Goal: Task Accomplishment & Management: Use online tool/utility

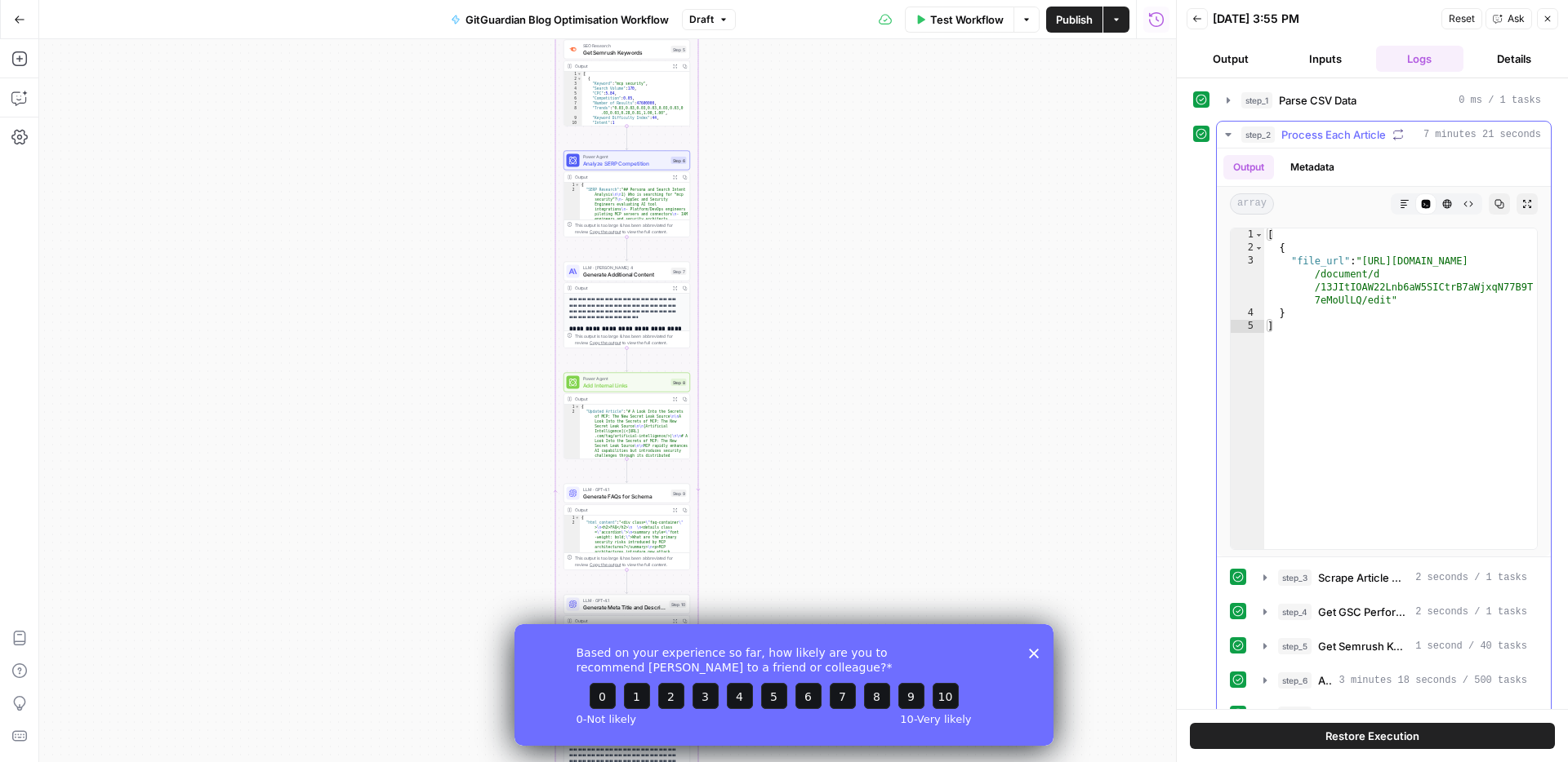
click at [1228, 138] on icon "button" at bounding box center [1229, 135] width 13 height 13
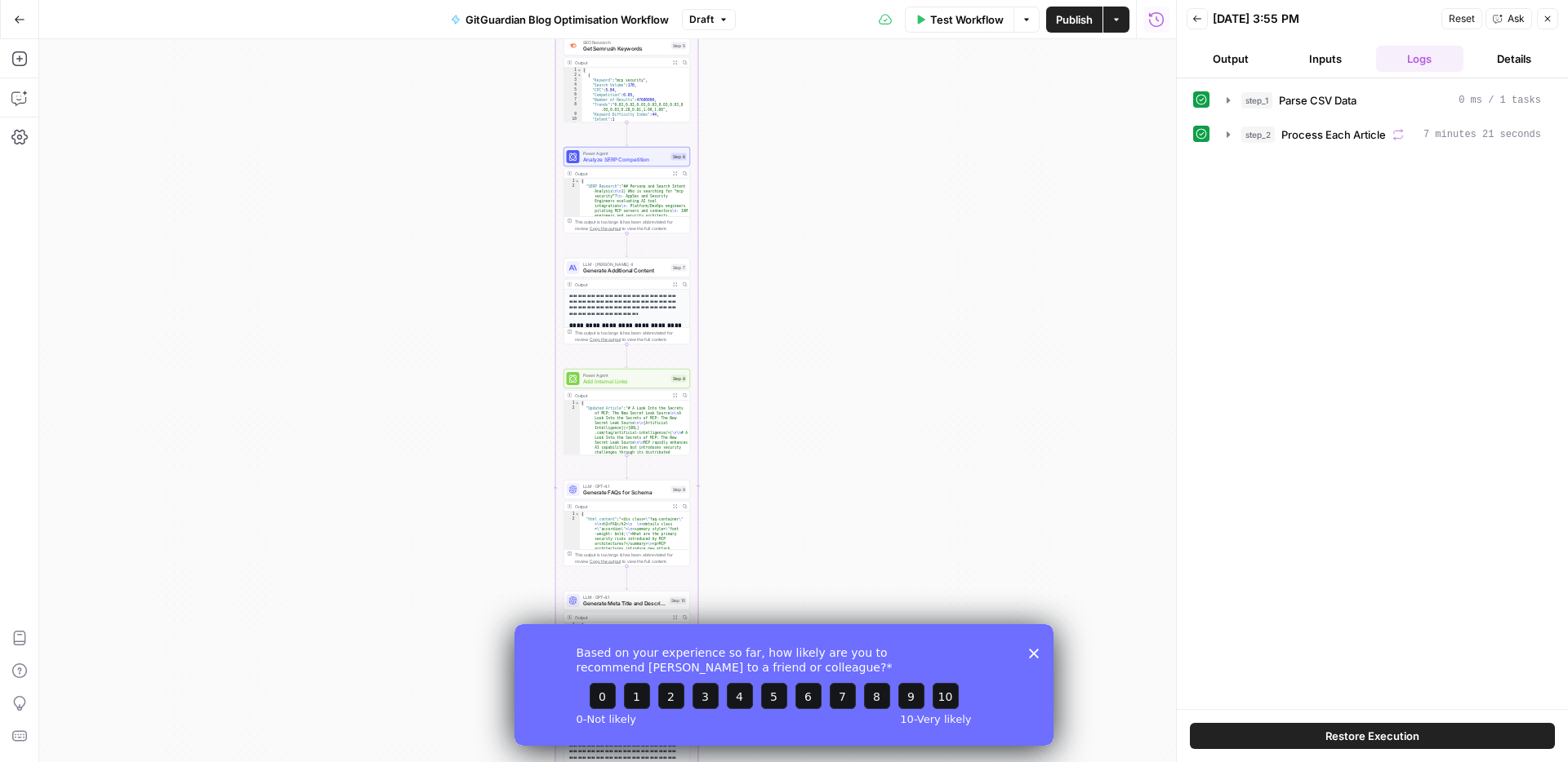
click at [1035, 657] on icon "Close survey" at bounding box center [1034, 653] width 10 height 10
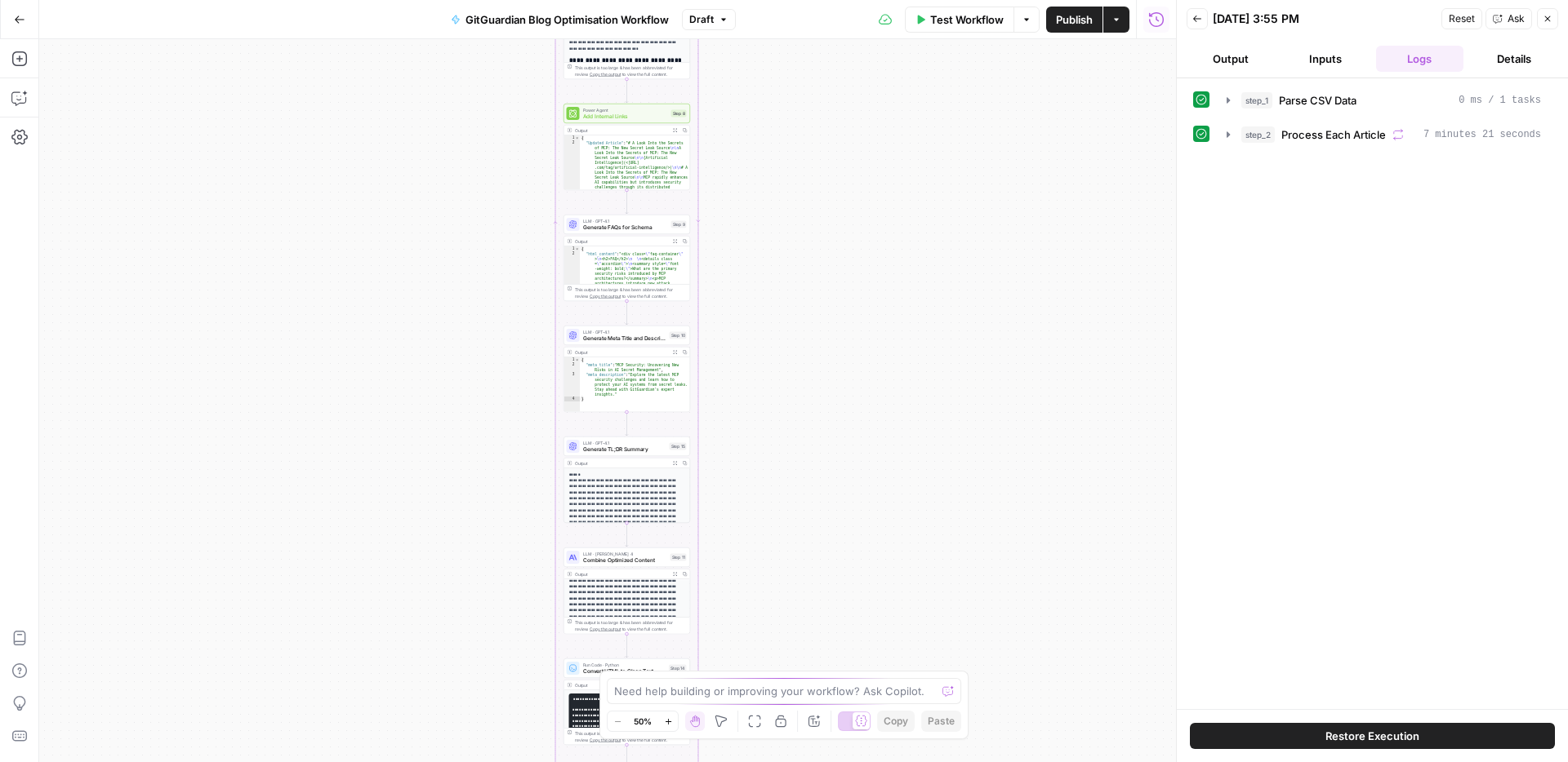
scroll to position [106, 0]
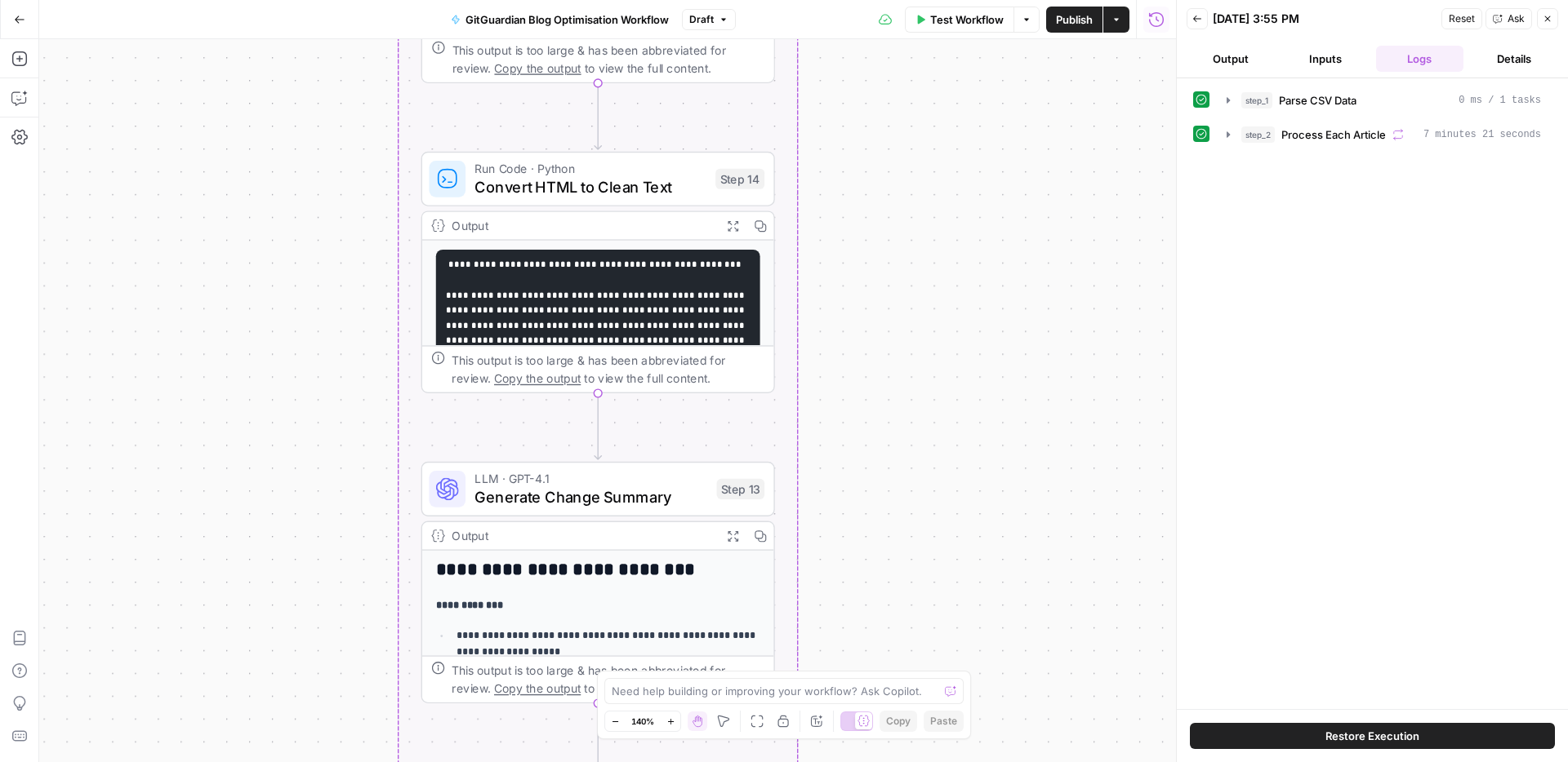
click at [663, 184] on span "Convert HTML to Clean Text" at bounding box center [591, 187] width 232 height 23
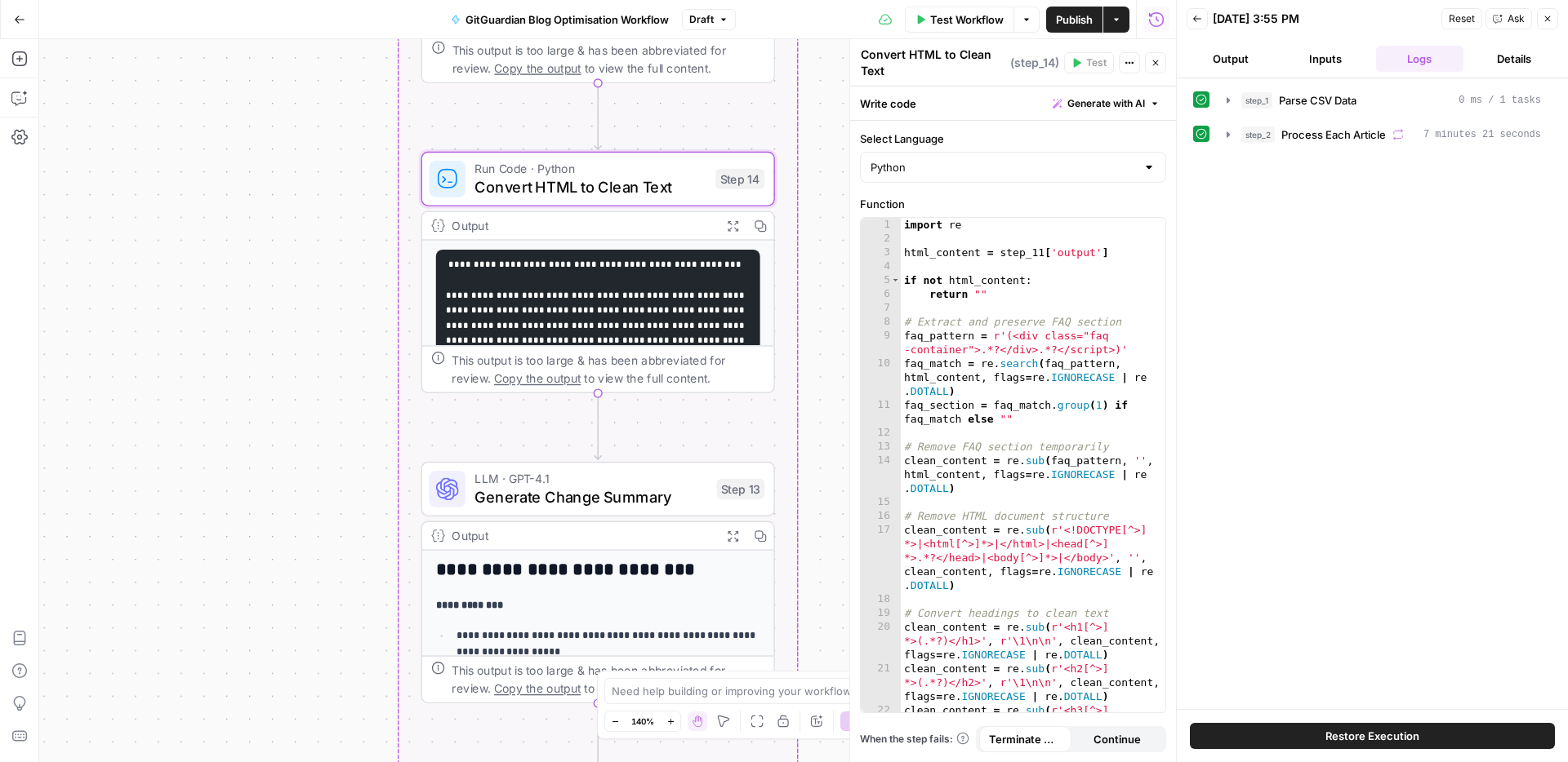
click at [607, 226] on div "Output" at bounding box center [582, 225] width 261 height 18
click at [669, 171] on span "Run Code · Python" at bounding box center [591, 169] width 232 height 18
click at [628, 140] on icon "button" at bounding box center [633, 136] width 18 height 18
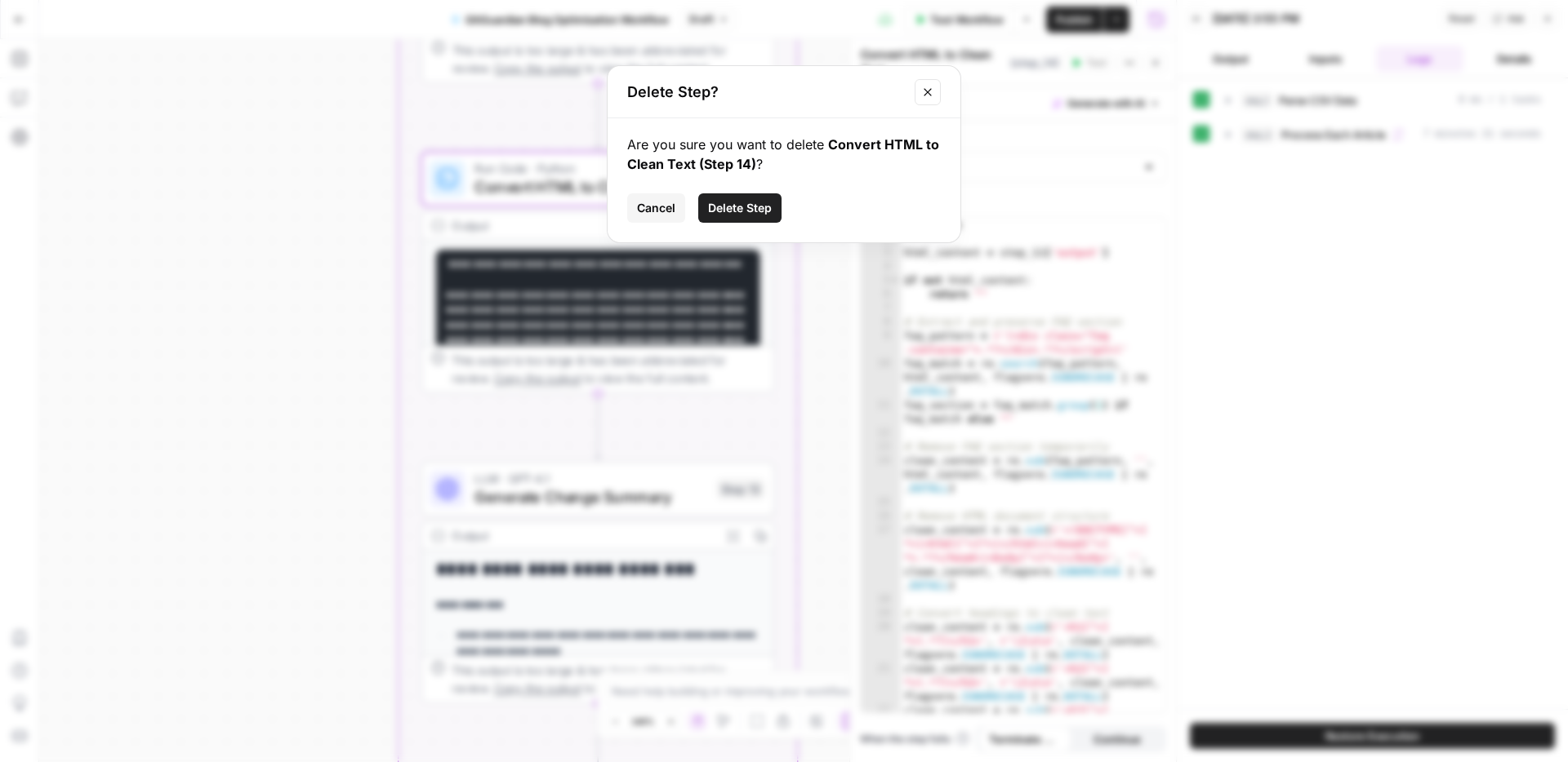
click at [723, 209] on span "Delete Step" at bounding box center [739, 208] width 63 height 16
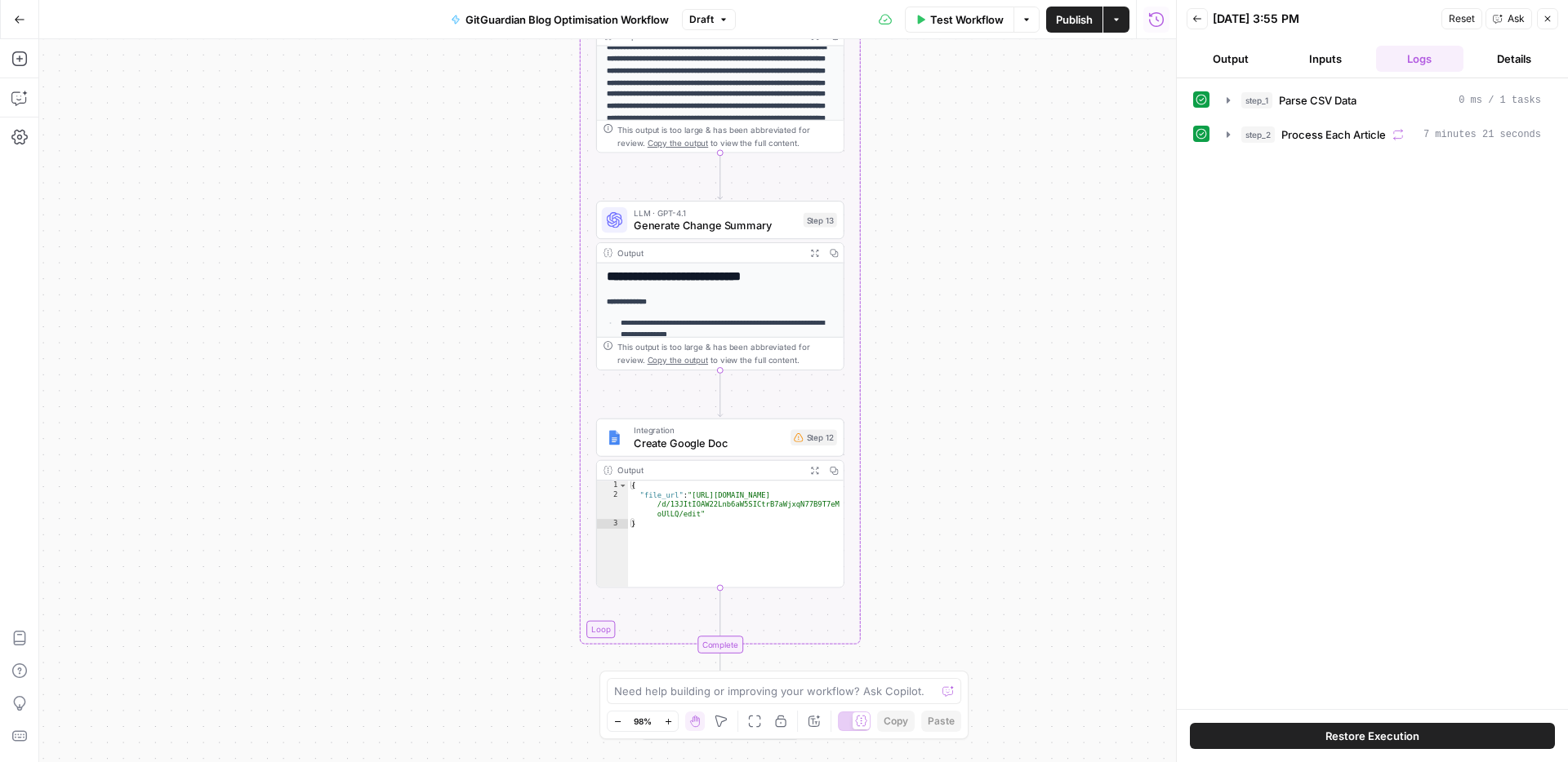
click at [990, 339] on div "Workflow Set Inputs Inputs Run Code · Python Parse CSV Data Step 1 Output Expan…" at bounding box center [607, 401] width 1136 height 723
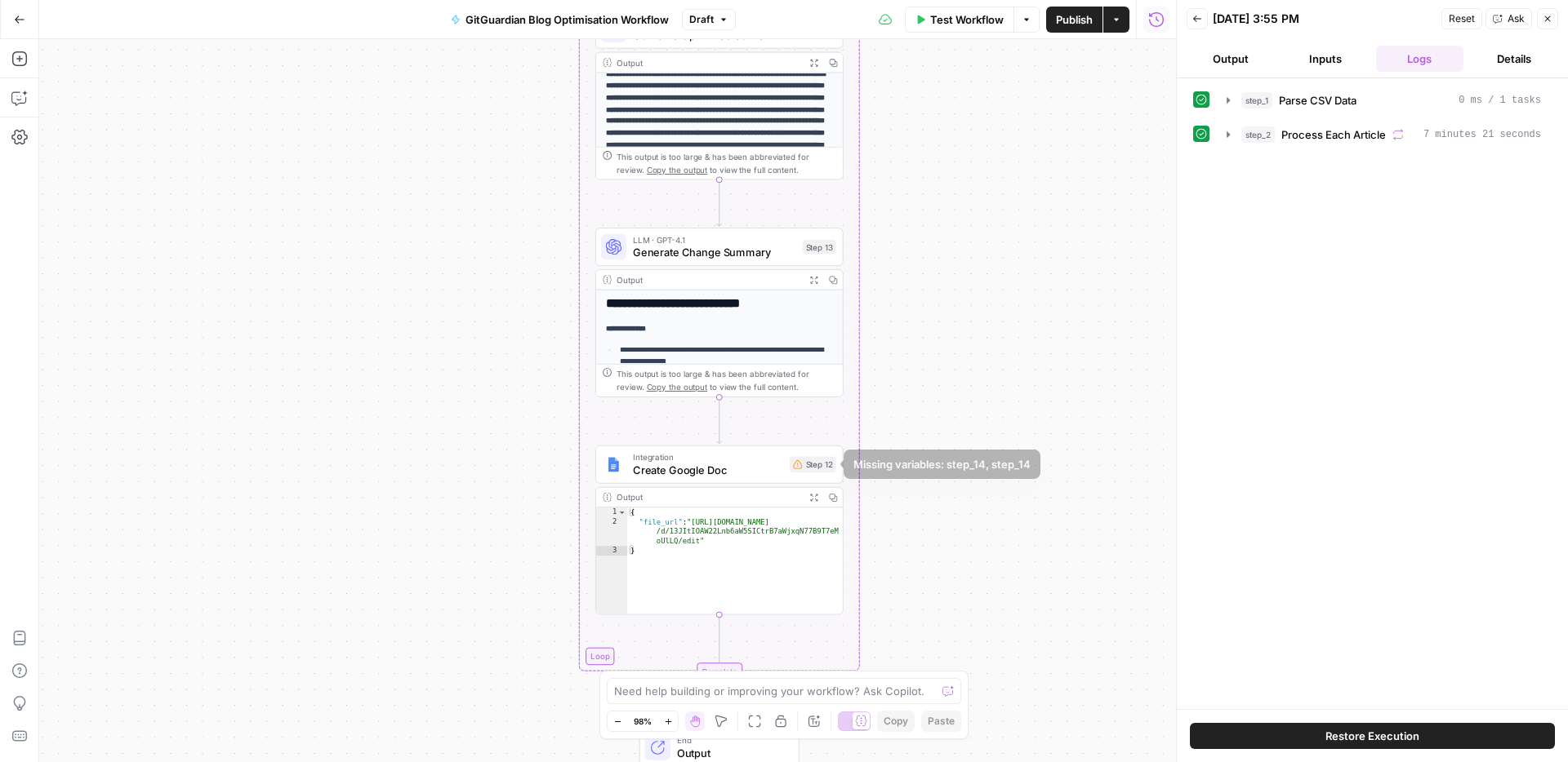
click at [759, 471] on span "Create Google Doc" at bounding box center [708, 470] width 151 height 16
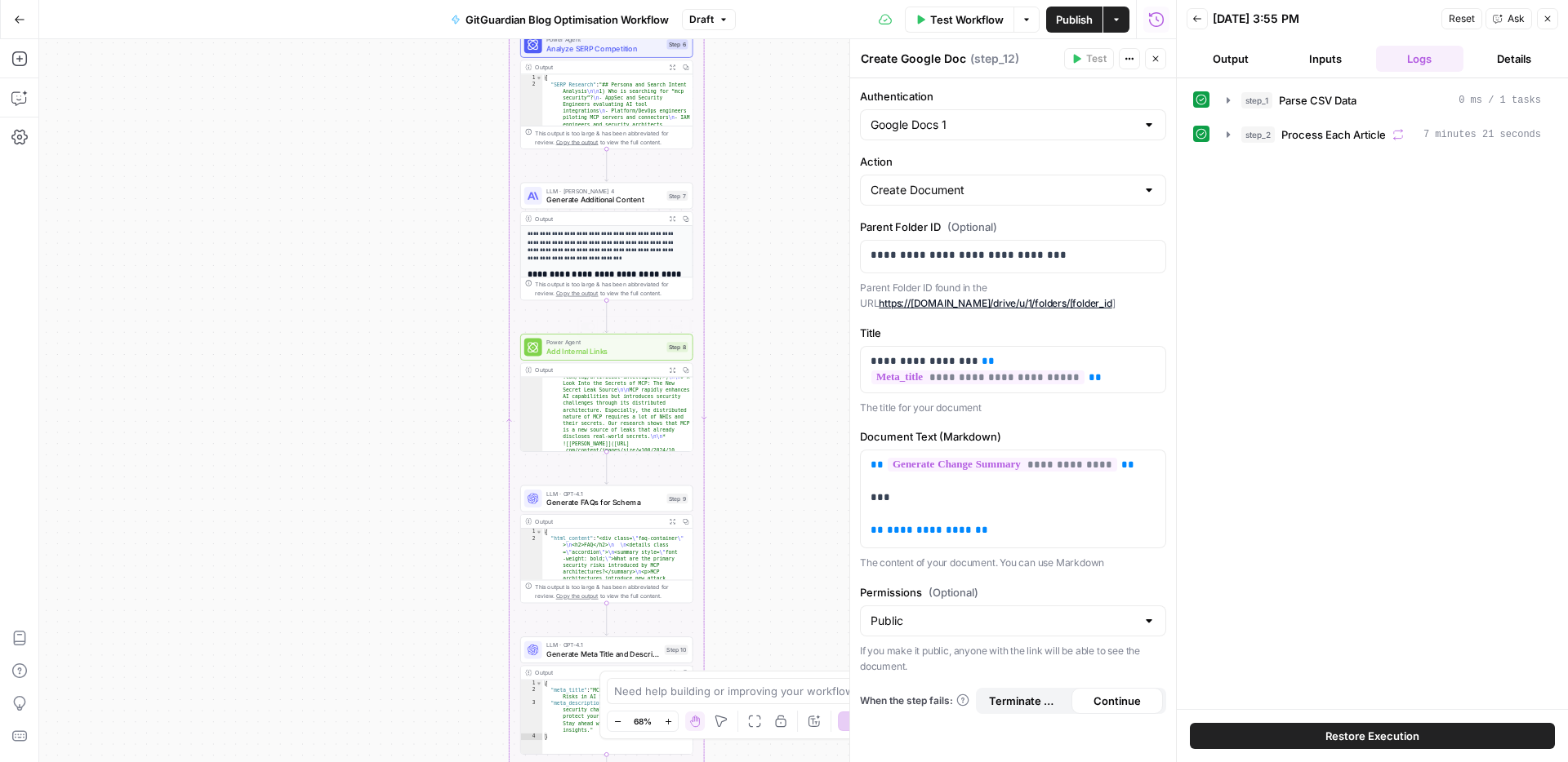
scroll to position [164, 0]
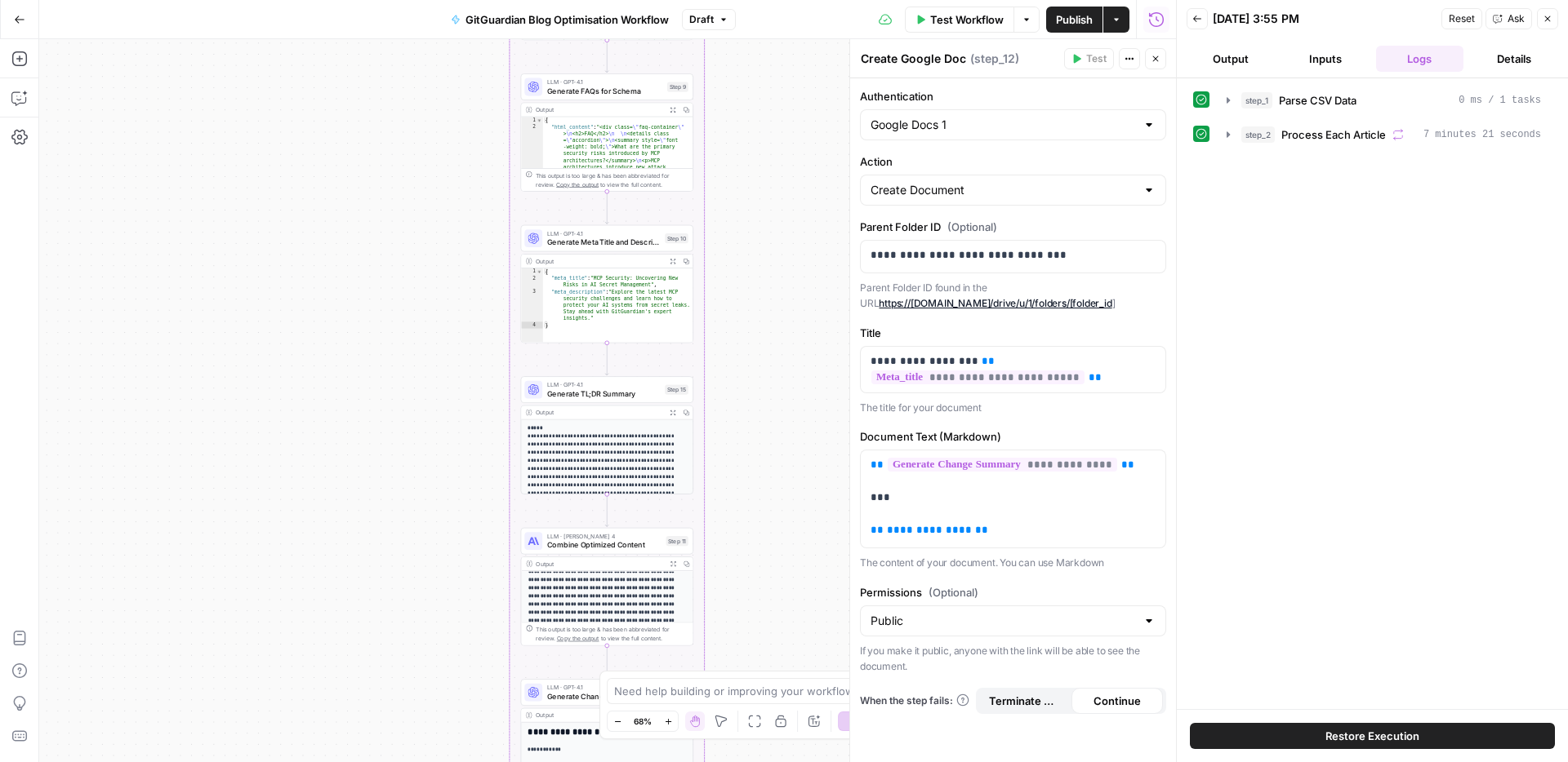
click at [591, 581] on strong "**********" at bounding box center [600, 604] width 147 height 70
click at [670, 563] on icon "button" at bounding box center [672, 564] width 5 height 5
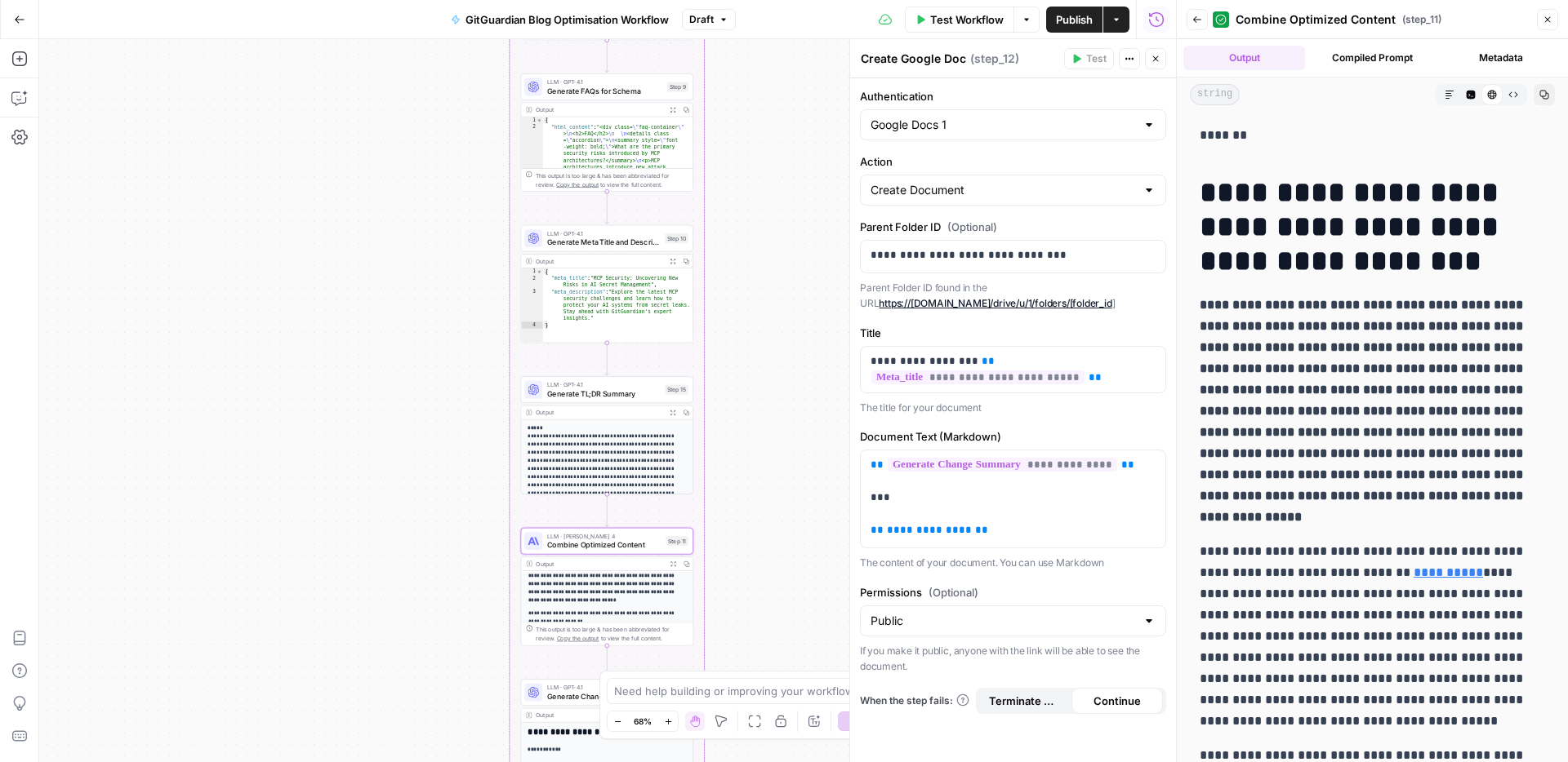
click at [1219, 138] on p "*******" at bounding box center [1372, 135] width 345 height 21
click at [1256, 139] on p "*******" at bounding box center [1372, 135] width 345 height 21
drag, startPoint x: 606, startPoint y: 531, endPoint x: 594, endPoint y: 545, distance: 18.4
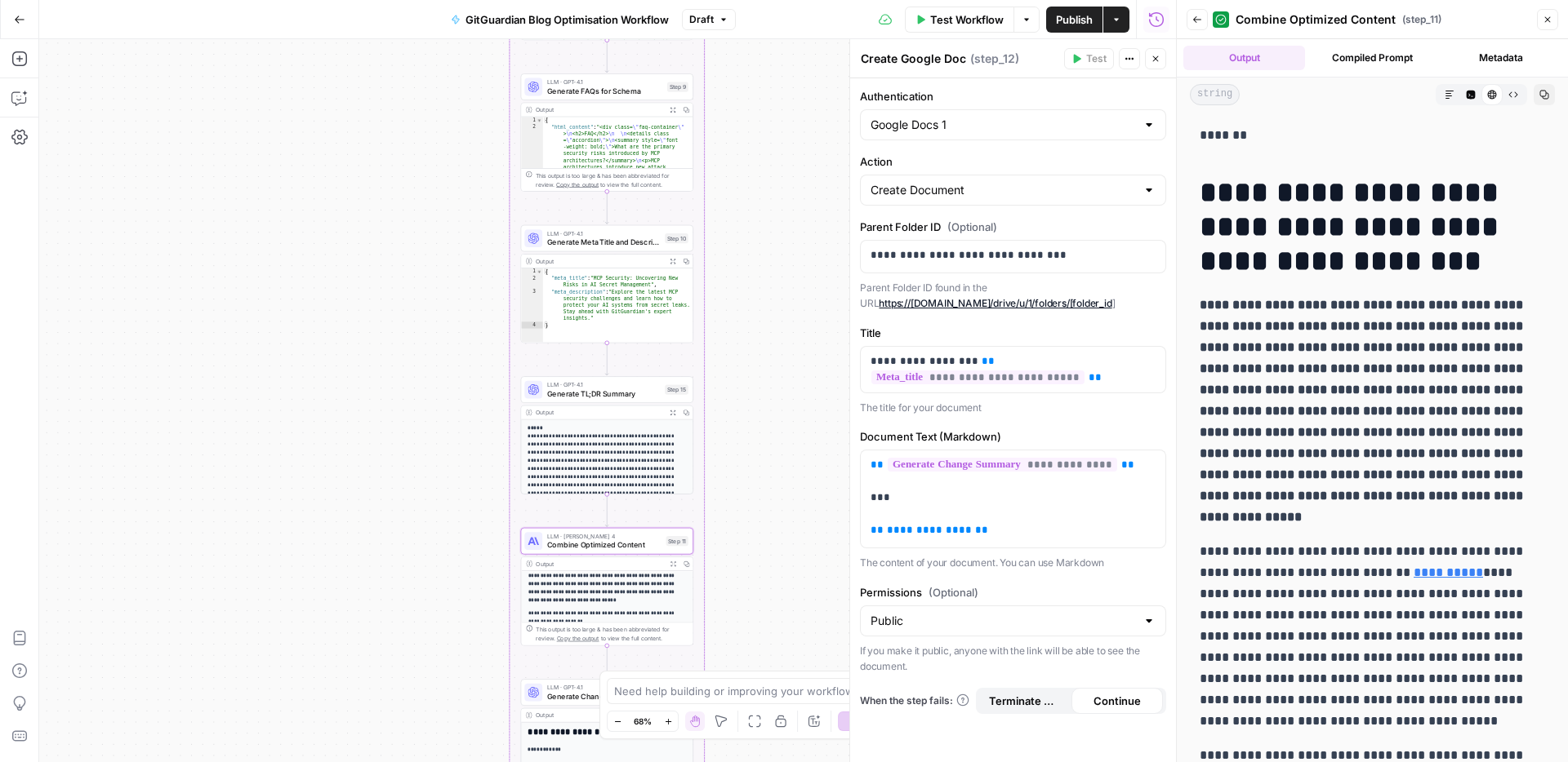
click at [605, 533] on span "LLM · Claude Sonnet 4" at bounding box center [604, 536] width 115 height 9
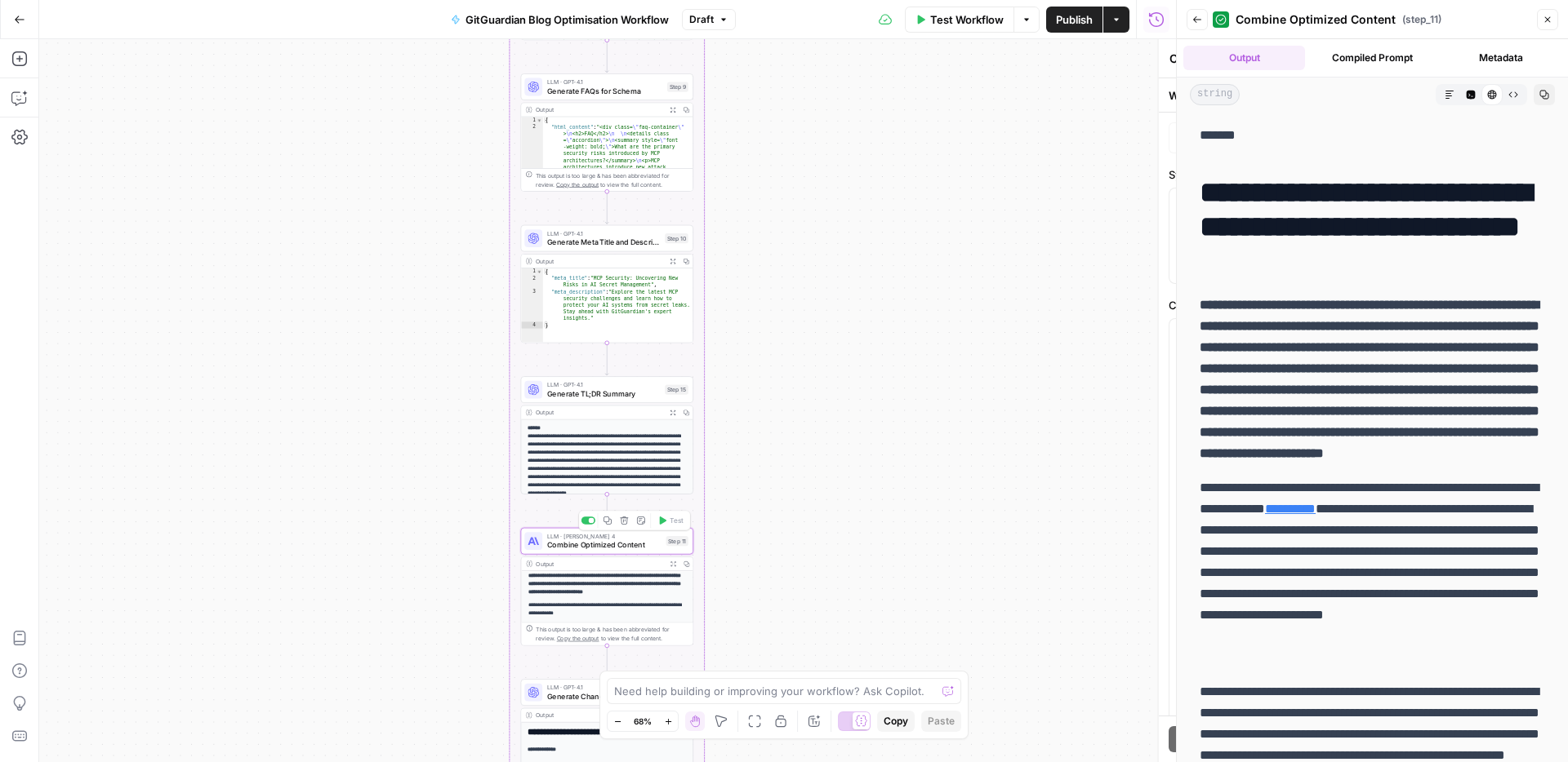
type textarea "Combine Optimized Content"
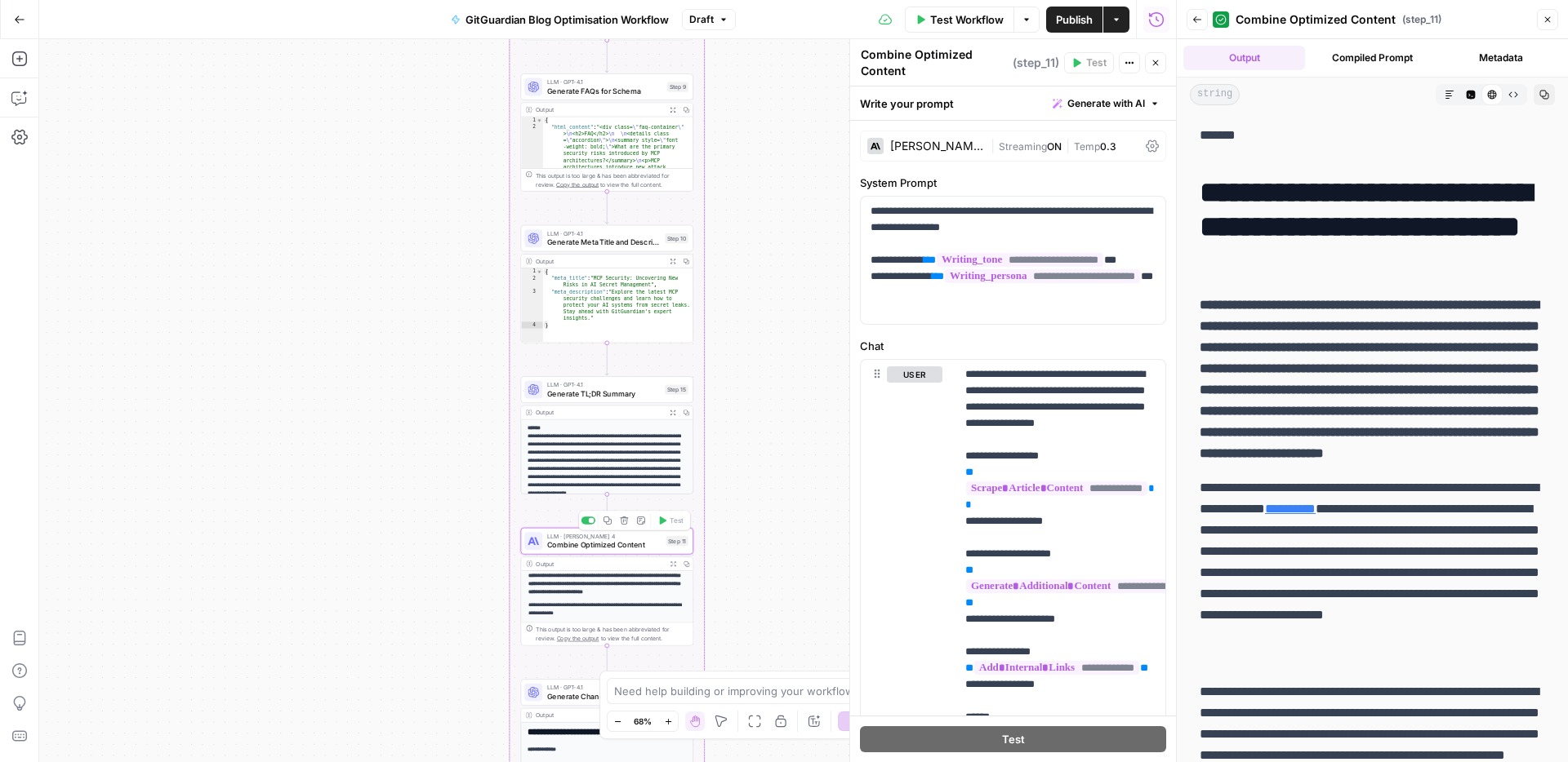
click at [594, 545] on span "Combine Optimized Content" at bounding box center [604, 545] width 115 height 12
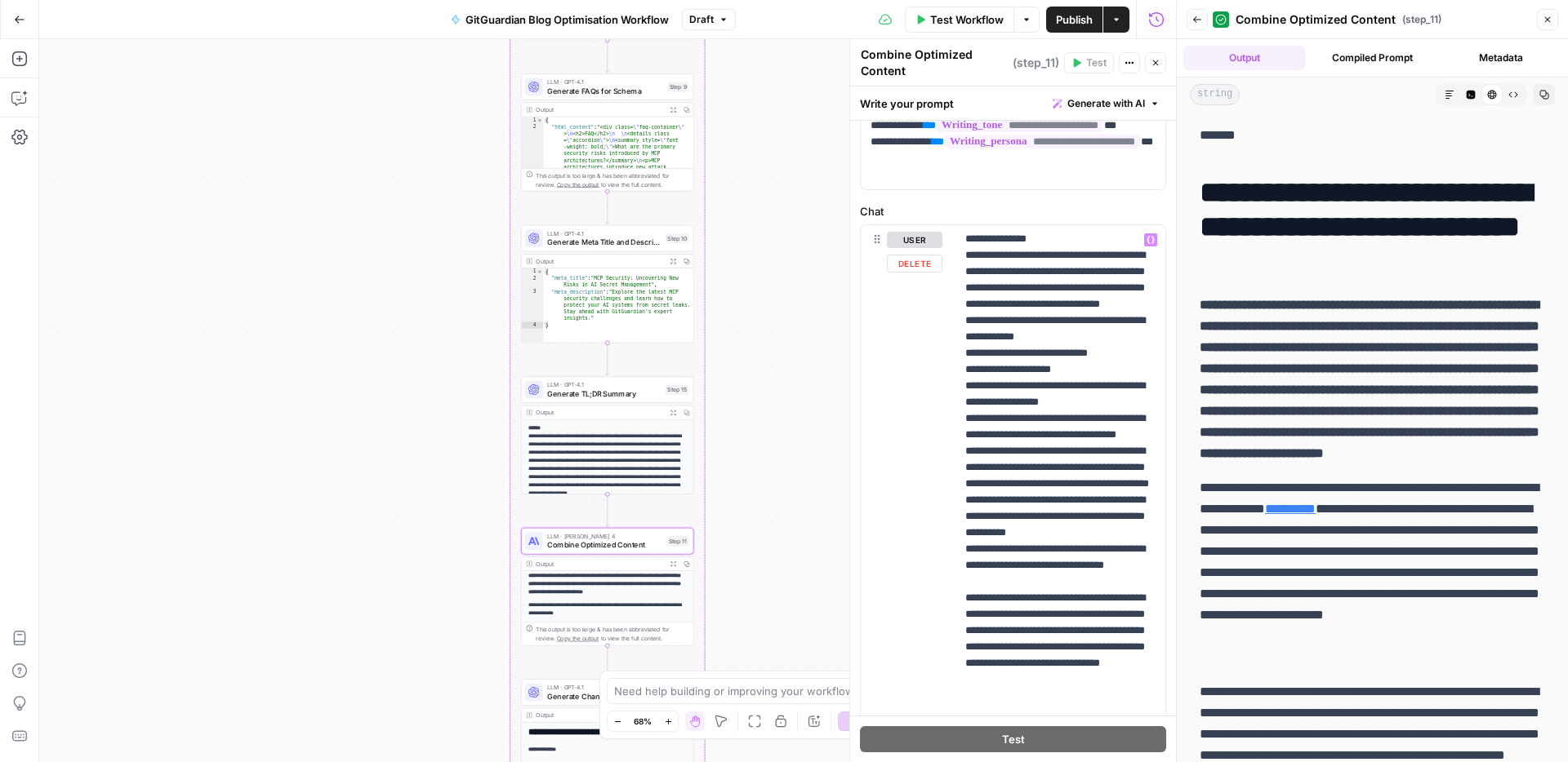
scroll to position [396, 0]
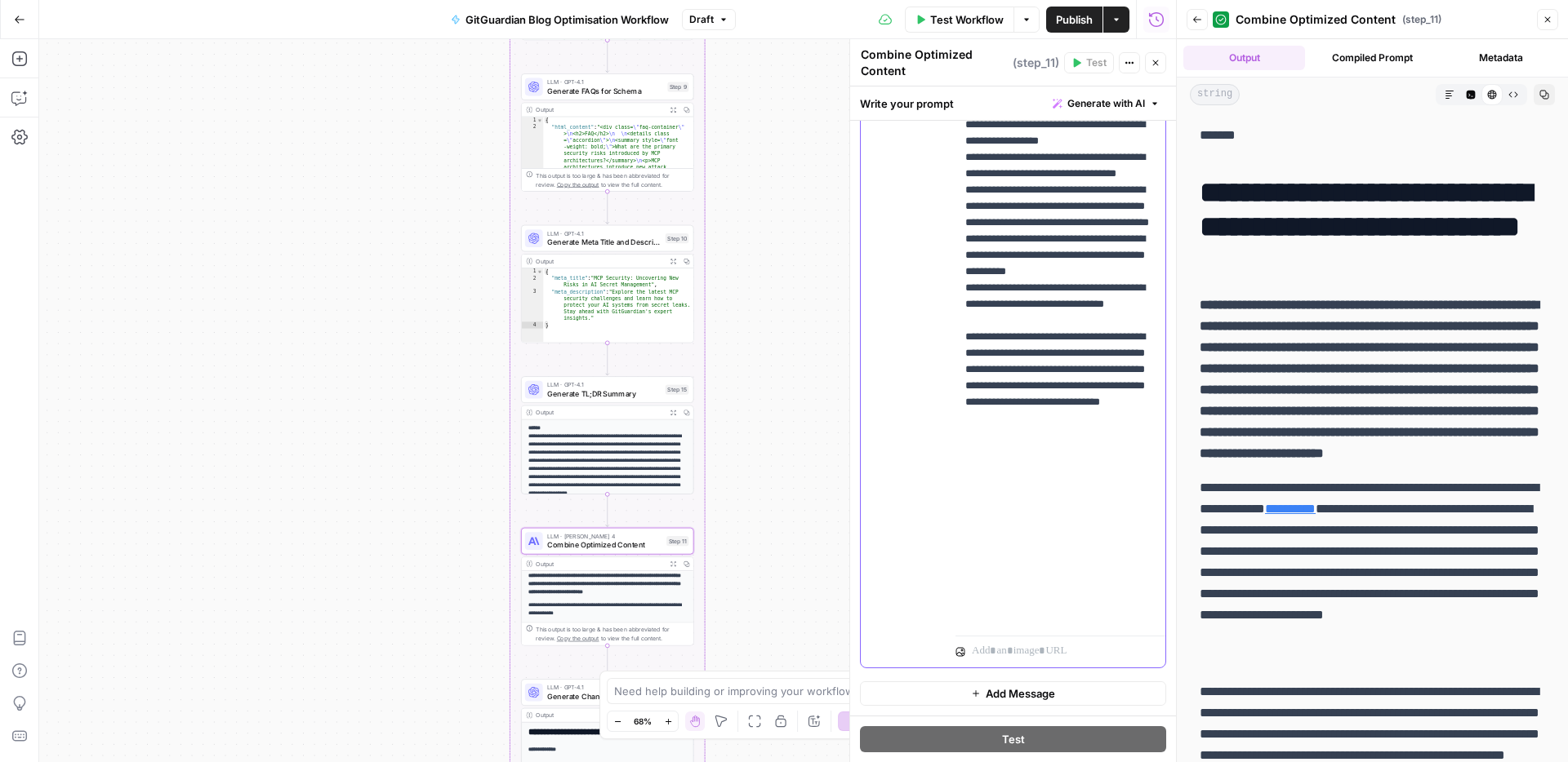
click at [1158, 620] on div "**********" at bounding box center [1060, 297] width 210 height 665
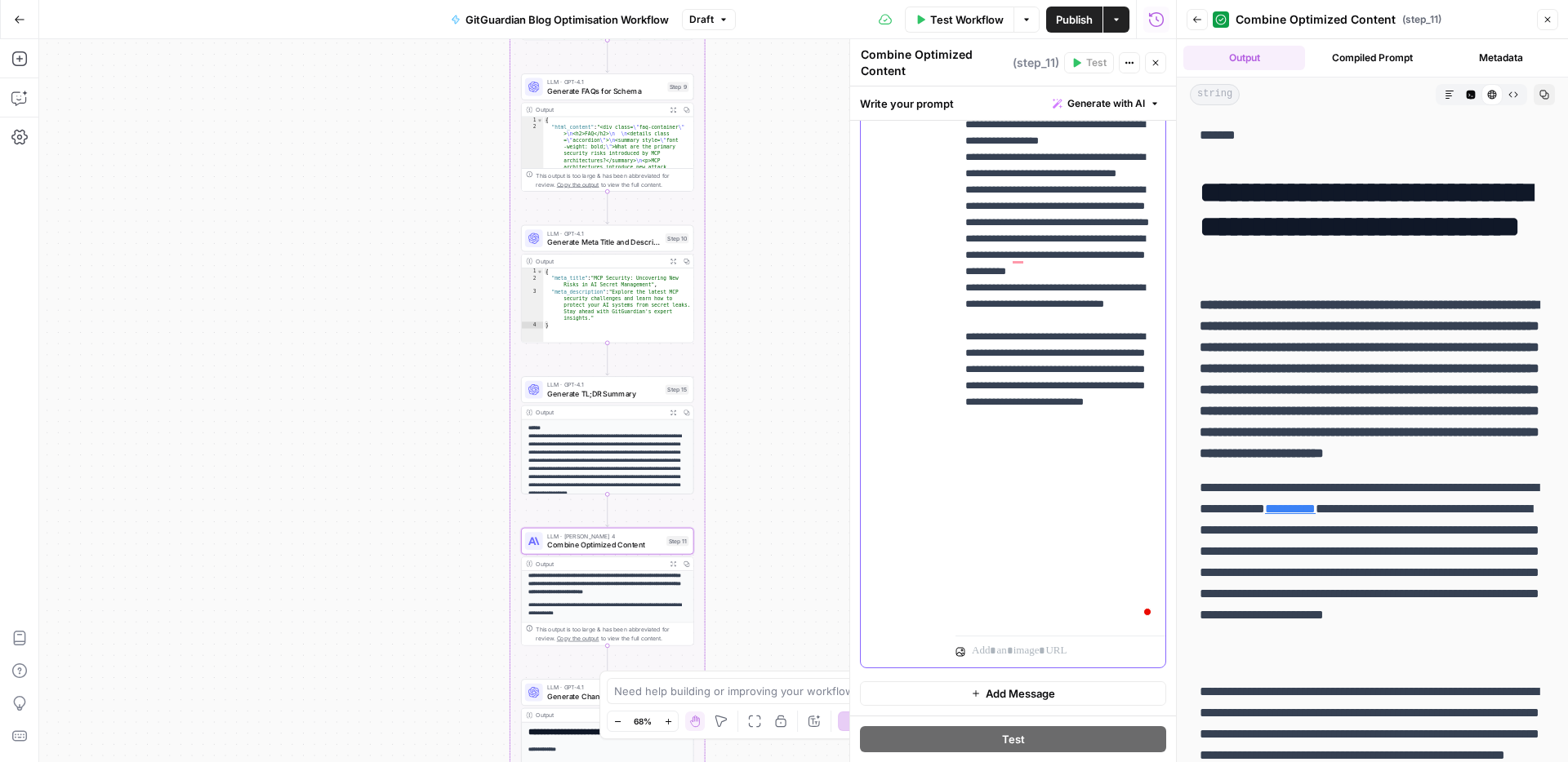
click at [1063, 583] on div "**********" at bounding box center [1060, 297] width 210 height 665
click at [1163, 582] on div "**********" at bounding box center [1060, 297] width 210 height 665
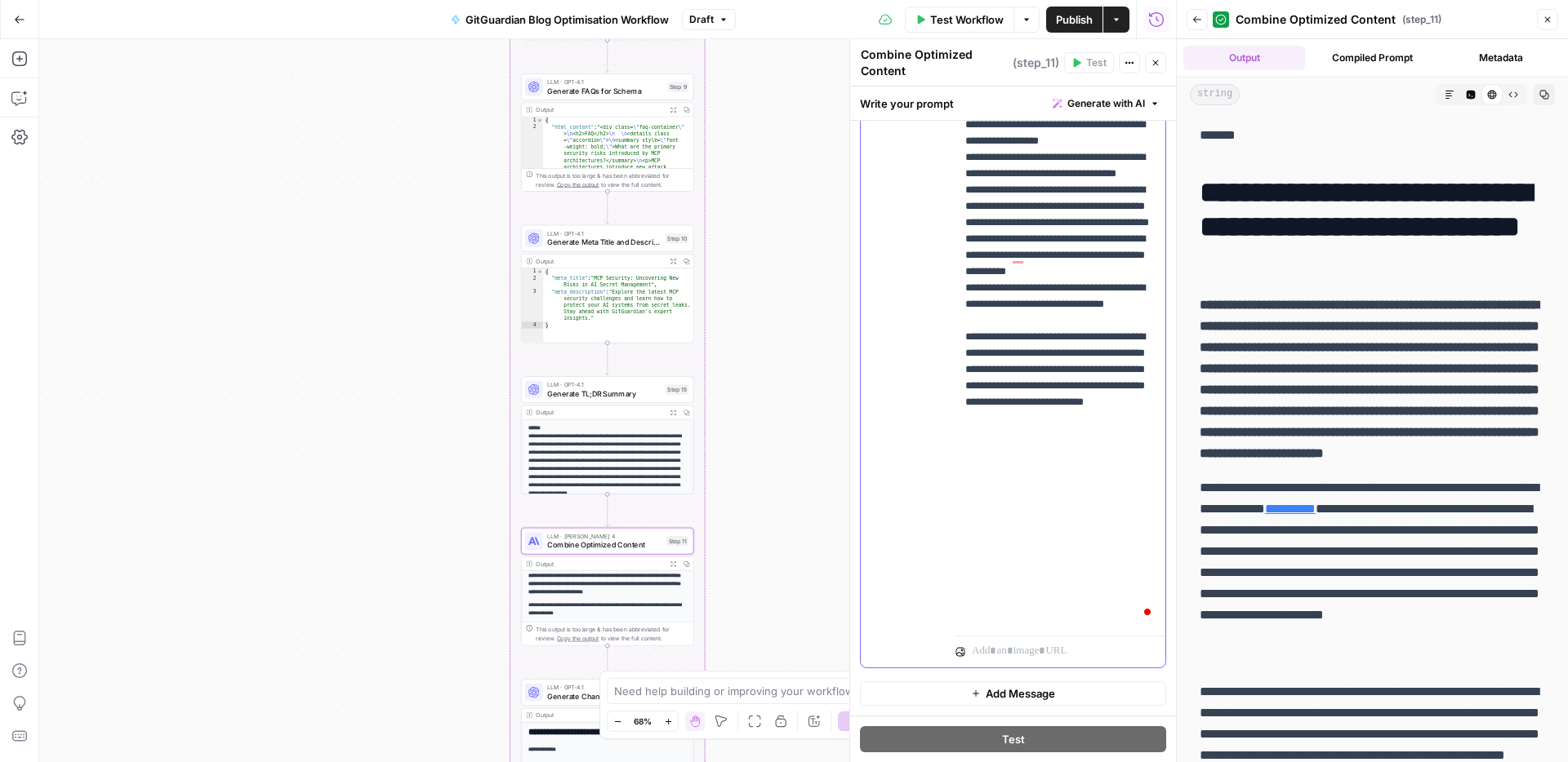
click at [947, 610] on div "**********" at bounding box center [1013, 316] width 305 height 704
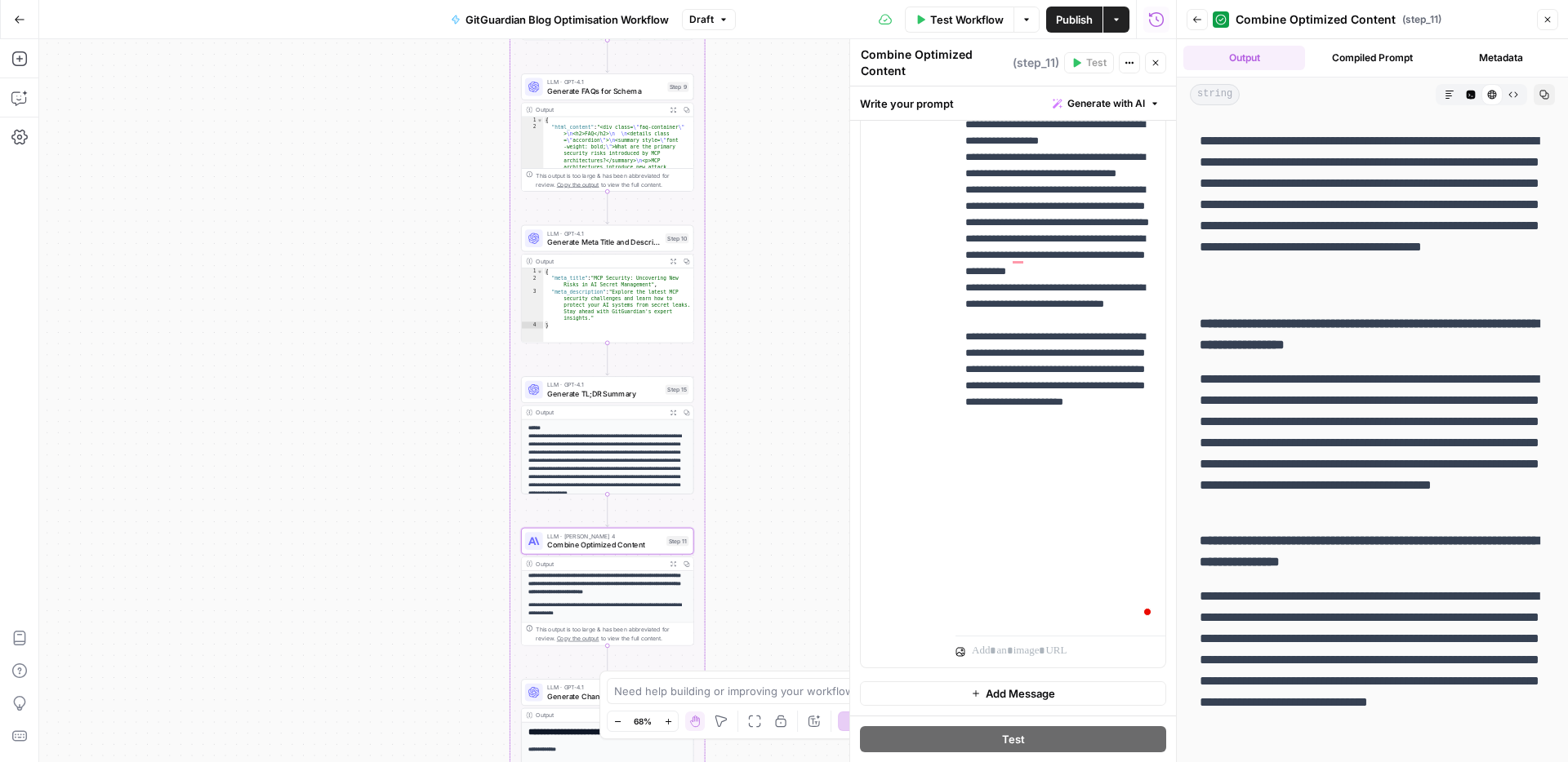
scroll to position [9936, 0]
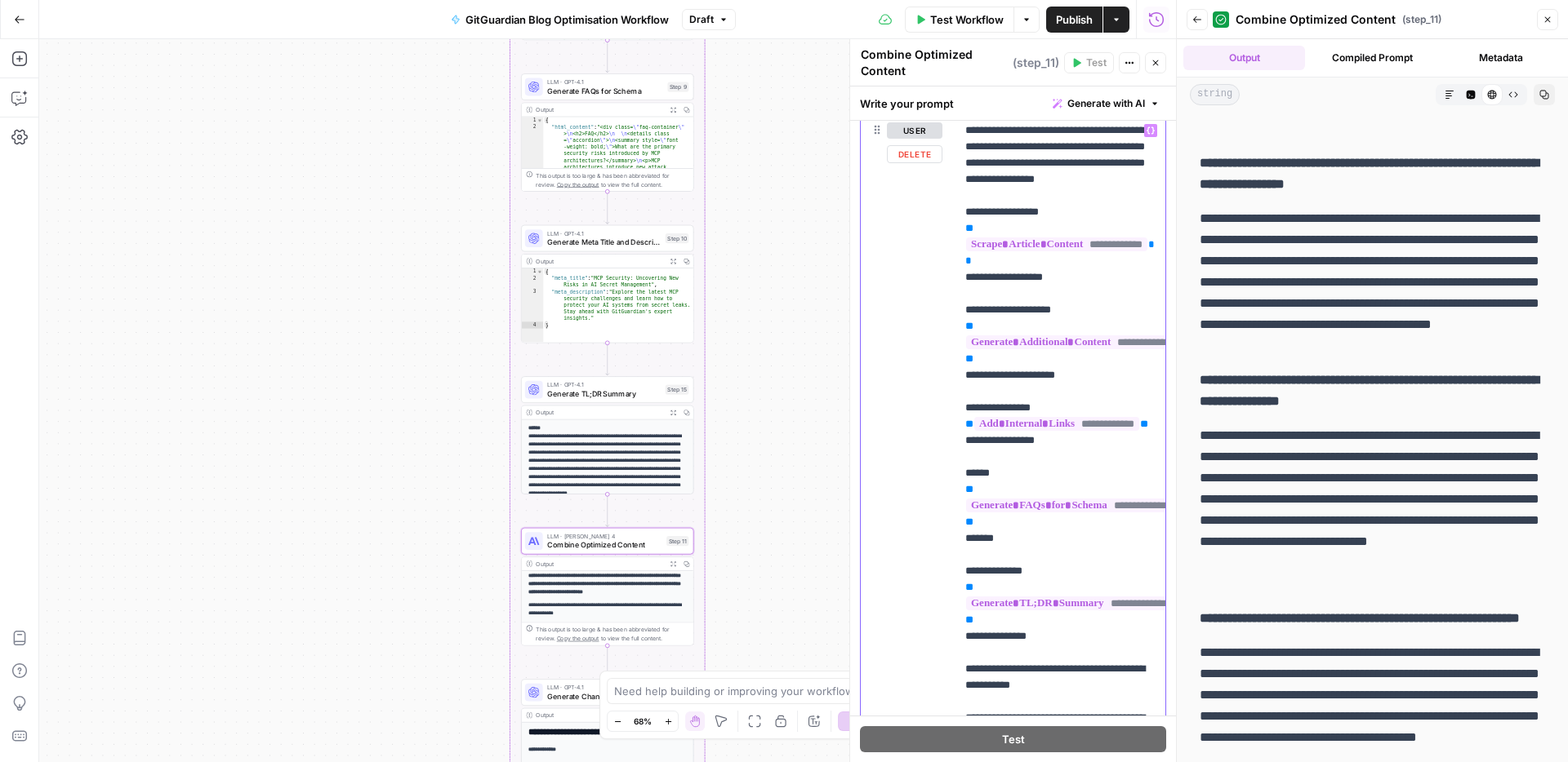
scroll to position [0, 0]
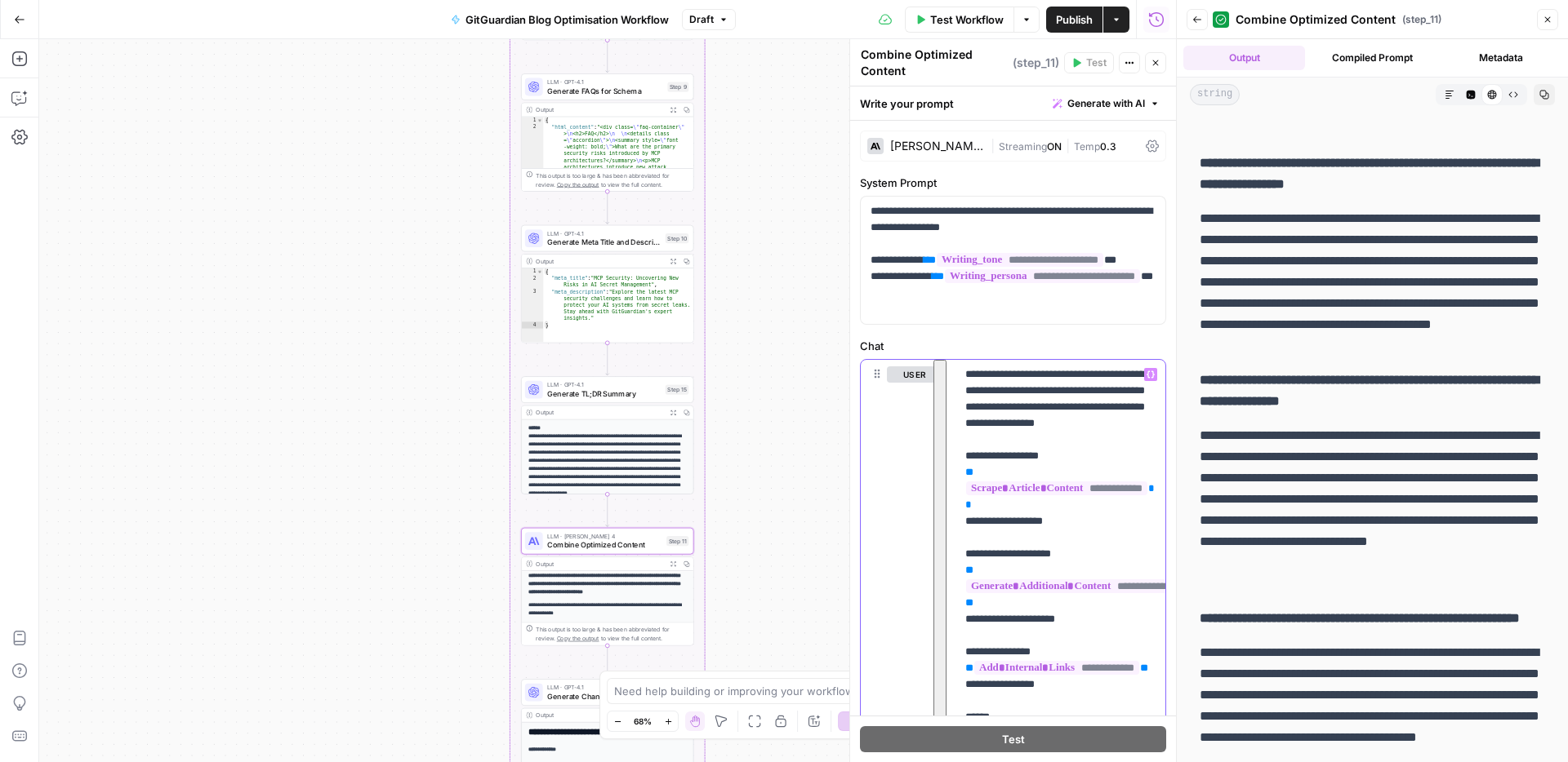
drag, startPoint x: 1138, startPoint y: 617, endPoint x: 877, endPoint y: -118, distance: 780.0
click at [877, 0] on html "SaaStorm New Home Browse Insights Opportunities Your Data Recent Grids Run work…" at bounding box center [784, 381] width 1568 height 762
copy p "**********"
click at [1052, 333] on div "**********" at bounding box center [1013, 616] width 326 height 991
click at [922, 71] on textarea "Combine Optimized Content" at bounding box center [934, 63] width 148 height 33
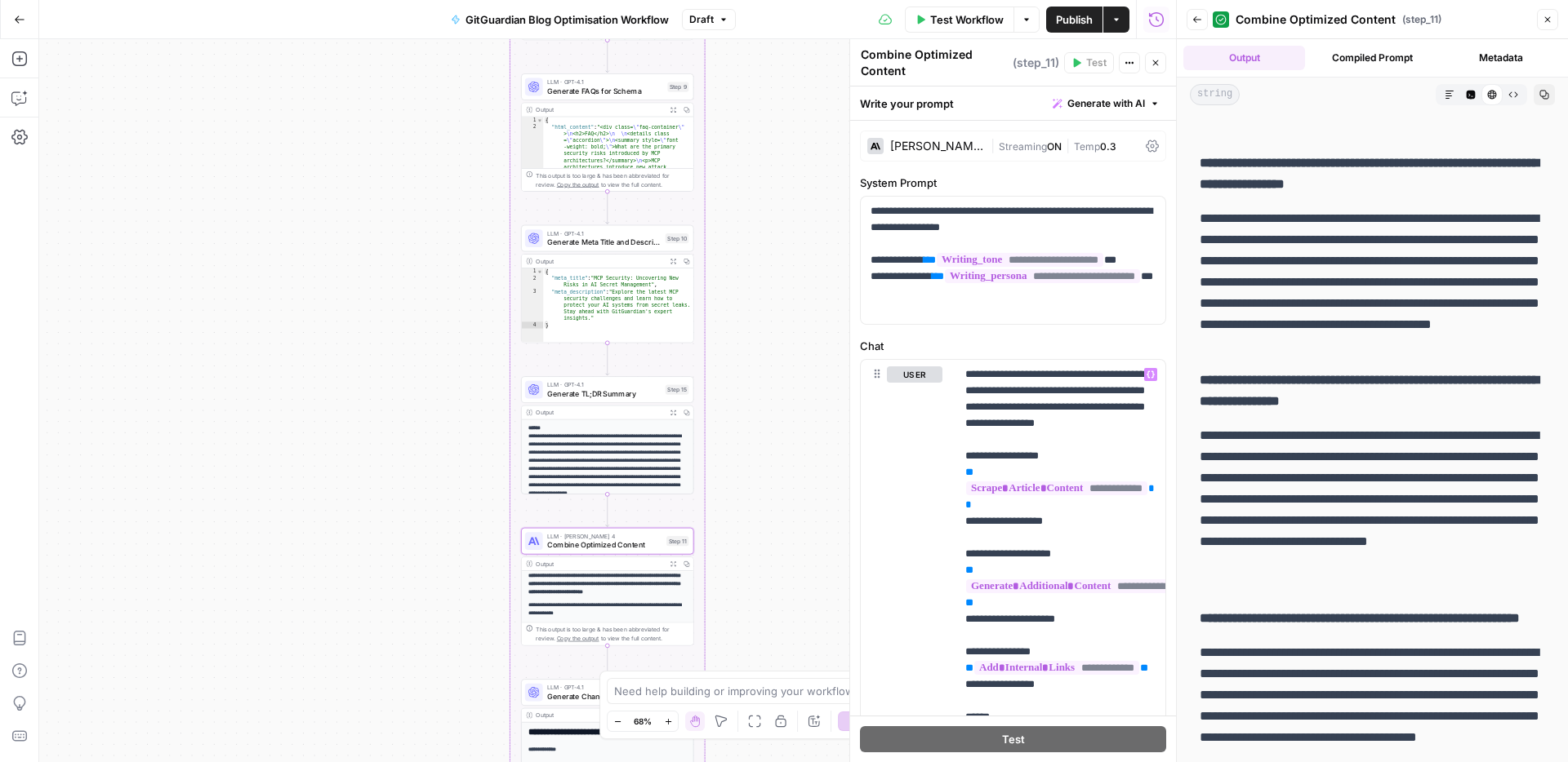
click at [922, 71] on textarea "Combine Optimized Content" at bounding box center [934, 63] width 148 height 33
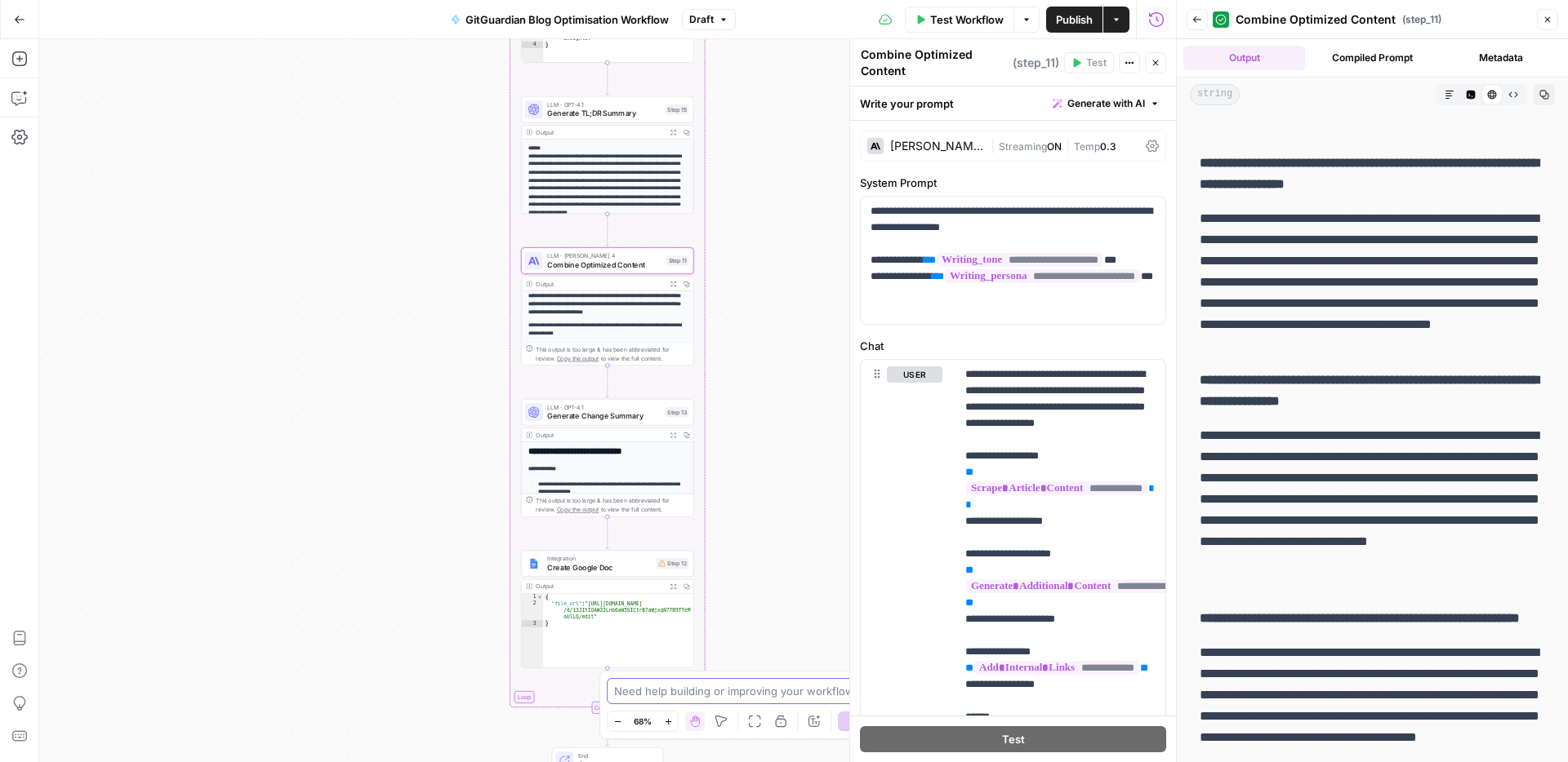
click at [776, 697] on textarea at bounding box center [774, 691] width 321 height 16
paste textarea "Combine Optimized Content"
type textarea "step 11 - Combine Optimized Content - make sure that all content is nicely comb…"
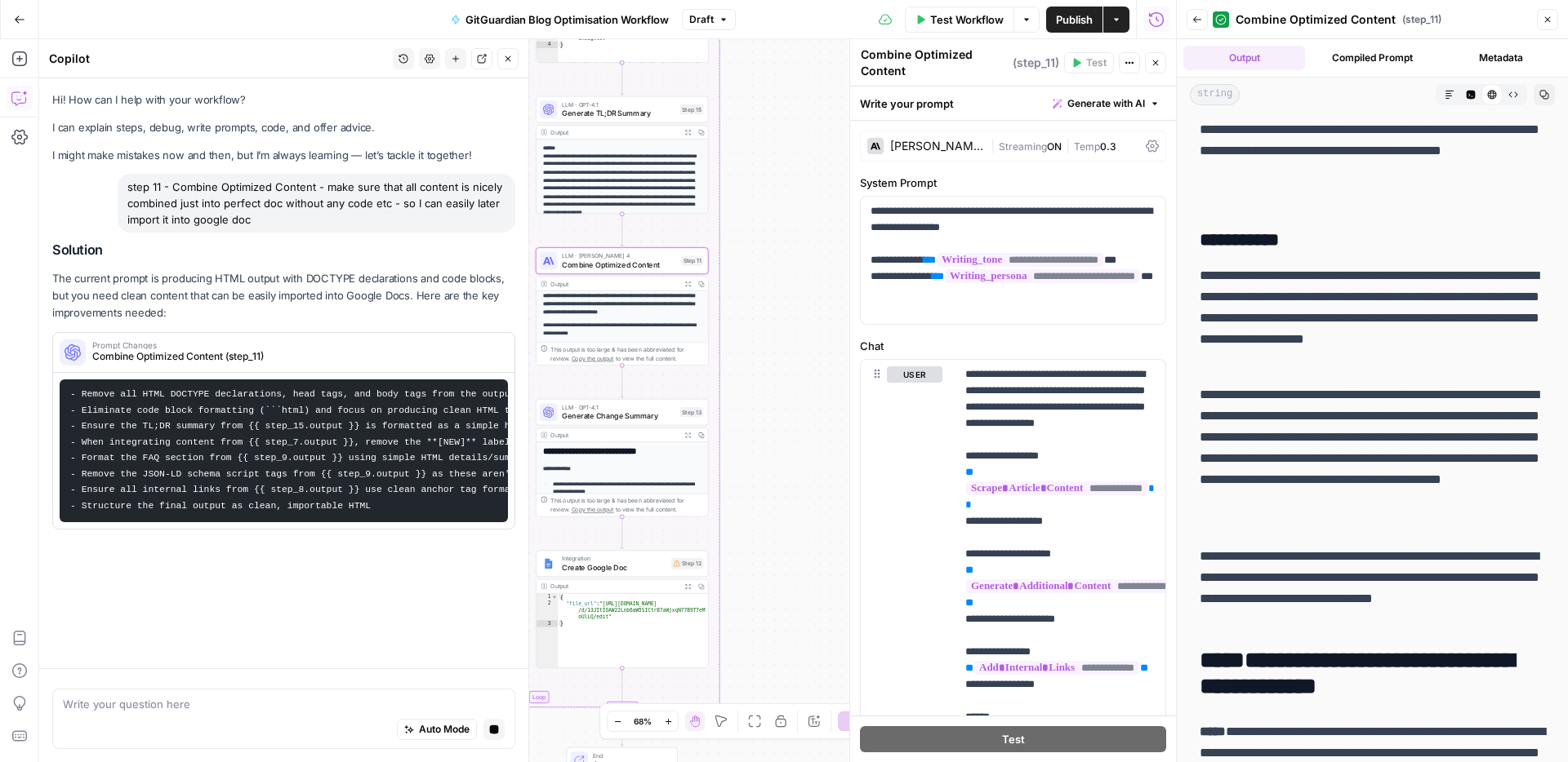
scroll to position [2986, 0]
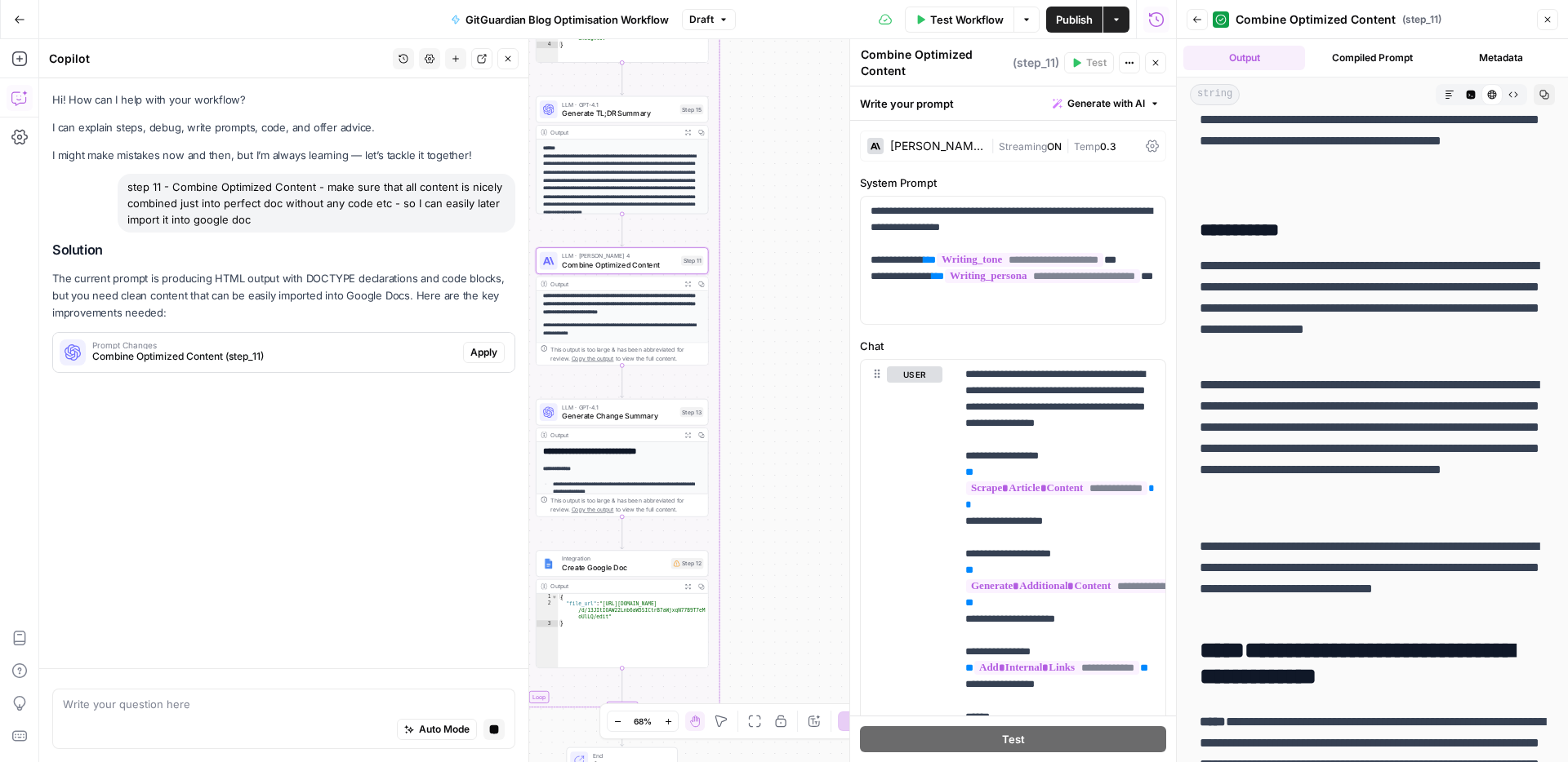
click at [1543, 91] on icon "button" at bounding box center [1544, 95] width 10 height 10
click at [1449, 96] on icon "button" at bounding box center [1449, 95] width 10 height 10
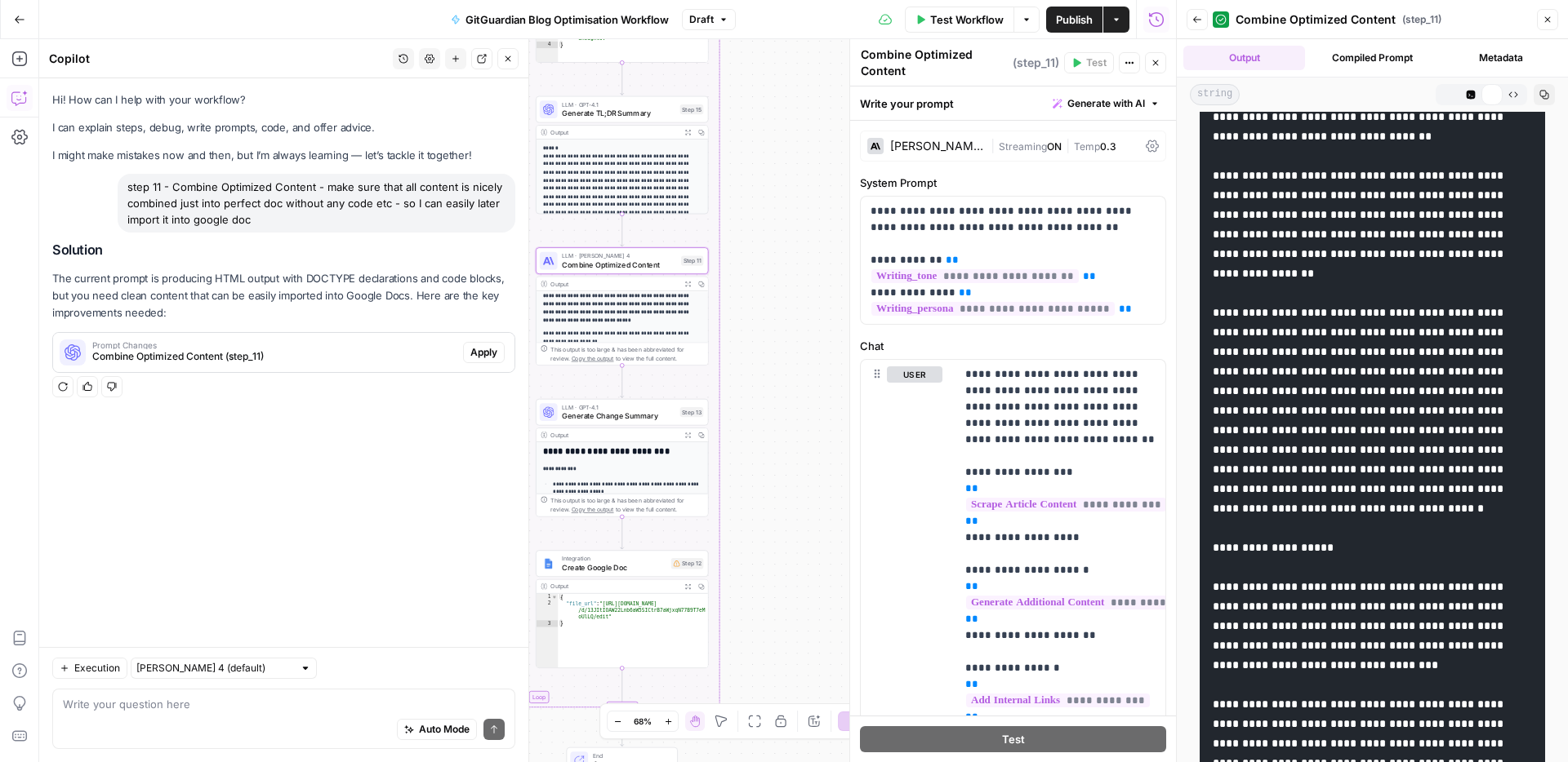
scroll to position [0, 0]
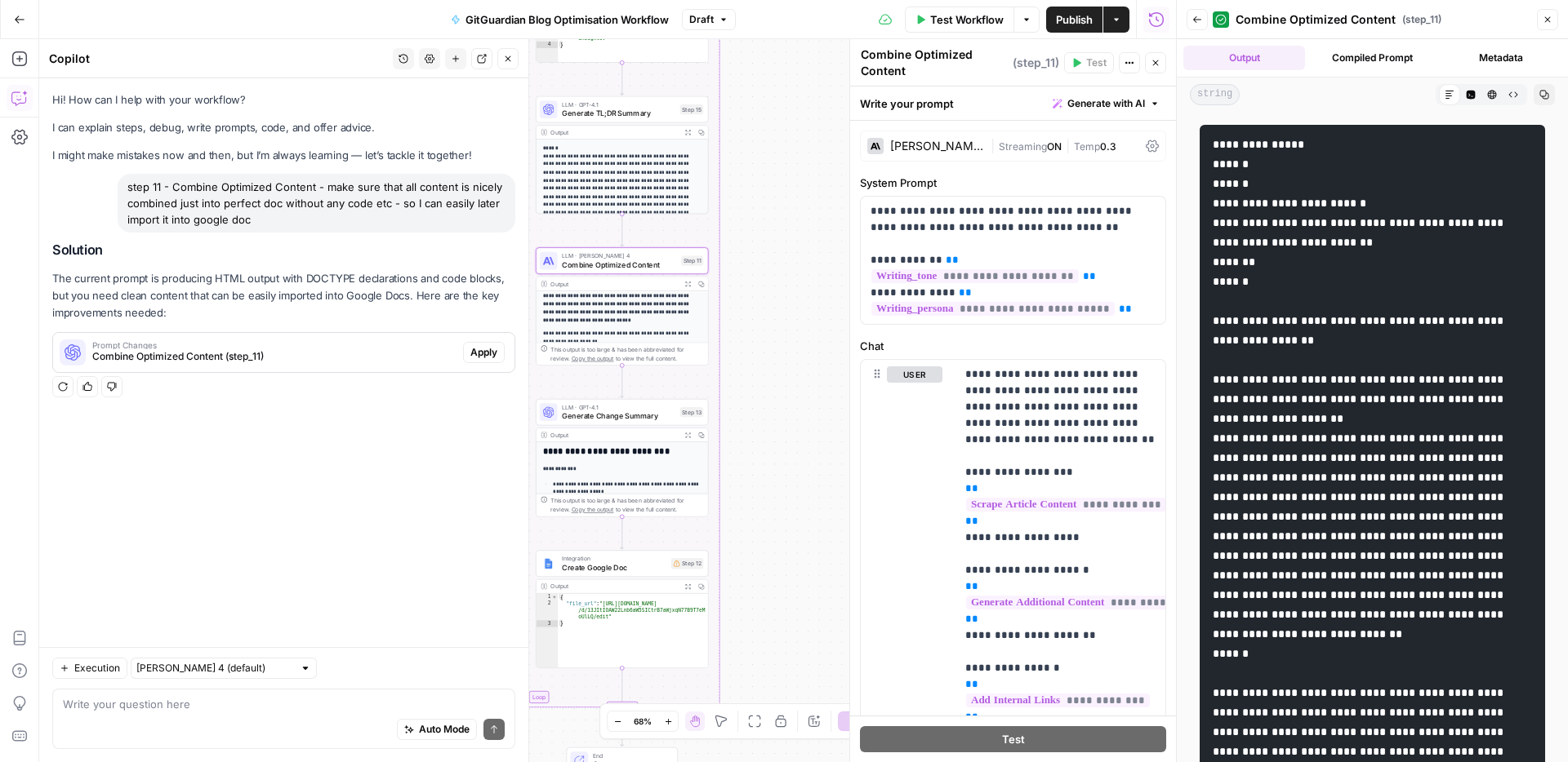
click at [1449, 96] on icon at bounding box center [1449, 95] width 10 height 10
click at [1475, 94] on icon "button" at bounding box center [1470, 95] width 9 height 9
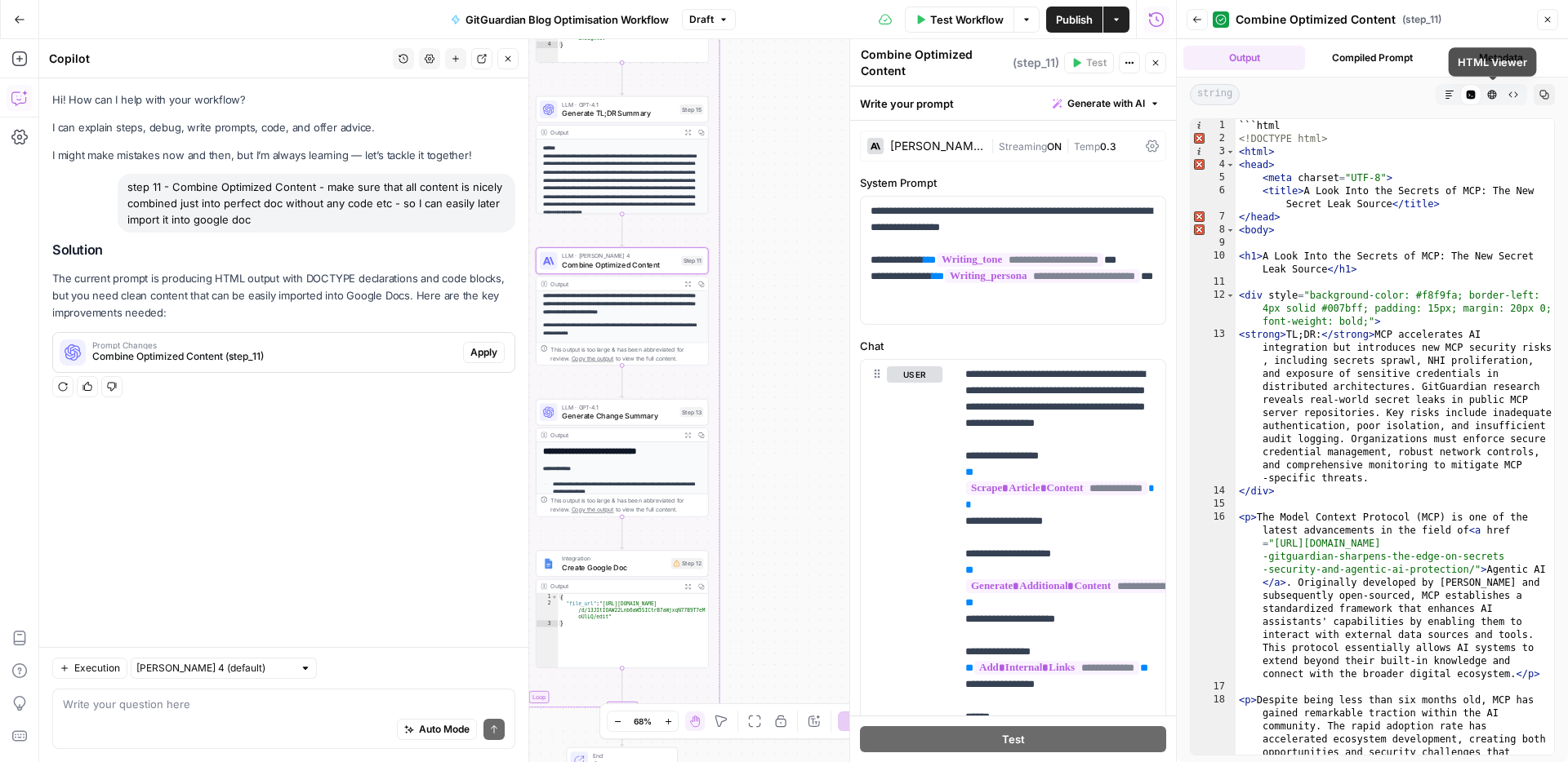
click at [1497, 93] on button "HTML Viewer" at bounding box center [1492, 95] width 21 height 21
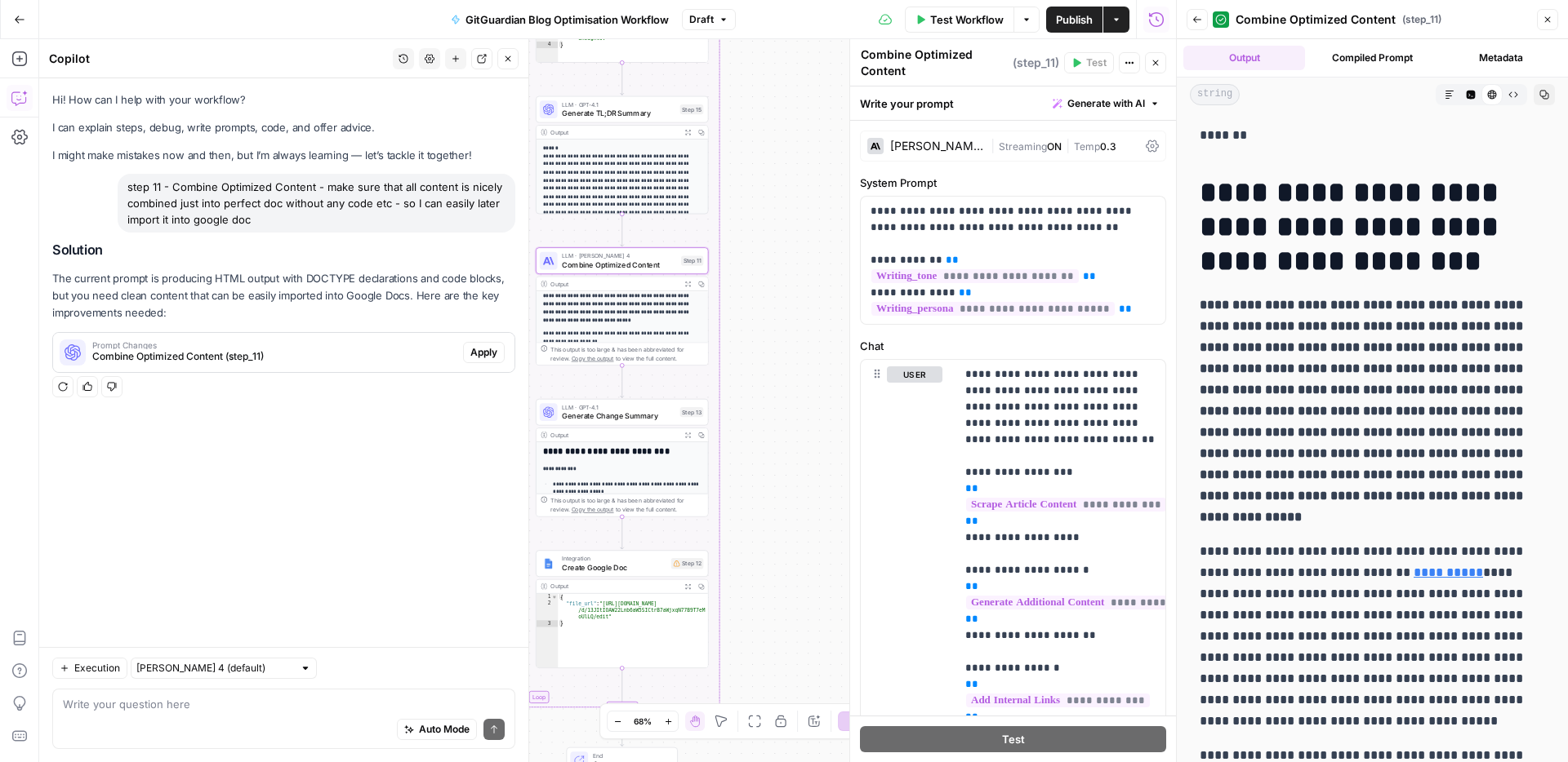
click at [1514, 95] on icon "button" at bounding box center [1513, 95] width 10 height 10
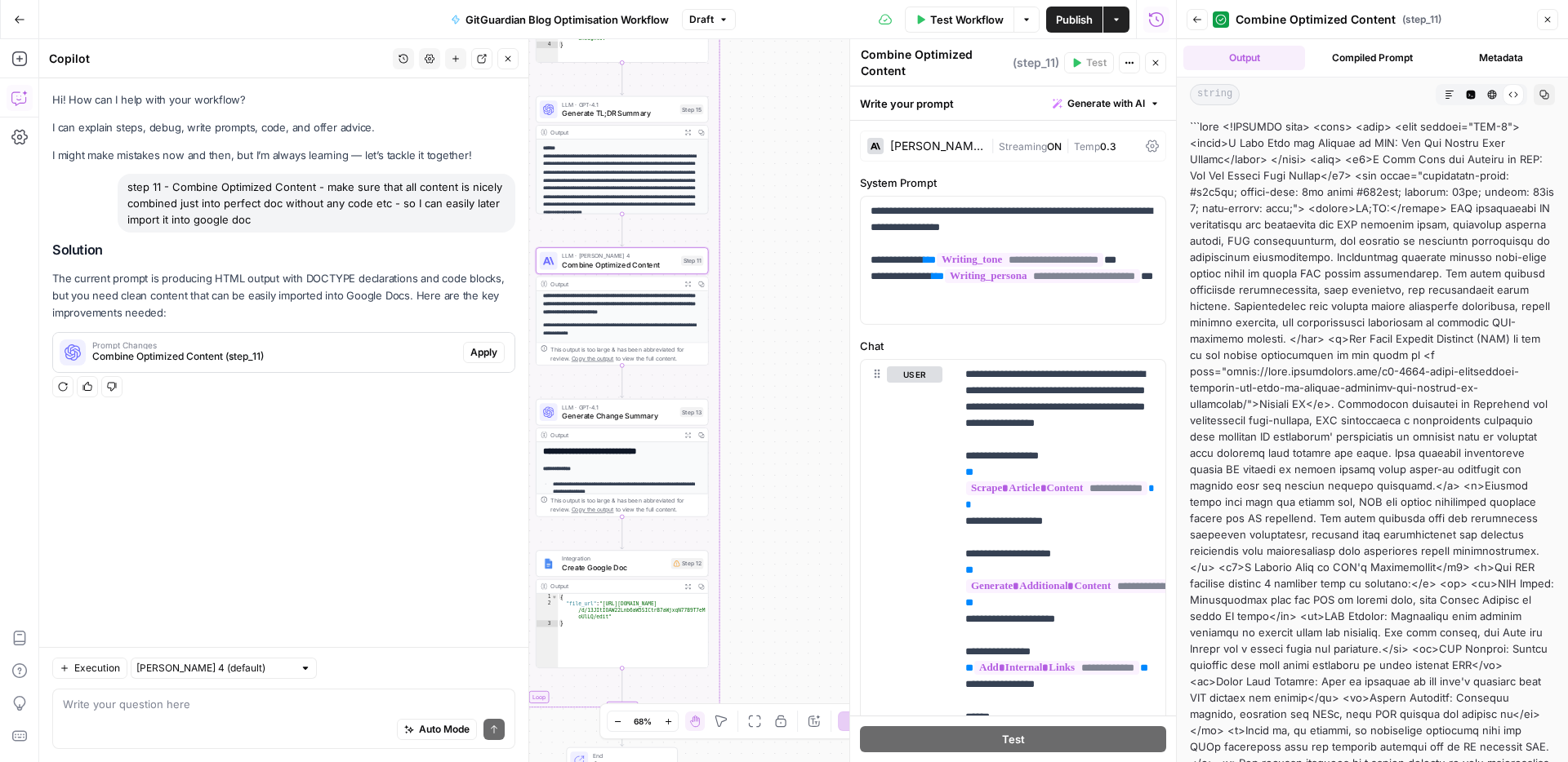
click at [1493, 96] on icon "button" at bounding box center [1491, 95] width 9 height 9
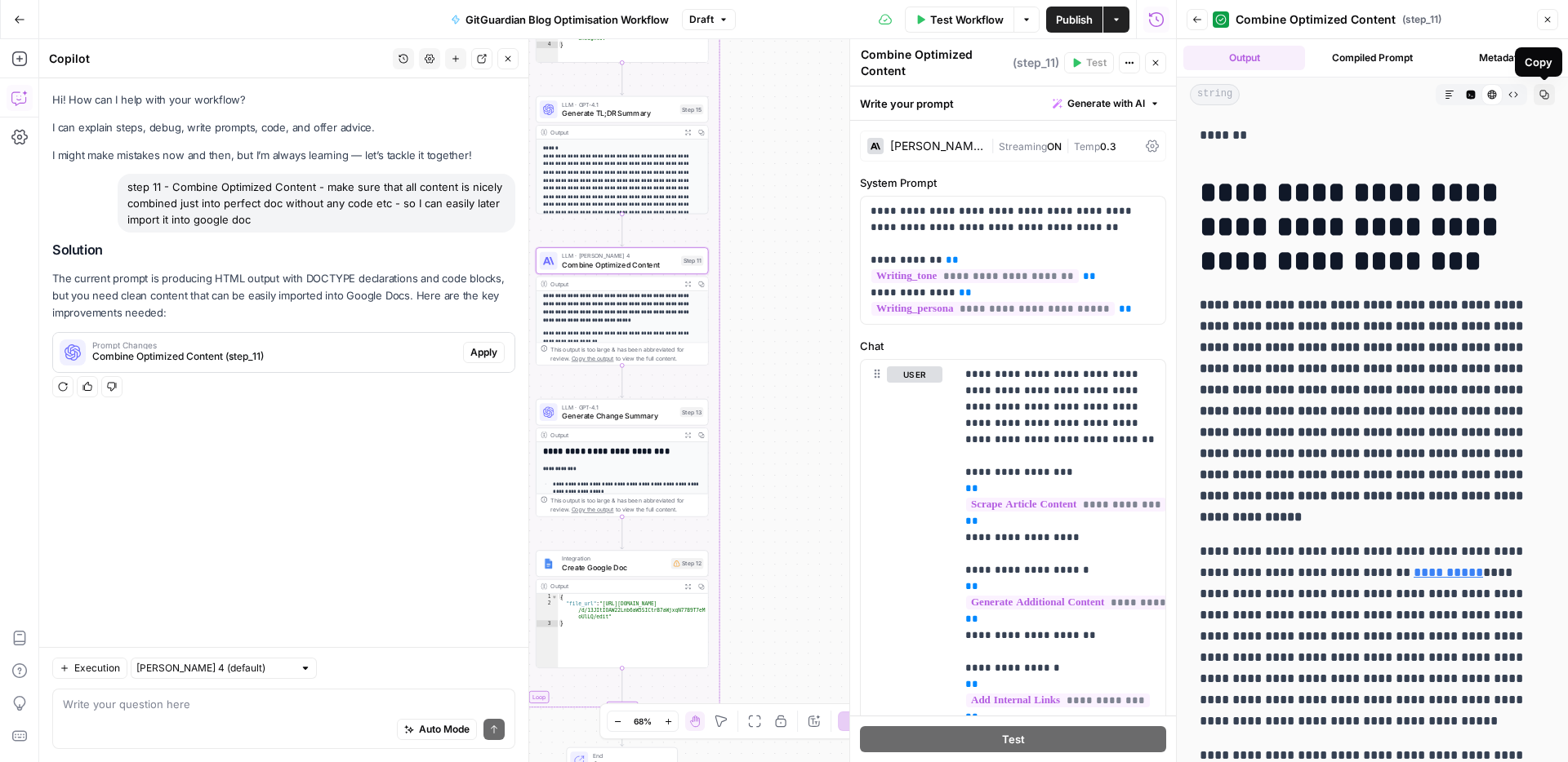
click at [1545, 96] on icon "button" at bounding box center [1544, 95] width 10 height 10
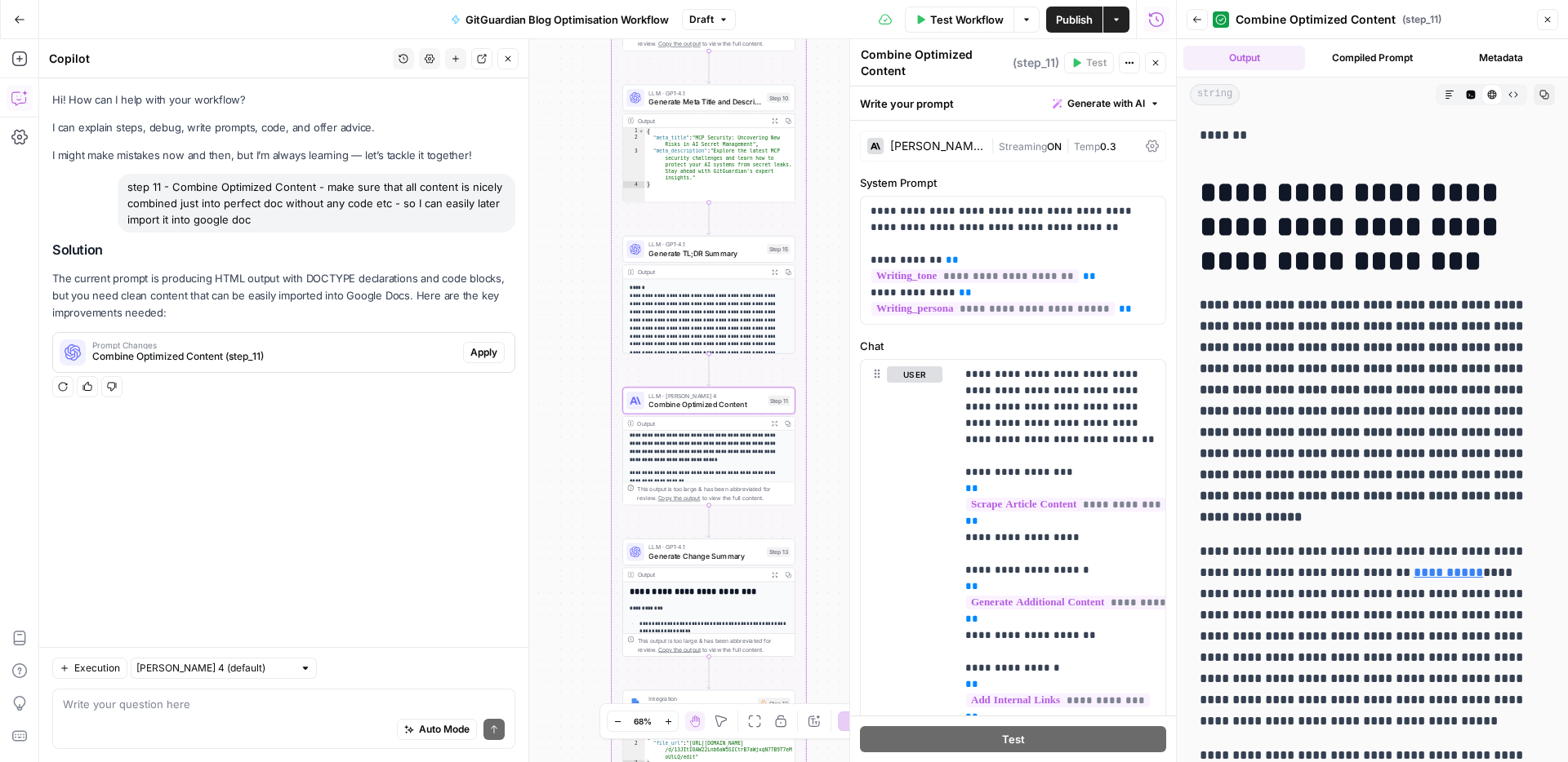
click at [487, 354] on span "Apply" at bounding box center [483, 352] width 27 height 14
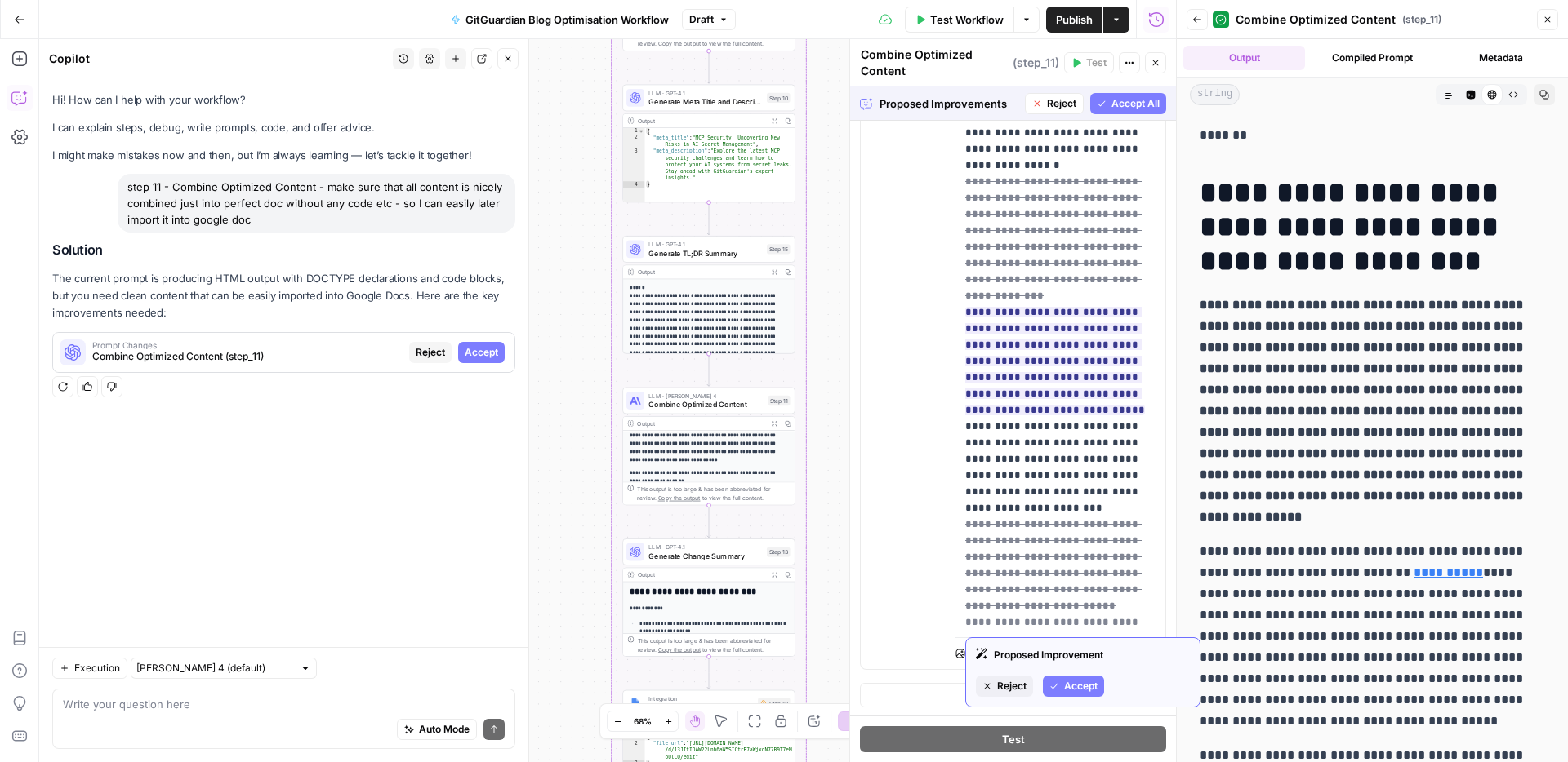
scroll to position [303, 0]
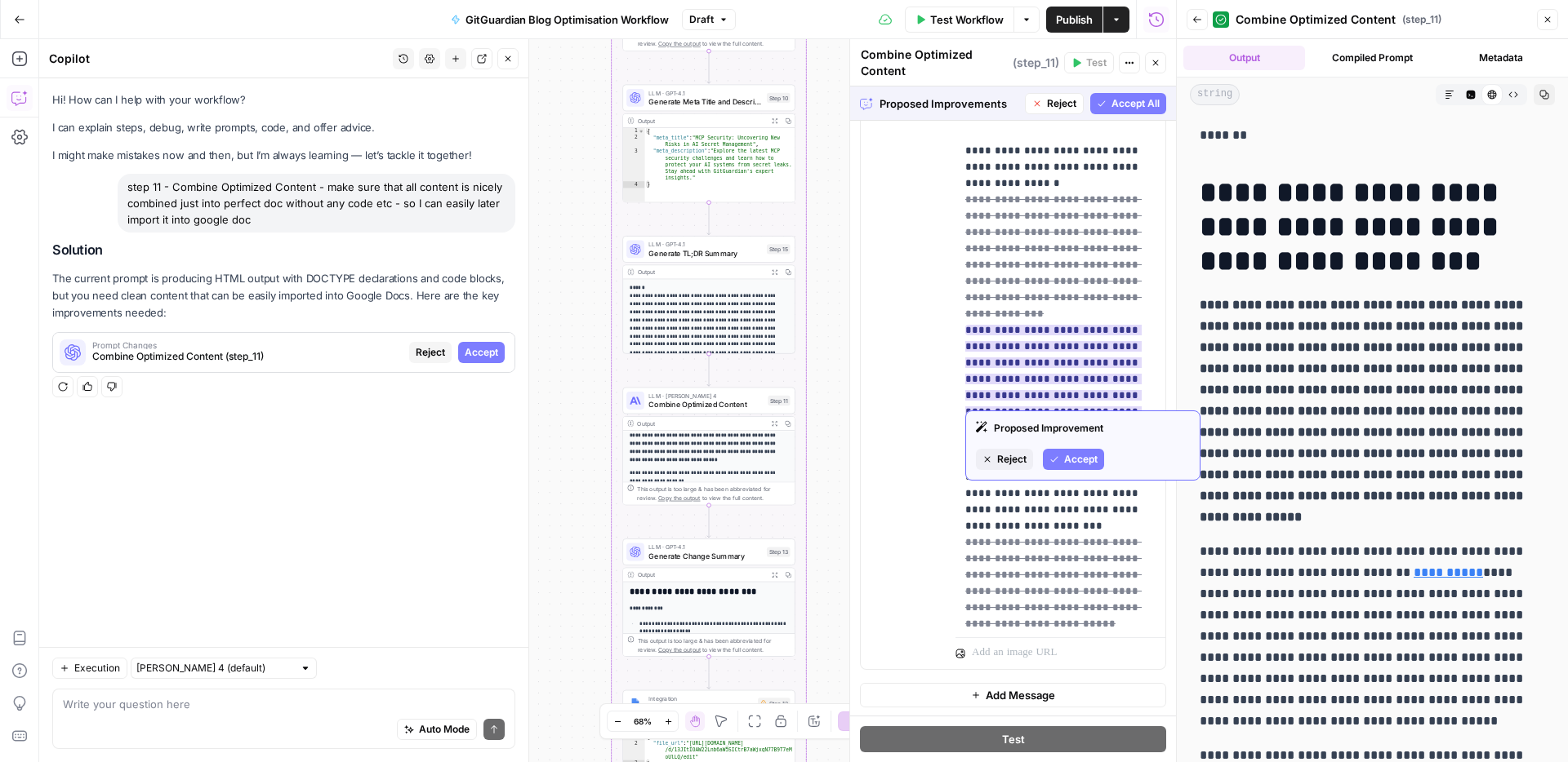
click at [1077, 457] on span "Accept" at bounding box center [1080, 459] width 34 height 14
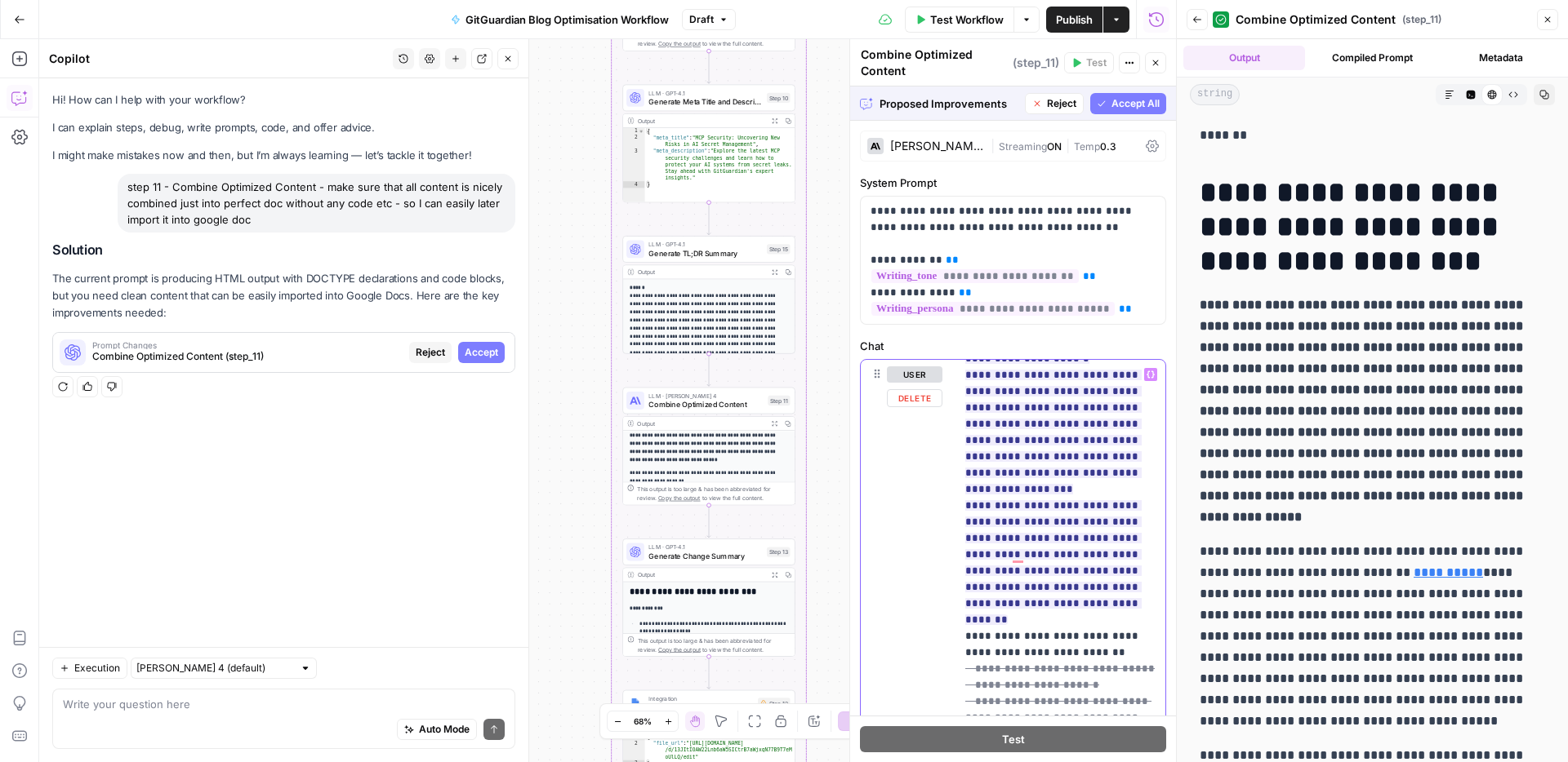
scroll to position [0, 0]
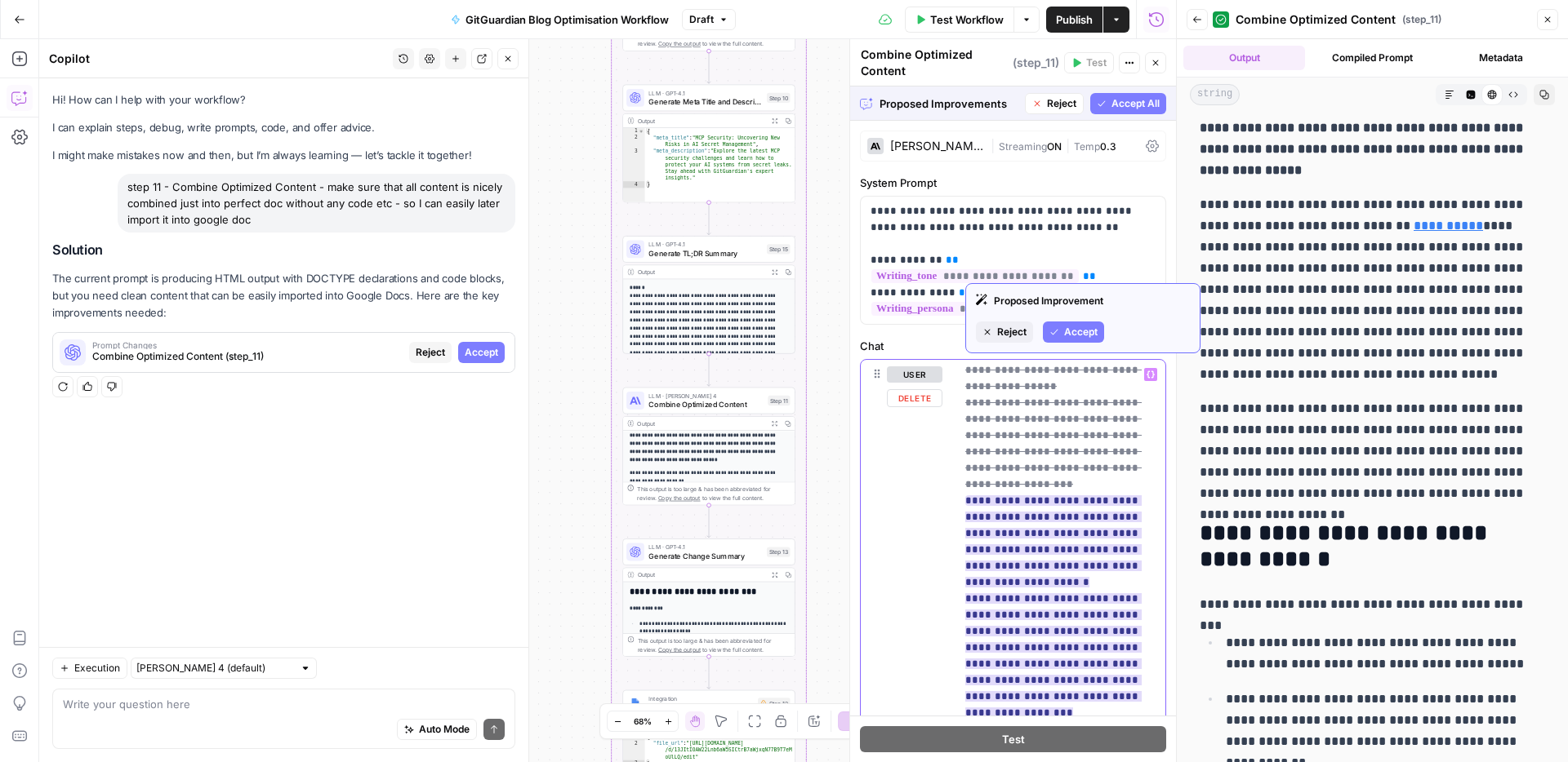
click at [1047, 496] on ins "**********" at bounding box center [1053, 672] width 176 height 354
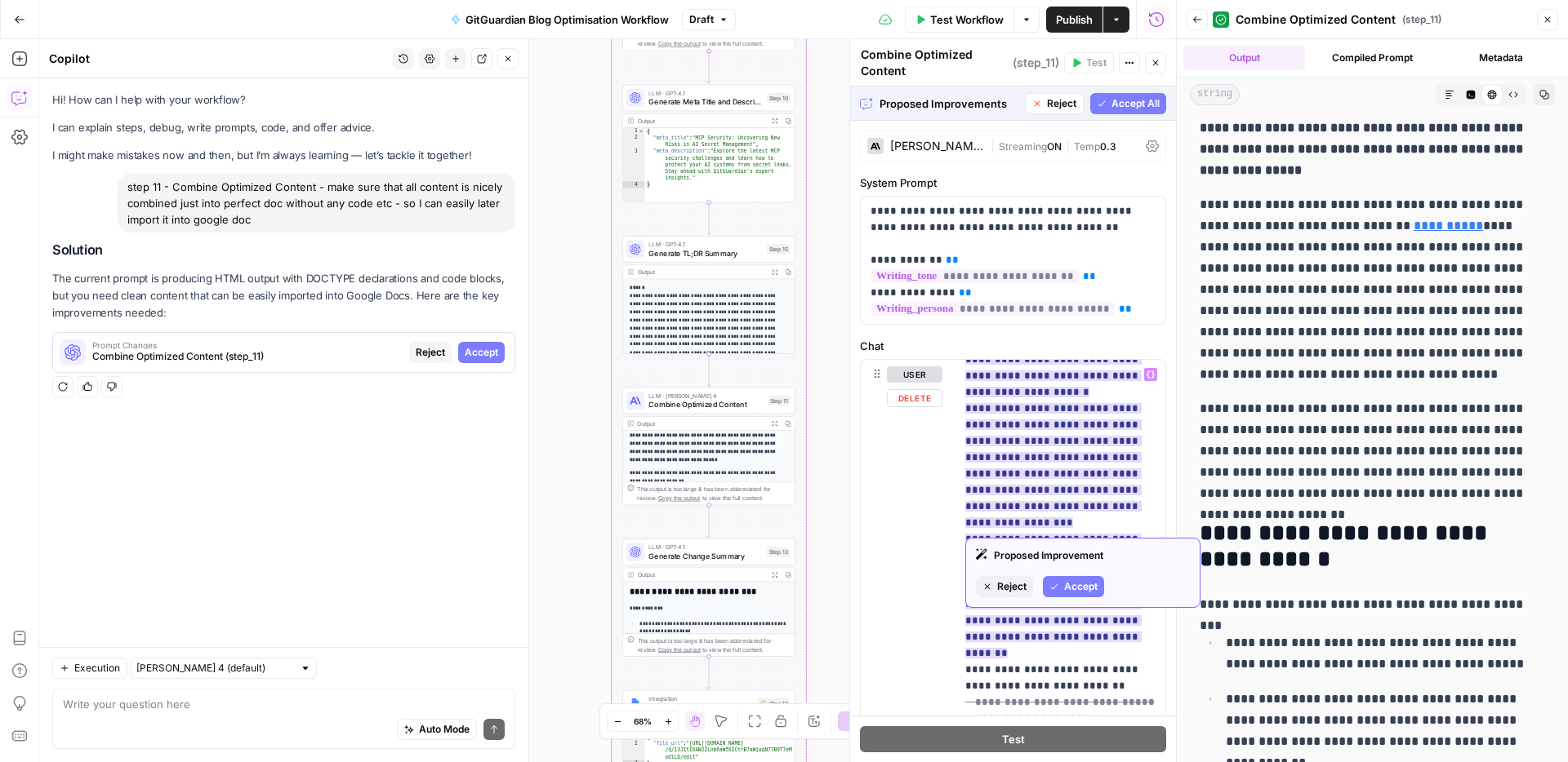
click at [1065, 585] on span "Accept" at bounding box center [1080, 587] width 34 height 14
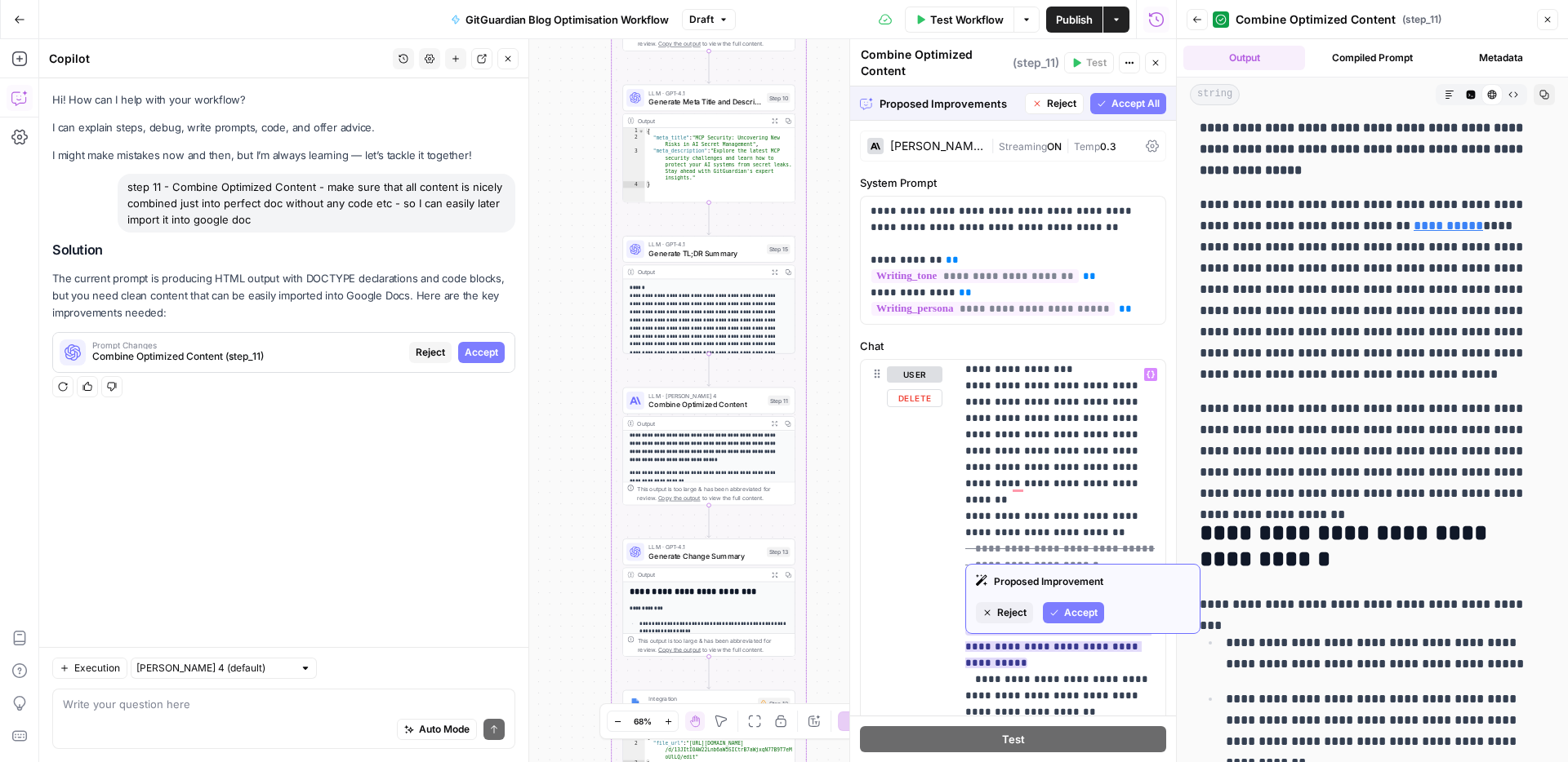
click at [1081, 603] on button "Accept" at bounding box center [1073, 612] width 61 height 21
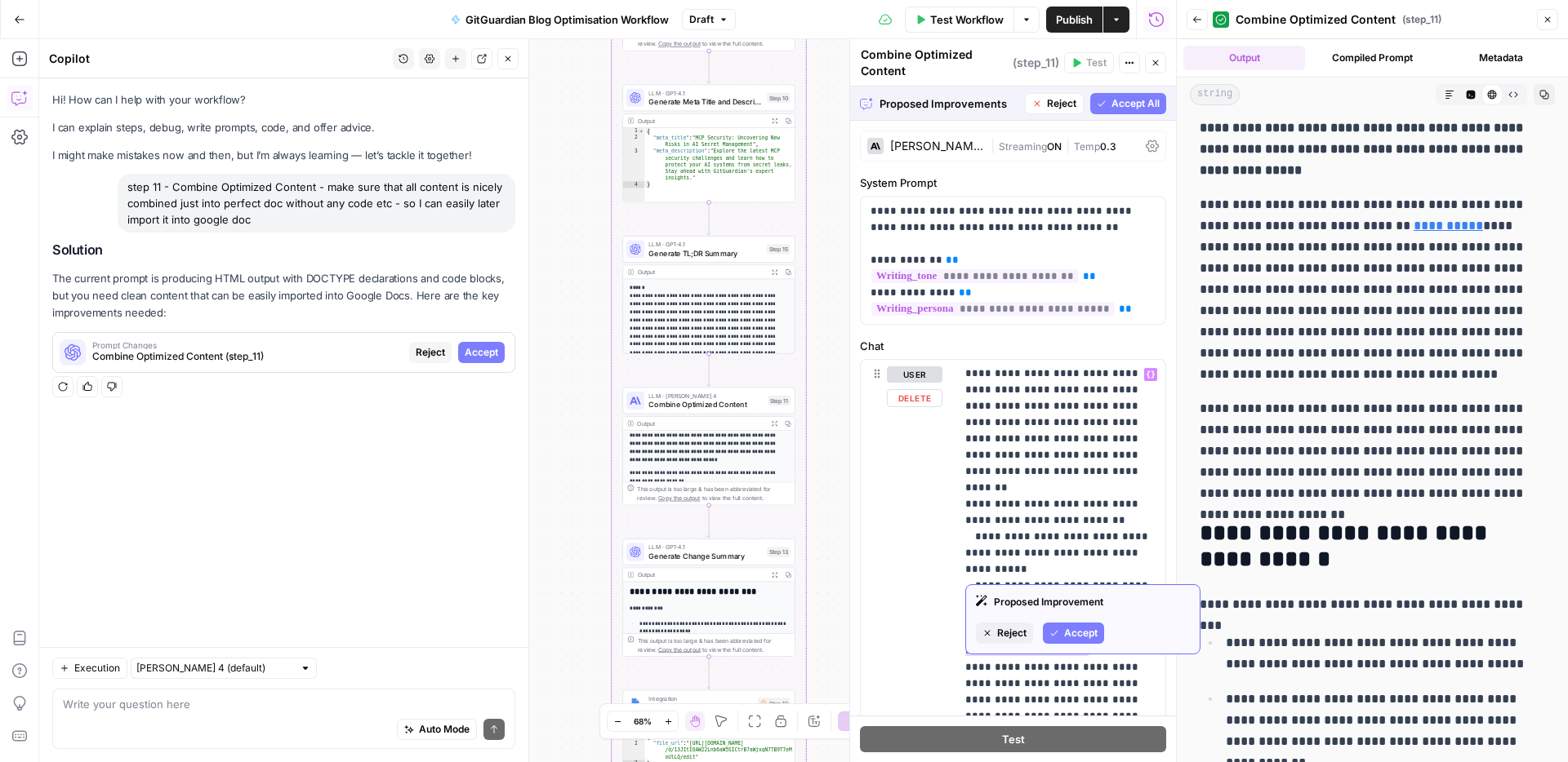
click at [1082, 632] on span "Accept" at bounding box center [1080, 633] width 34 height 14
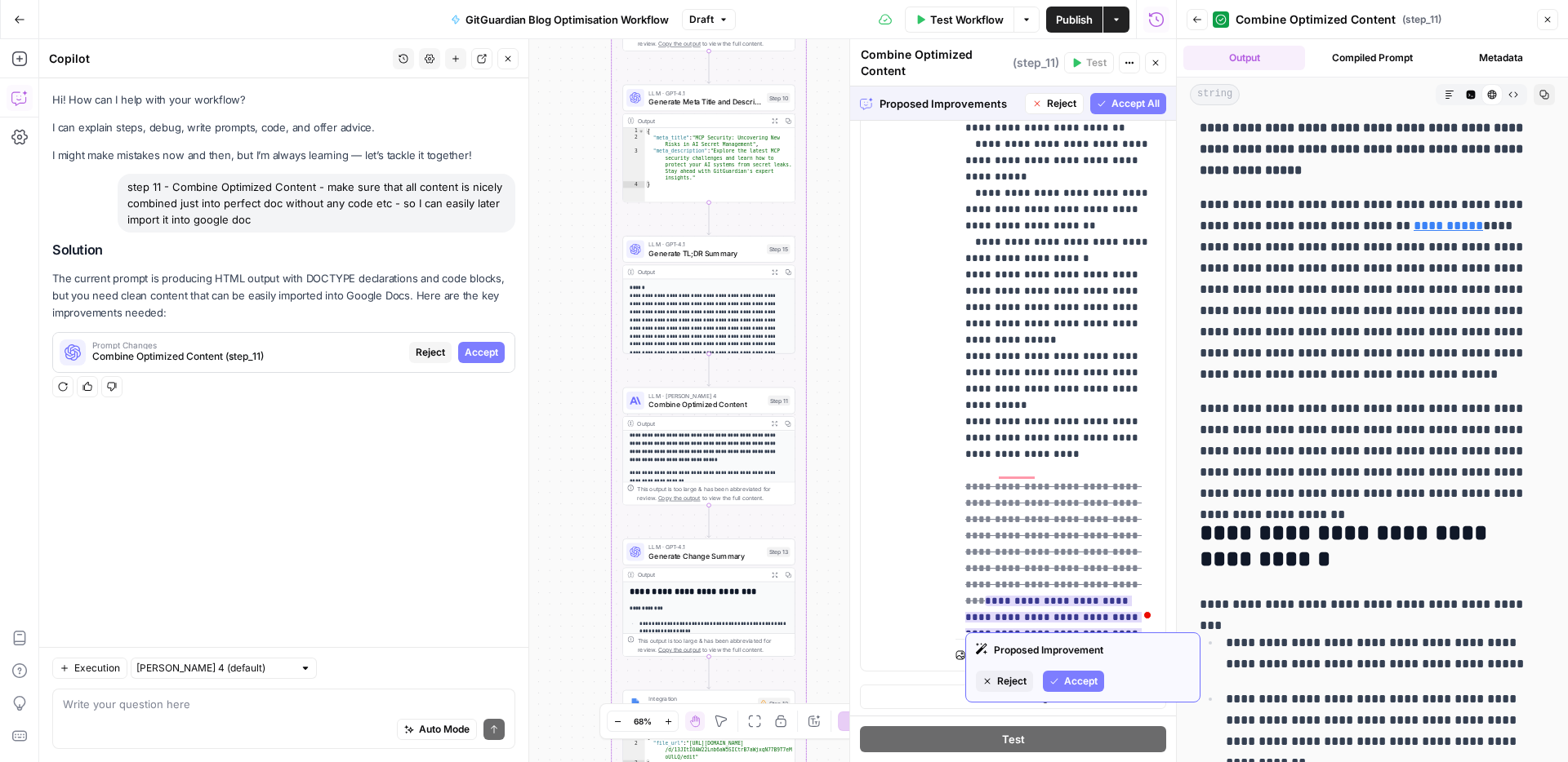
click at [1080, 685] on span "Accept" at bounding box center [1080, 681] width 34 height 14
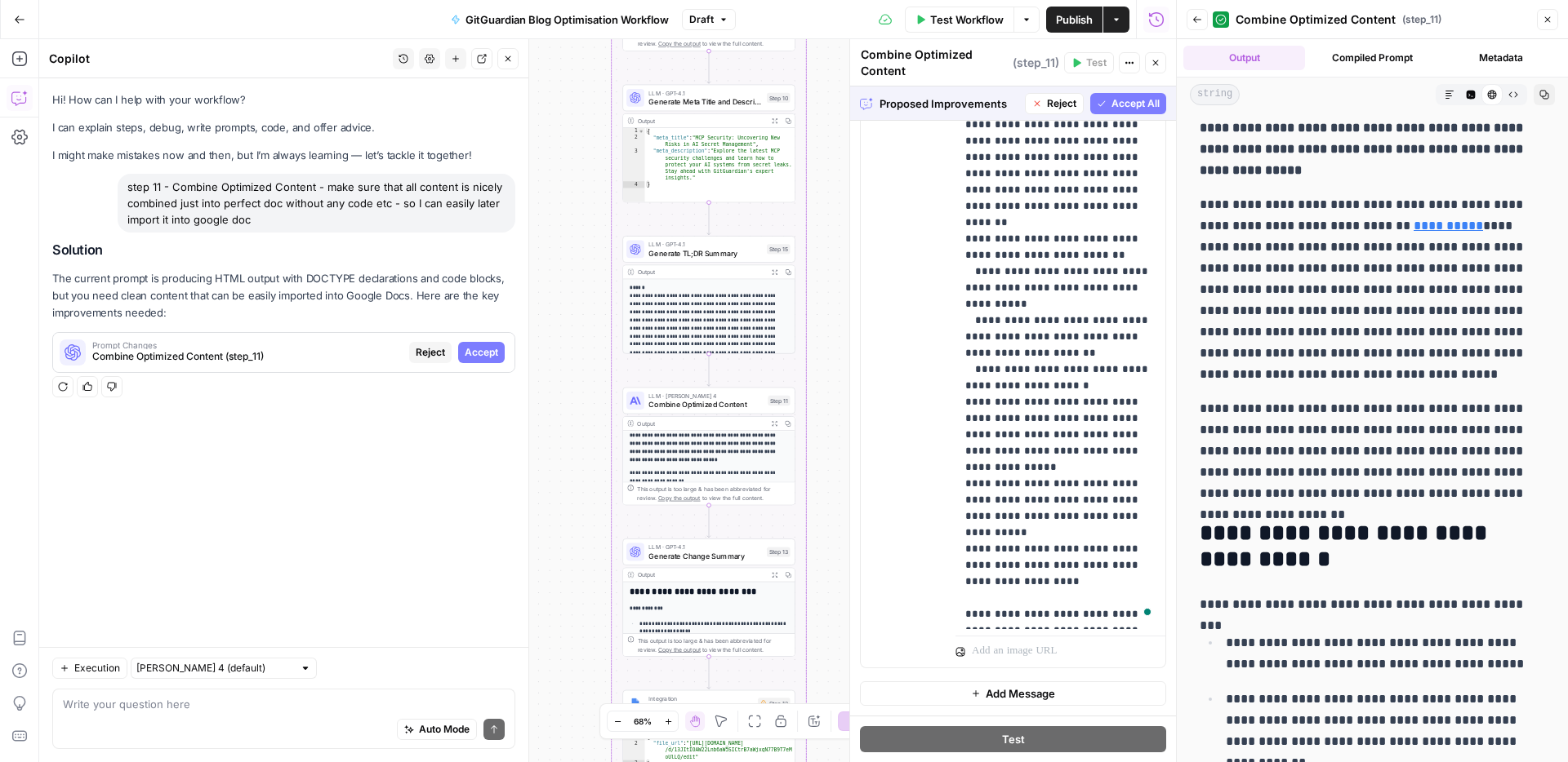
click at [1143, 105] on span "Accept All" at bounding box center [1135, 103] width 48 height 14
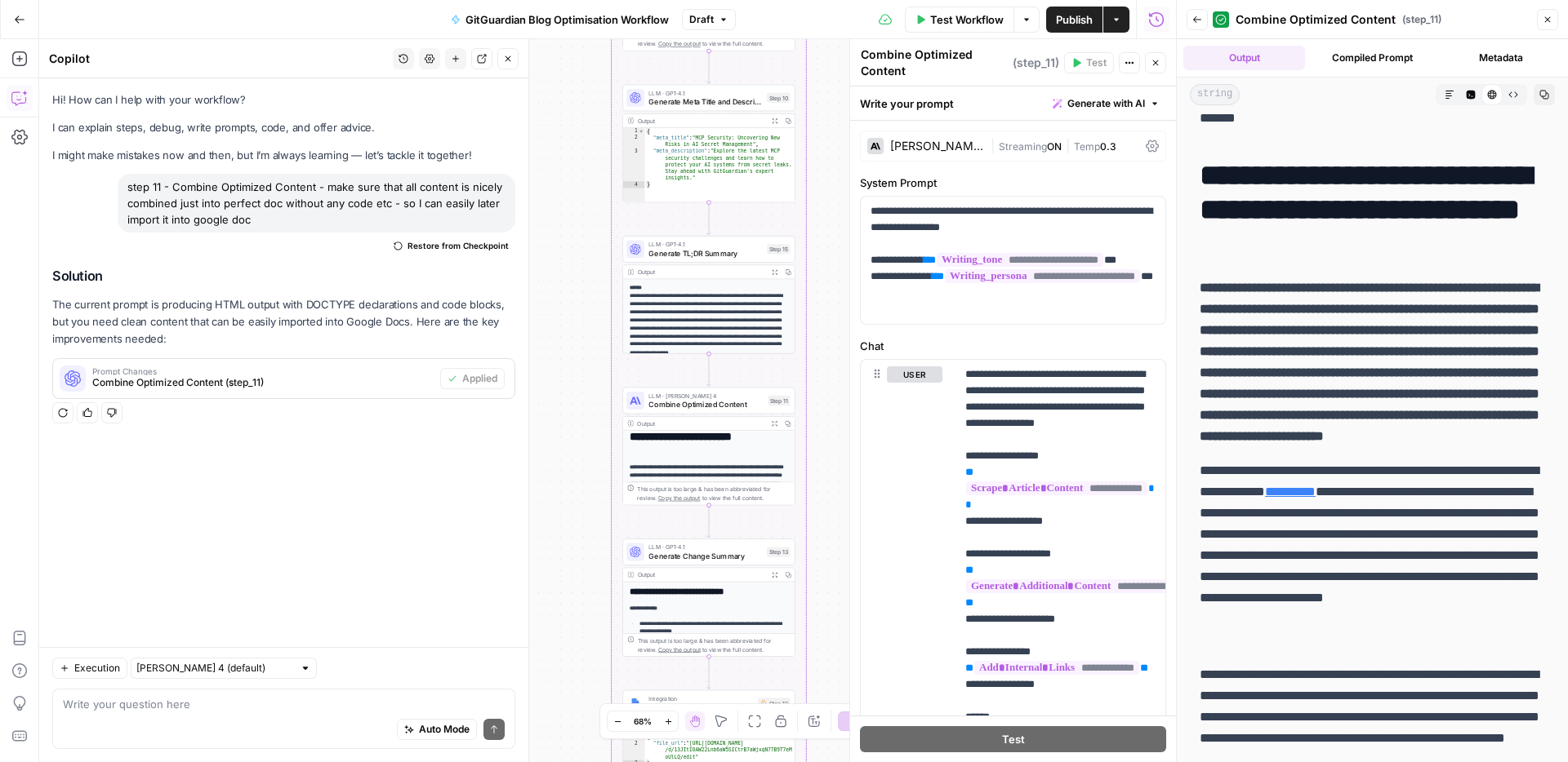
click at [1549, 93] on button "Copy" at bounding box center [1544, 95] width 21 height 21
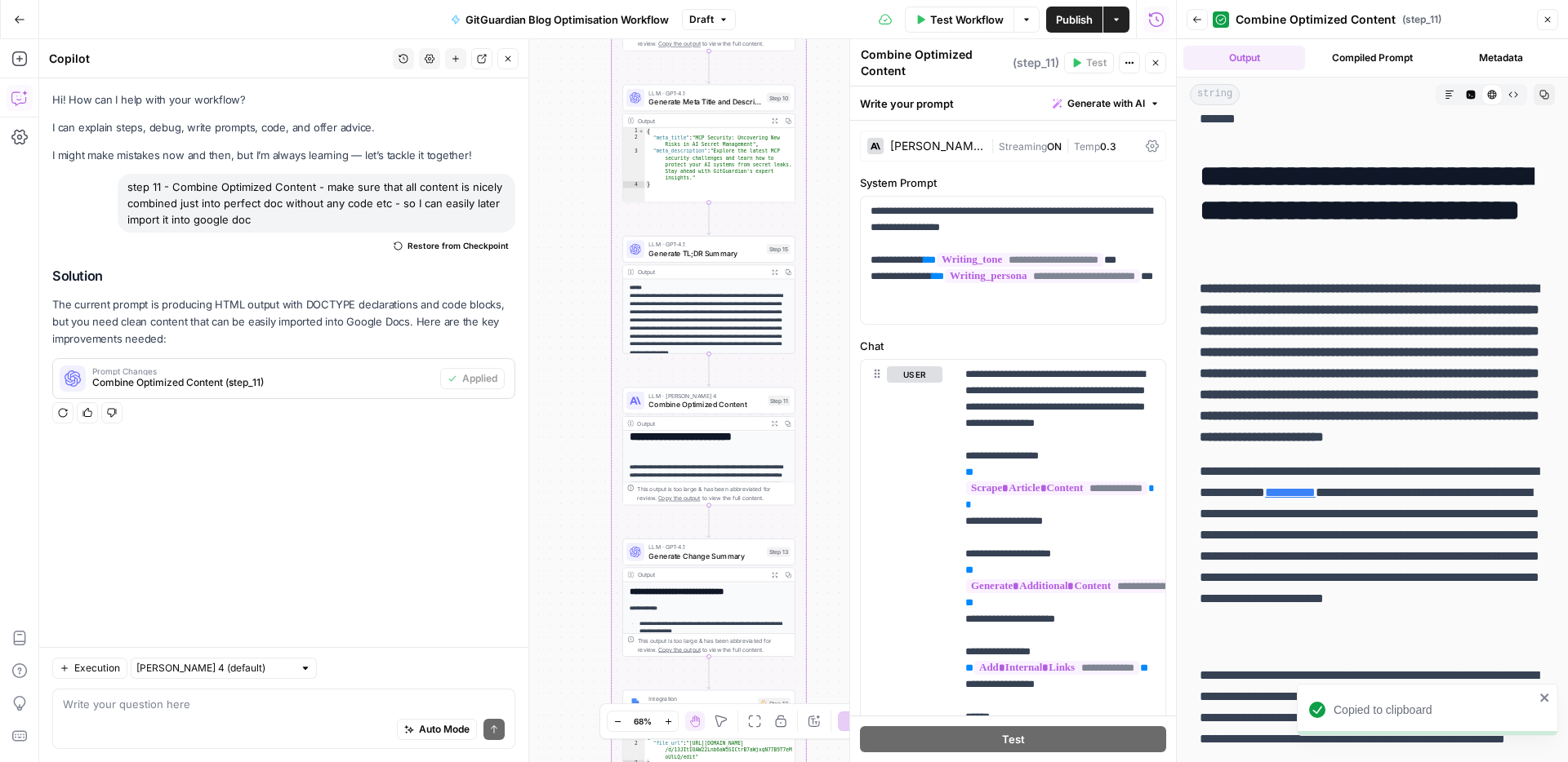
click at [1548, 22] on icon "button" at bounding box center [1547, 19] width 10 height 10
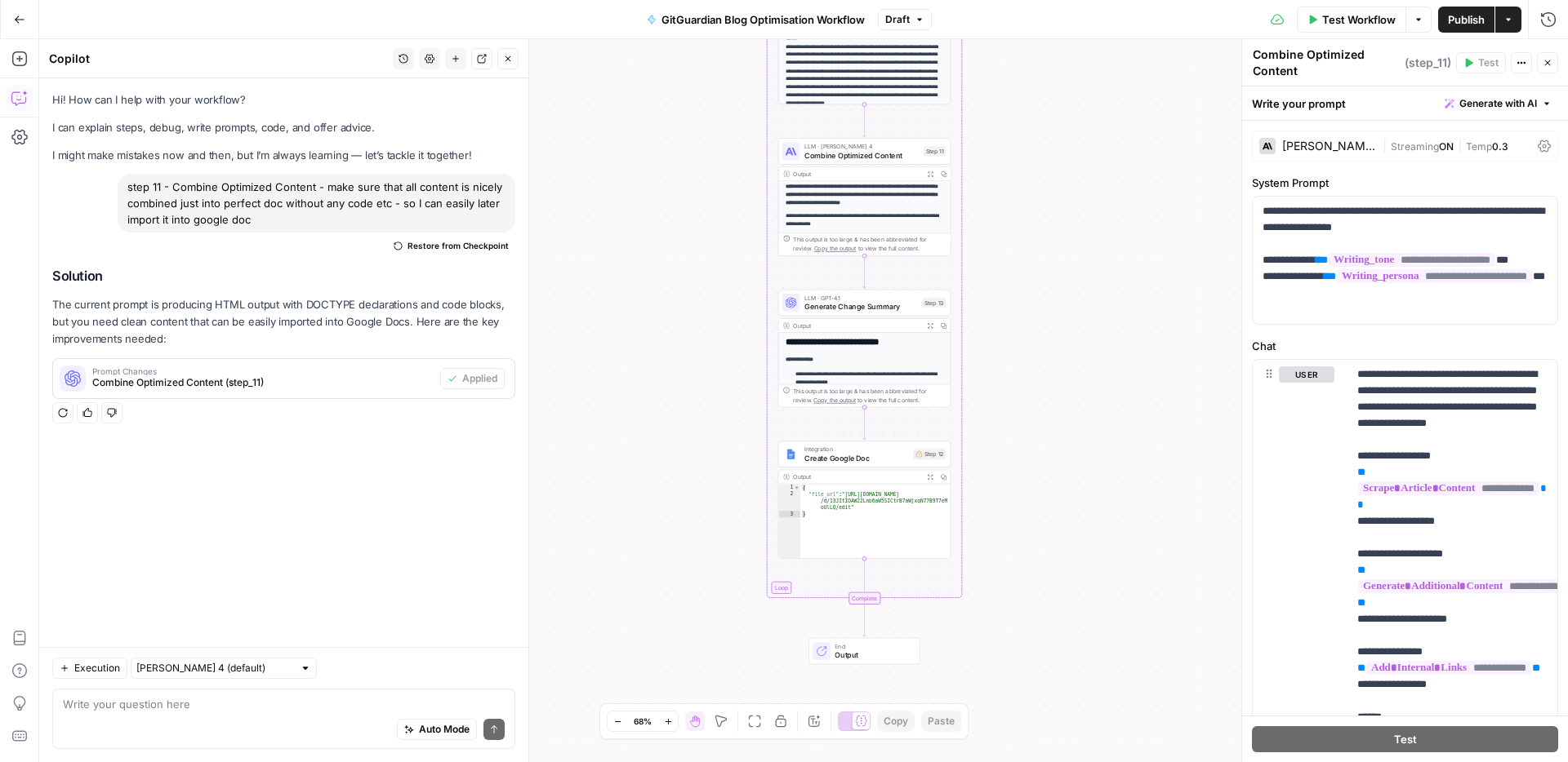
click at [835, 453] on span "Create Google Doc" at bounding box center [856, 459] width 105 height 12
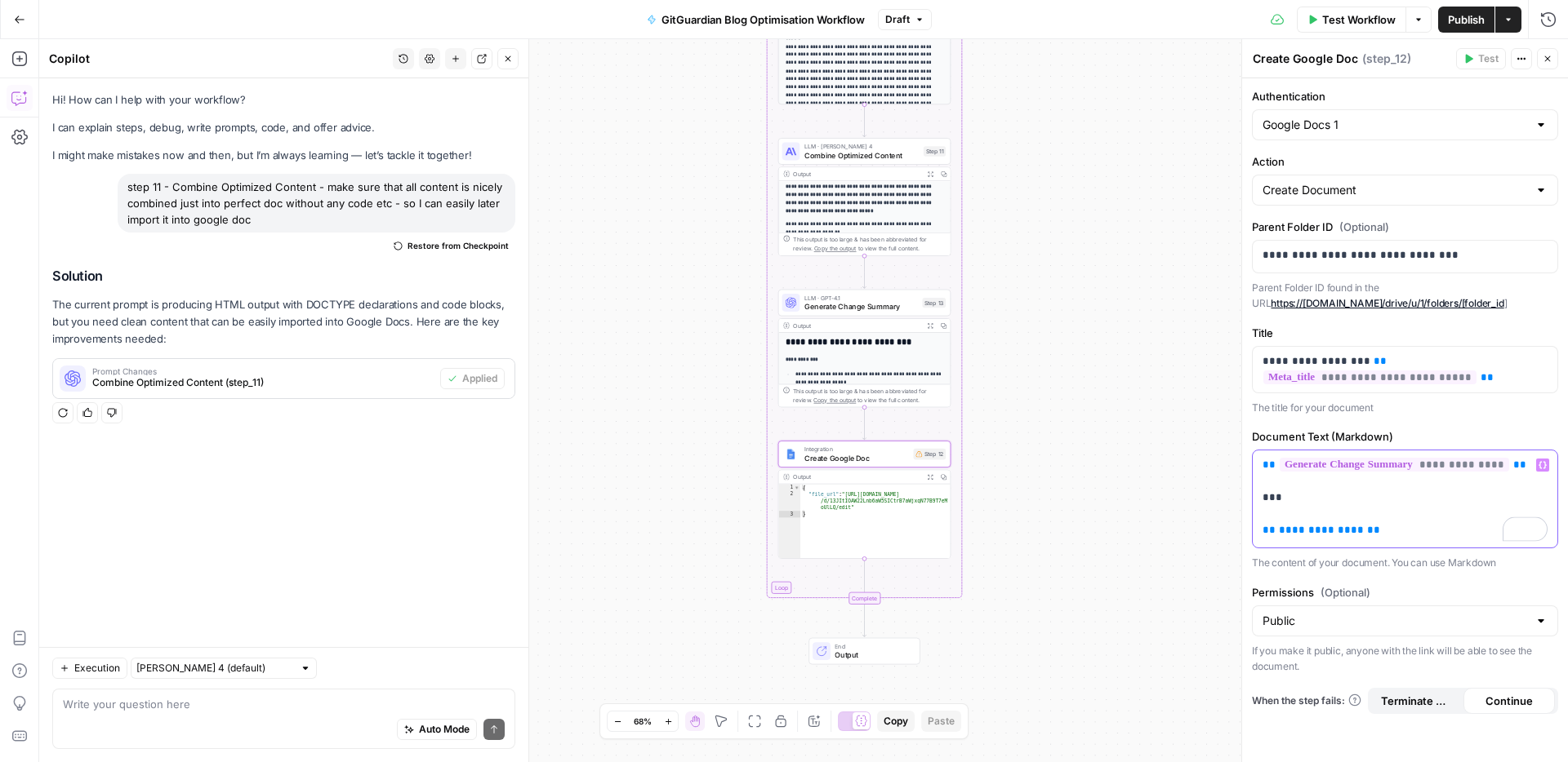
drag, startPoint x: 1385, startPoint y: 527, endPoint x: 1251, endPoint y: 532, distance: 134.1
click at [1251, 532] on div "**********" at bounding box center [1405, 421] width 326 height 684
drag, startPoint x: 1344, startPoint y: 536, endPoint x: 1305, endPoint y: 532, distance: 39.2
click at [1343, 536] on span "**********" at bounding box center [1321, 529] width 85 height 11
click at [1305, 530] on span "**********" at bounding box center [1321, 529] width 85 height 11
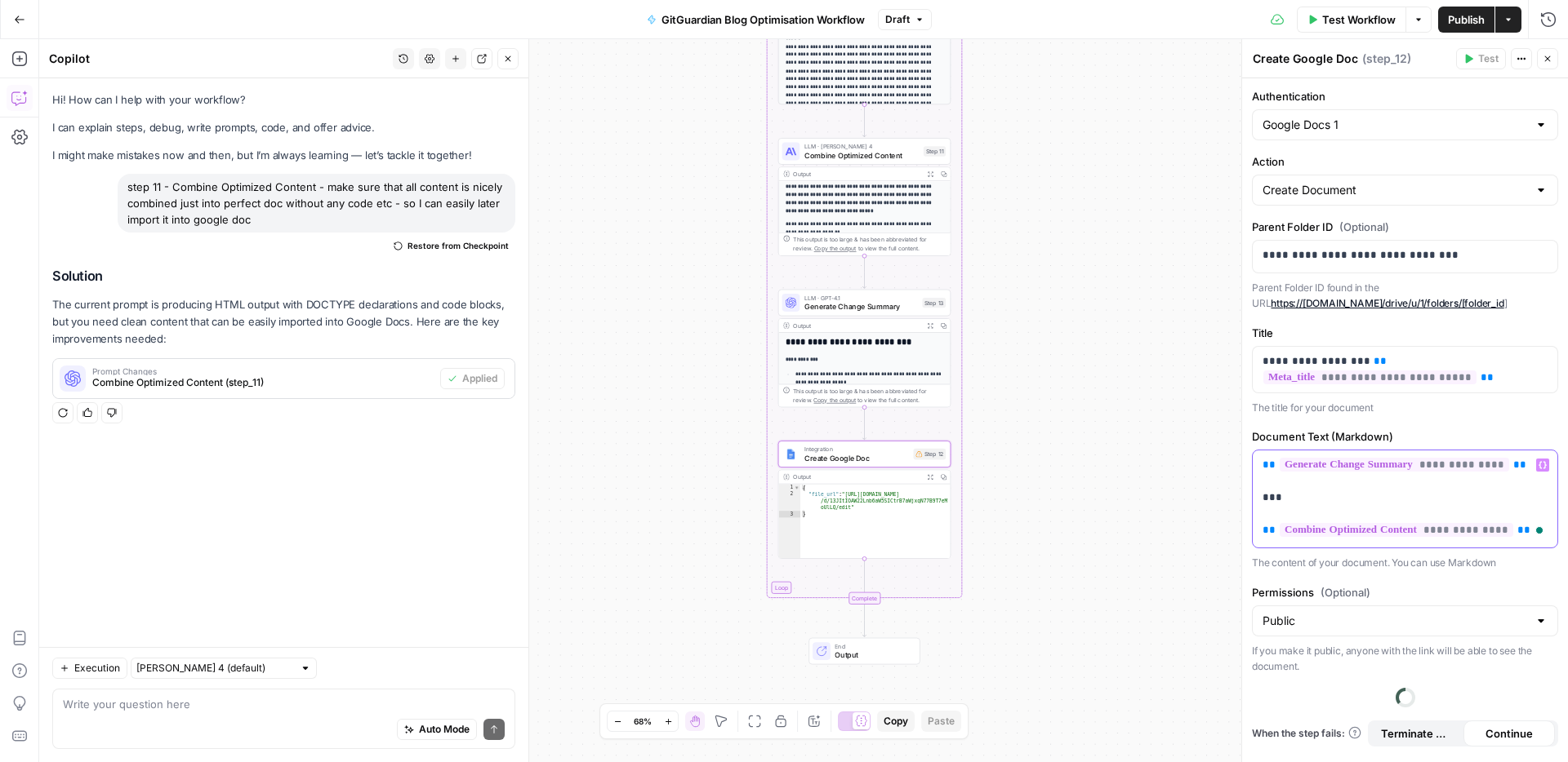
click at [1412, 501] on p "**********" at bounding box center [1404, 497] width 285 height 81
drag, startPoint x: 1547, startPoint y: 63, endPoint x: 1409, endPoint y: 417, distance: 379.9
click at [1440, 397] on div "**********" at bounding box center [1404, 401] width 327 height 723
click at [868, 453] on span "Create Google Doc" at bounding box center [856, 459] width 105 height 12
click at [926, 453] on div "Step 12" at bounding box center [930, 454] width 33 height 12
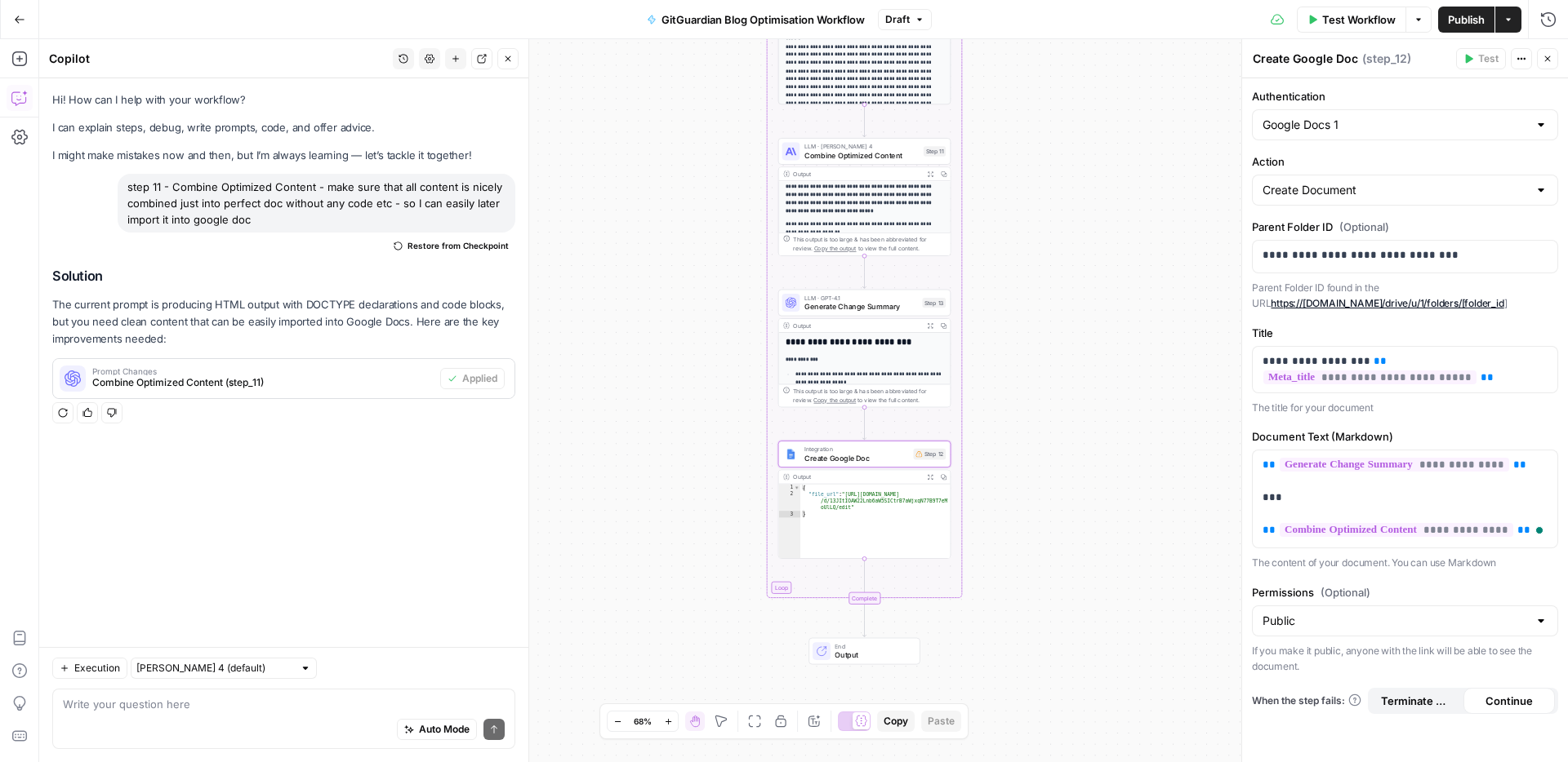
click at [1550, 61] on icon "button" at bounding box center [1547, 58] width 10 height 10
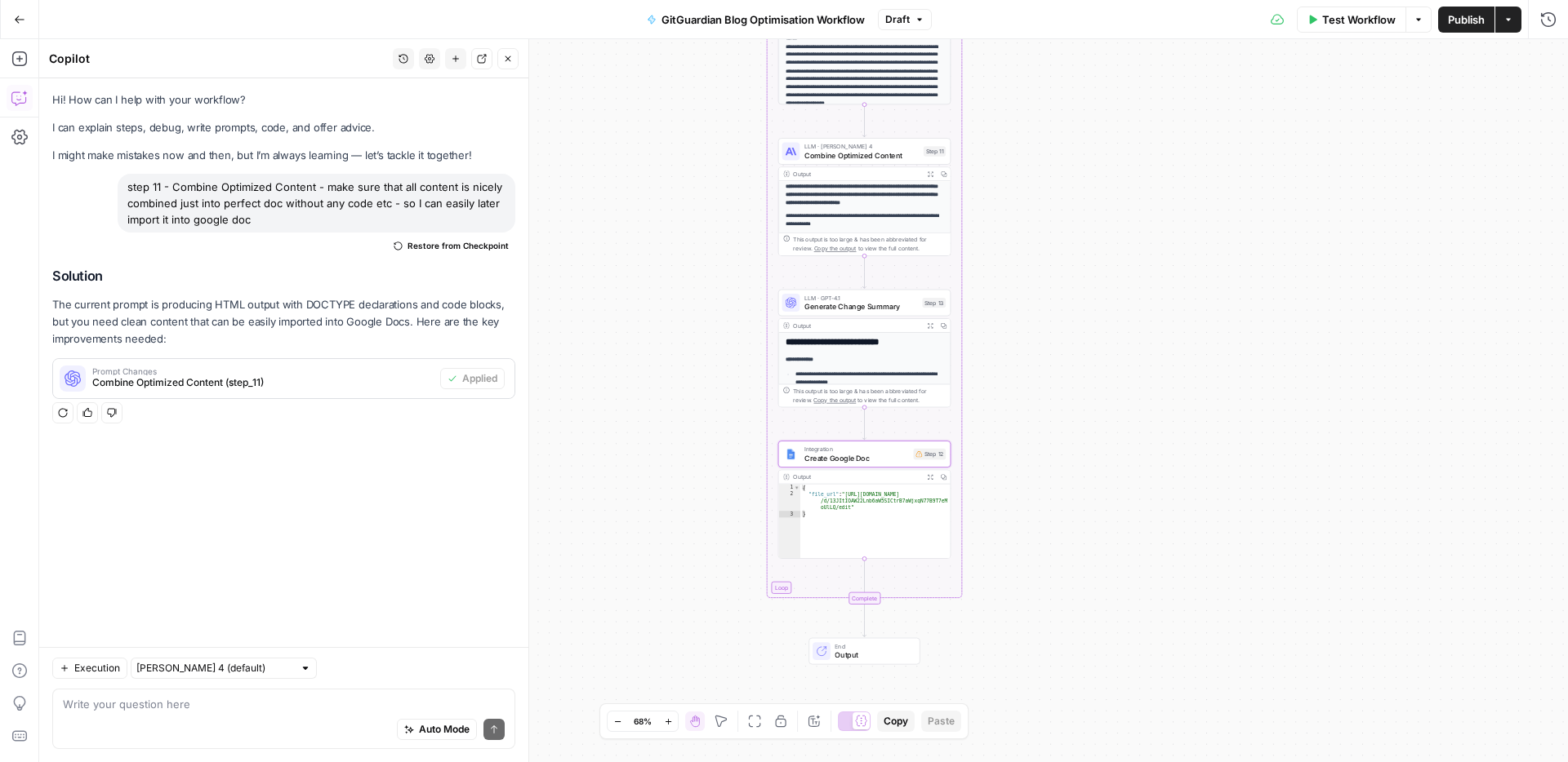
click at [1373, 31] on button "Test Workflow" at bounding box center [1351, 19] width 109 height 26
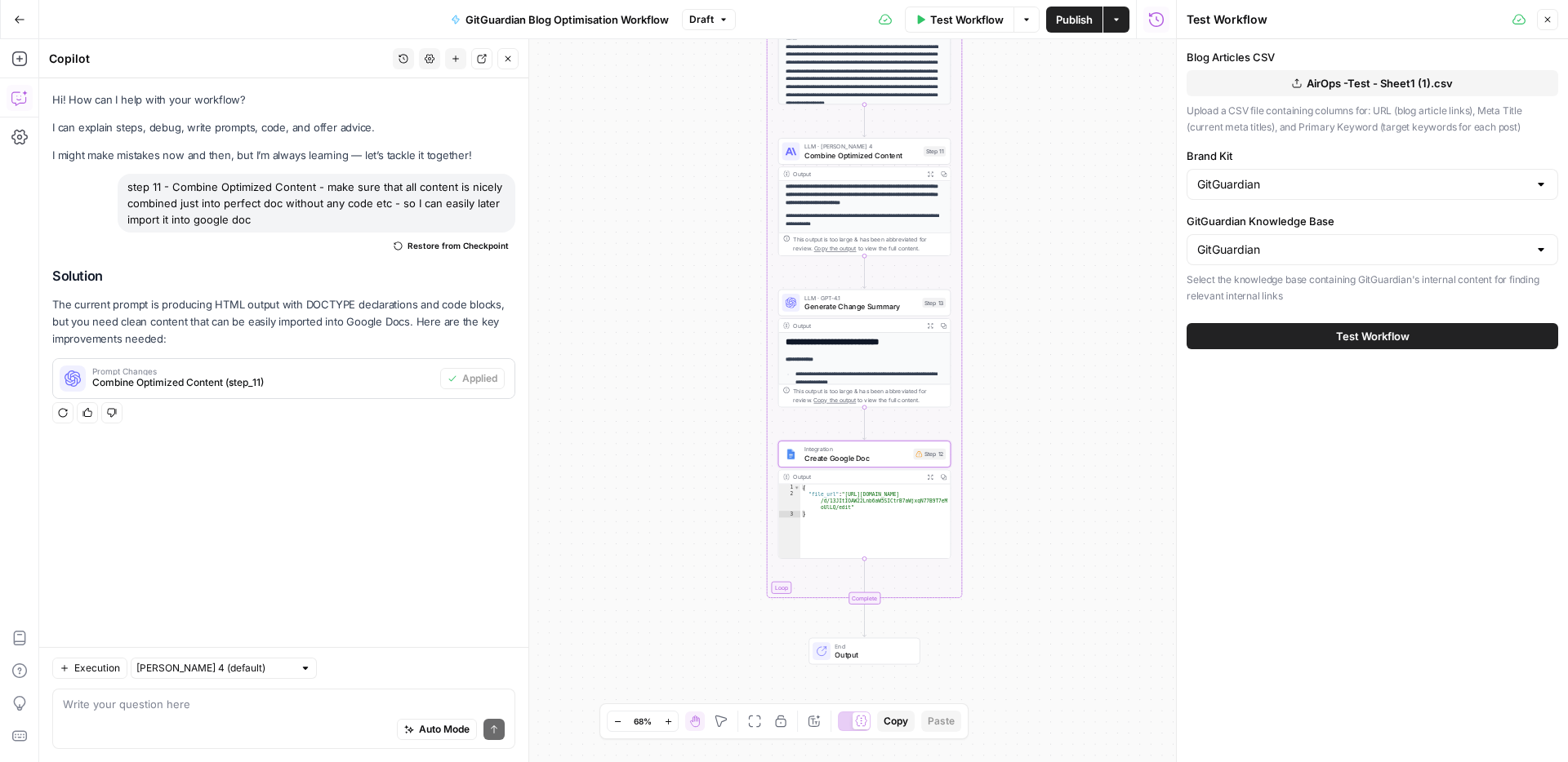
click at [1372, 336] on span "Test Workflow" at bounding box center [1372, 335] width 74 height 16
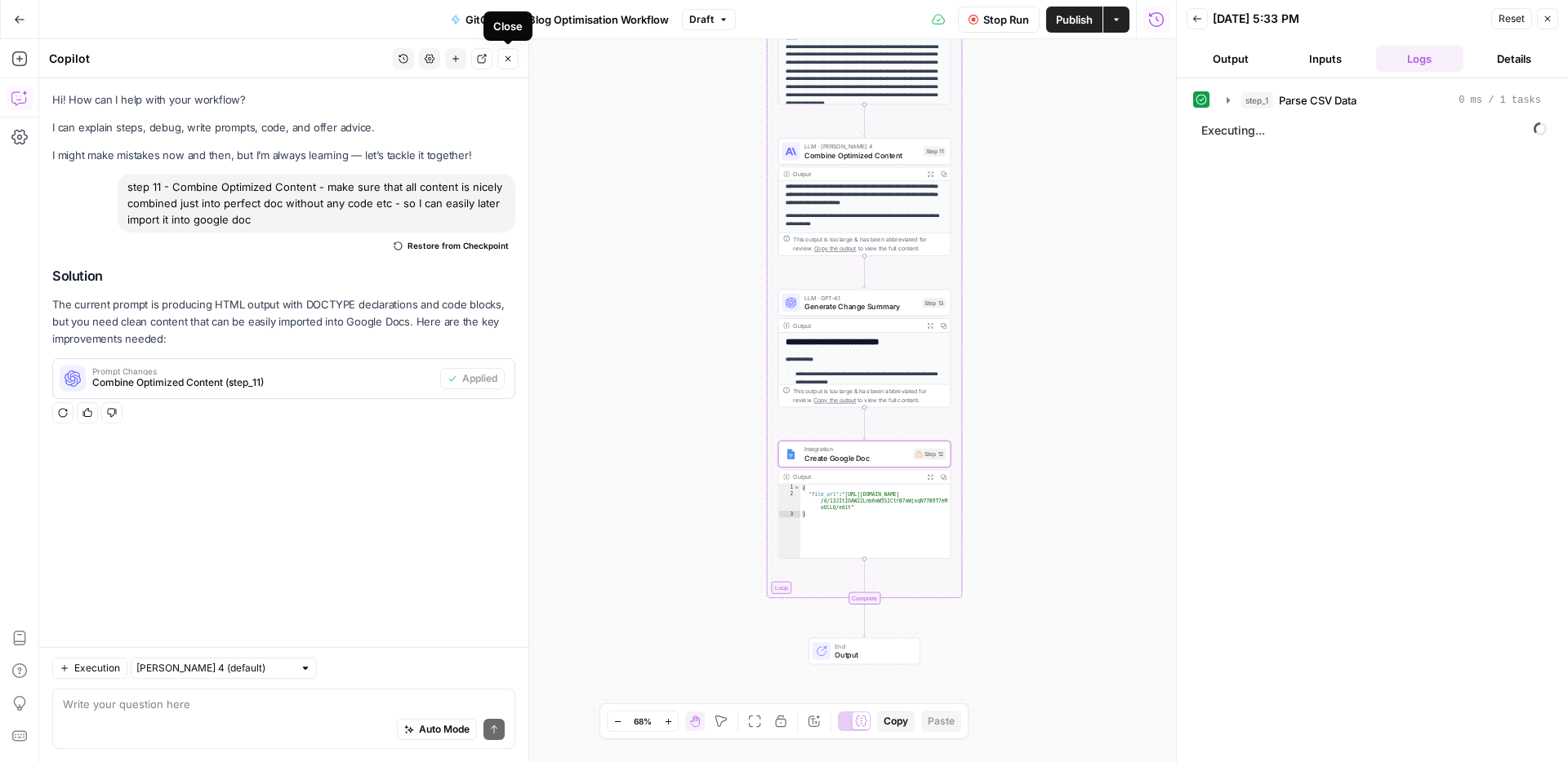
click at [503, 58] on button "Close" at bounding box center [508, 58] width 21 height 21
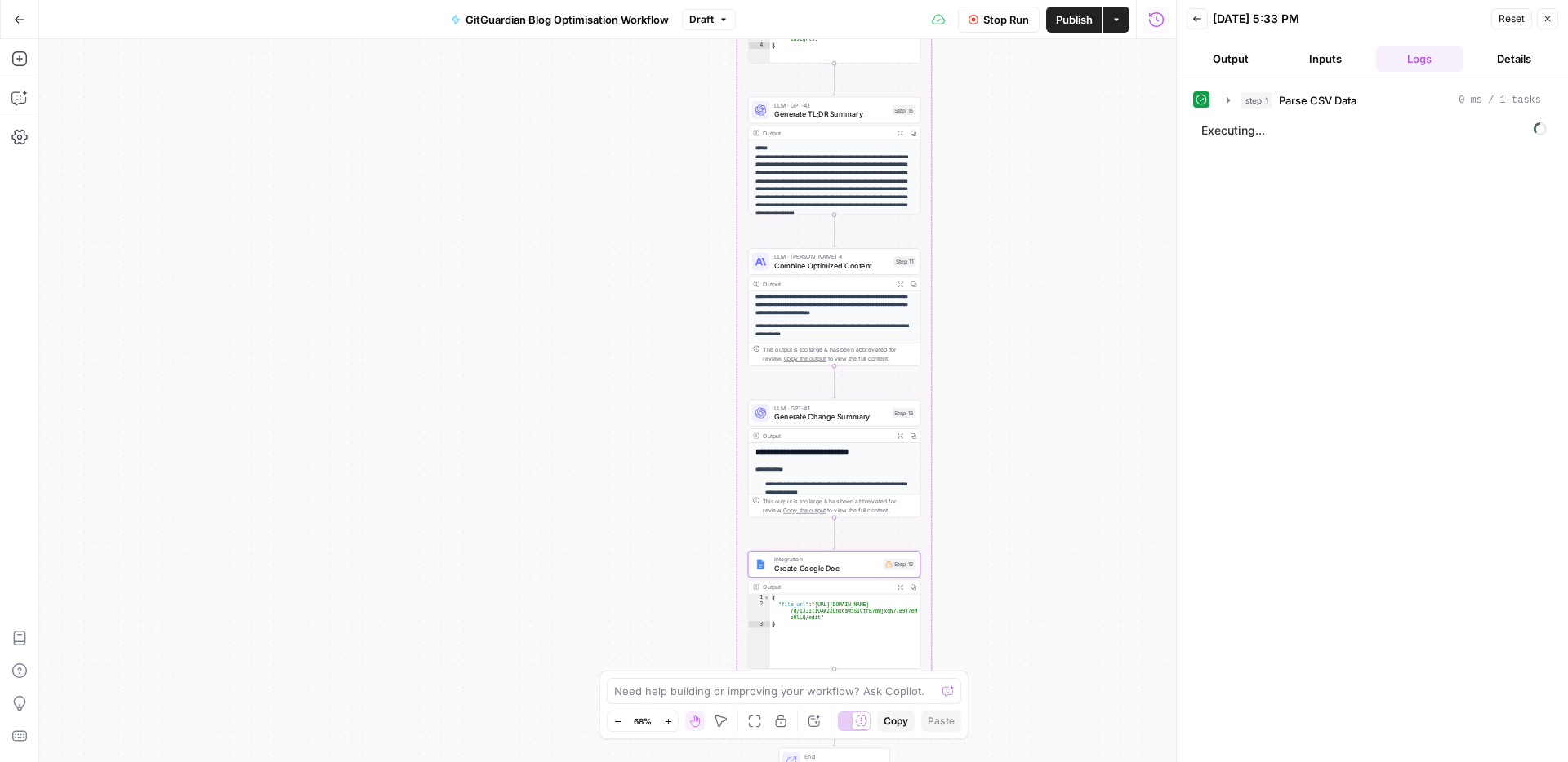
drag, startPoint x: 1070, startPoint y: 375, endPoint x: 1043, endPoint y: 481, distance: 109.4
click at [1061, 479] on div "Workflow Set Inputs Inputs Run Code · Python Parse CSV Data Step 1 Output Expan…" at bounding box center [607, 401] width 1136 height 723
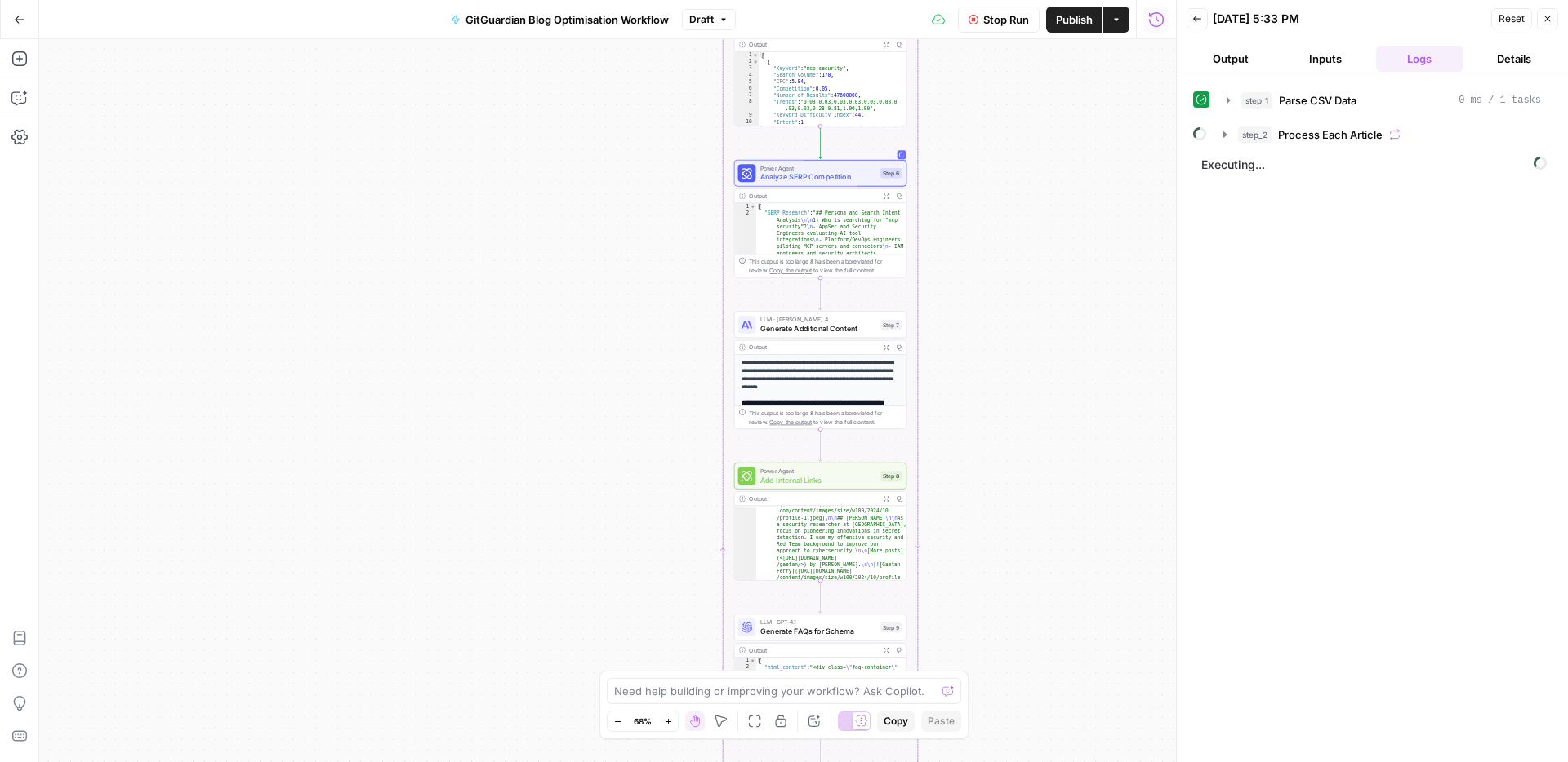
drag, startPoint x: 1034, startPoint y: 457, endPoint x: 998, endPoint y: 499, distance: 55.3
click at [998, 499] on div "Workflow Set Inputs Inputs Run Code · Python Parse CSV Data Step 1 Output Expan…" at bounding box center [607, 401] width 1136 height 723
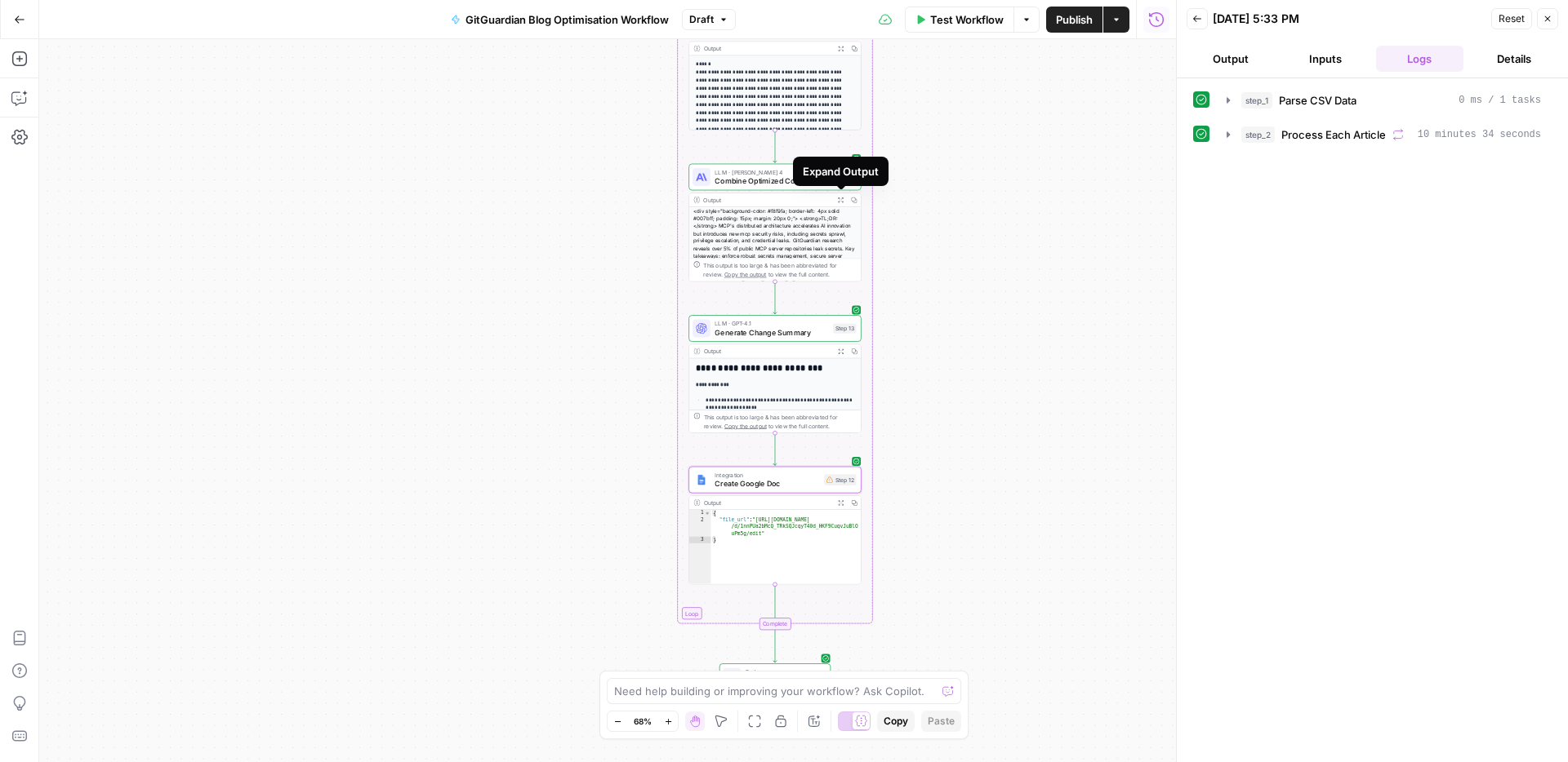
click at [835, 196] on button "Expand Output" at bounding box center [840, 200] width 13 height 13
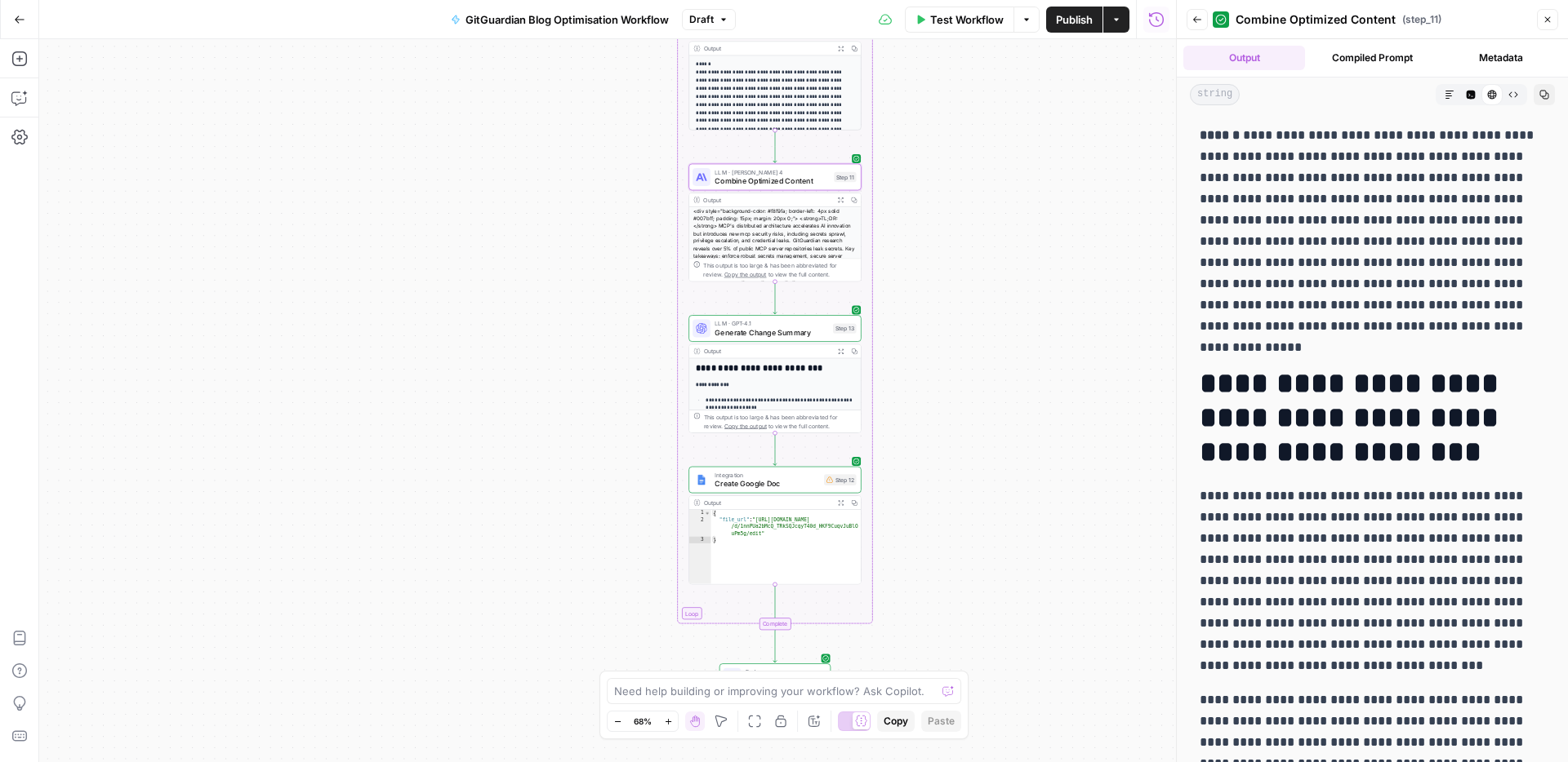
click at [1306, 261] on p "**********" at bounding box center [1372, 230] width 345 height 212
copy p "**********"
click at [792, 175] on span "Combine Optimized Content" at bounding box center [772, 181] width 115 height 12
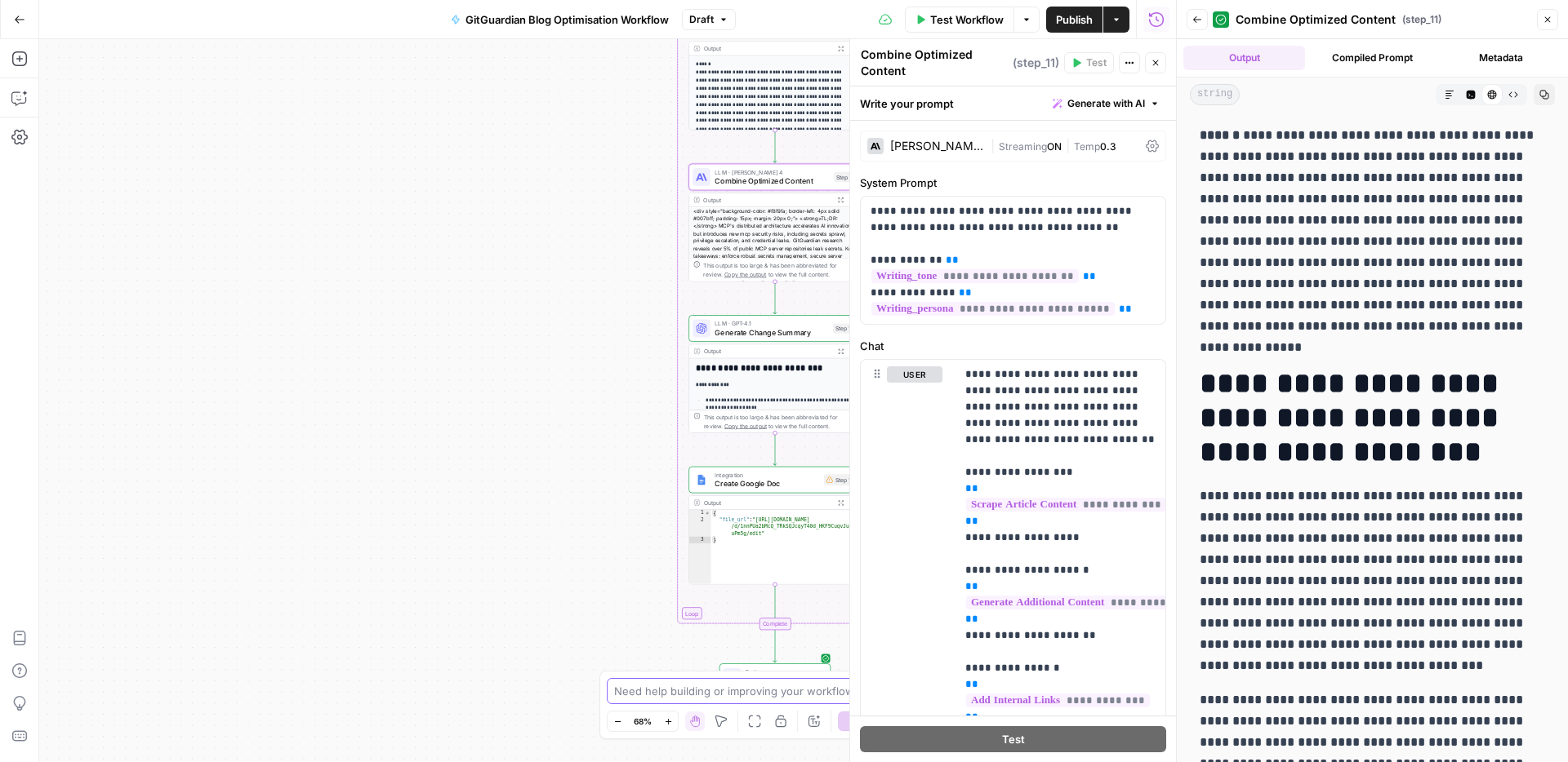
click at [705, 691] on textarea at bounding box center [774, 691] width 321 height 16
click at [868, 684] on textarea "step 11 - perfect but tl;dr should be directly after H1, images don't need to b…" at bounding box center [767, 675] width 314 height 49
click at [784, 658] on textarea "step 11 - perfect but tl;dr should be directly after H1, images don't need to b…" at bounding box center [767, 675] width 314 height 49
click at [752, 684] on textarea "step 11 - perfect but tl;dr should be directly after H1, images don't need to b…" at bounding box center [767, 675] width 314 height 49
click at [752, 673] on textarea "step 11 - perfect but tl;dr should be directly after H1, images don't need to b…" at bounding box center [767, 675] width 314 height 49
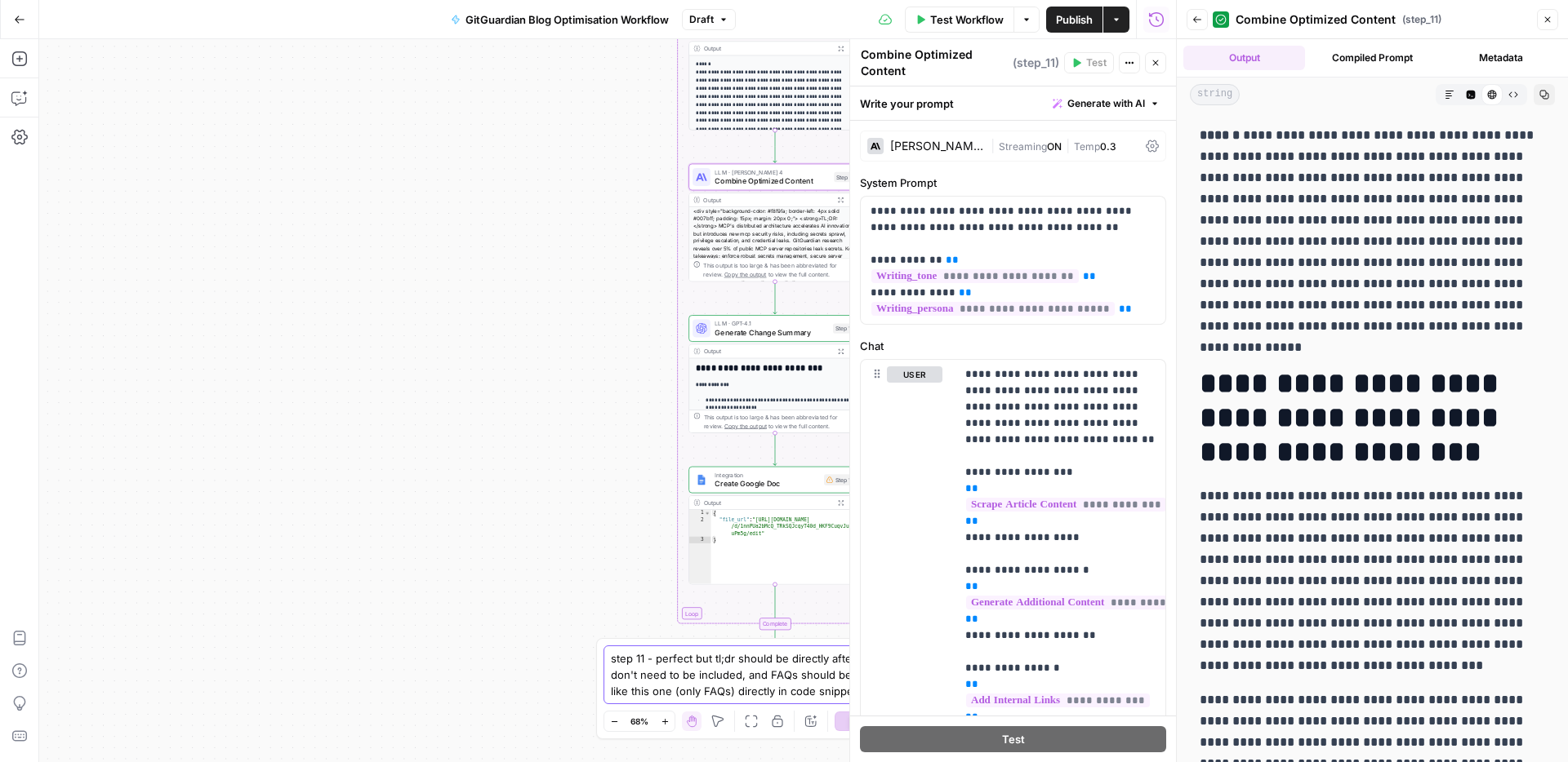
type textarea "step 11 - perfect but tl;dr should be directly after H1, images don't need to b…"
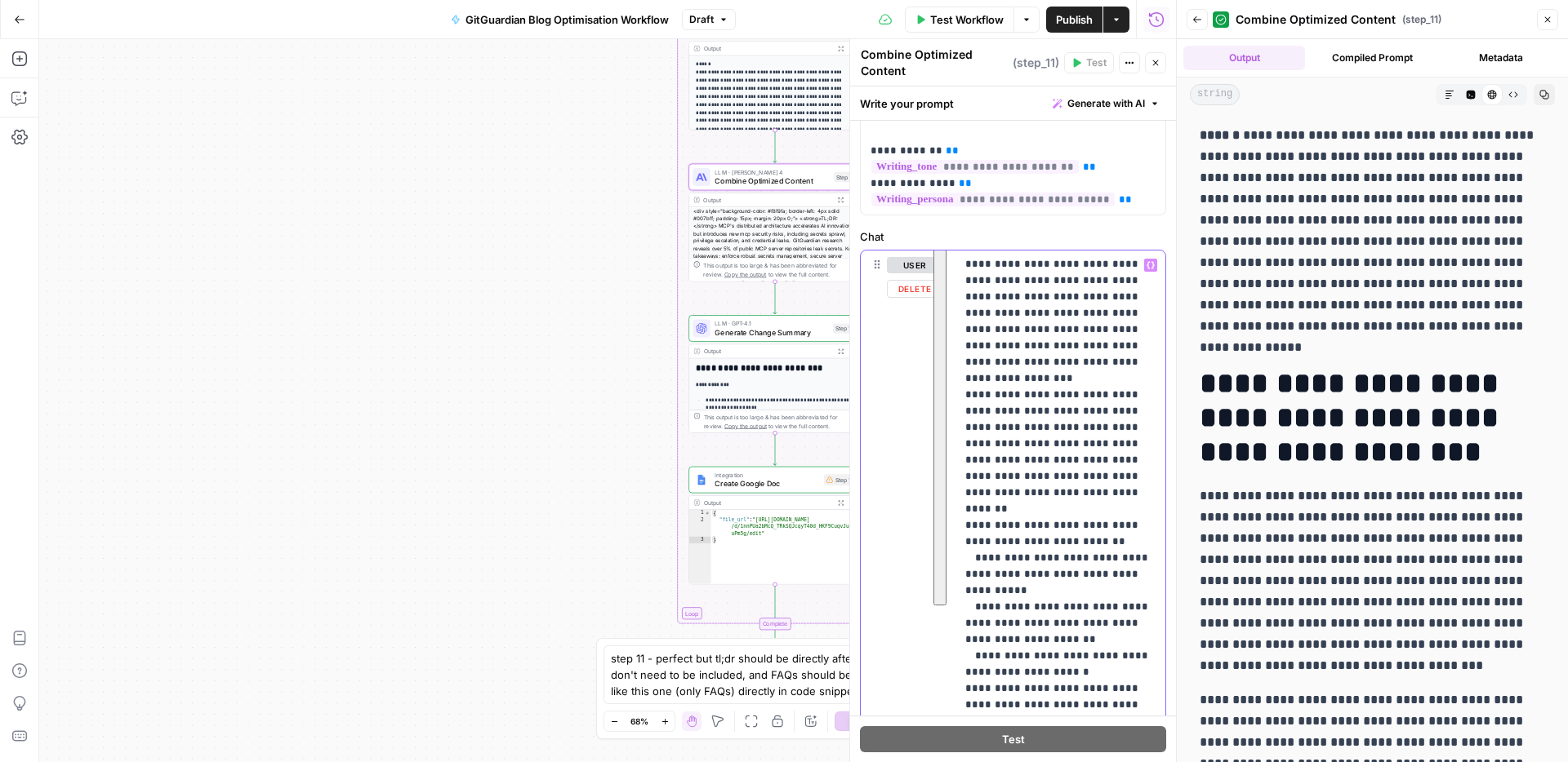
scroll to position [396, 0]
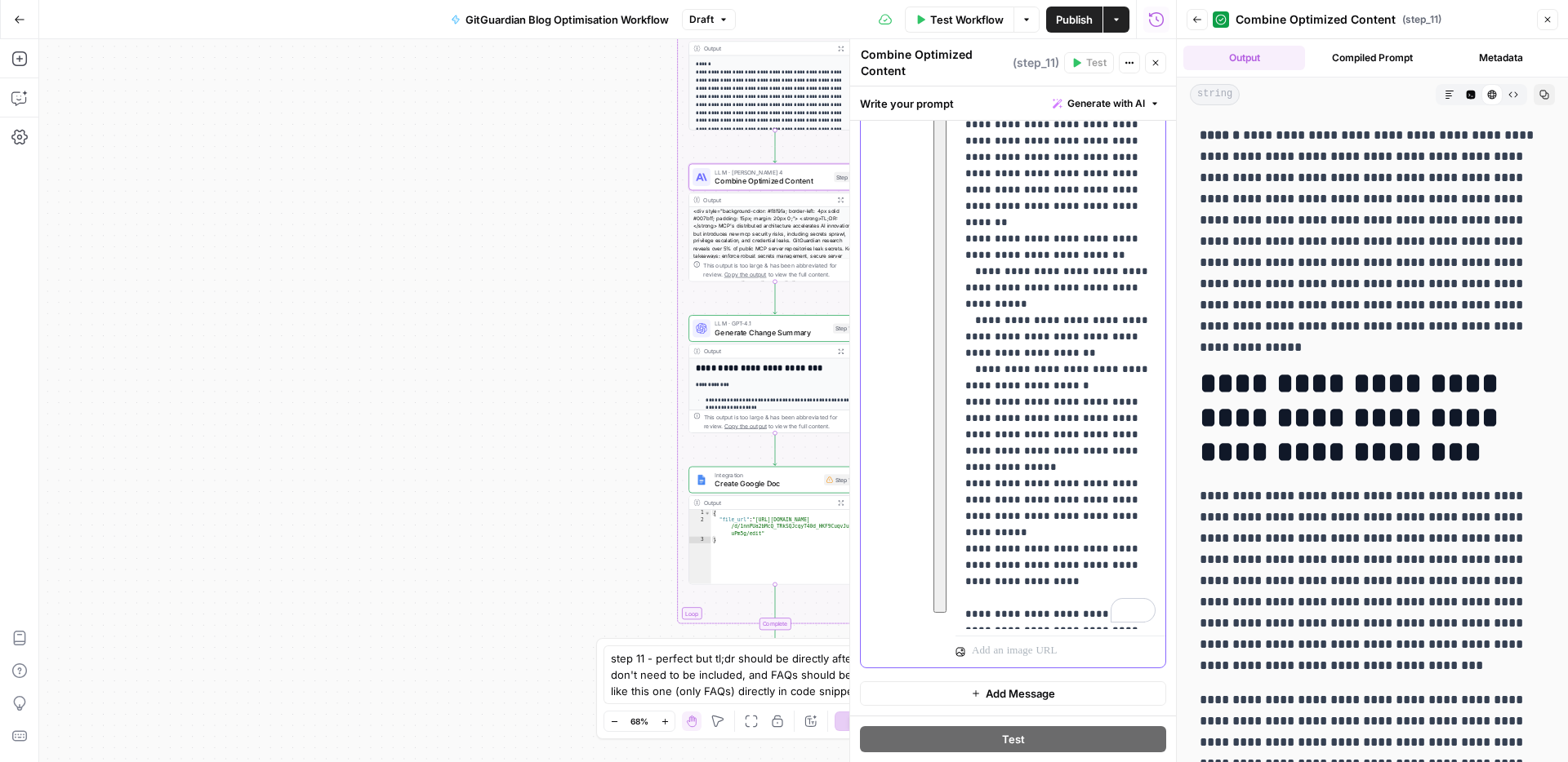
drag, startPoint x: 961, startPoint y: 375, endPoint x: 1108, endPoint y: 627, distance: 291.7
click at [1108, 627] on div "**********" at bounding box center [1060, 297] width 210 height 665
copy p "**********"
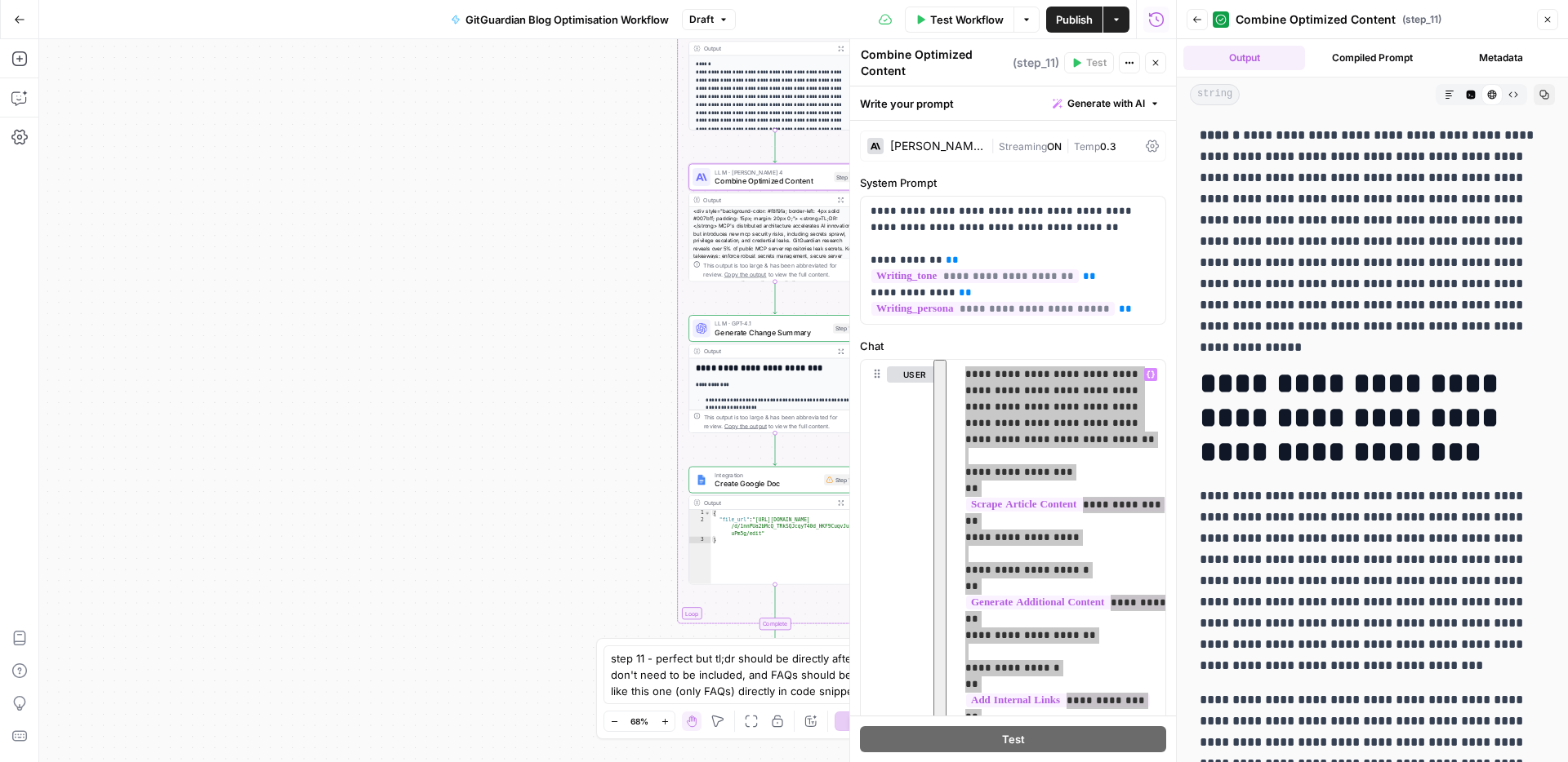
scroll to position [997, 0]
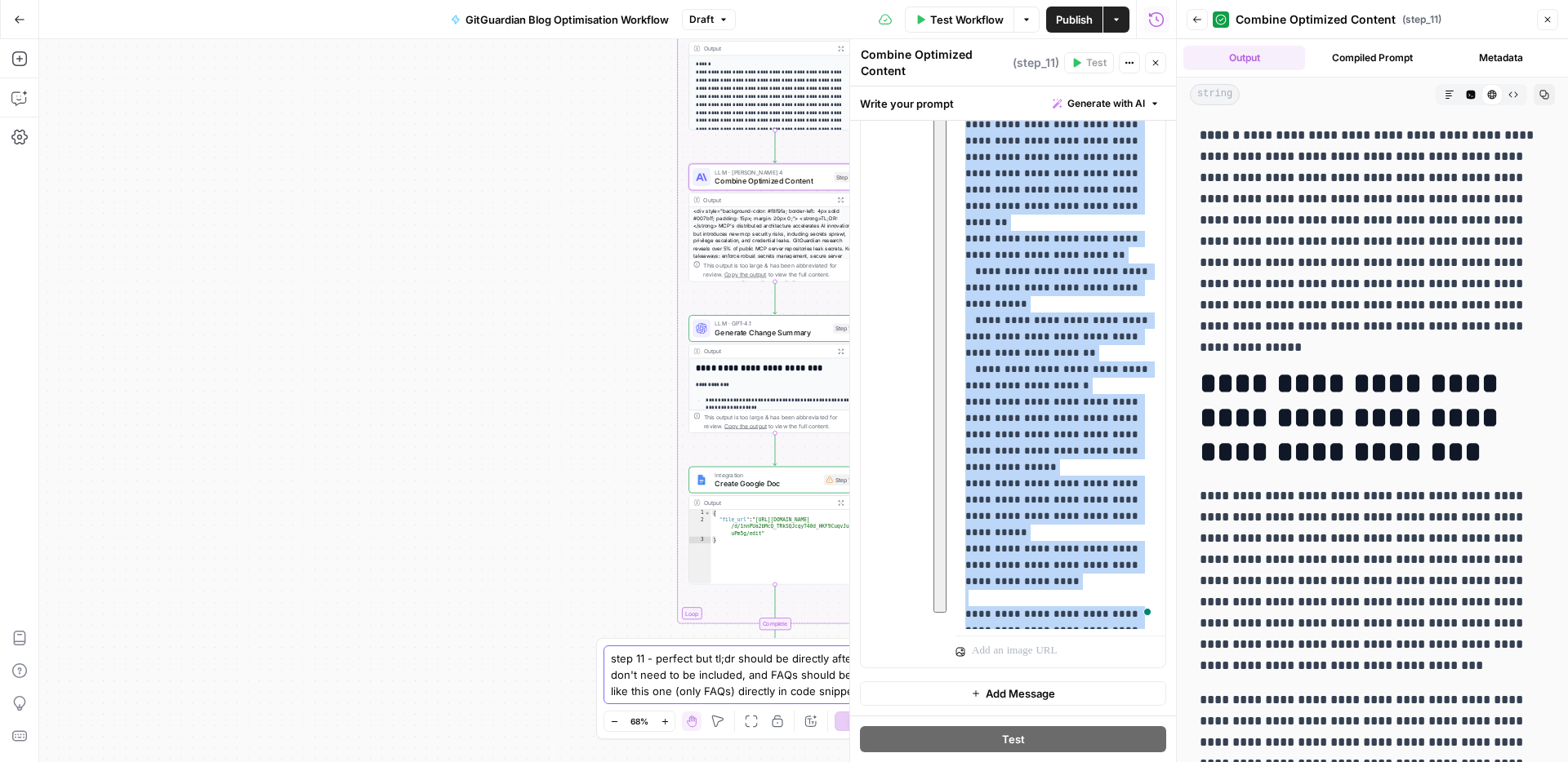
drag, startPoint x: 860, startPoint y: 684, endPoint x: 875, endPoint y: 687, distance: 15.3
click at [869, 685] on textarea "step 11 - perfect but tl;dr should be directly after H1, images don't need to b…" at bounding box center [767, 675] width 314 height 49
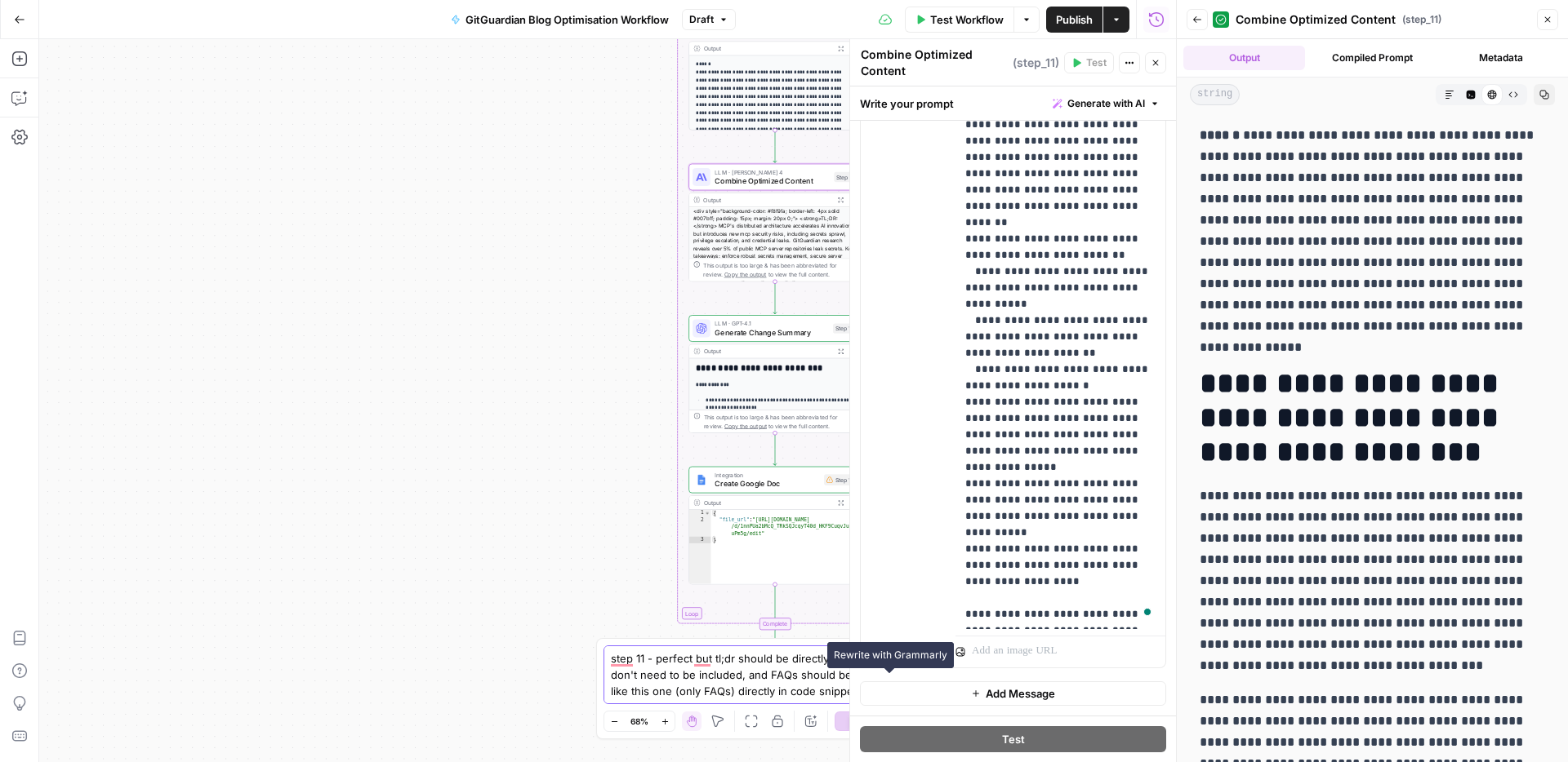
paste textarea "<div class="faq-container"> <h2>FAQ</h2> <details class="accordion"> <summary s…"
type textarea "step 11 - perfect but tl;dr should be directly after H1, images don't need to b…"
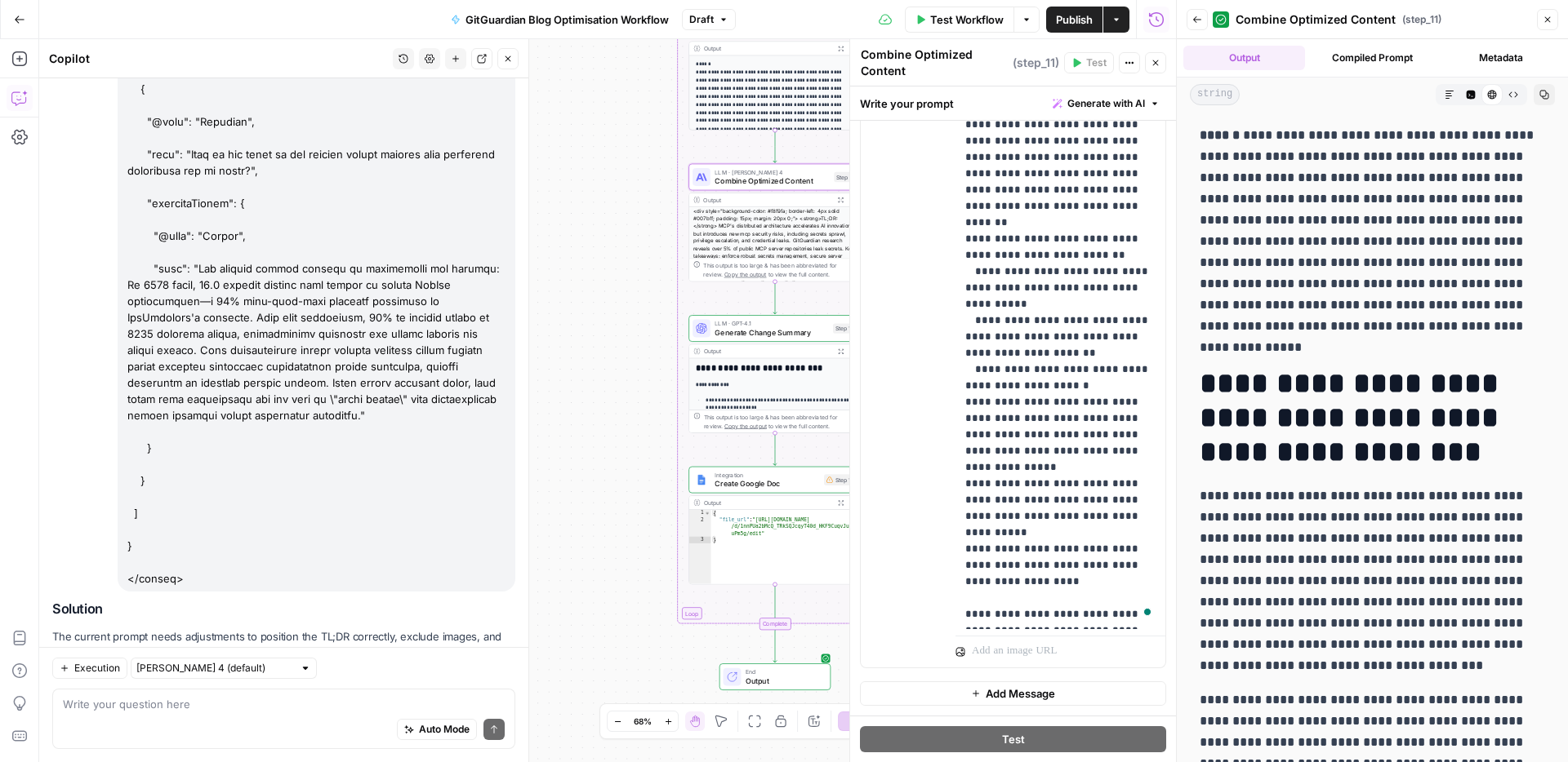
scroll to position [5352, 0]
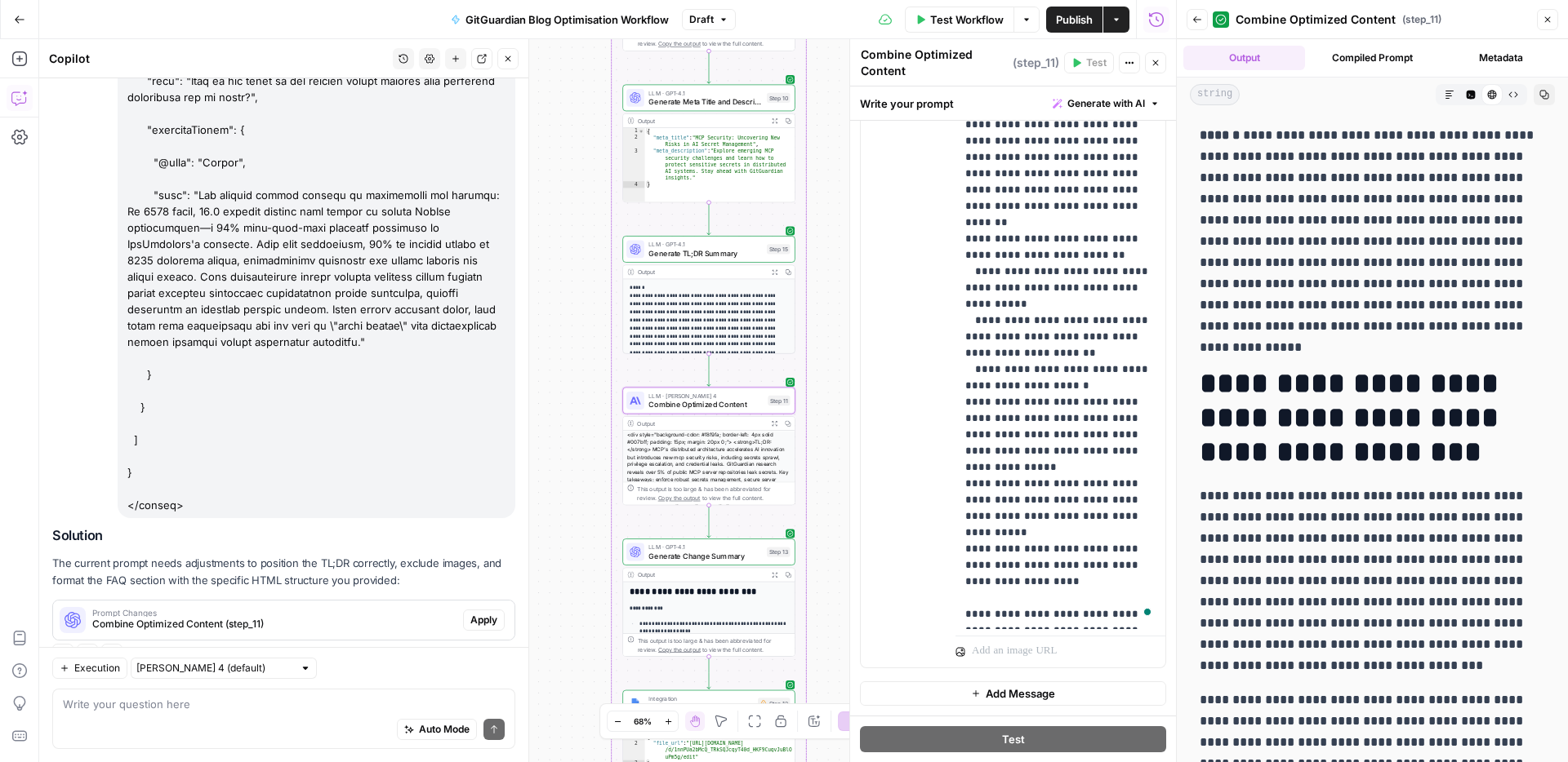
click at [485, 612] on span "Apply" at bounding box center [483, 619] width 27 height 14
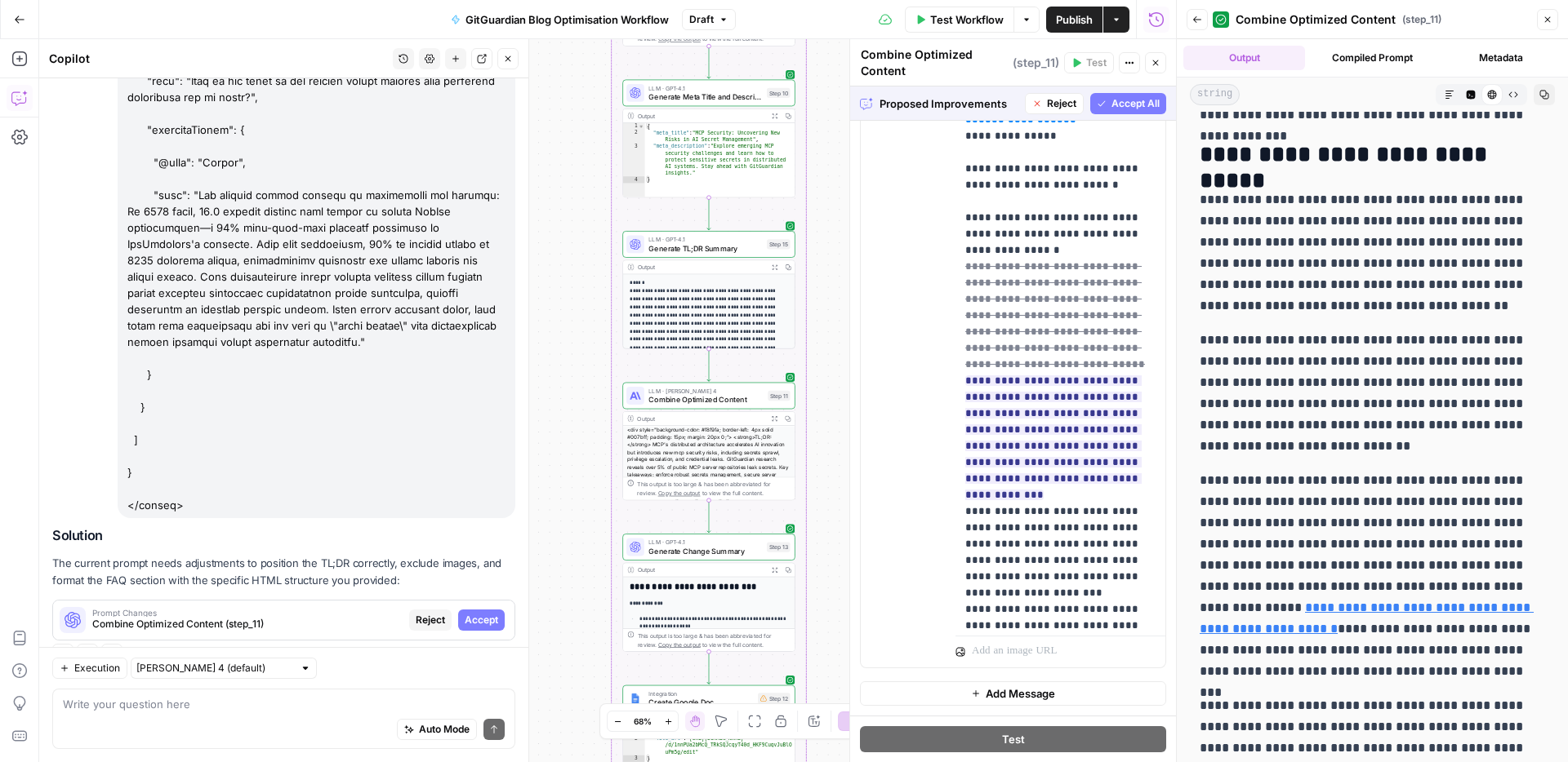
scroll to position [269, 0]
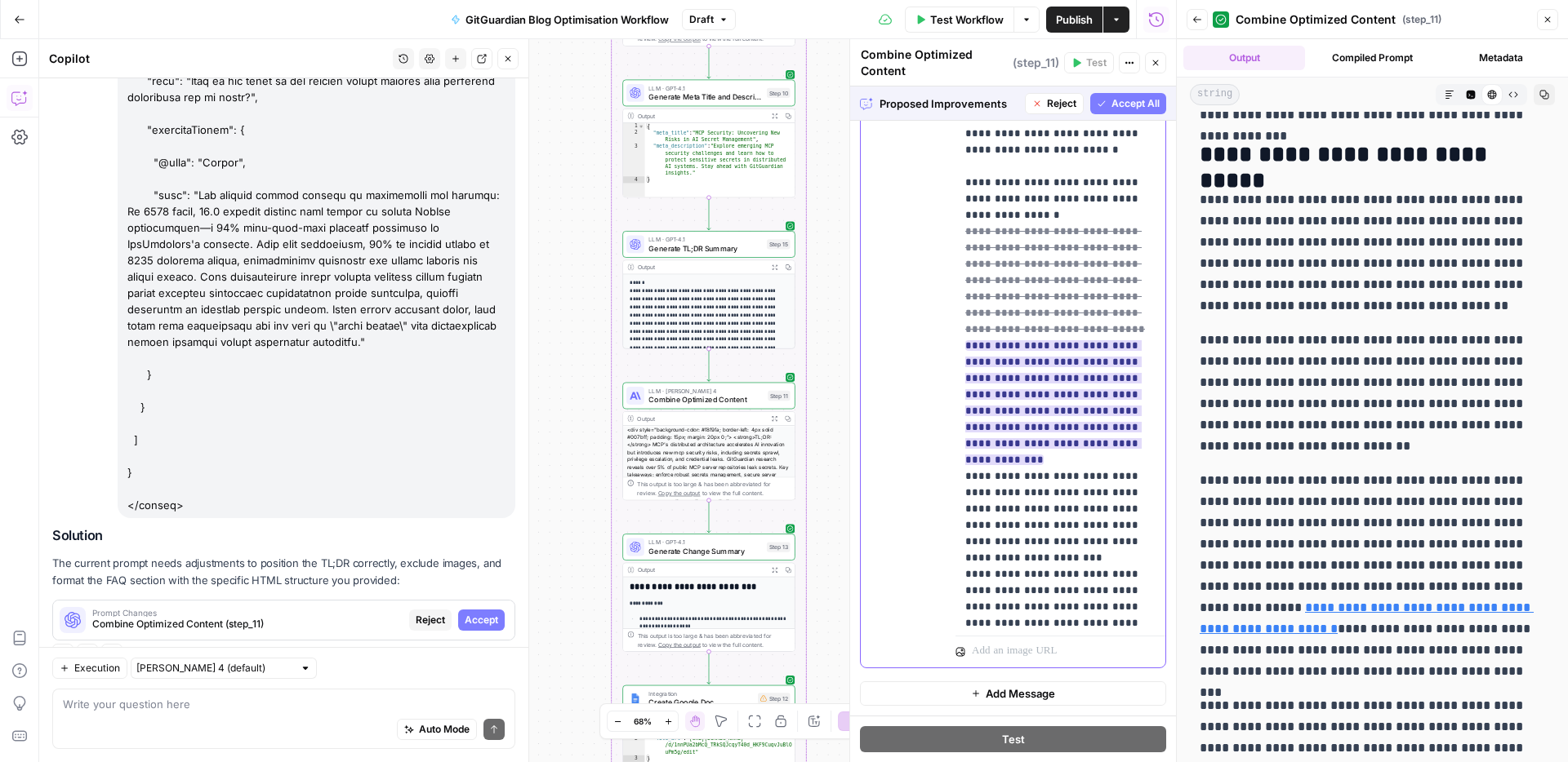
click at [1039, 363] on ins "**********" at bounding box center [1053, 403] width 176 height 125
click at [1019, 376] on ins "**********" at bounding box center [1053, 403] width 176 height 125
click at [1098, 355] on ins "**********" at bounding box center [1053, 403] width 176 height 125
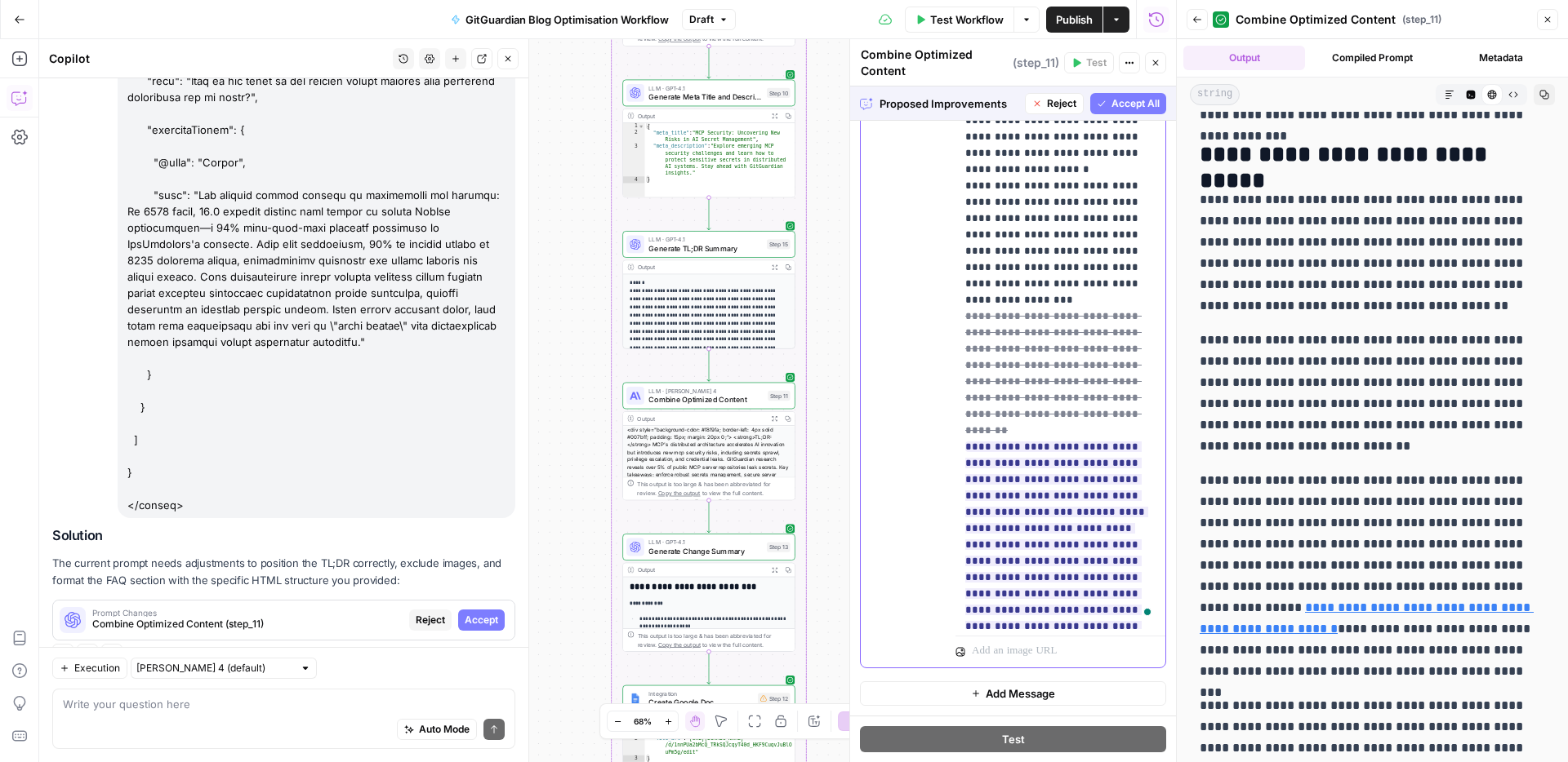
scroll to position [843, 0]
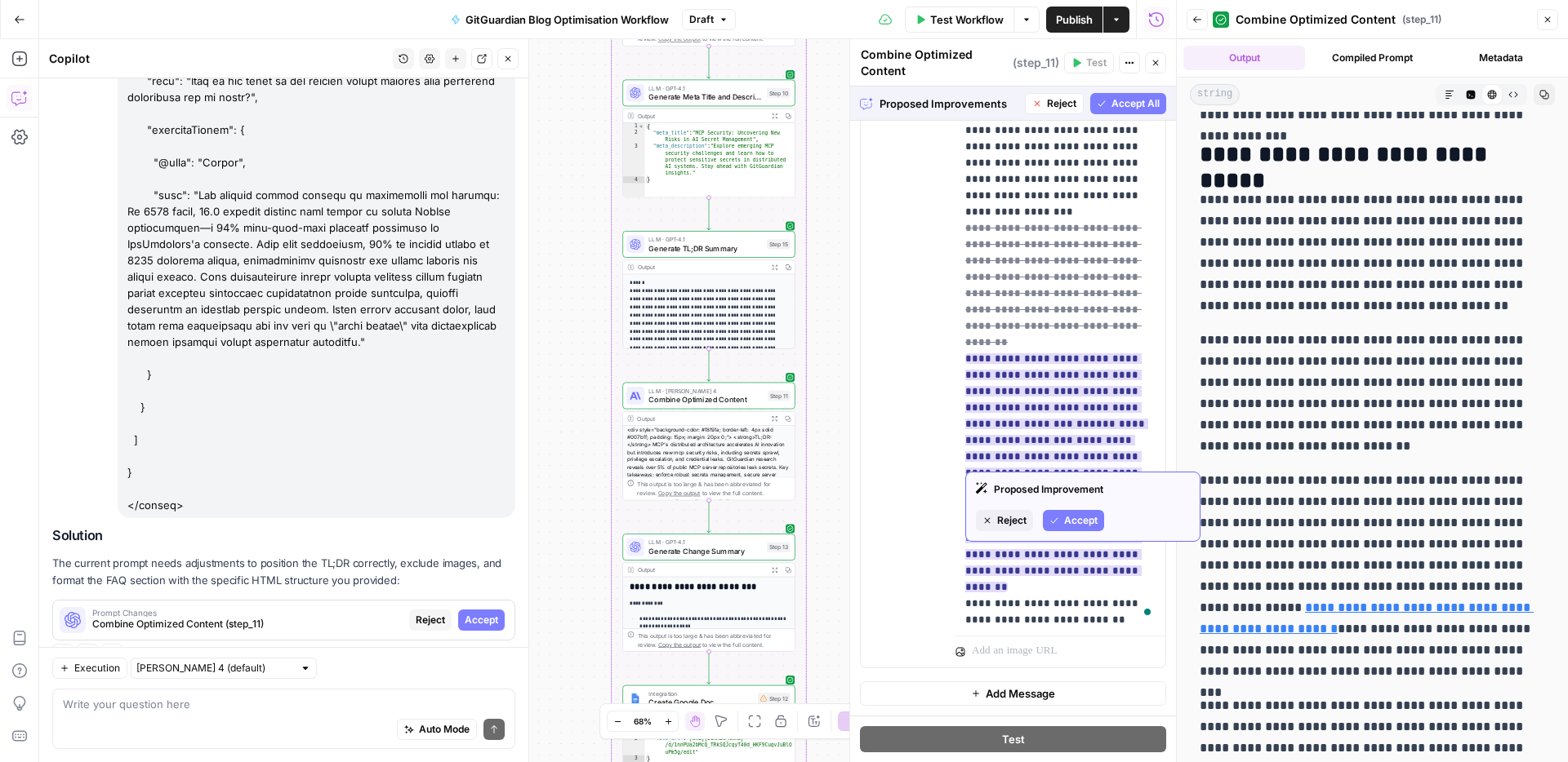
click at [1086, 516] on span "Accept" at bounding box center [1080, 520] width 34 height 14
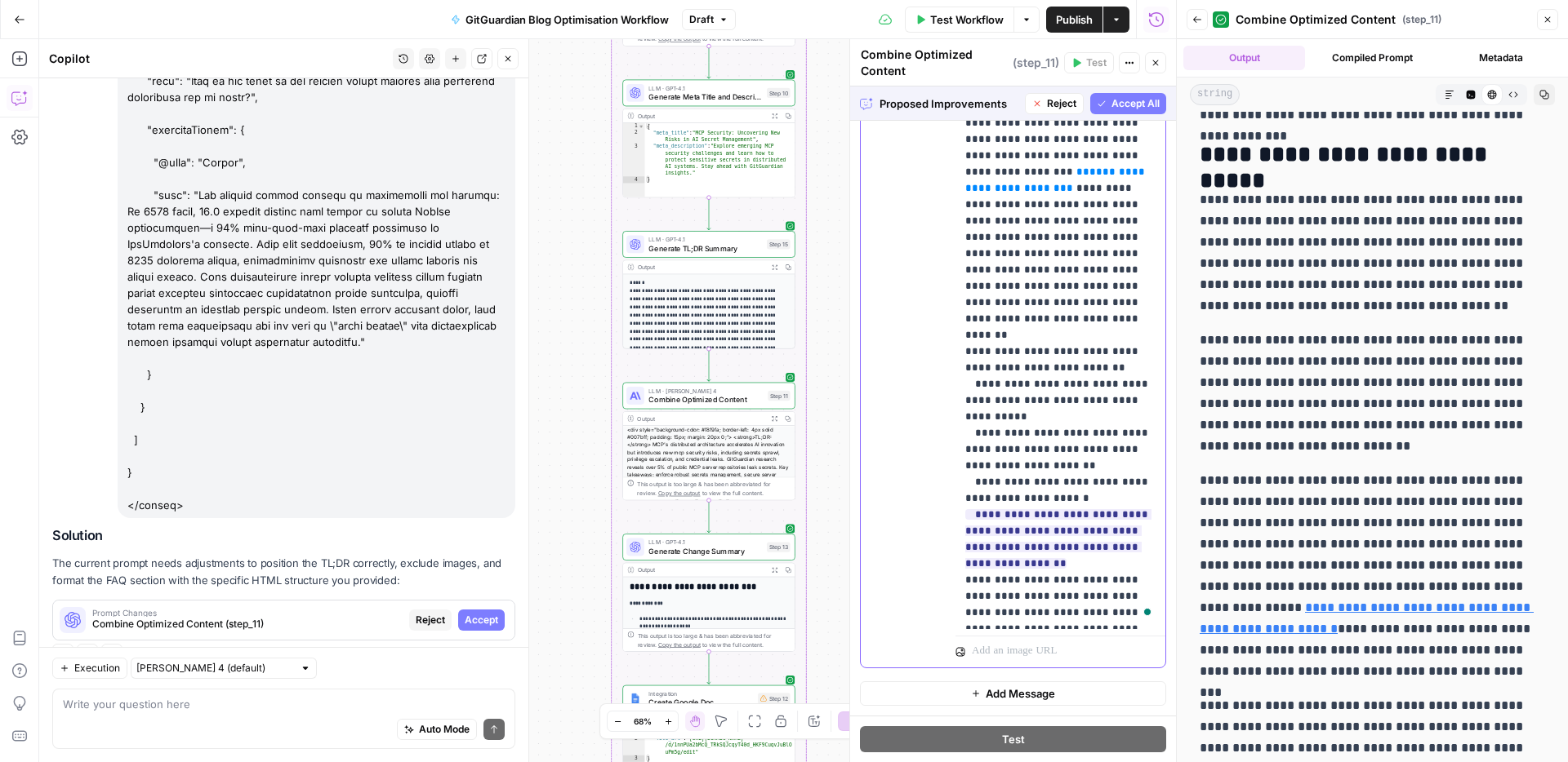
scroll to position [1047, 0]
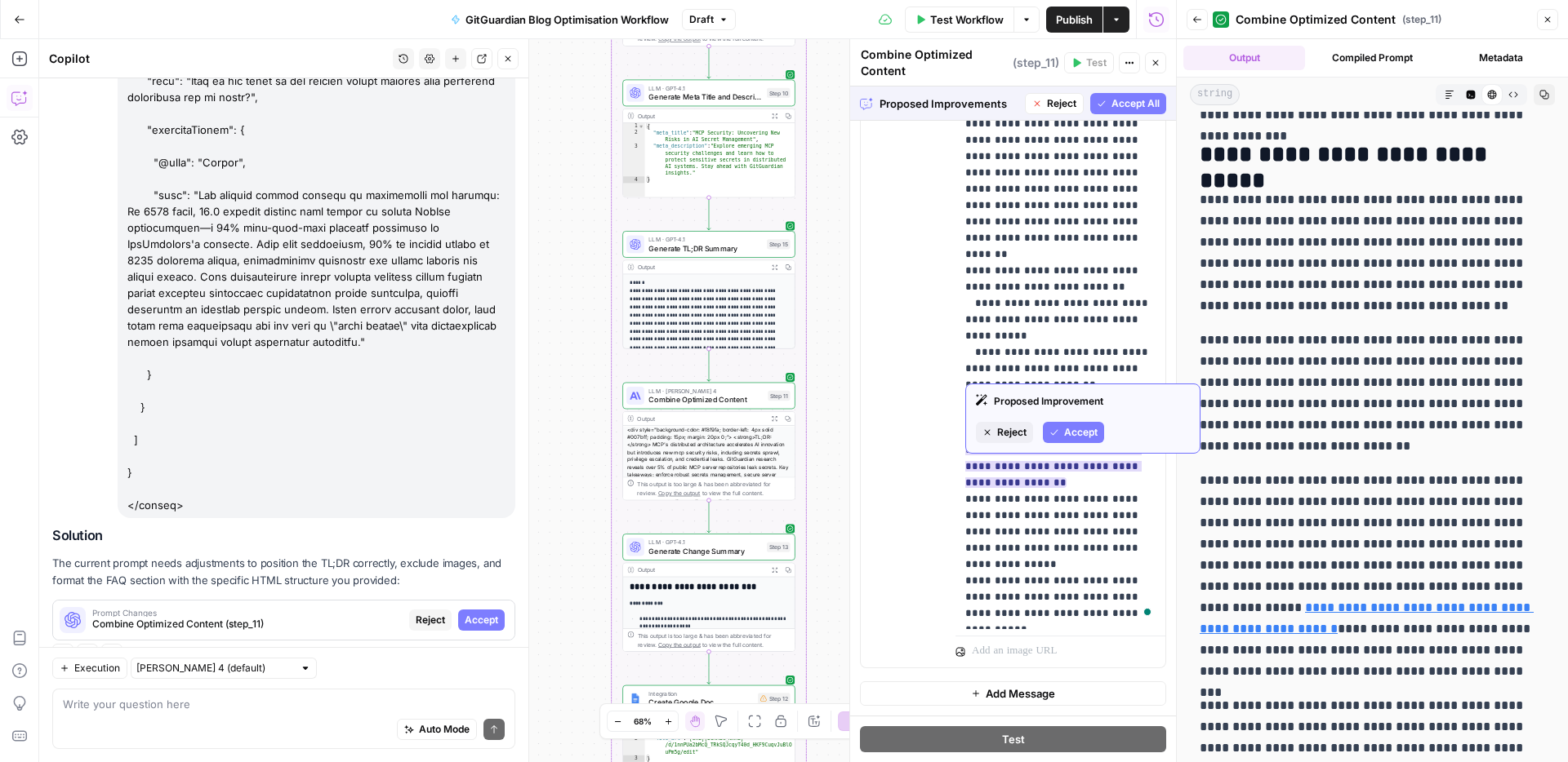
click at [1083, 429] on span "Accept" at bounding box center [1080, 432] width 34 height 14
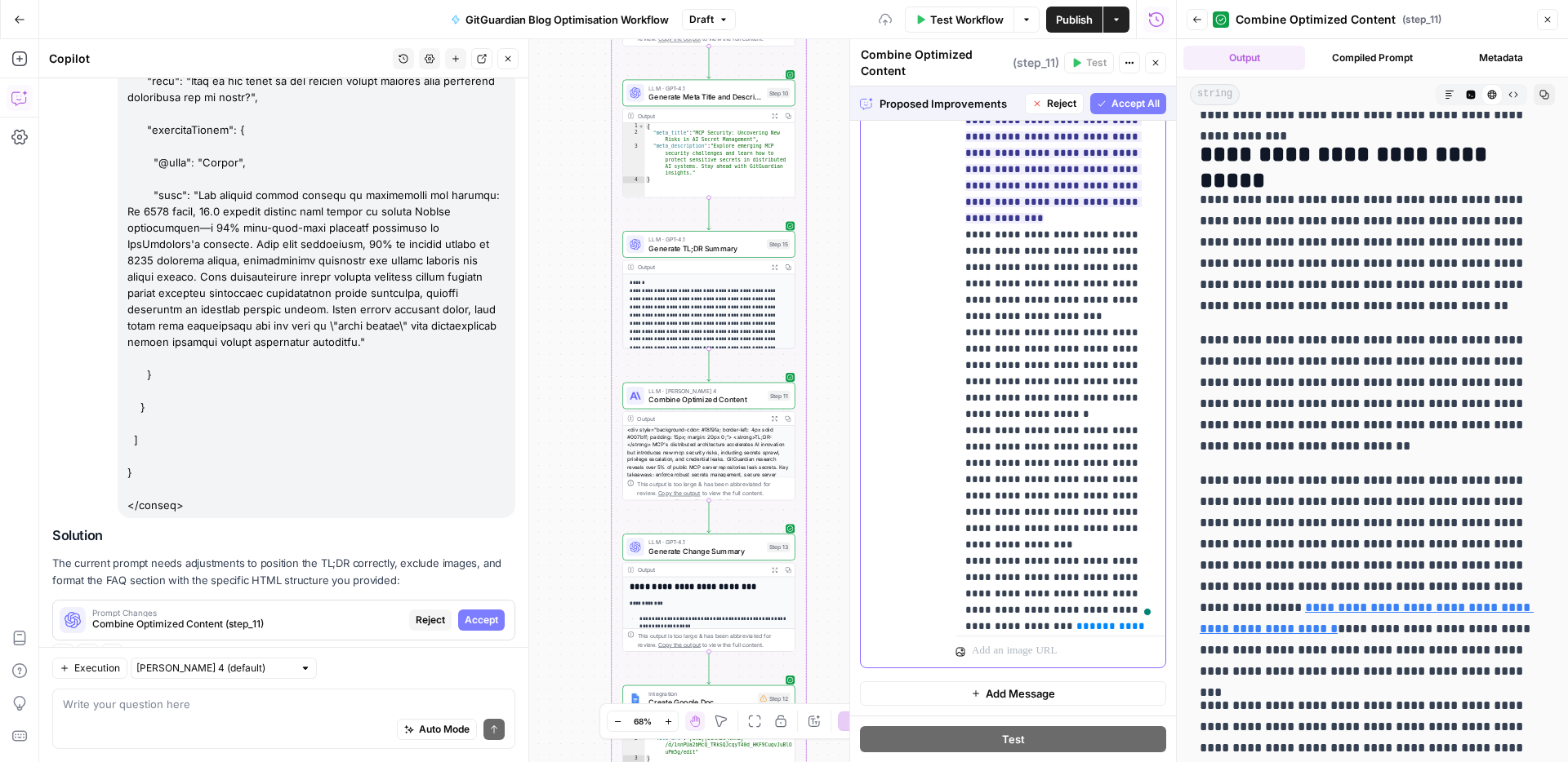
scroll to position [0, 0]
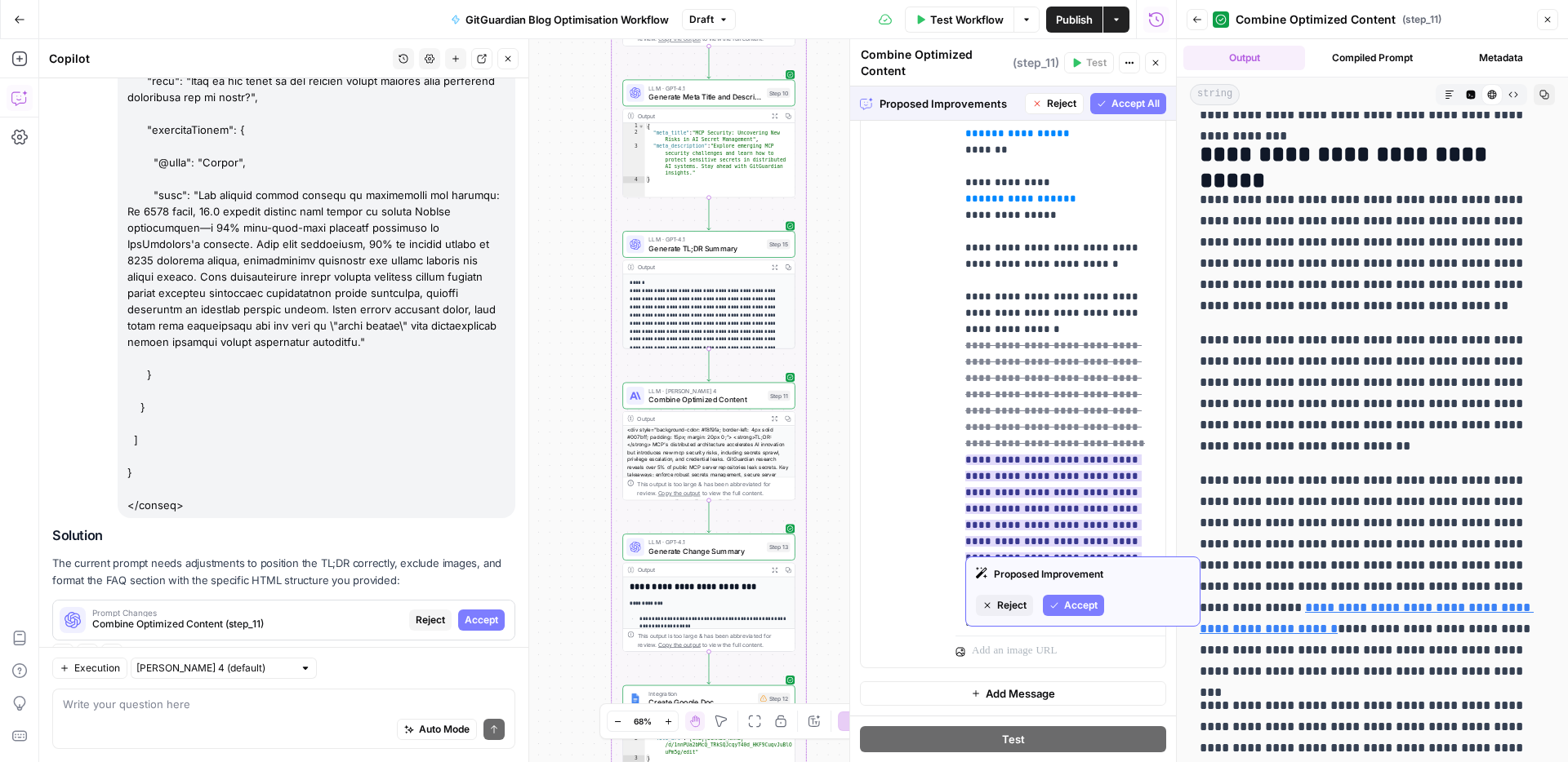
click at [1080, 604] on span "Accept" at bounding box center [1080, 605] width 34 height 14
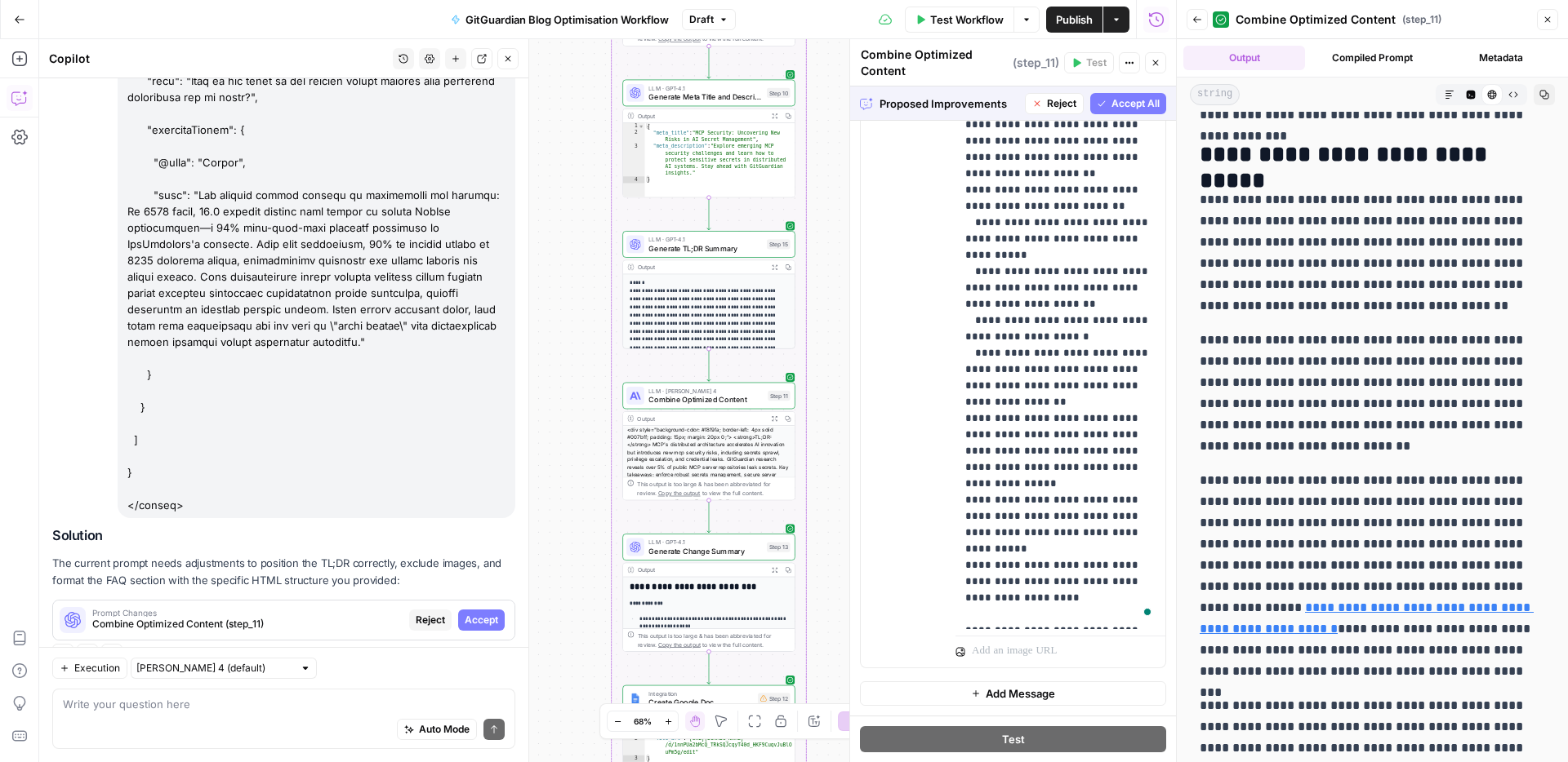
click at [1141, 94] on button "Accept All" at bounding box center [1128, 104] width 76 height 21
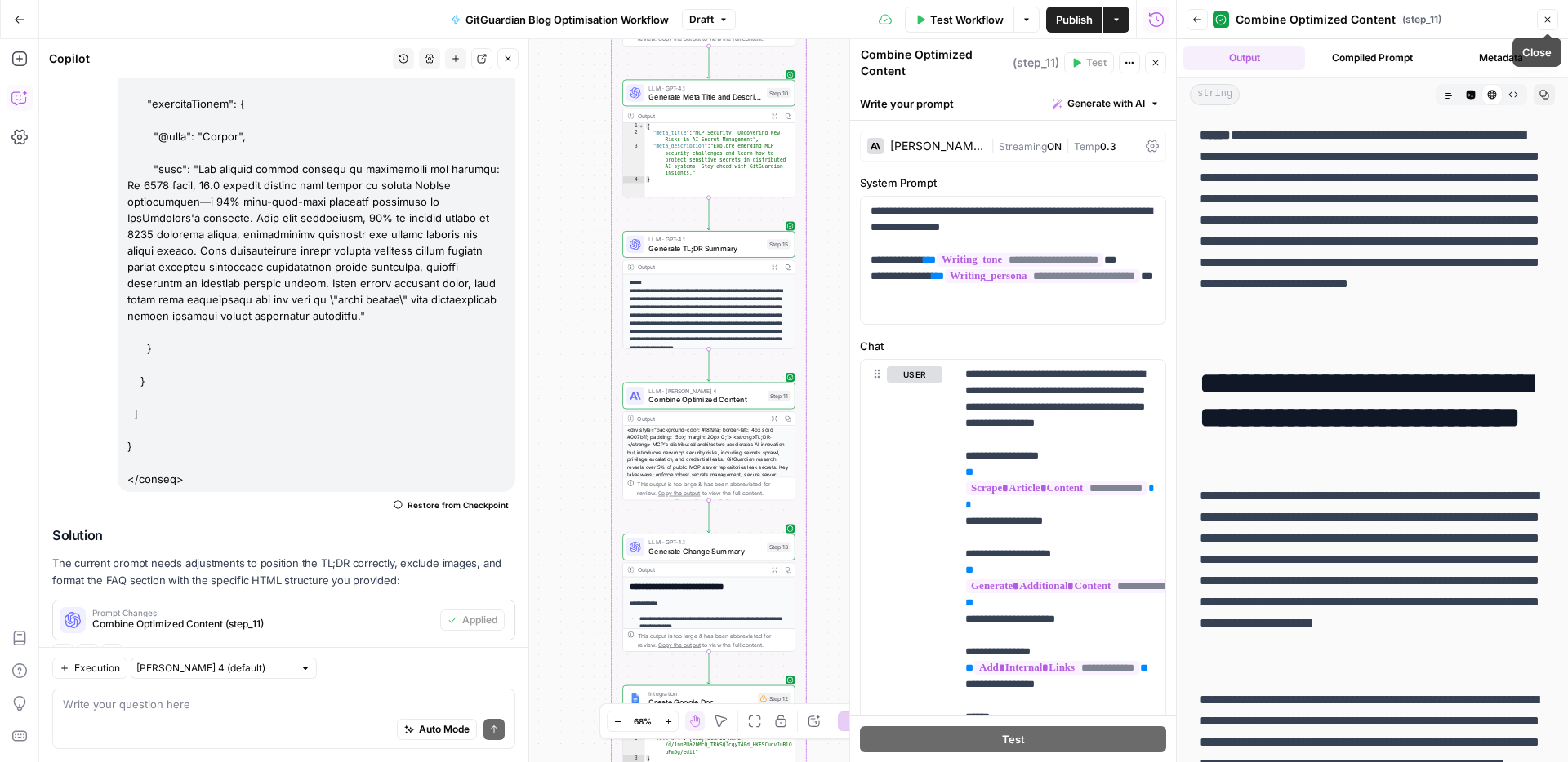
click at [1544, 15] on icon "button" at bounding box center [1547, 19] width 10 height 10
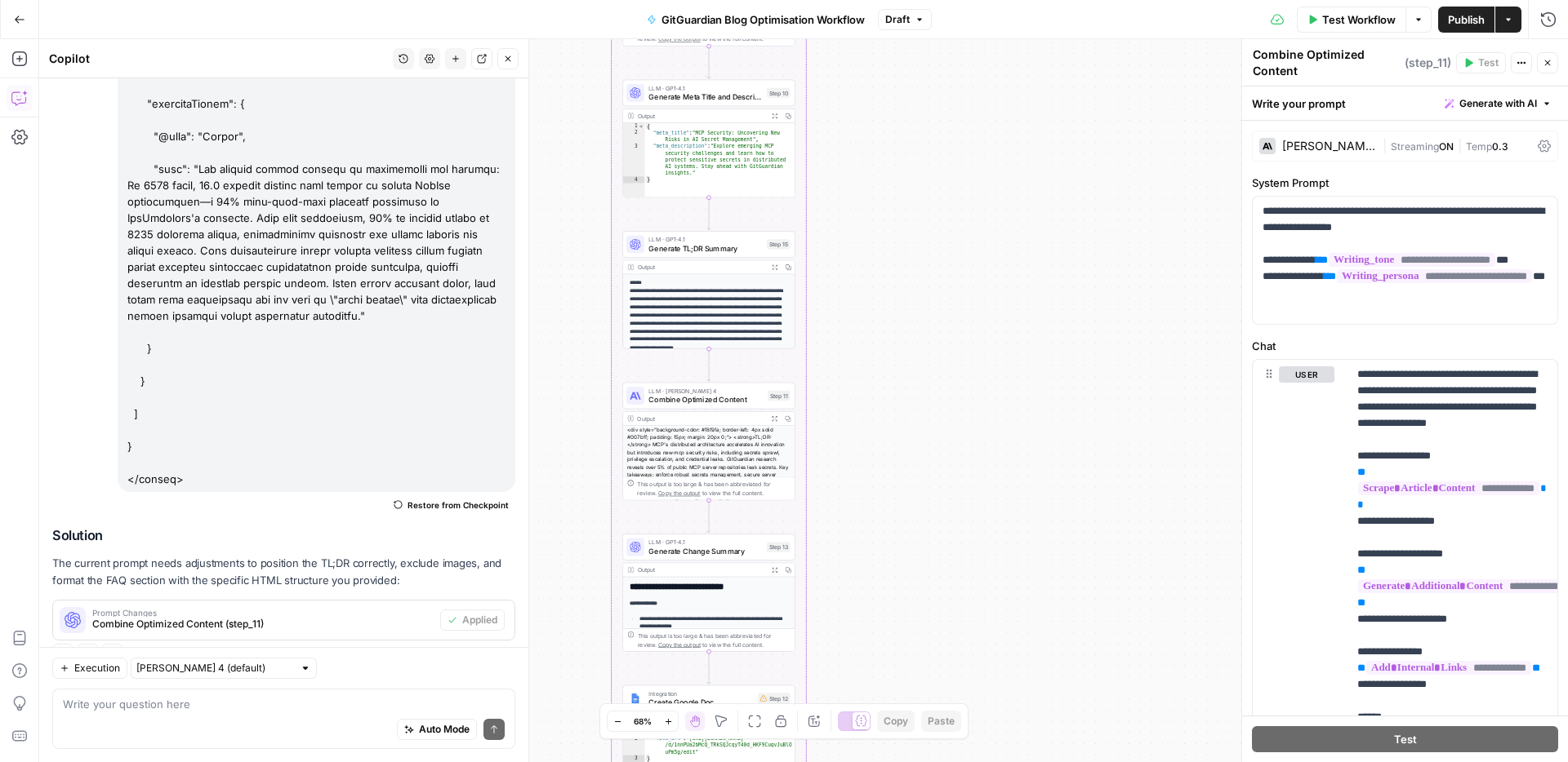
click at [743, 321] on p "**********" at bounding box center [708, 319] width 158 height 81
click at [731, 450] on div "<div style="background-color: #f8f9fa; border-left: 4px solid #007bff; padding:…" at bounding box center [709, 485] width 172 height 120
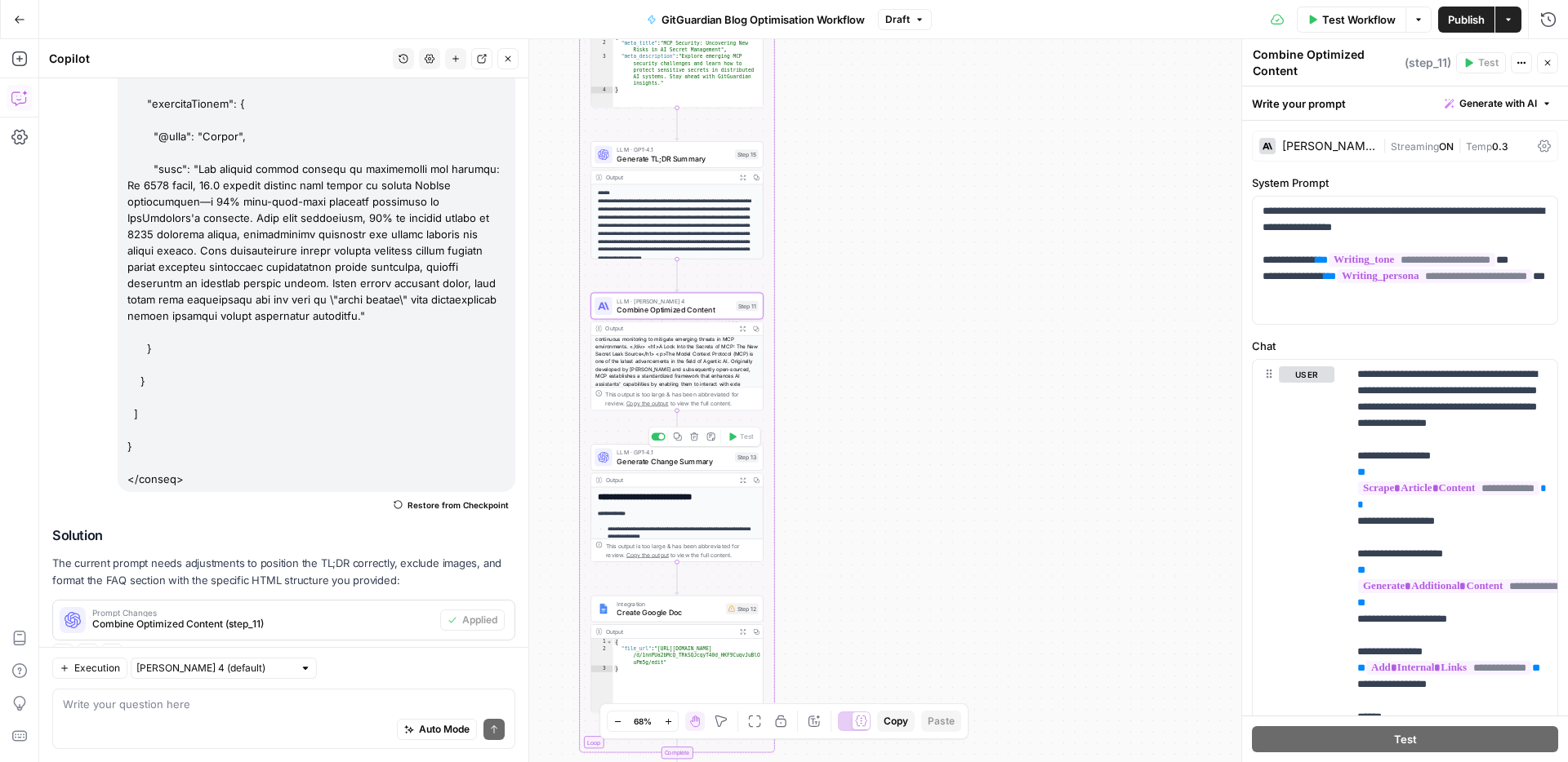
click at [664, 459] on span "Generate Change Summary" at bounding box center [673, 461] width 113 height 12
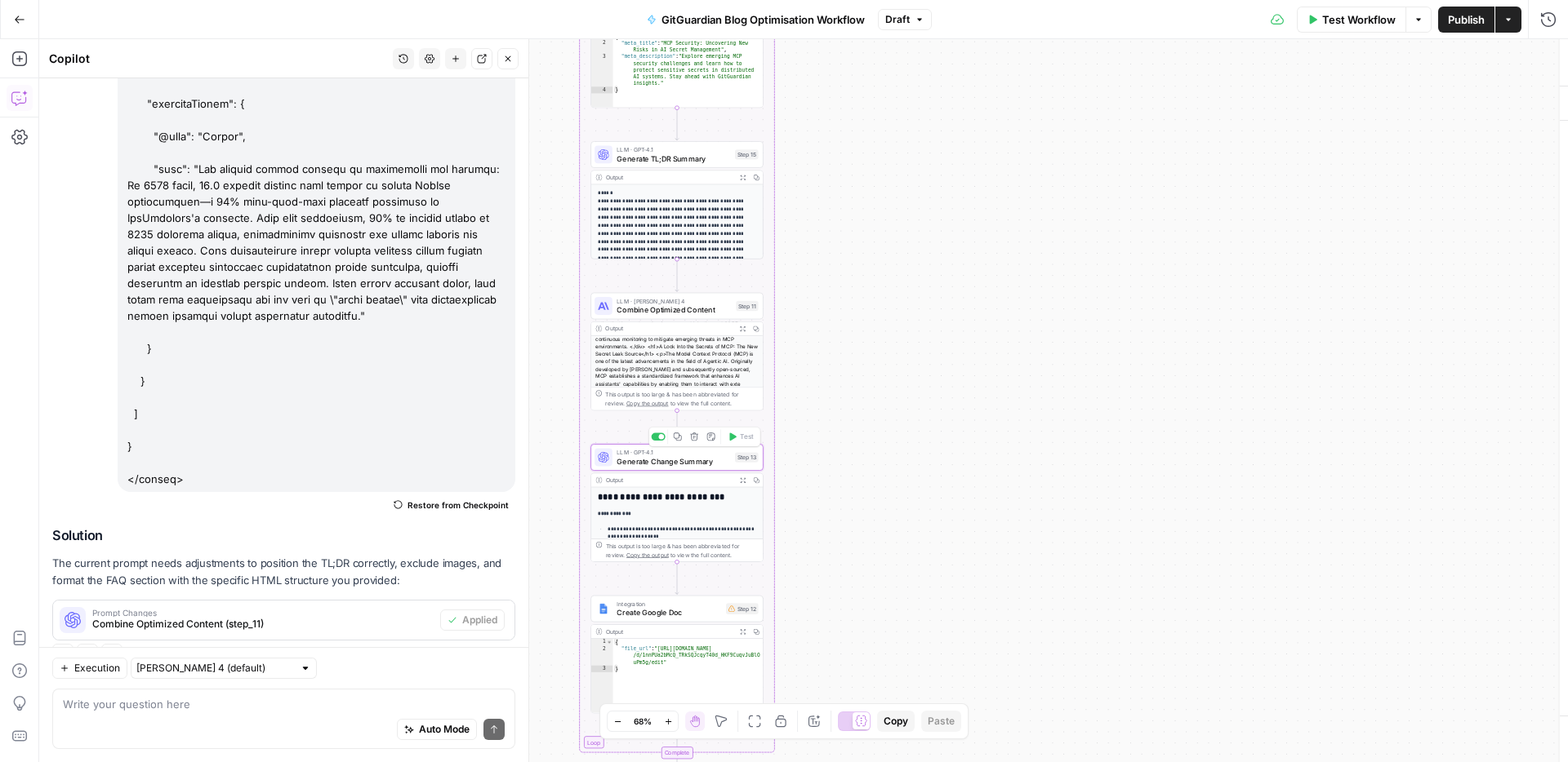
type textarea "Generate Change Summary"
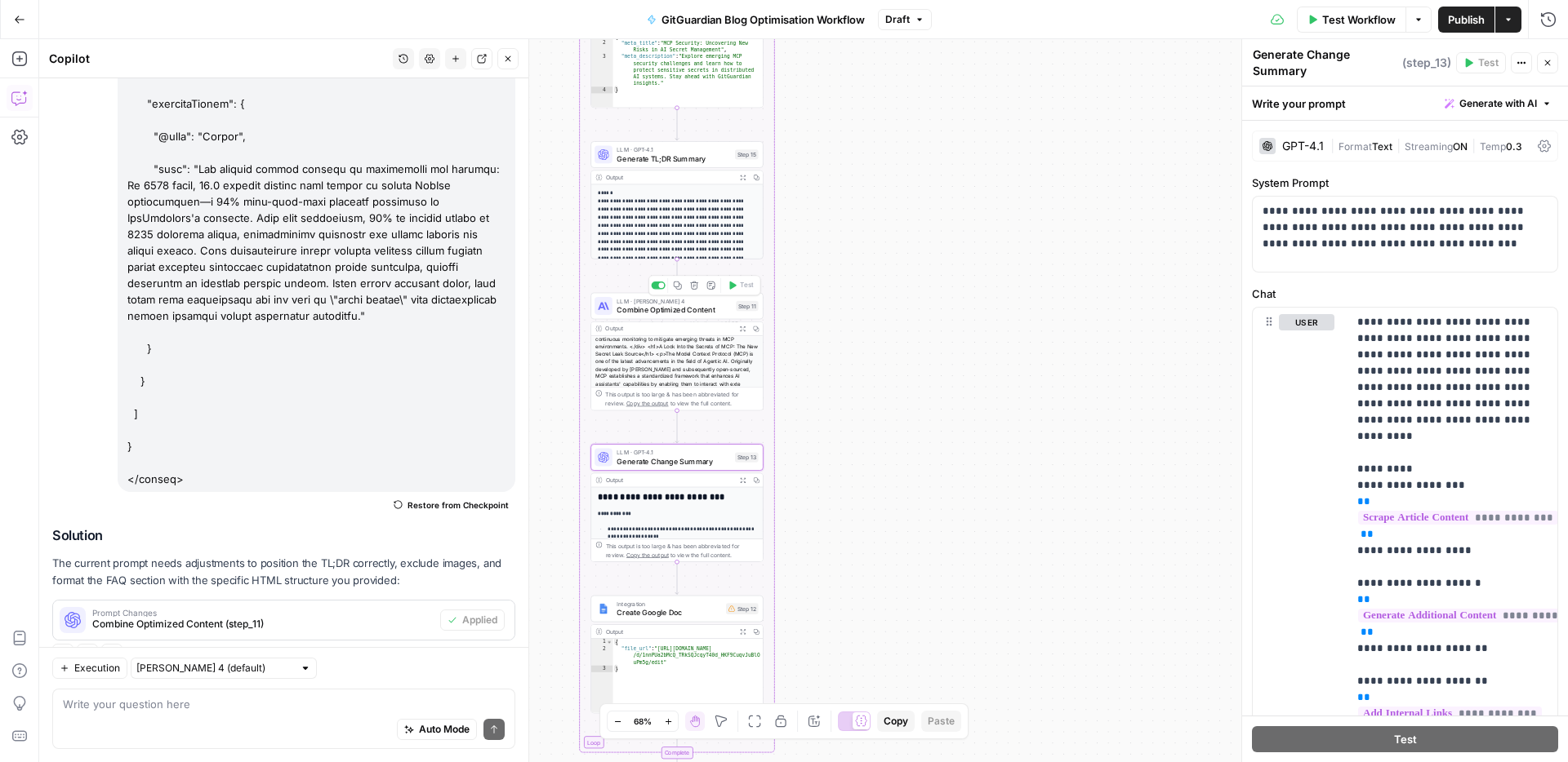
click at [655, 313] on span "Combine Optimized Content" at bounding box center [674, 311] width 115 height 12
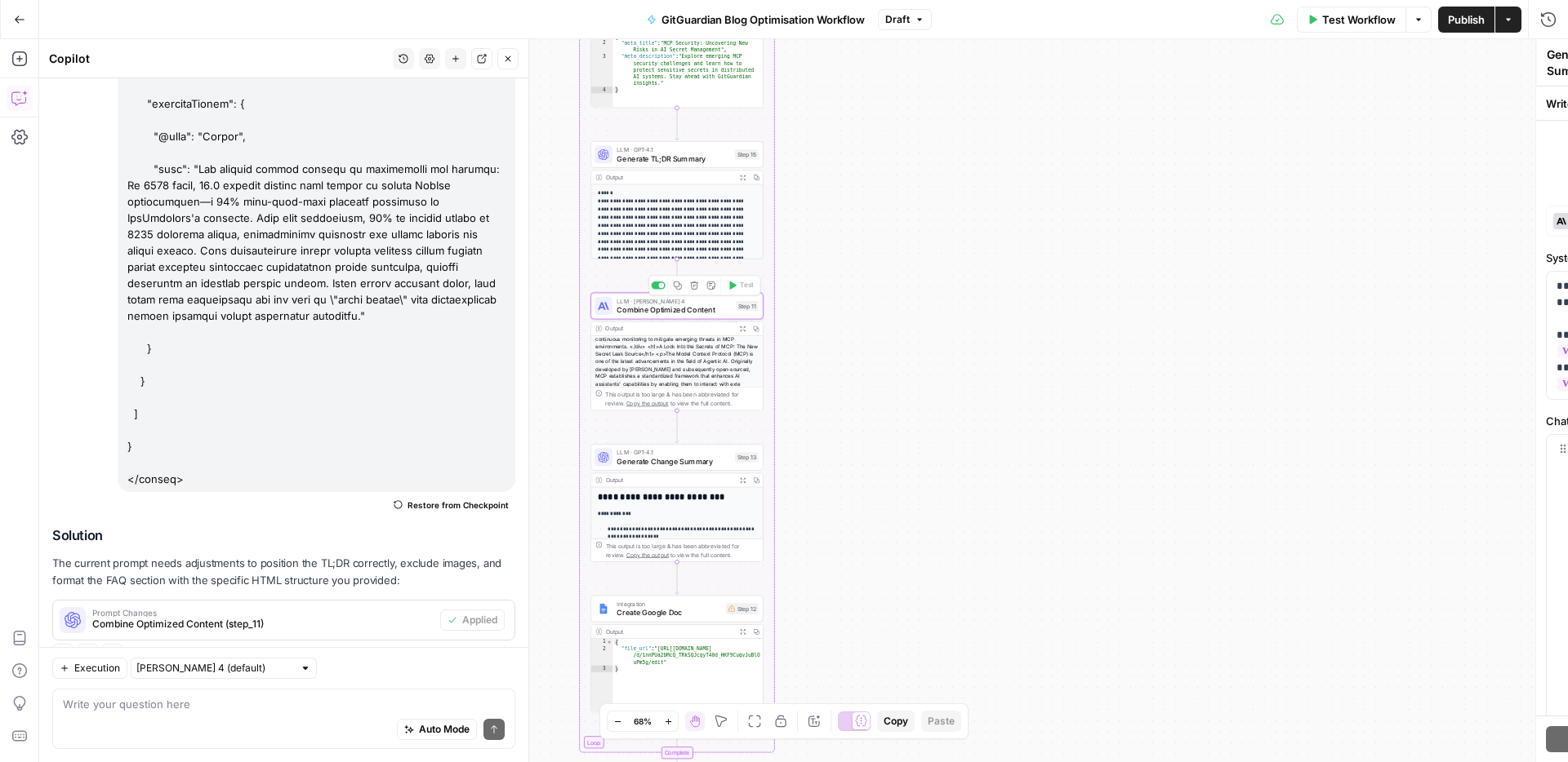
type textarea "Combine Optimized Content"
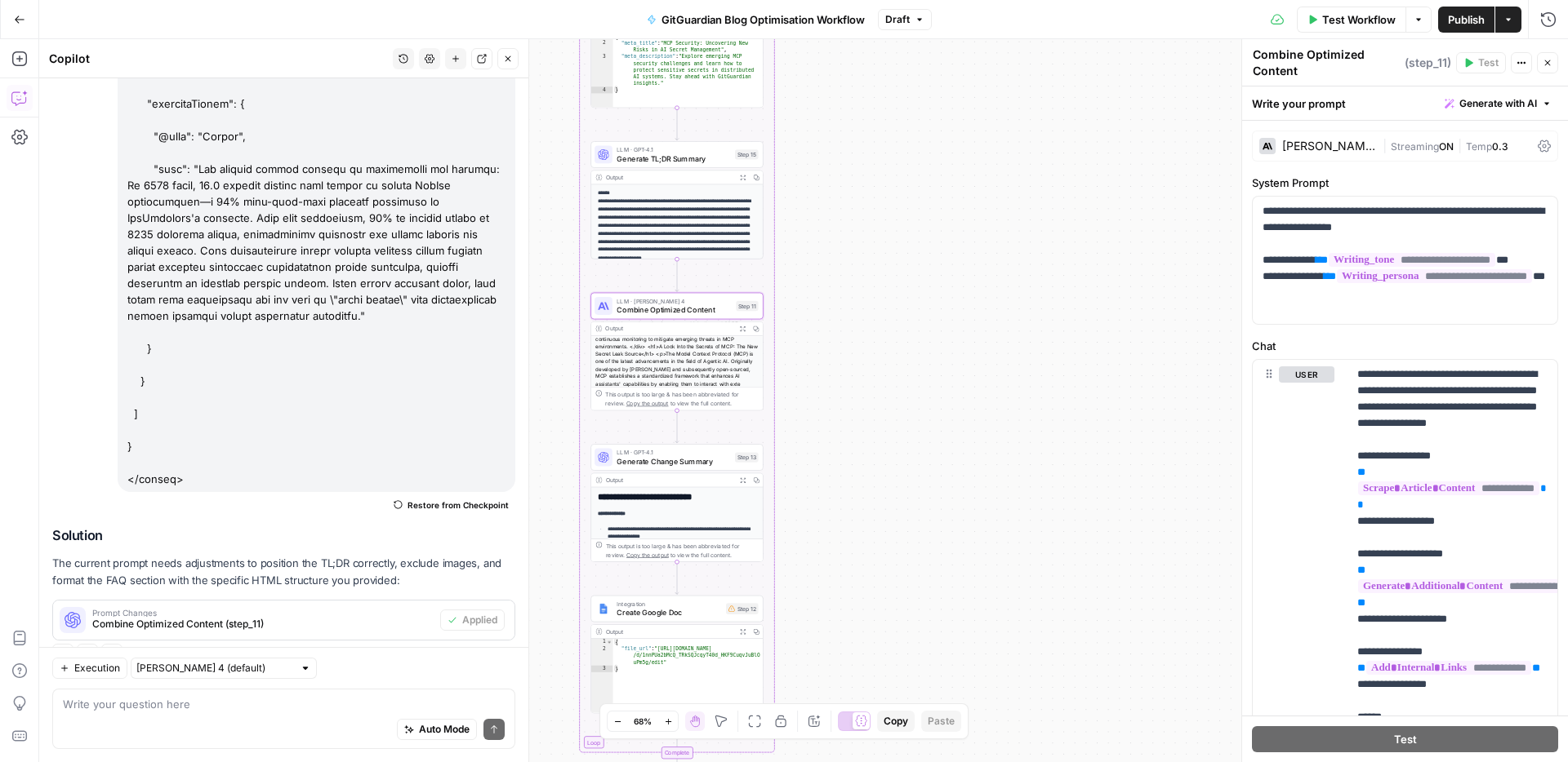
click at [189, 712] on div "Auto Mode Send" at bounding box center [284, 729] width 442 height 35
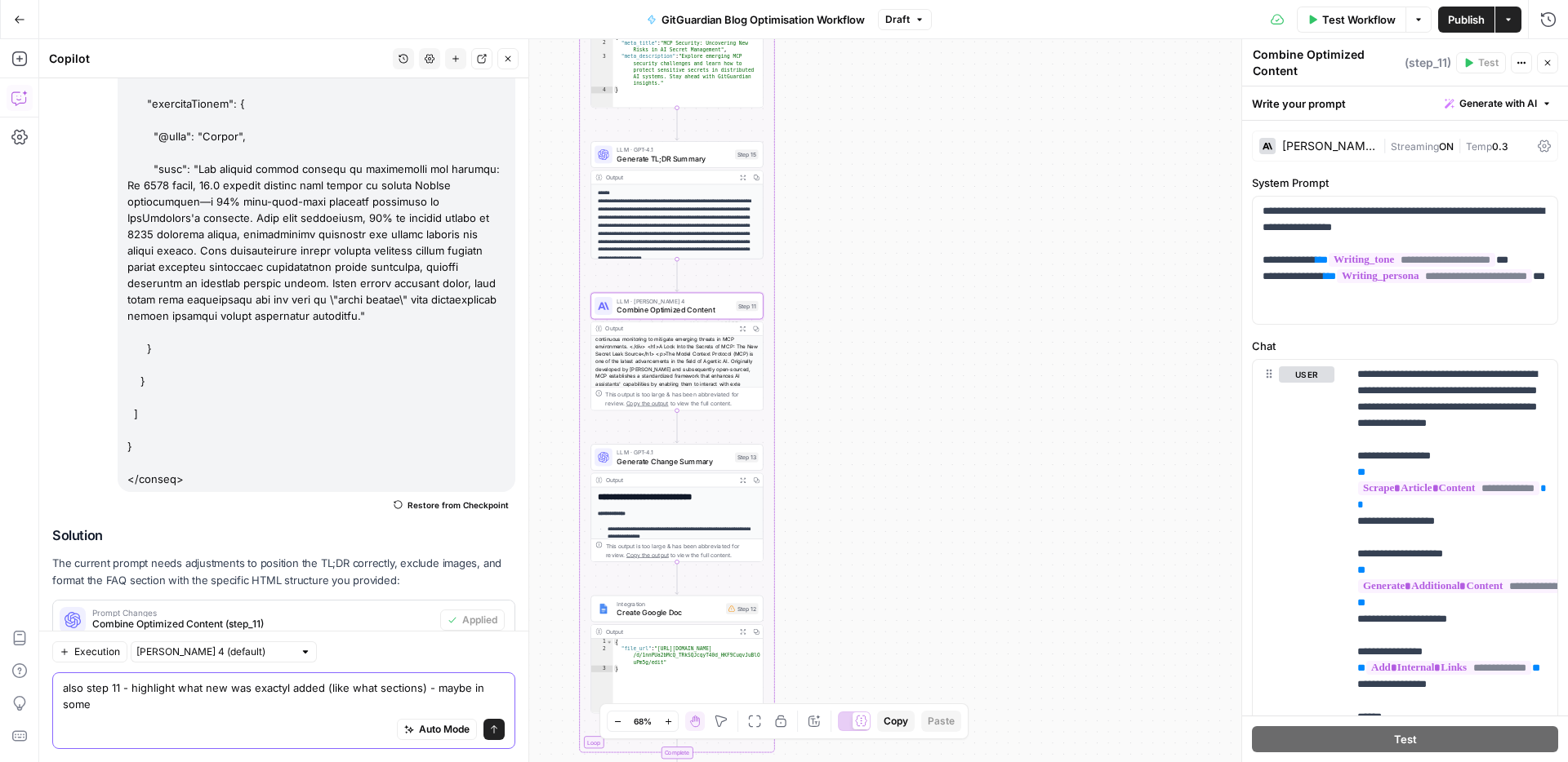
scroll to position [5394, 0]
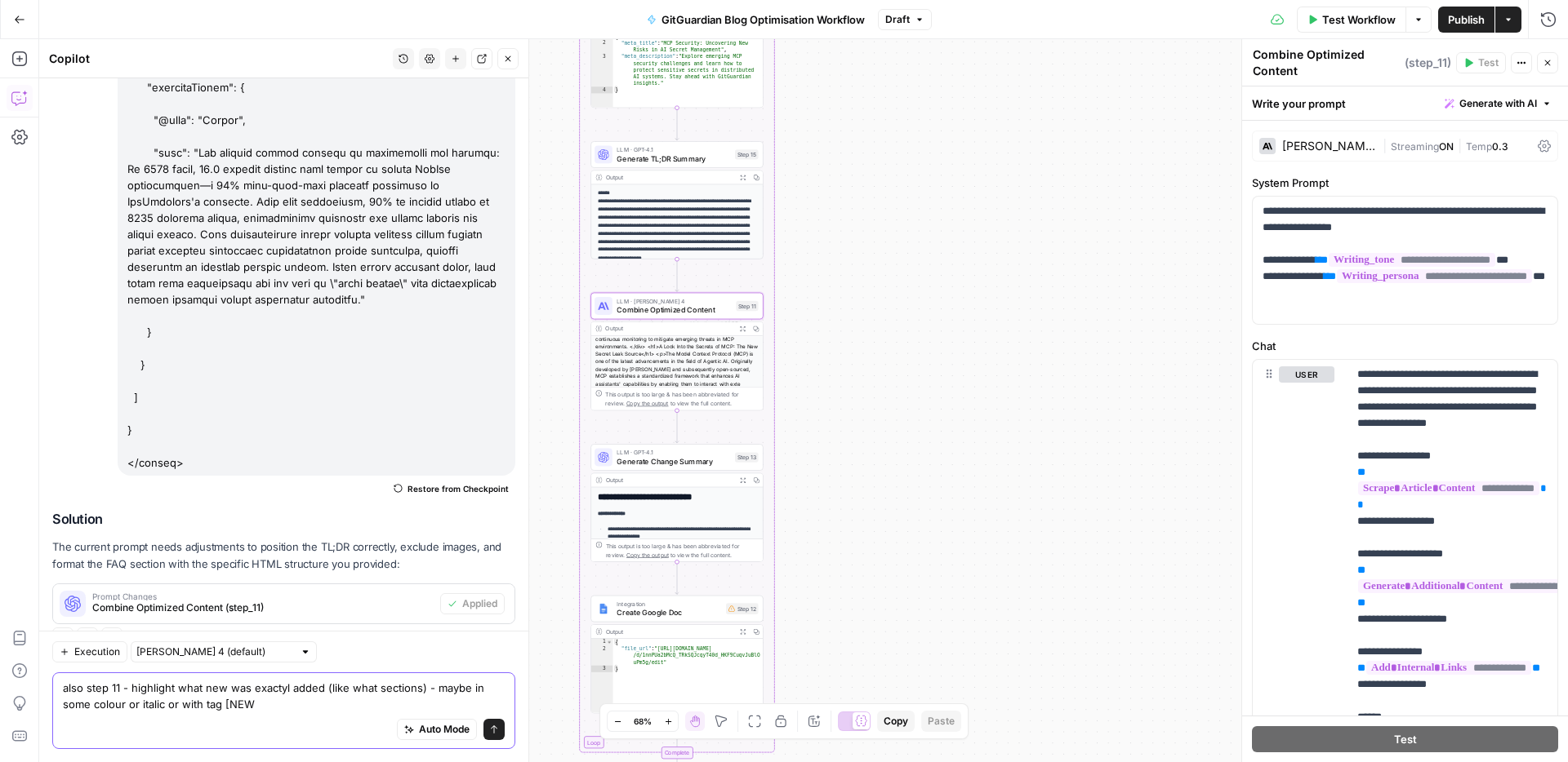
type textarea "also step 11 - highlight what new was exactyl added (like what sections) - mayb…"
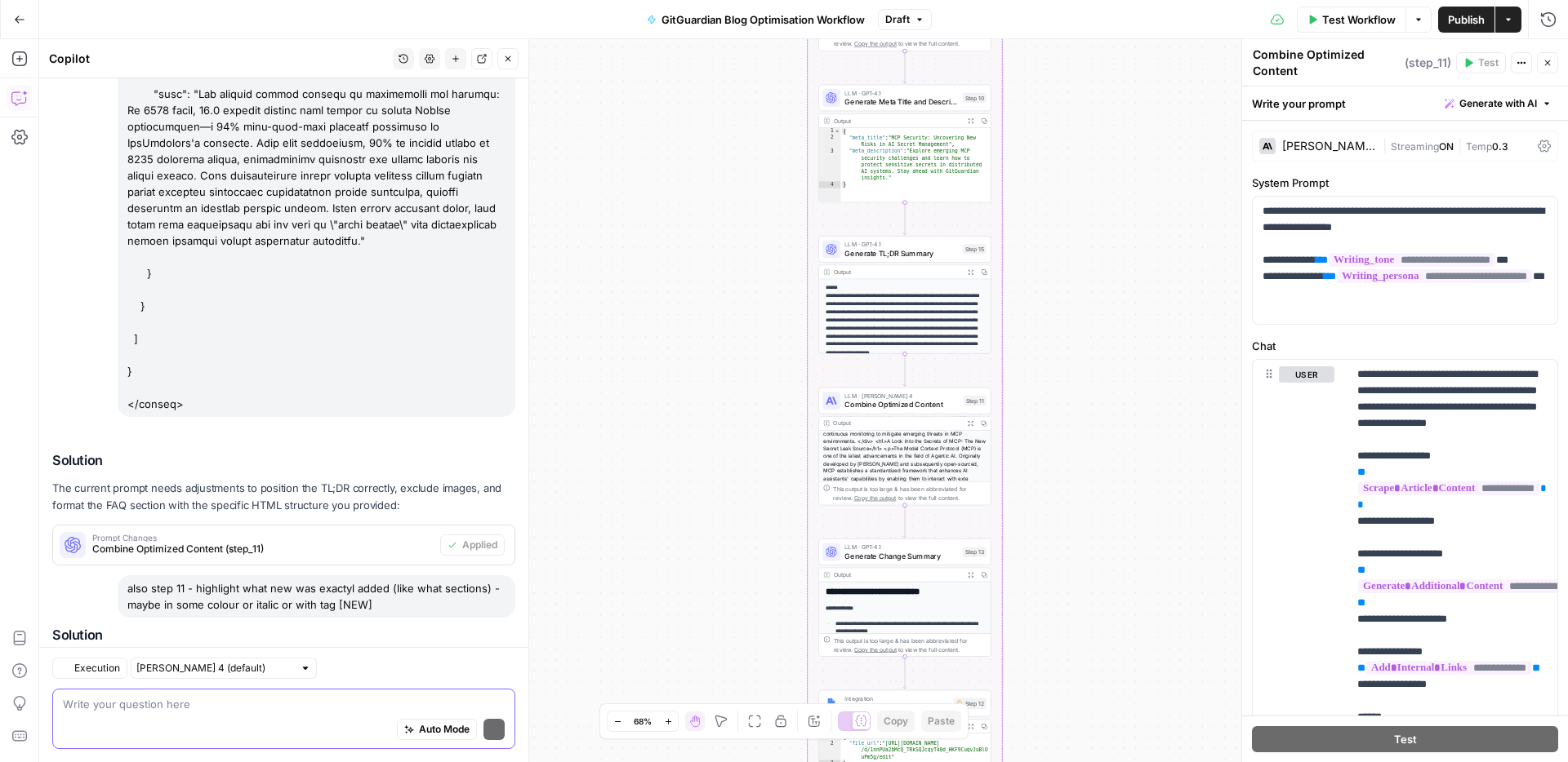
scroll to position [5553, 0]
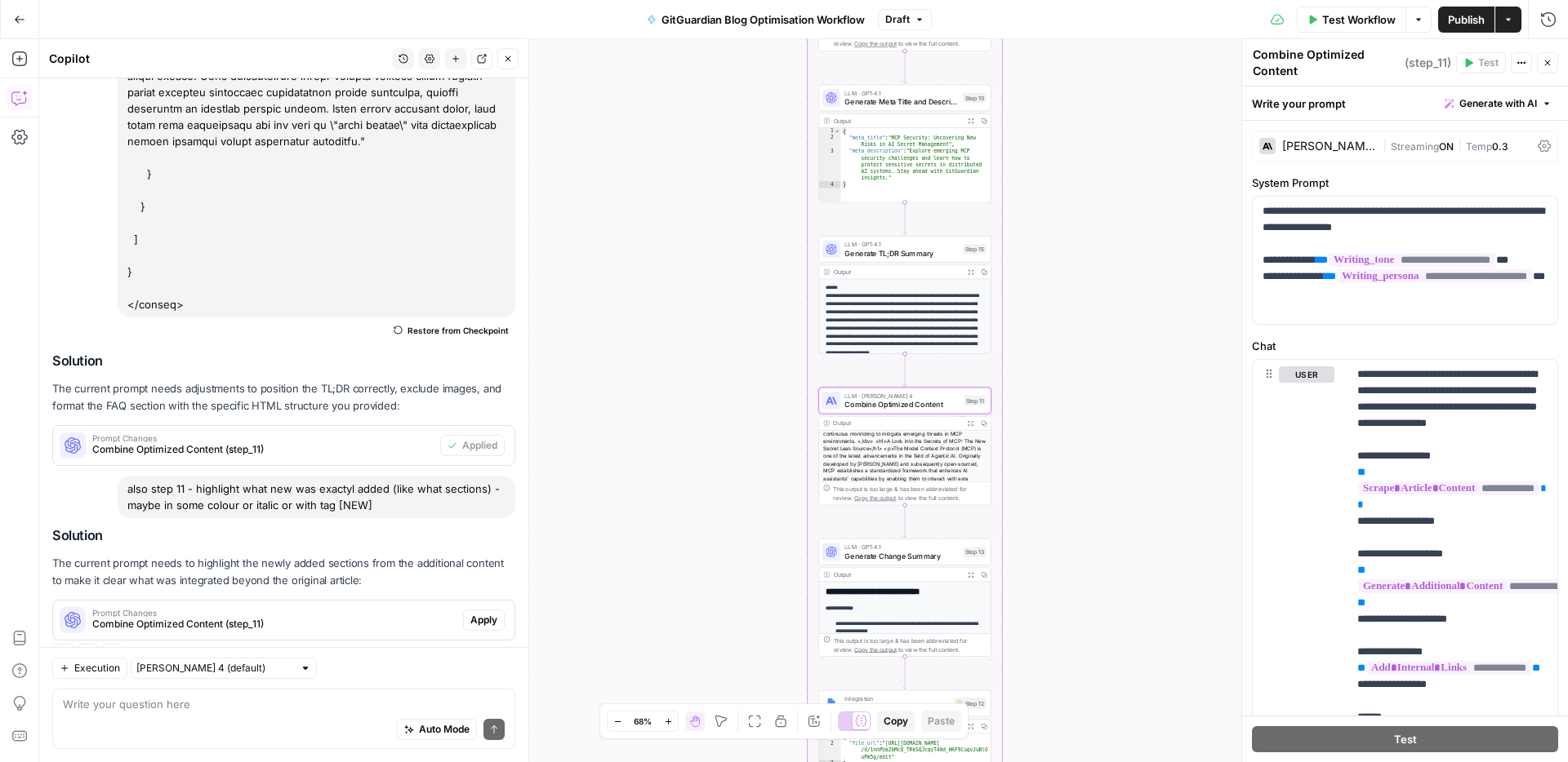
click at [361, 609] on span "Prompt Changes" at bounding box center [274, 612] width 364 height 9
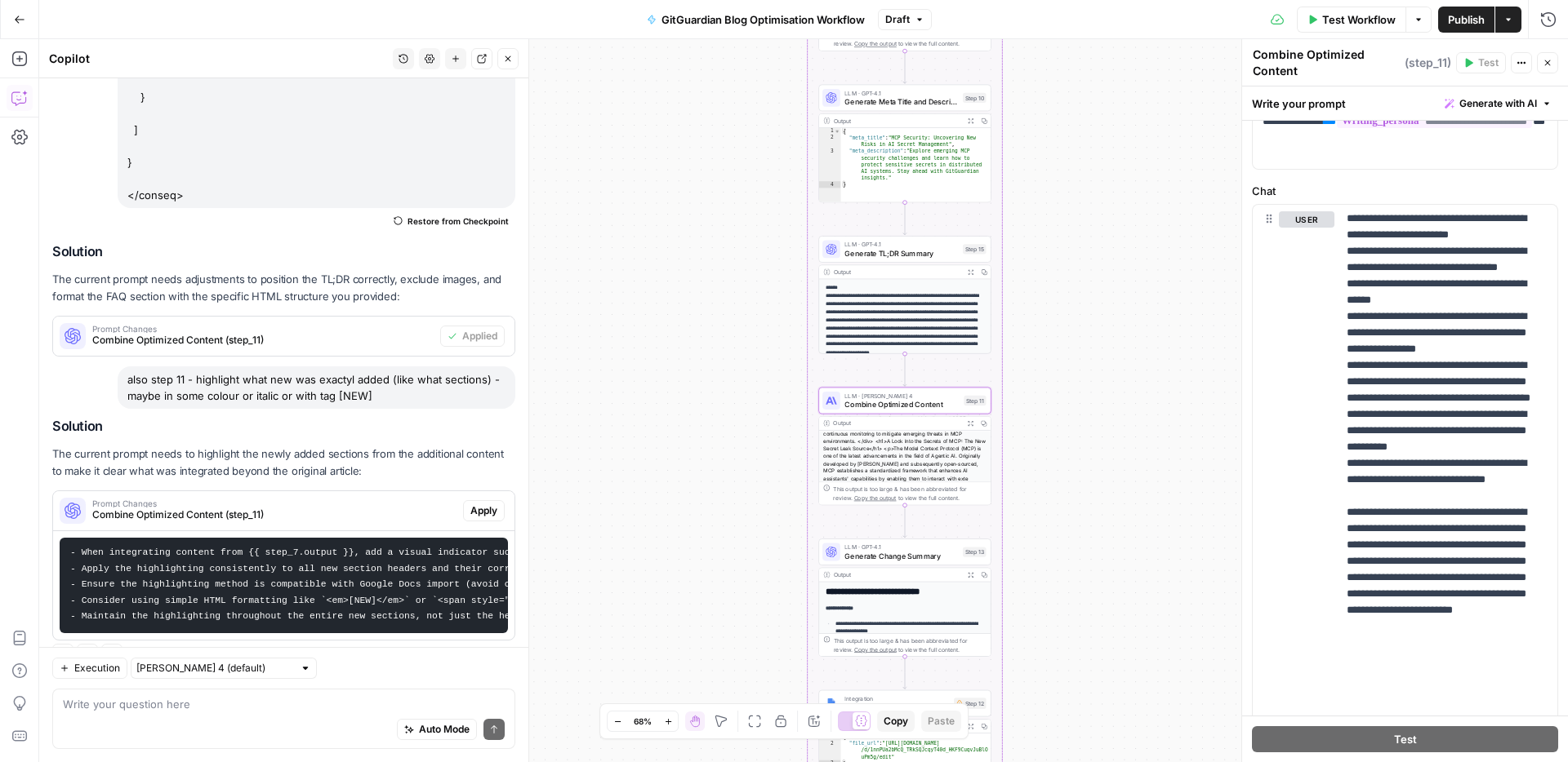
scroll to position [162, 0]
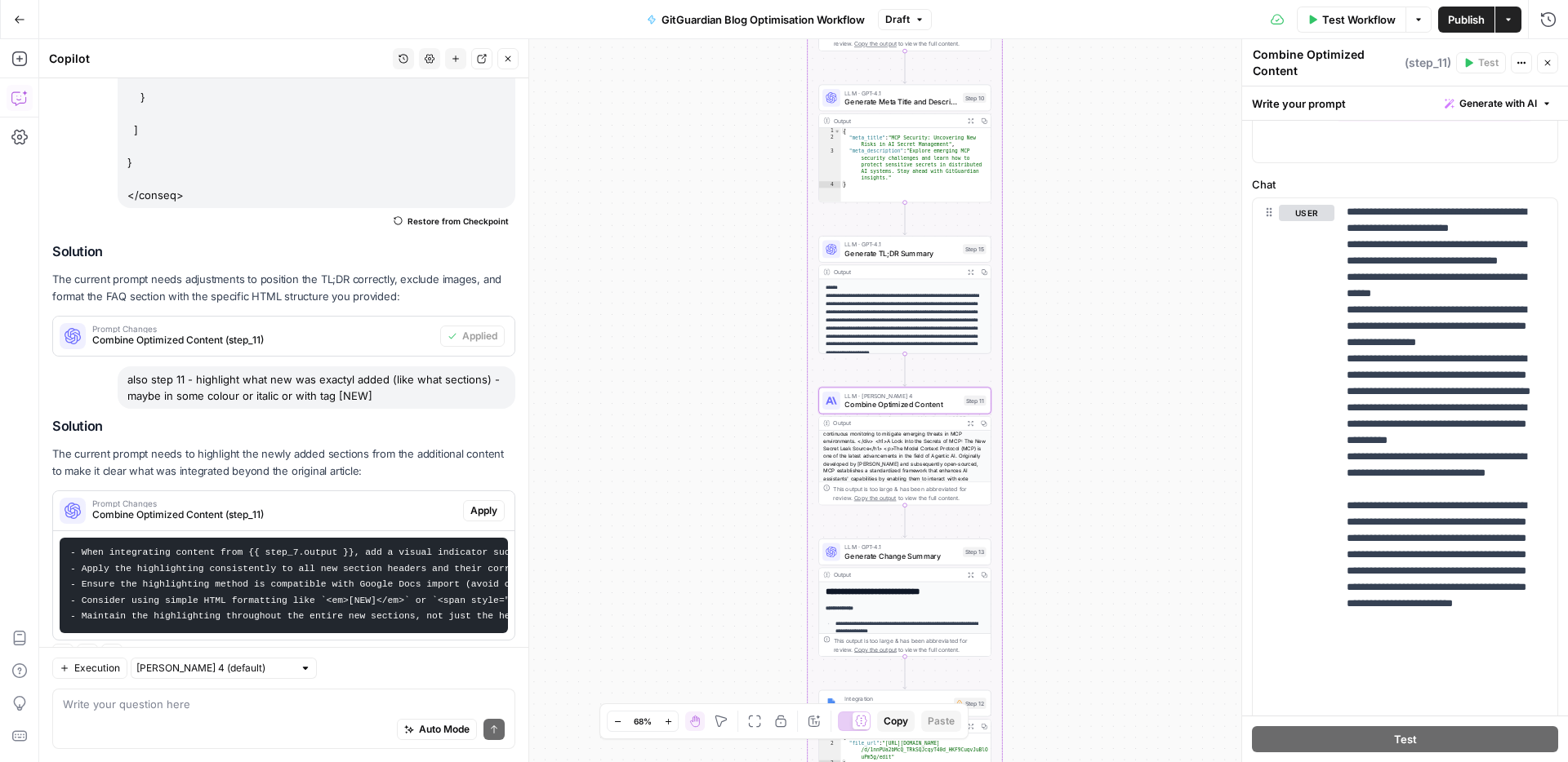
click at [477, 503] on span "Apply" at bounding box center [483, 510] width 27 height 14
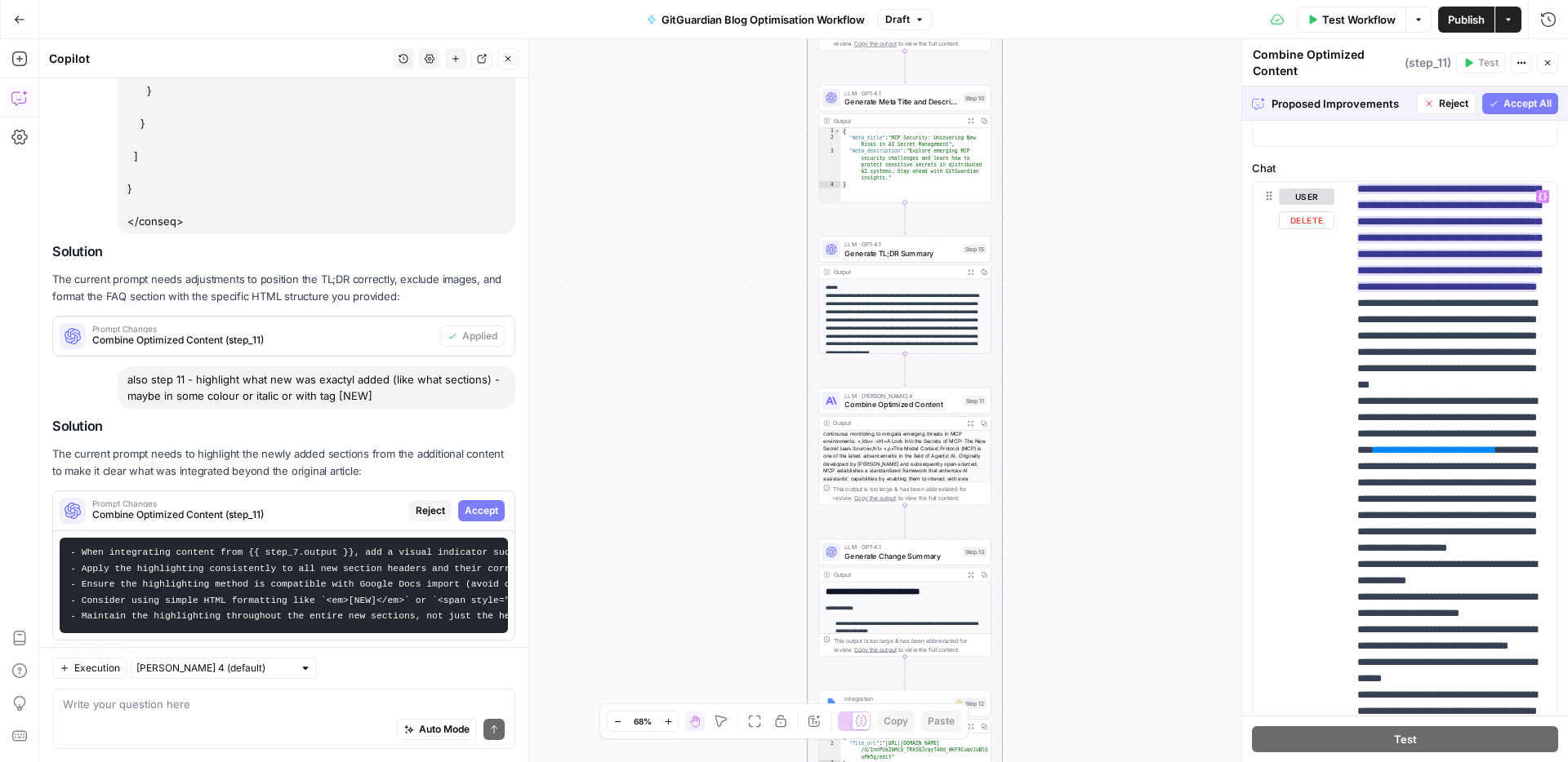
scroll to position [684, 0]
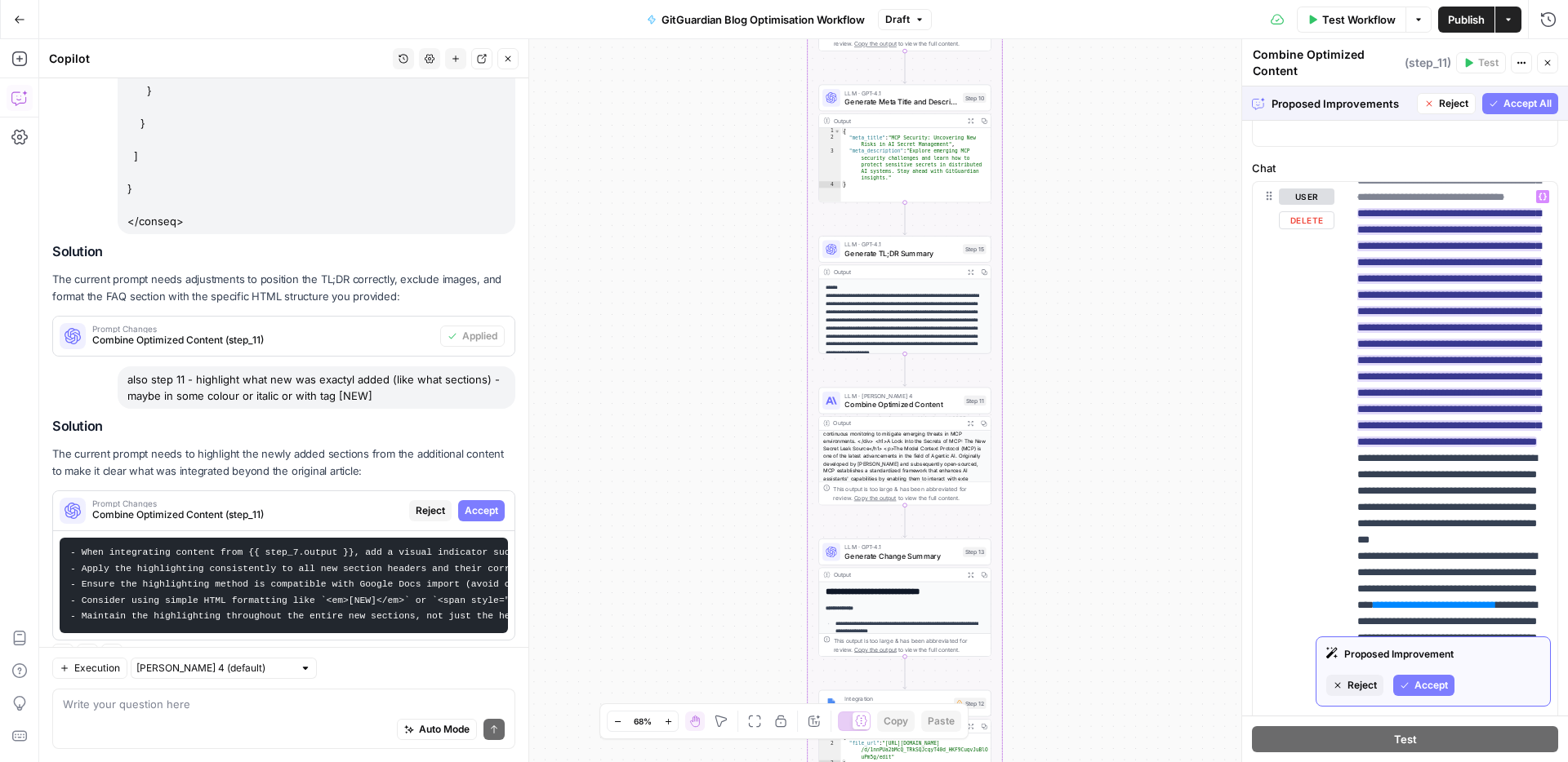
click at [1416, 690] on span "Accept" at bounding box center [1431, 685] width 34 height 14
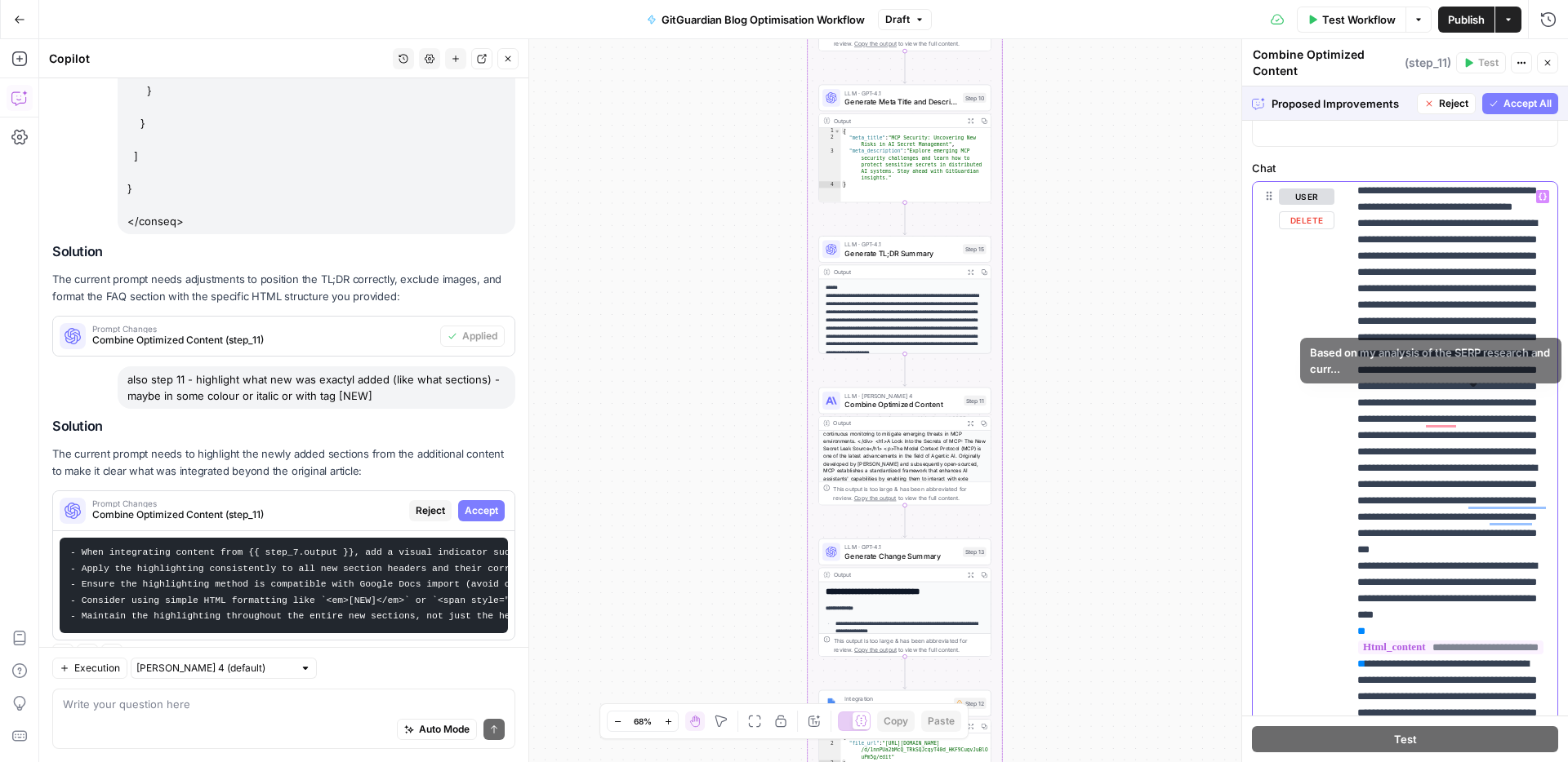
scroll to position [366, 0]
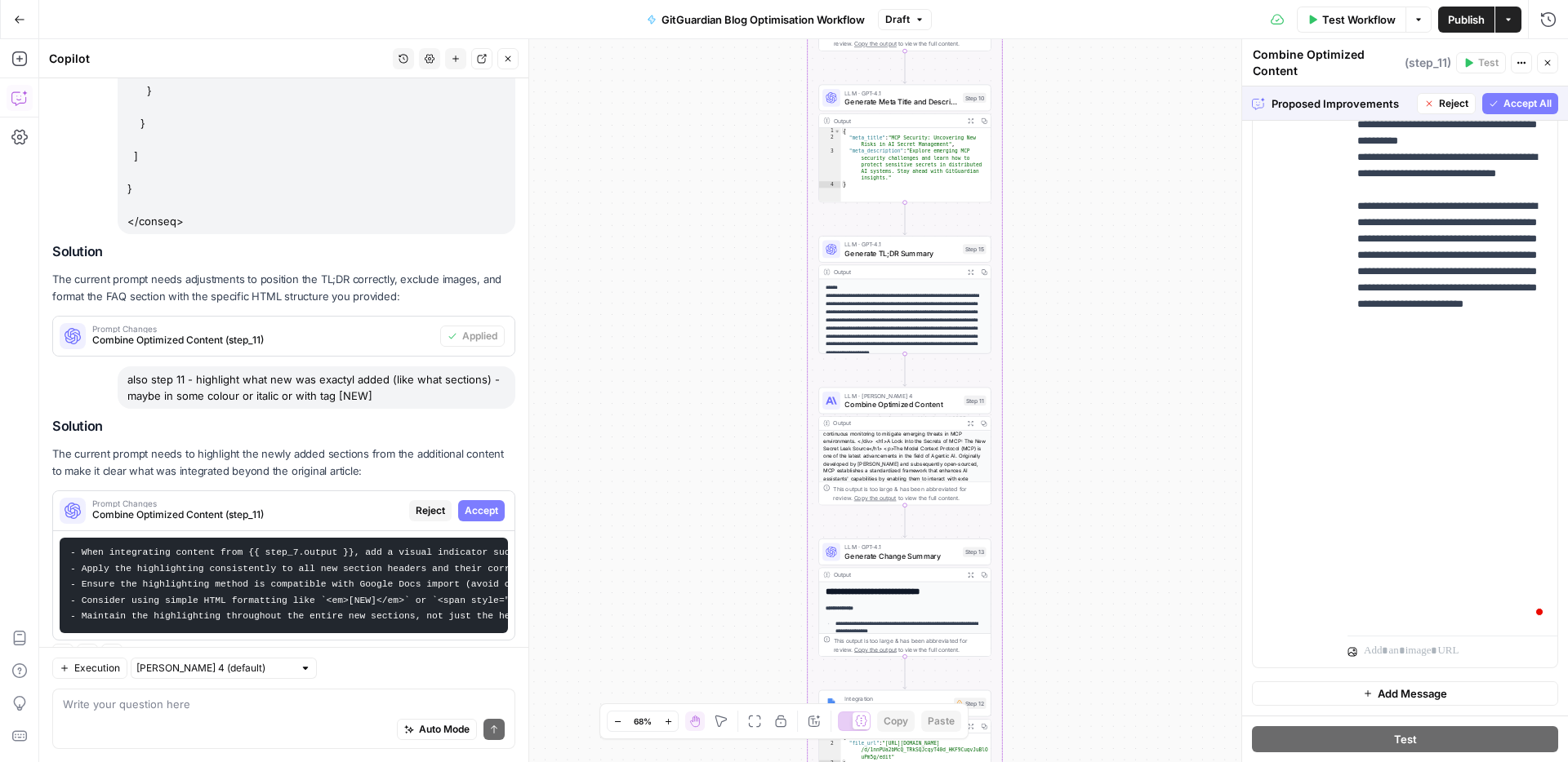
click at [1507, 105] on span "Accept All" at bounding box center [1528, 103] width 48 height 14
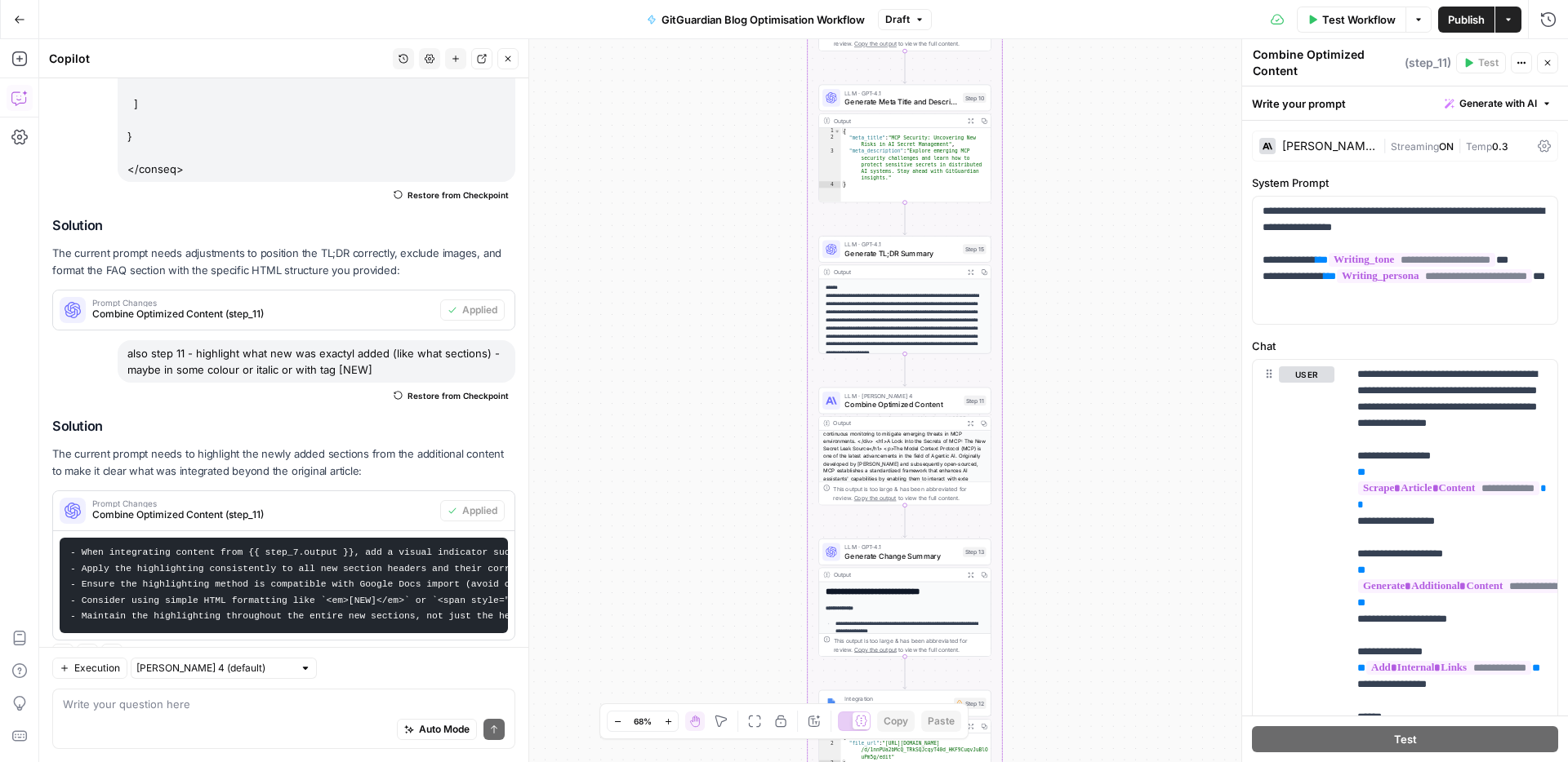
click at [1547, 62] on icon "button" at bounding box center [1548, 63] width 6 height 6
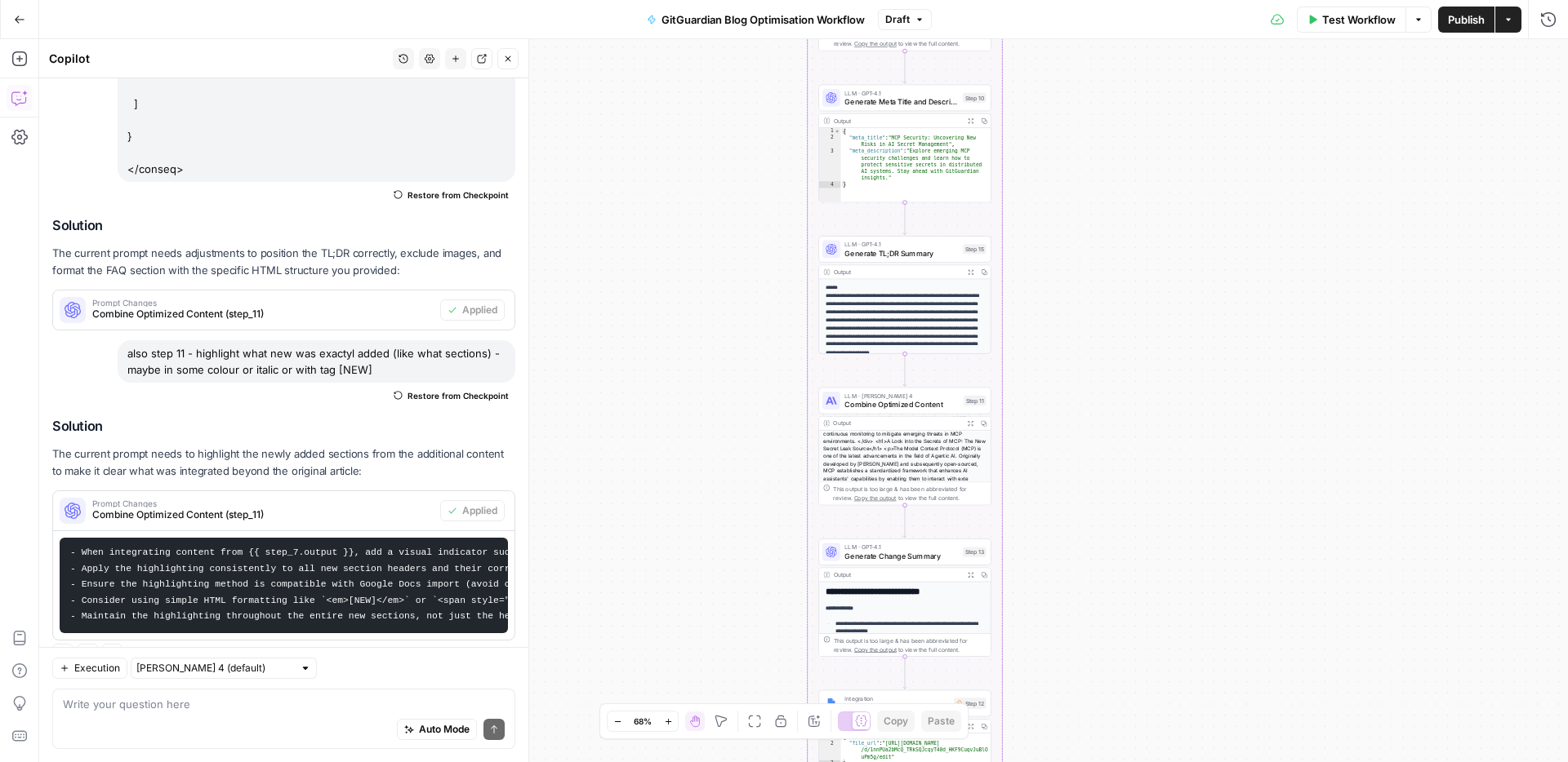
click at [1182, 251] on div "Workflow Set Inputs Inputs Run Code · Python Parse CSV Data Step 1 Output Expan…" at bounding box center [804, 401] width 1529 height 723
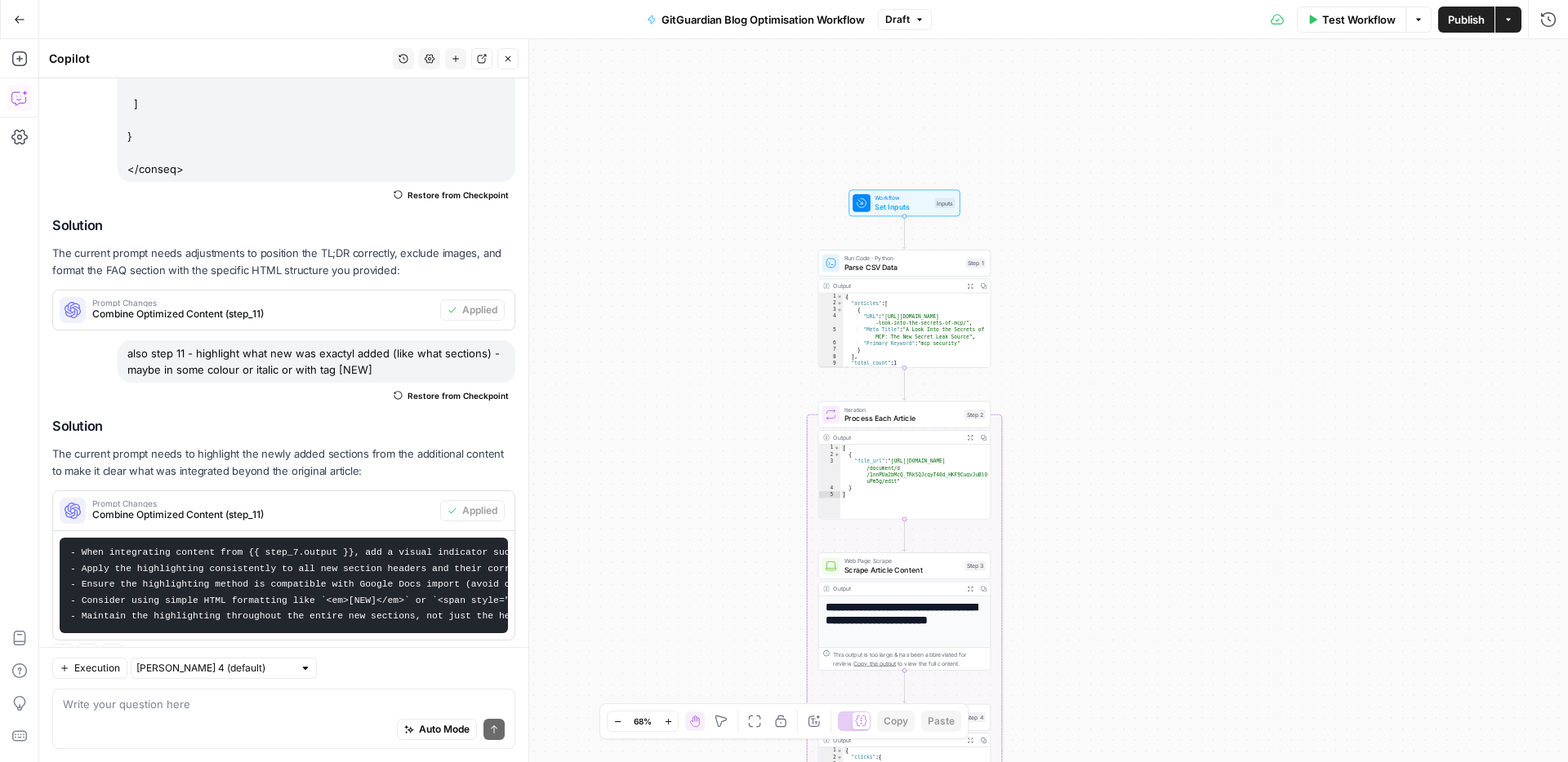
click at [1348, 21] on span "Test Workflow" at bounding box center [1359, 19] width 74 height 16
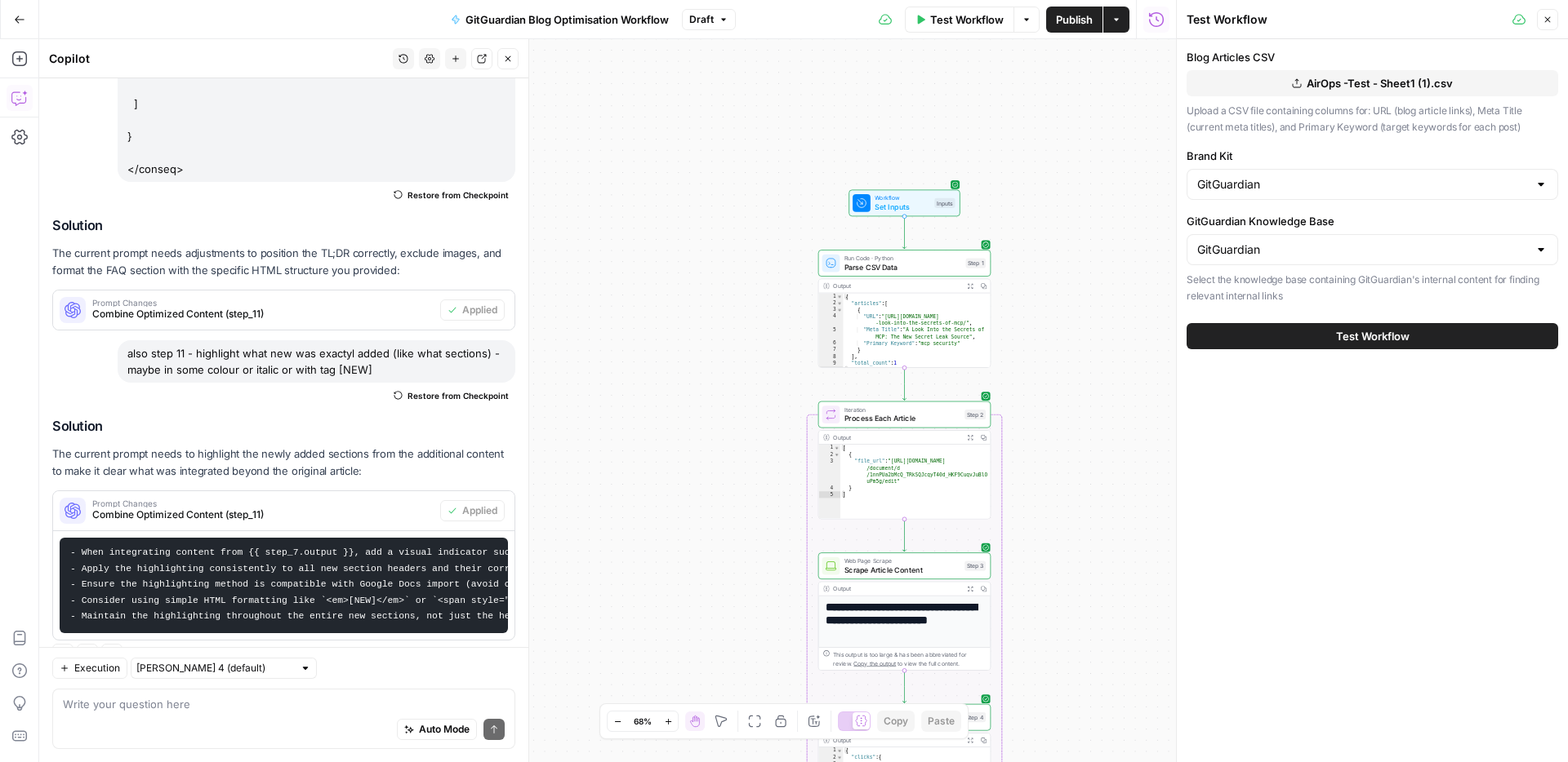
click at [1384, 350] on div "Test Workflow" at bounding box center [1371, 336] width 371 height 46
click at [1388, 334] on span "Test Workflow" at bounding box center [1372, 335] width 74 height 16
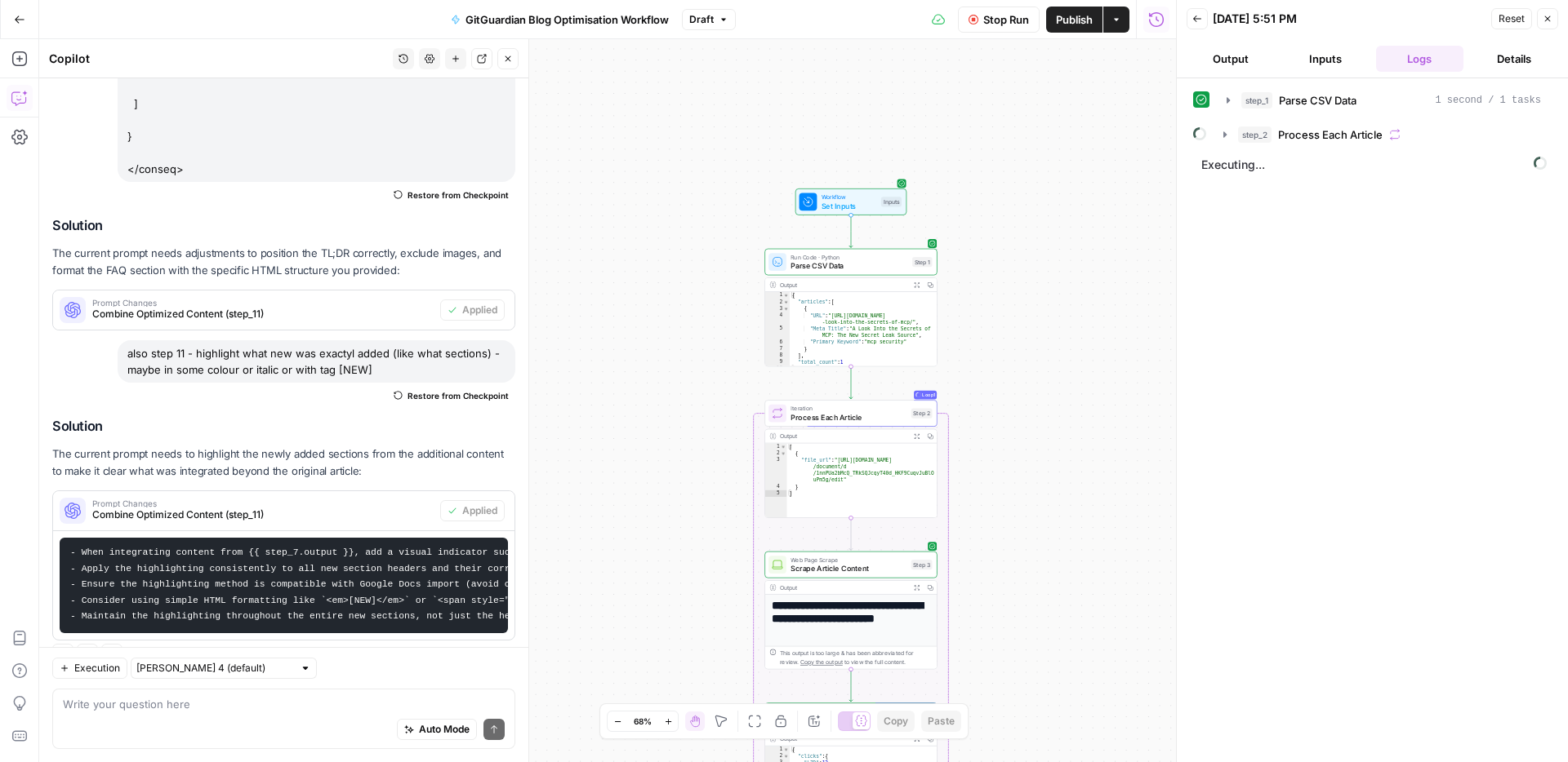
click at [503, 55] on icon "button" at bounding box center [507, 58] width 10 height 10
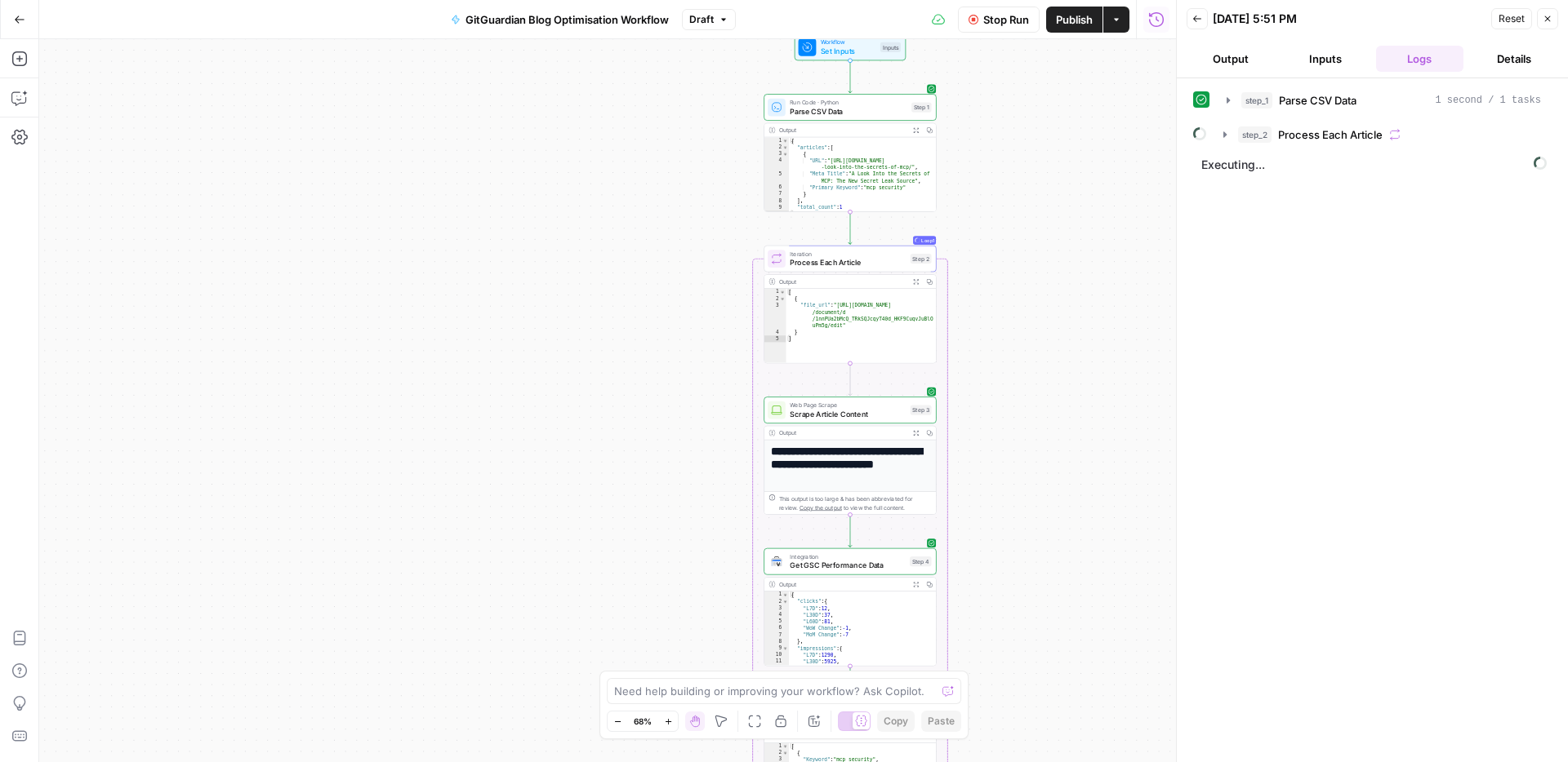
scroll to position [164, 0]
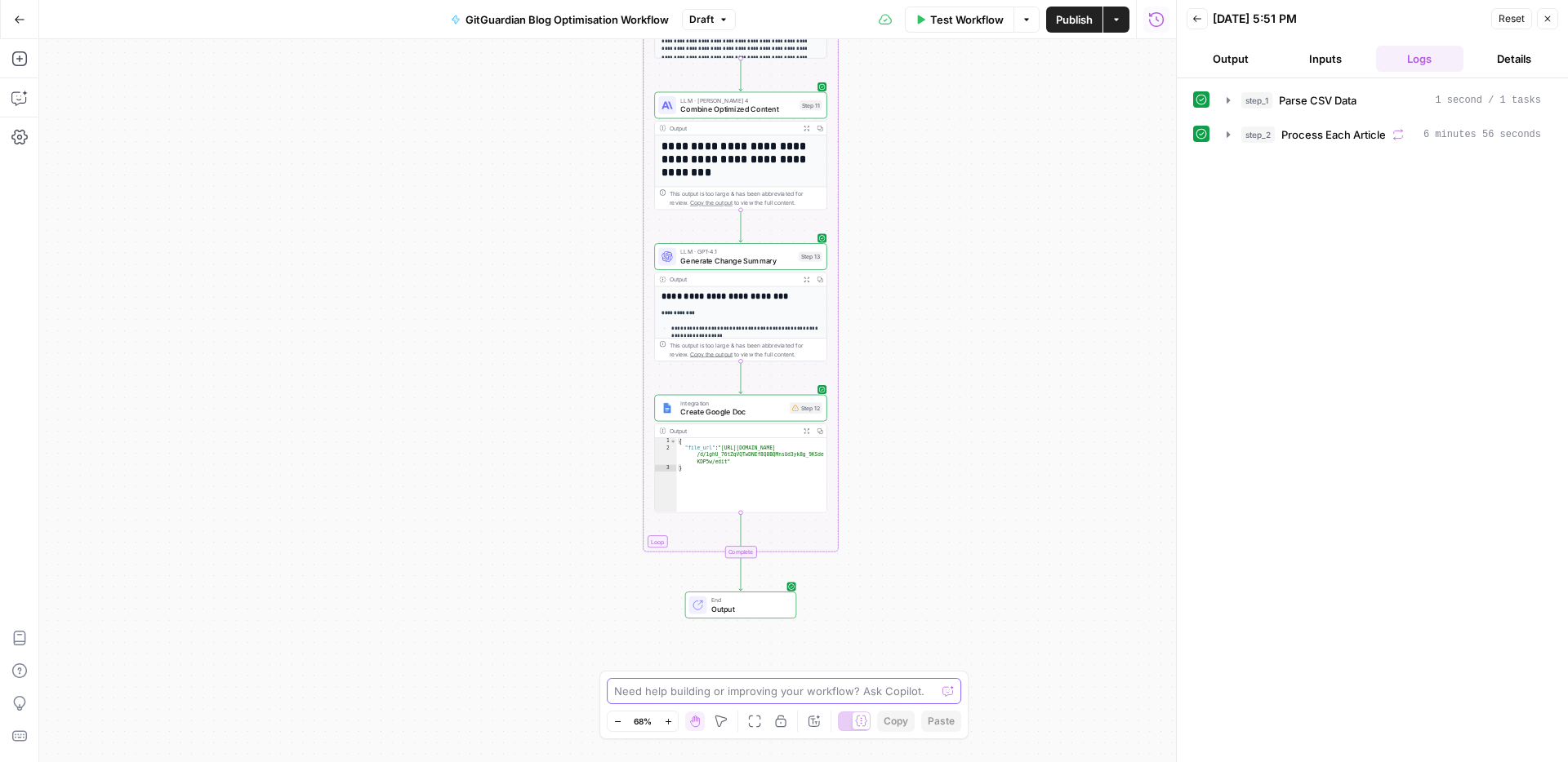
click at [748, 695] on textarea at bounding box center [774, 691] width 321 height 16
click at [828, 689] on textarea "how to make that in step 12 when creating google doc, faqs will be in this form…" at bounding box center [767, 683] width 314 height 33
type textarea "how to make that in step 12 when creating google doc, faqs will be in this form…"
click at [731, 408] on span "Create Google Doc" at bounding box center [732, 412] width 105 height 12
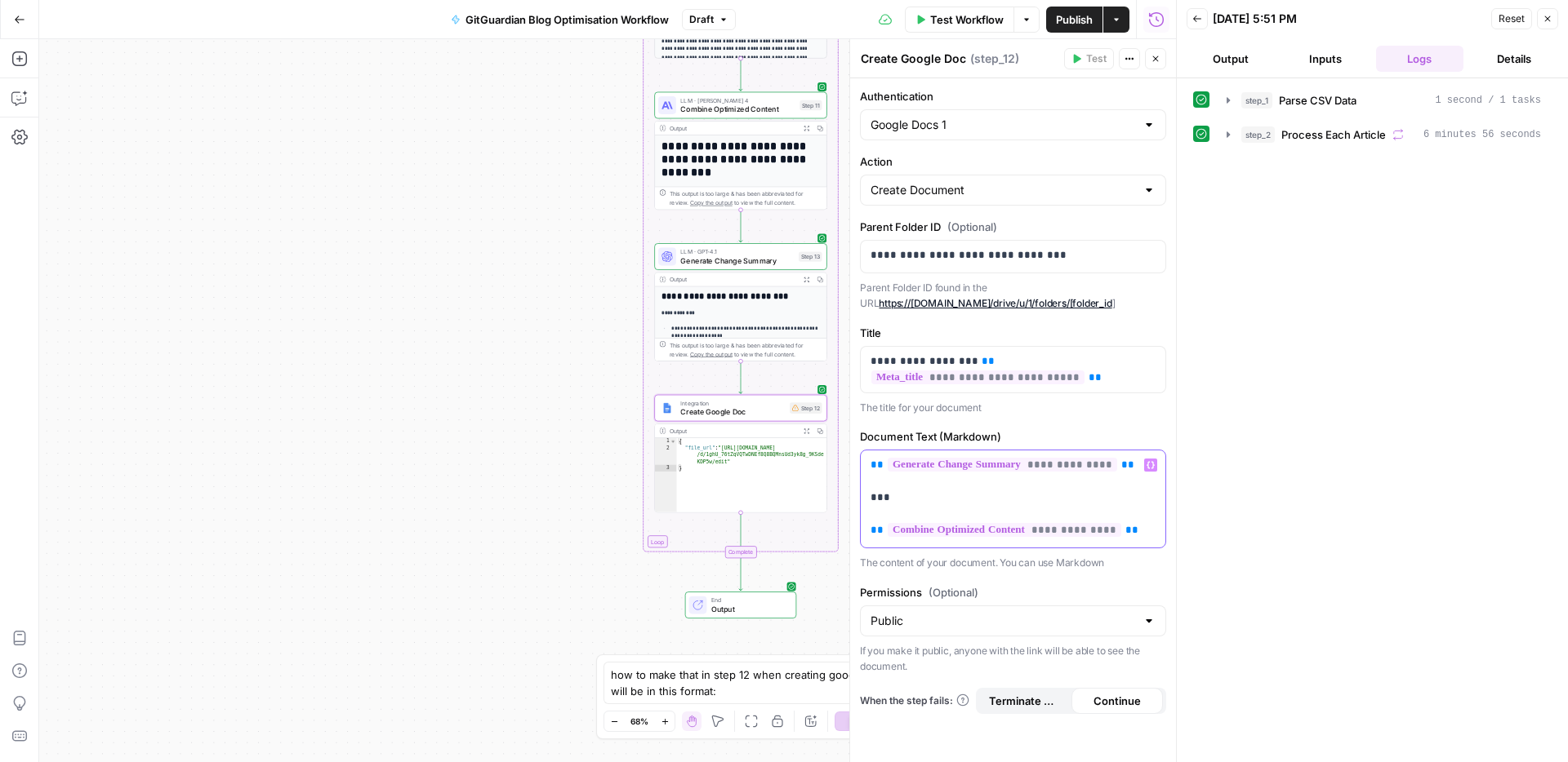
click at [1158, 535] on div "**********" at bounding box center [1013, 498] width 305 height 97
drag, startPoint x: 893, startPoint y: 503, endPoint x: 844, endPoint y: 505, distance: 49.0
click at [850, 505] on div "**********" at bounding box center [1013, 401] width 327 height 723
copy p "***"
drag, startPoint x: 1150, startPoint y: 507, endPoint x: 1147, endPoint y: 517, distance: 10.4
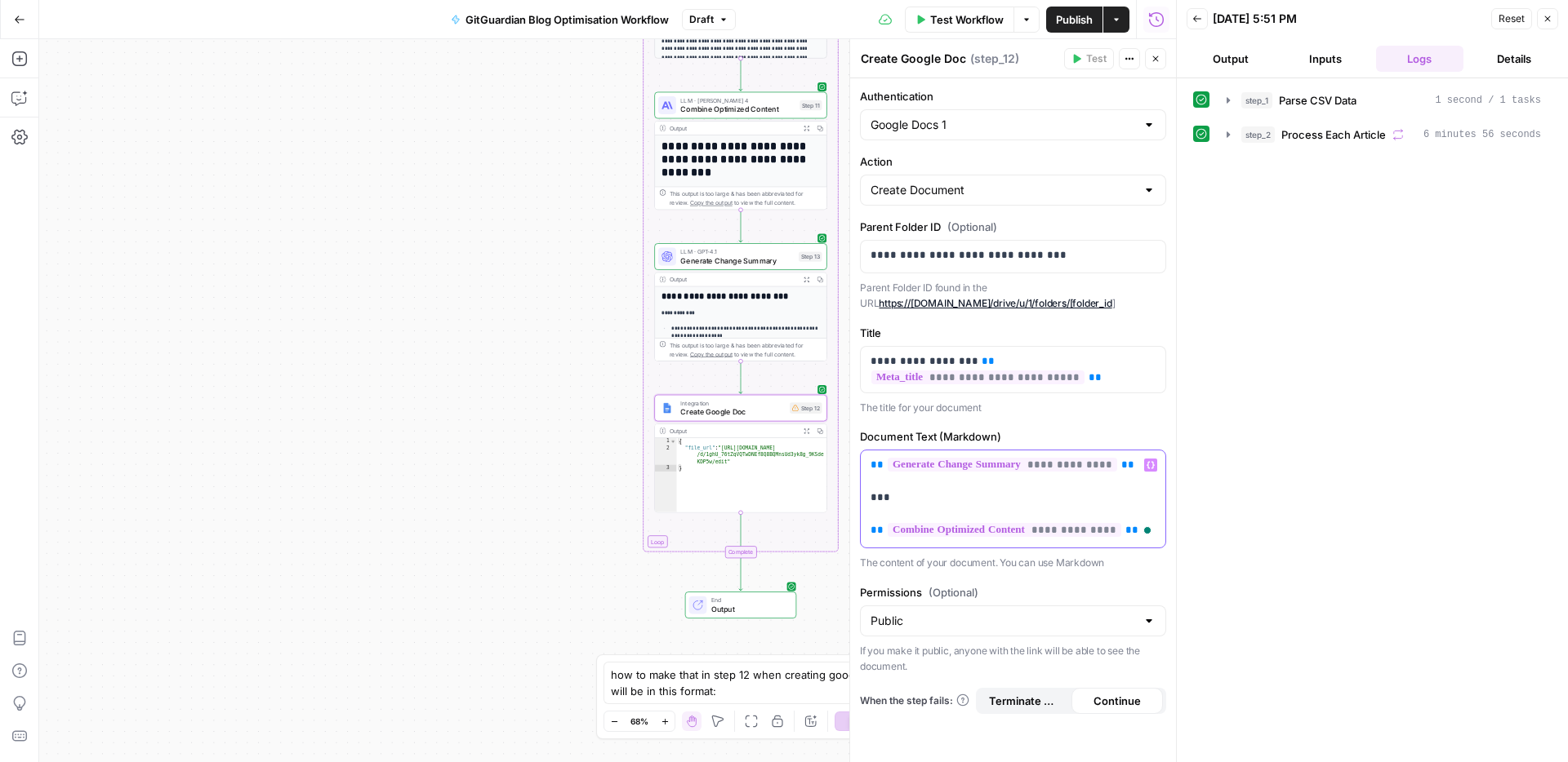
click at [1148, 512] on p "**********" at bounding box center [1013, 497] width 285 height 81
click at [1143, 526] on div "Open Grammarly." at bounding box center [1147, 530] width 9 height 9
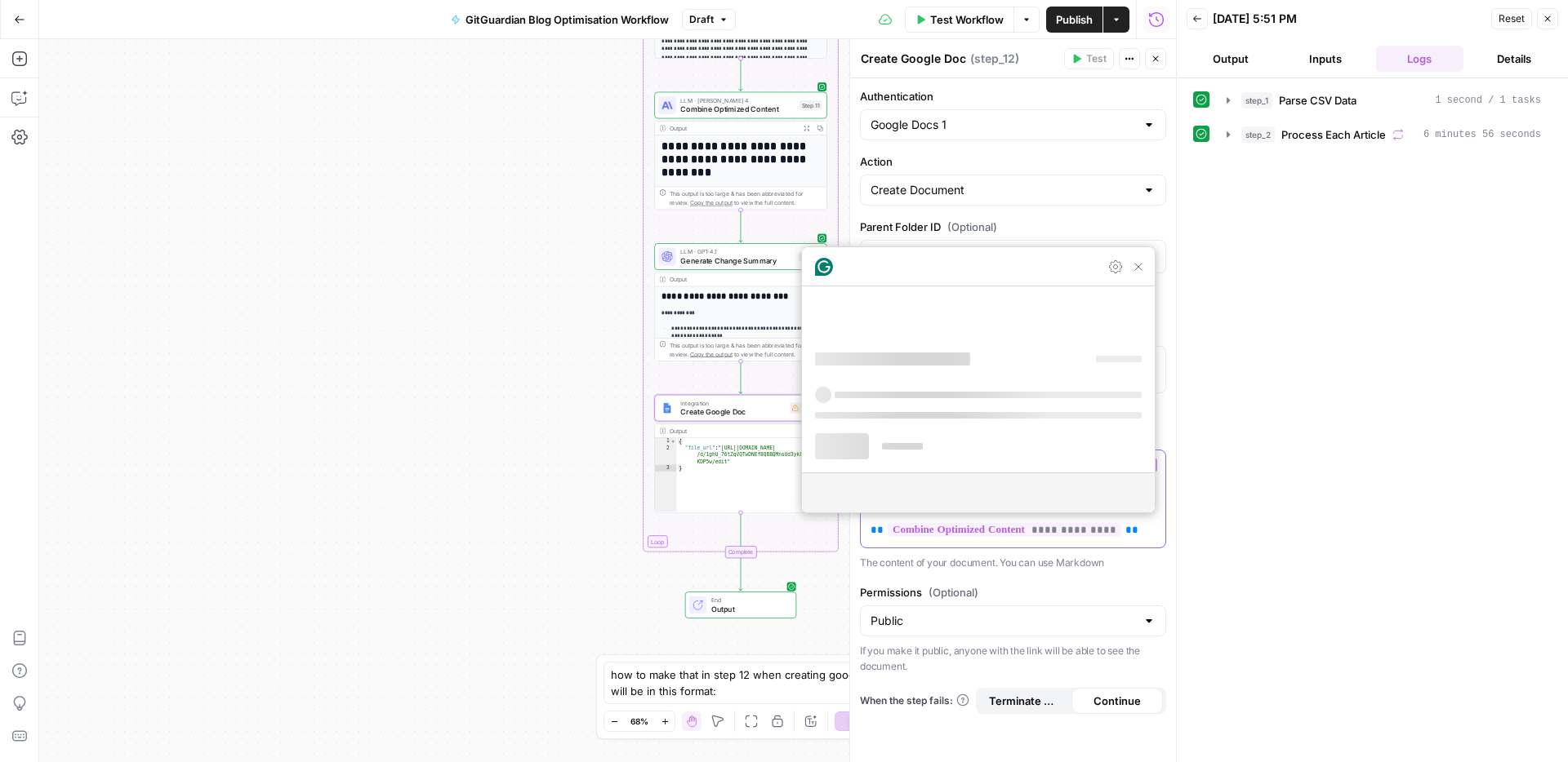
click at [1136, 531] on p "**********" at bounding box center [1013, 497] width 285 height 81
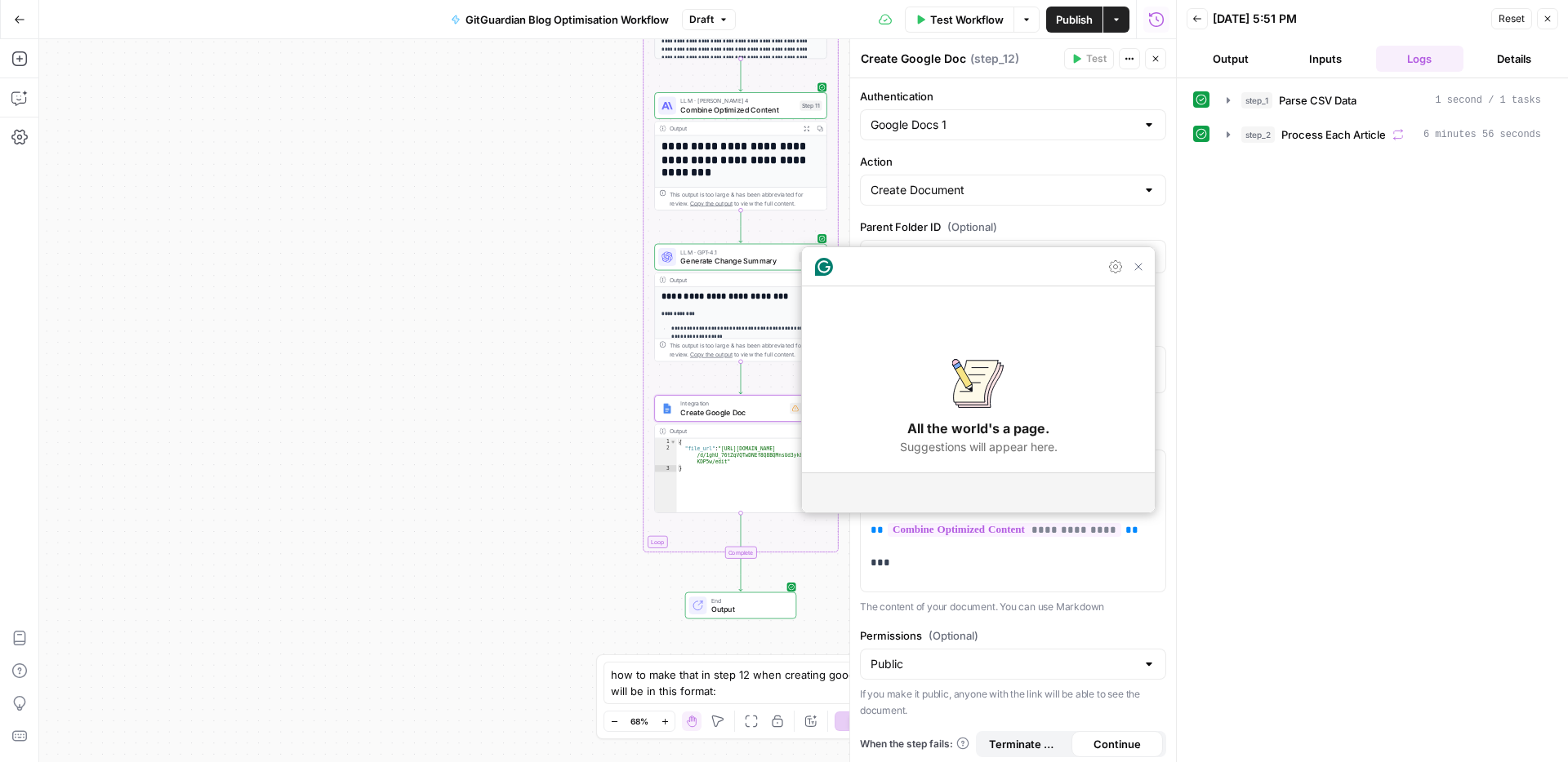
click at [575, 164] on div "Workflow Set Inputs Inputs Run Code · Python Parse CSV Data Step 1 Output Expan…" at bounding box center [607, 401] width 1136 height 723
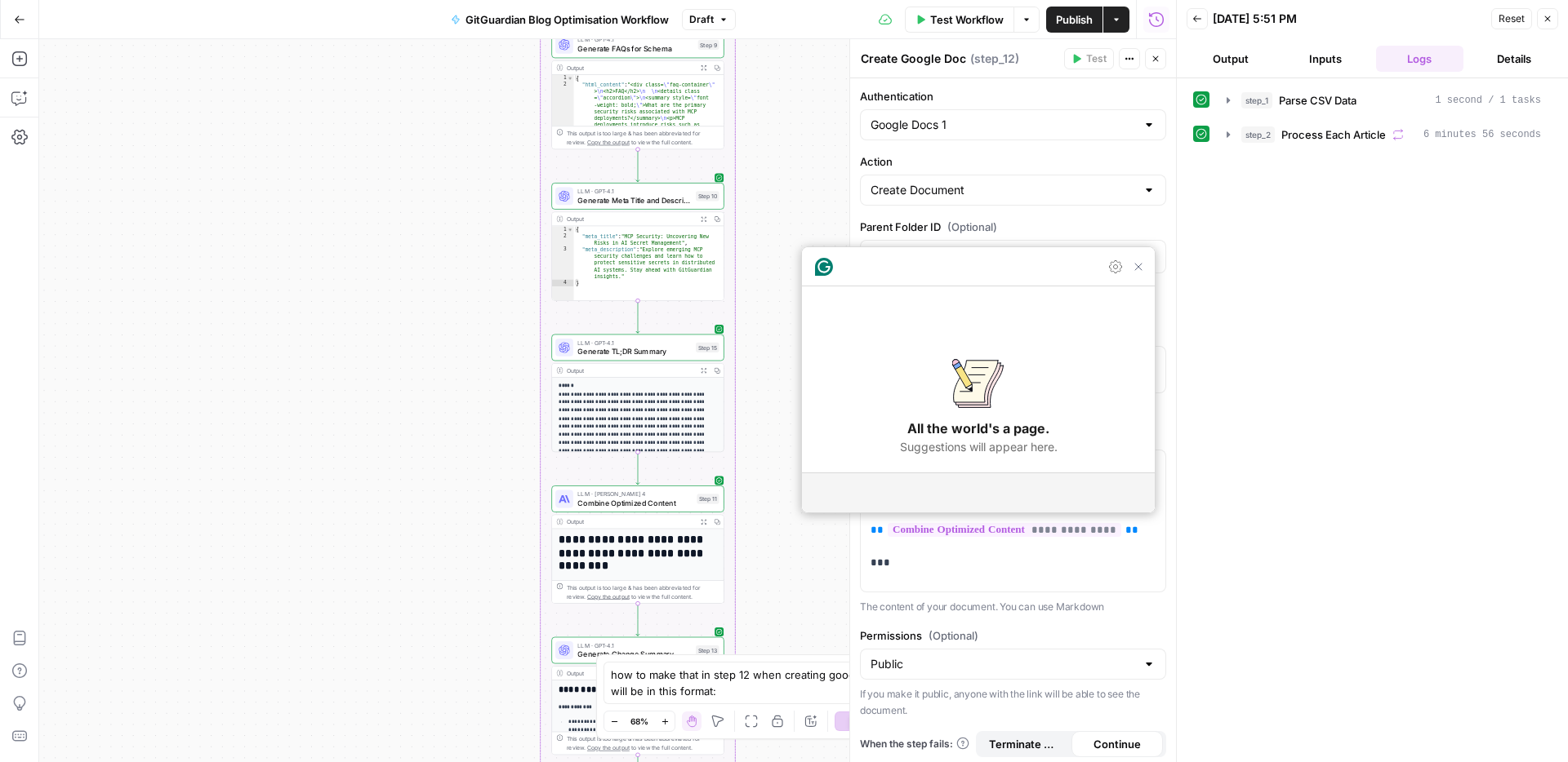
drag, startPoint x: 569, startPoint y: 154, endPoint x: 600, endPoint y: 415, distance: 262.8
click at [475, 528] on div "Workflow Set Inputs Inputs Run Code · Python Parse CSV Data Step 1 Output Expan…" at bounding box center [607, 401] width 1136 height 723
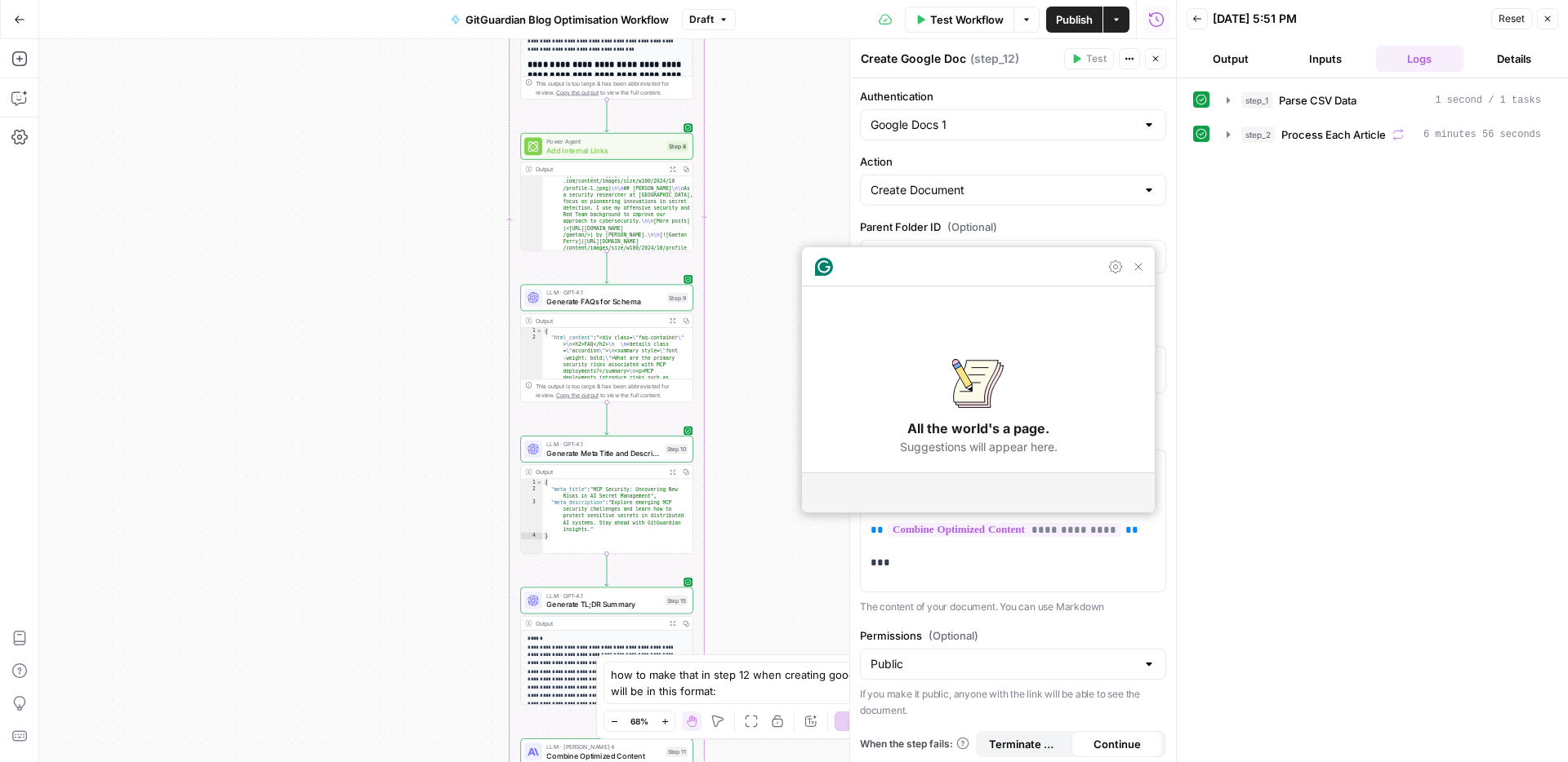
drag, startPoint x: 454, startPoint y: 199, endPoint x: 464, endPoint y: 415, distance: 216.2
click at [442, 435] on div "Workflow Set Inputs Inputs Run Code · Python Parse CSV Data Step 1 Output Expan…" at bounding box center [607, 401] width 1136 height 723
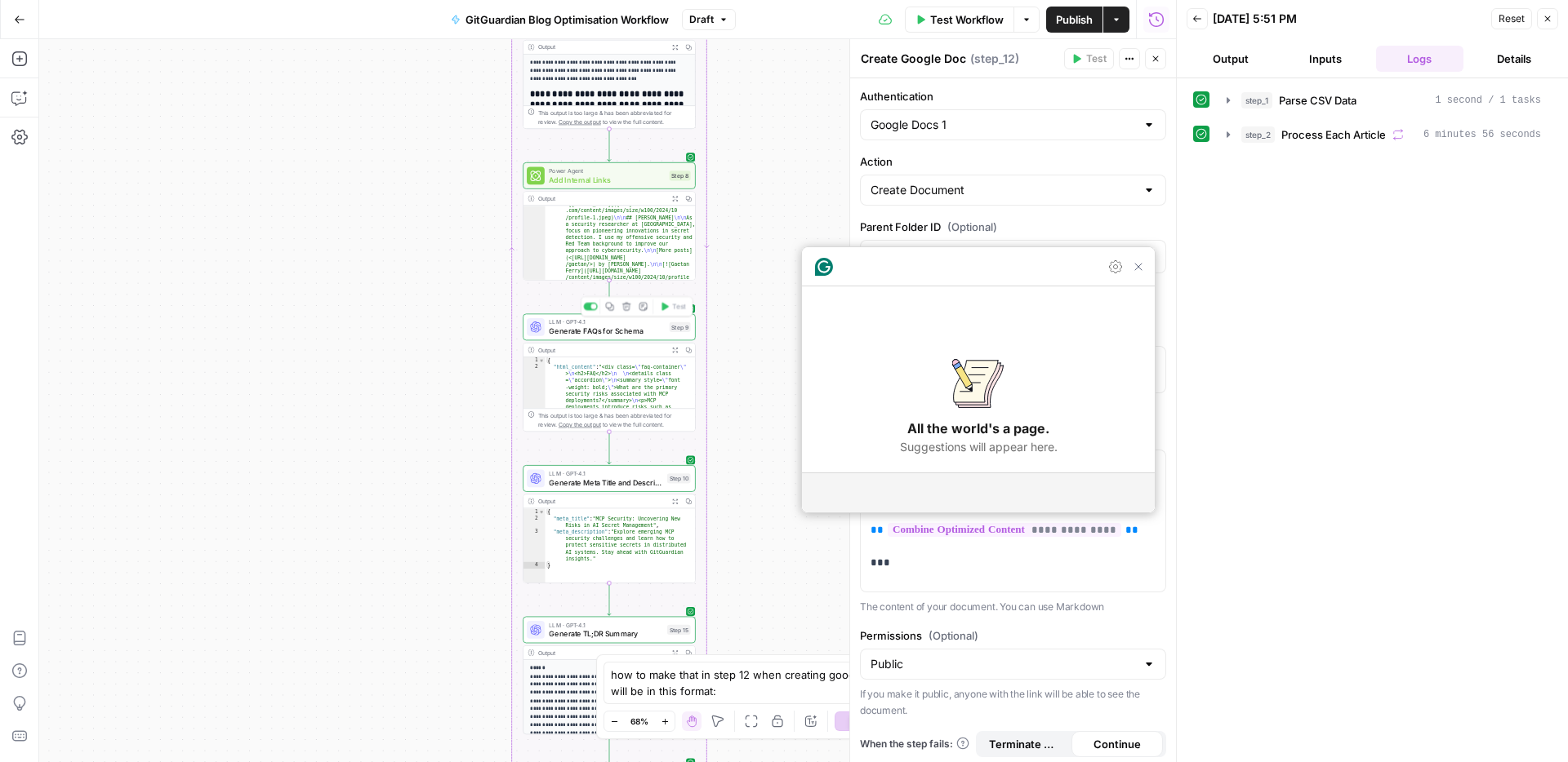
click at [591, 317] on span "LLM · GPT-4.1" at bounding box center [606, 321] width 116 height 9
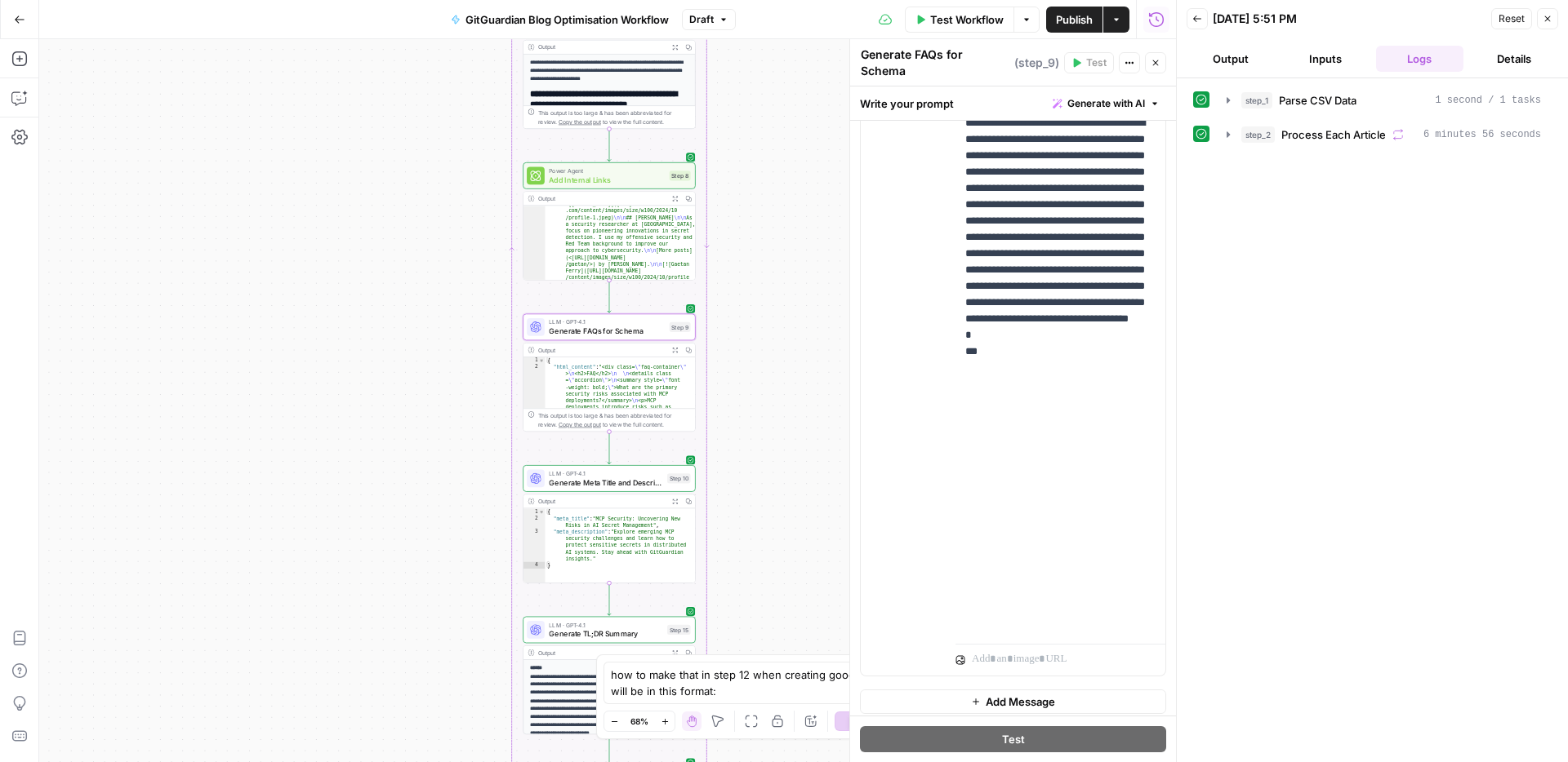
scroll to position [1176, 0]
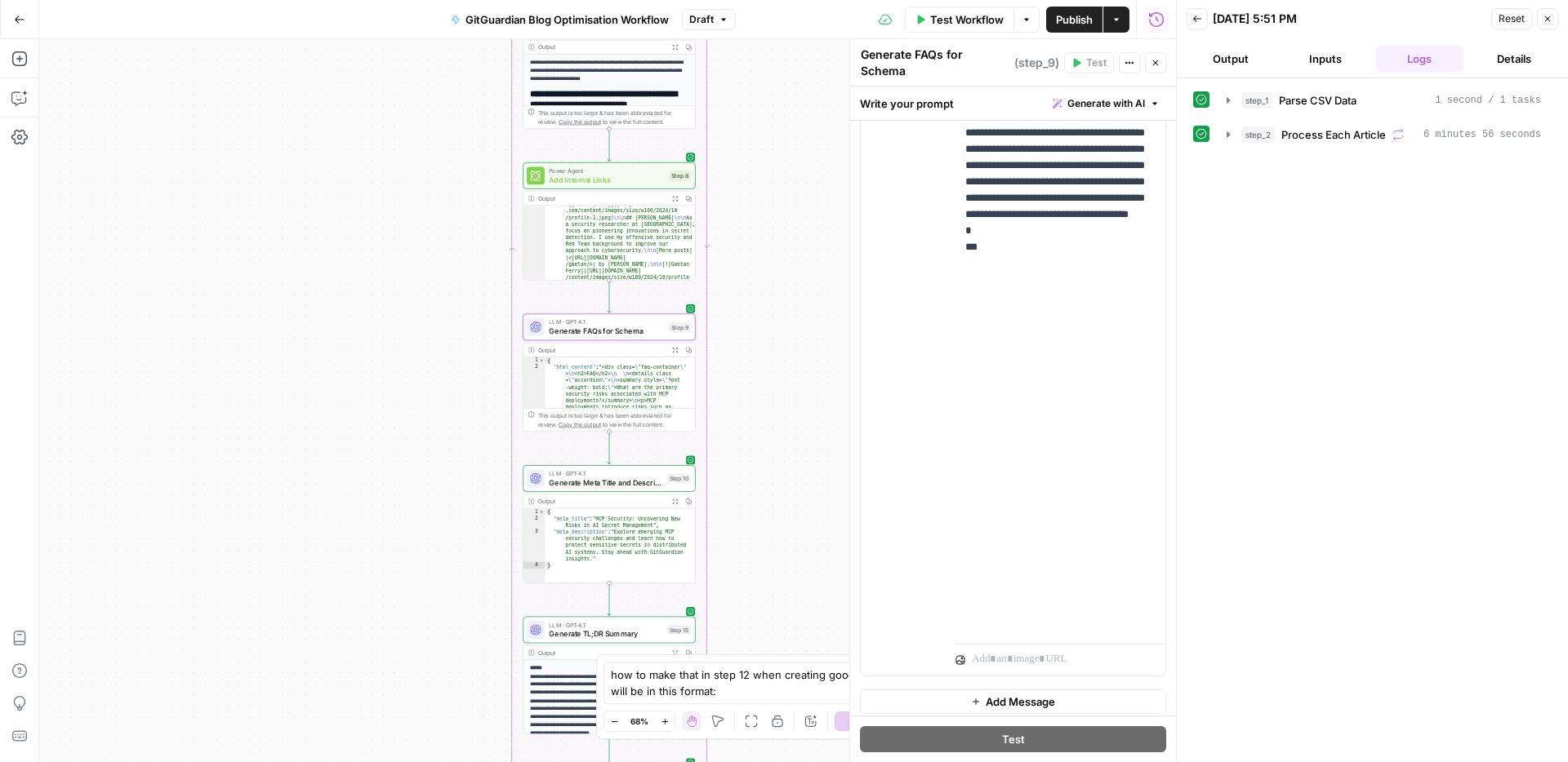
click at [1548, 15] on icon "button" at bounding box center [1547, 18] width 10 height 10
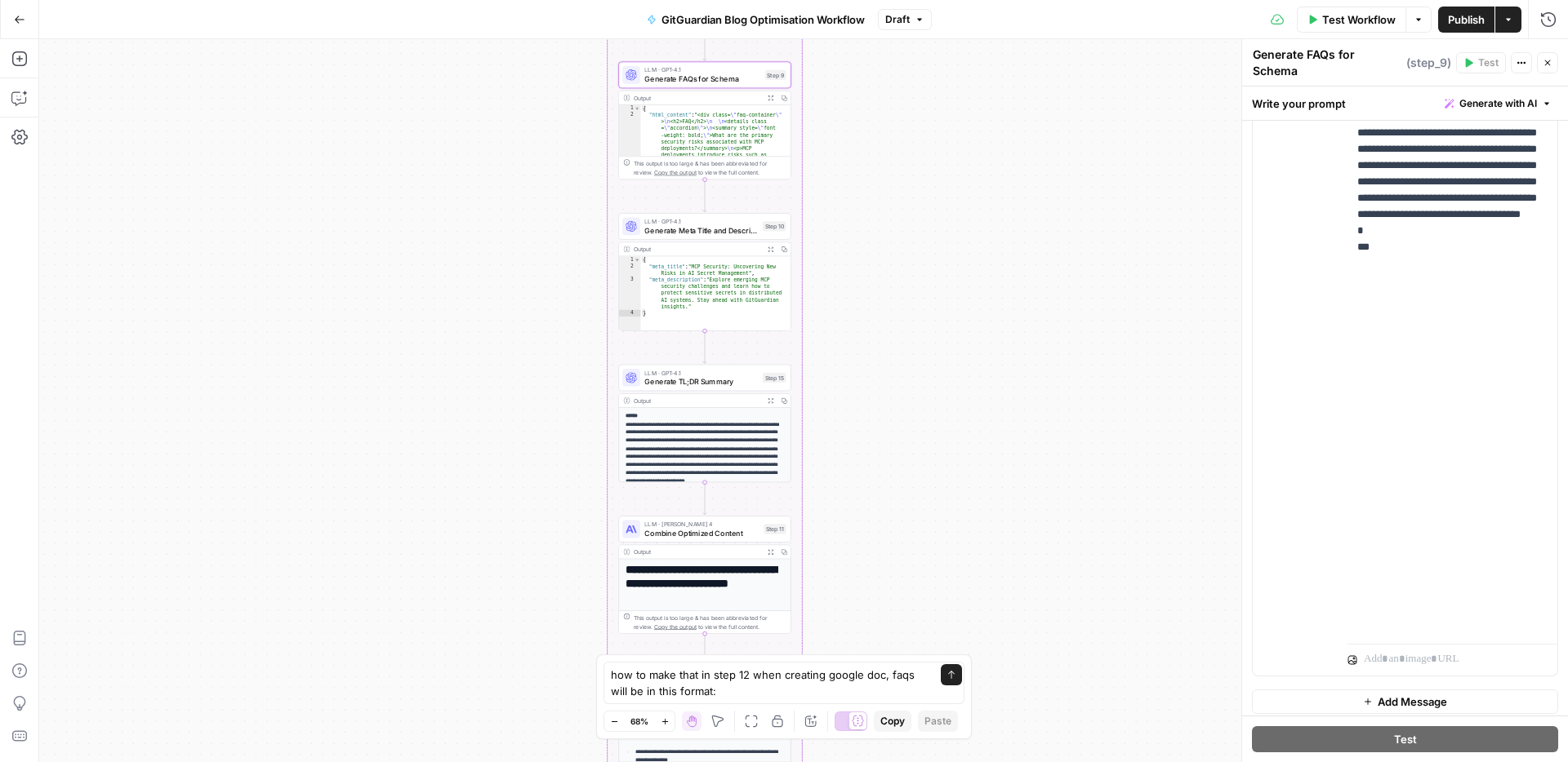
drag, startPoint x: 831, startPoint y: 394, endPoint x: 920, endPoint y: 162, distance: 248.5
click at [920, 162] on div "Workflow Set Inputs Inputs Run Code · Python Parse CSV Data Step 1 Output Expan…" at bounding box center [804, 401] width 1529 height 723
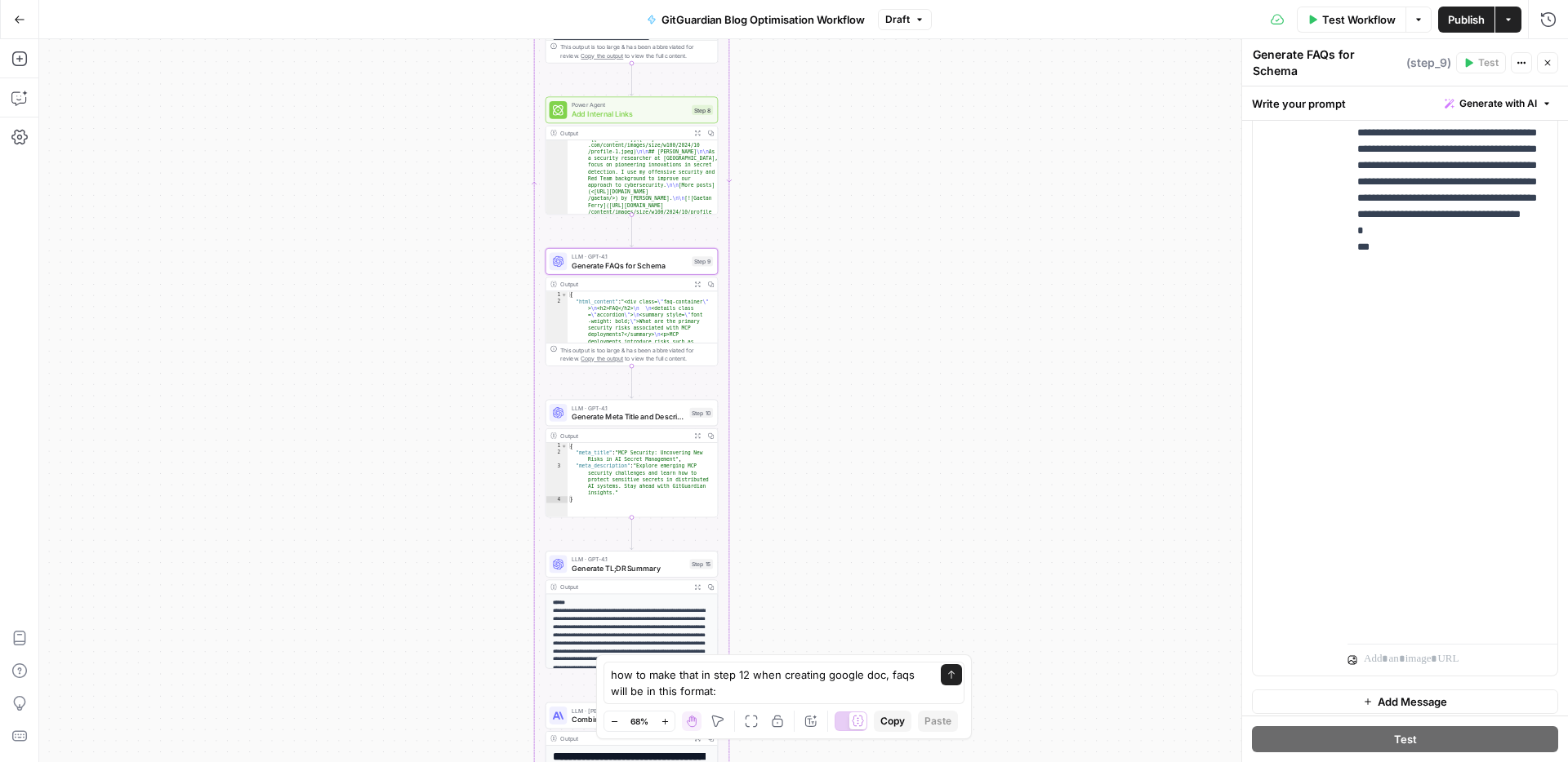
drag, startPoint x: 937, startPoint y: 254, endPoint x: 860, endPoint y: 437, distance: 198.5
click at [860, 437] on div "Workflow Set Inputs Inputs Run Code · Python Parse CSV Data Step 1 Output Expan…" at bounding box center [804, 401] width 1529 height 723
drag, startPoint x: 804, startPoint y: 679, endPoint x: 607, endPoint y: 641, distance: 200.6
click at [607, 655] on div "how to make that in step 12 when creating google doc, faqs will be in this form…" at bounding box center [784, 697] width 376 height 85
click at [936, 540] on div "Workflow Set Inputs Inputs Run Code · Python Parse CSV Data Step 1 Output Expan…" at bounding box center [804, 401] width 1529 height 723
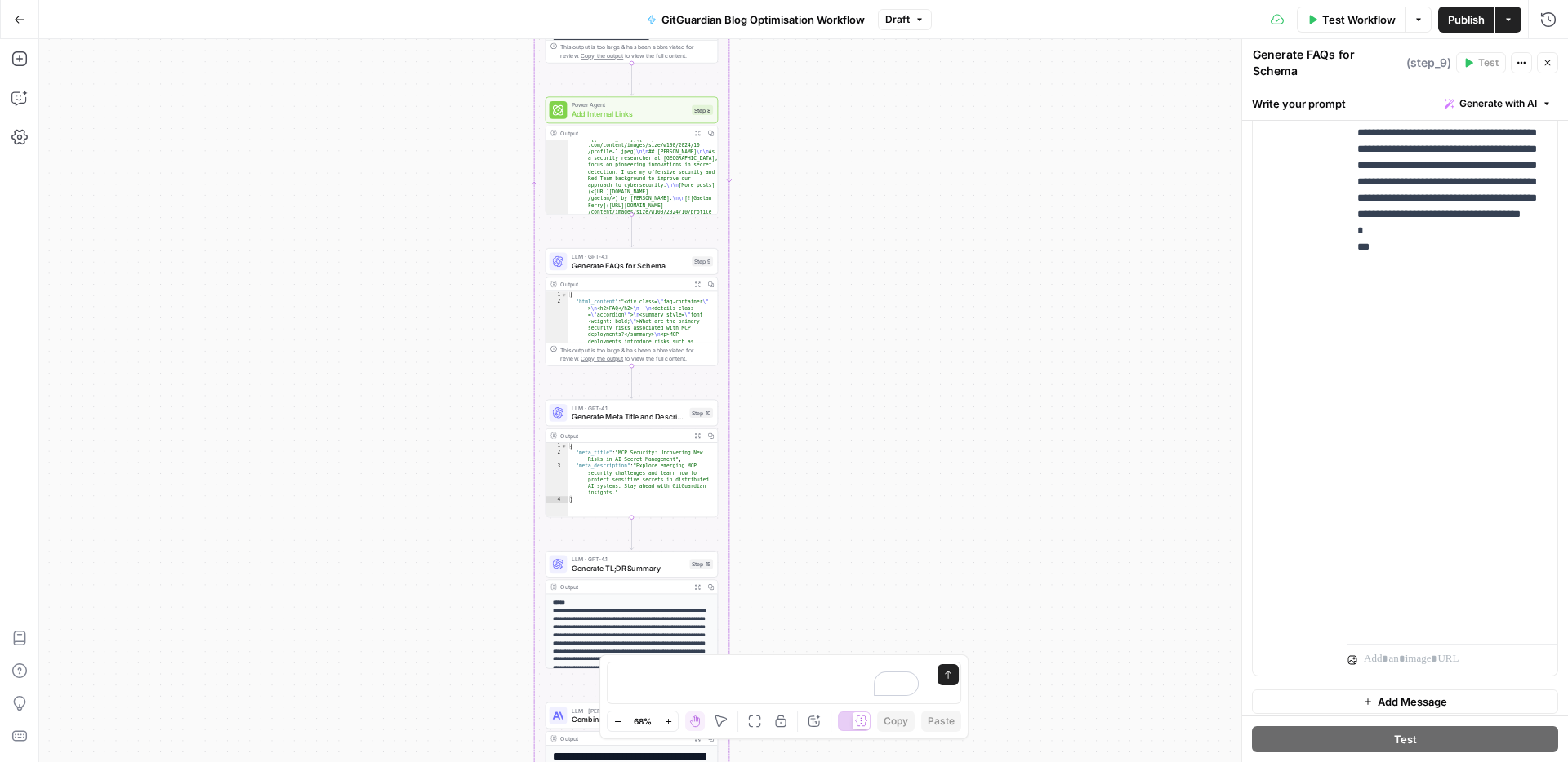
click at [1544, 58] on icon "button" at bounding box center [1547, 62] width 10 height 10
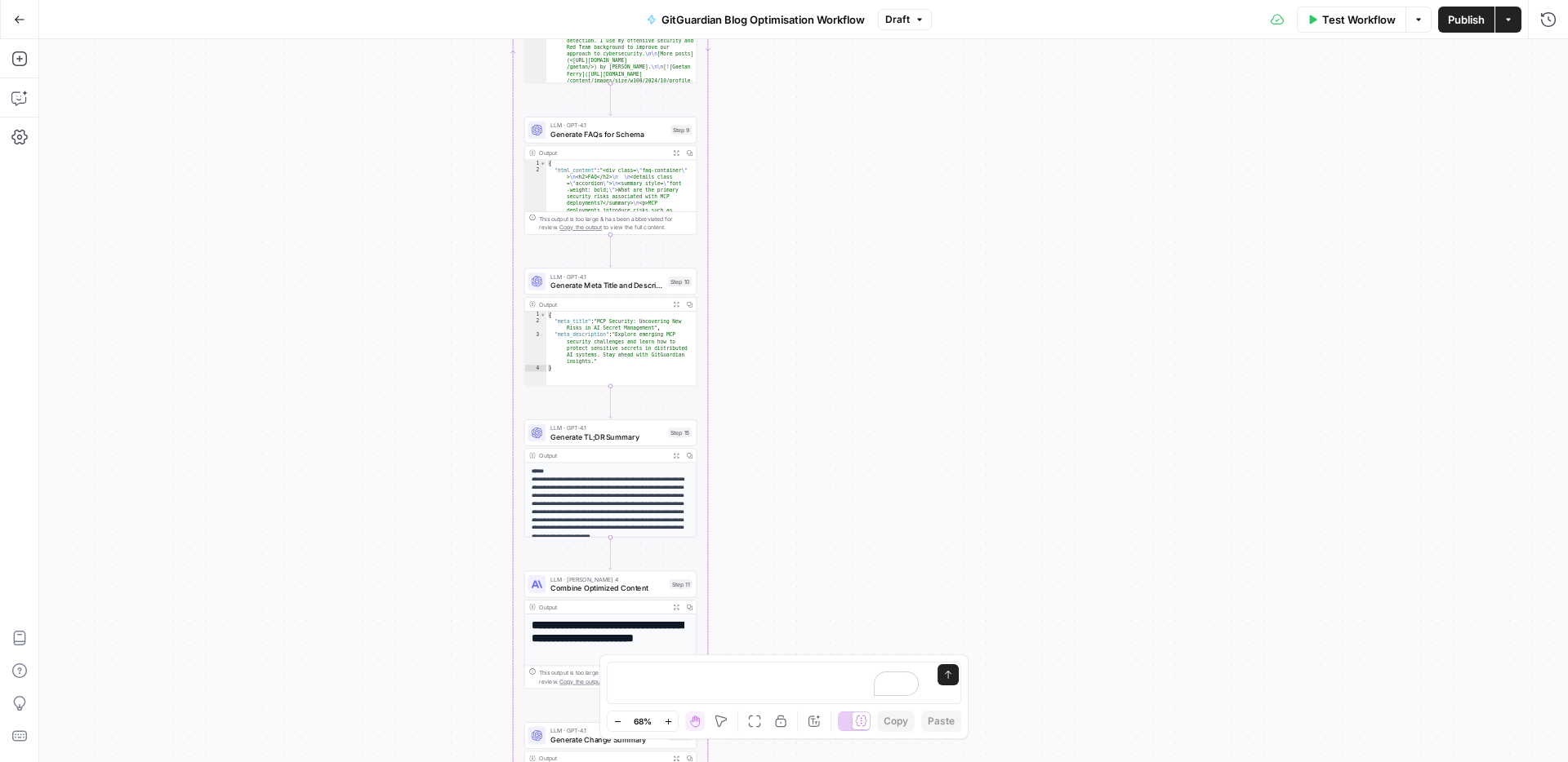
drag, startPoint x: 940, startPoint y: 350, endPoint x: 924, endPoint y: 231, distance: 120.1
click at [938, 182] on div "Workflow Set Inputs Inputs Run Code · Python Parse CSV Data Step 1 Output Expan…" at bounding box center [804, 401] width 1529 height 723
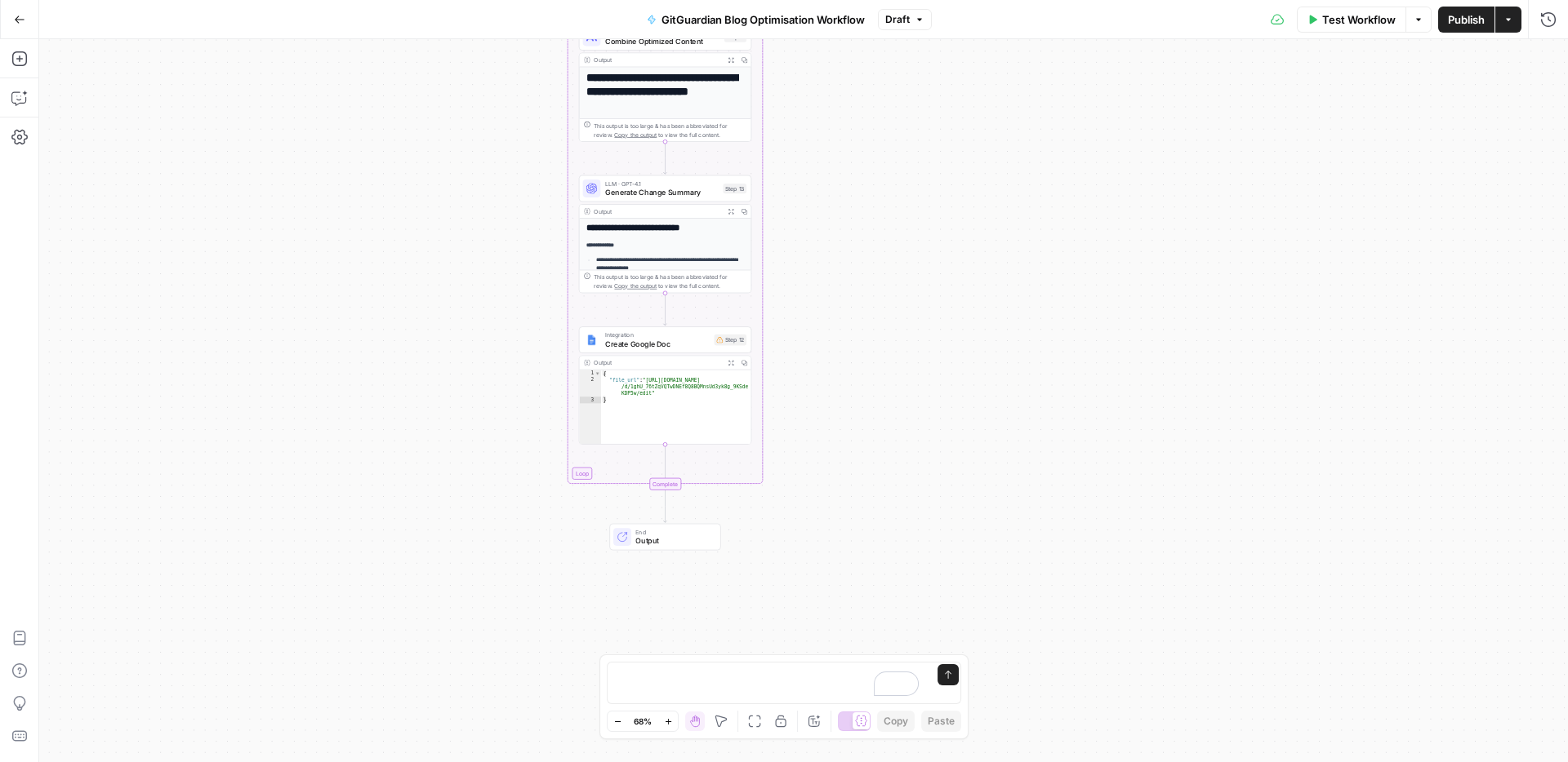
drag, startPoint x: 784, startPoint y: 508, endPoint x: 830, endPoint y: 124, distance: 386.7
click at [830, 124] on div "Workflow Set Inputs Inputs Run Code · Python Parse CSV Data Step 1 Output Expan…" at bounding box center [804, 401] width 1529 height 723
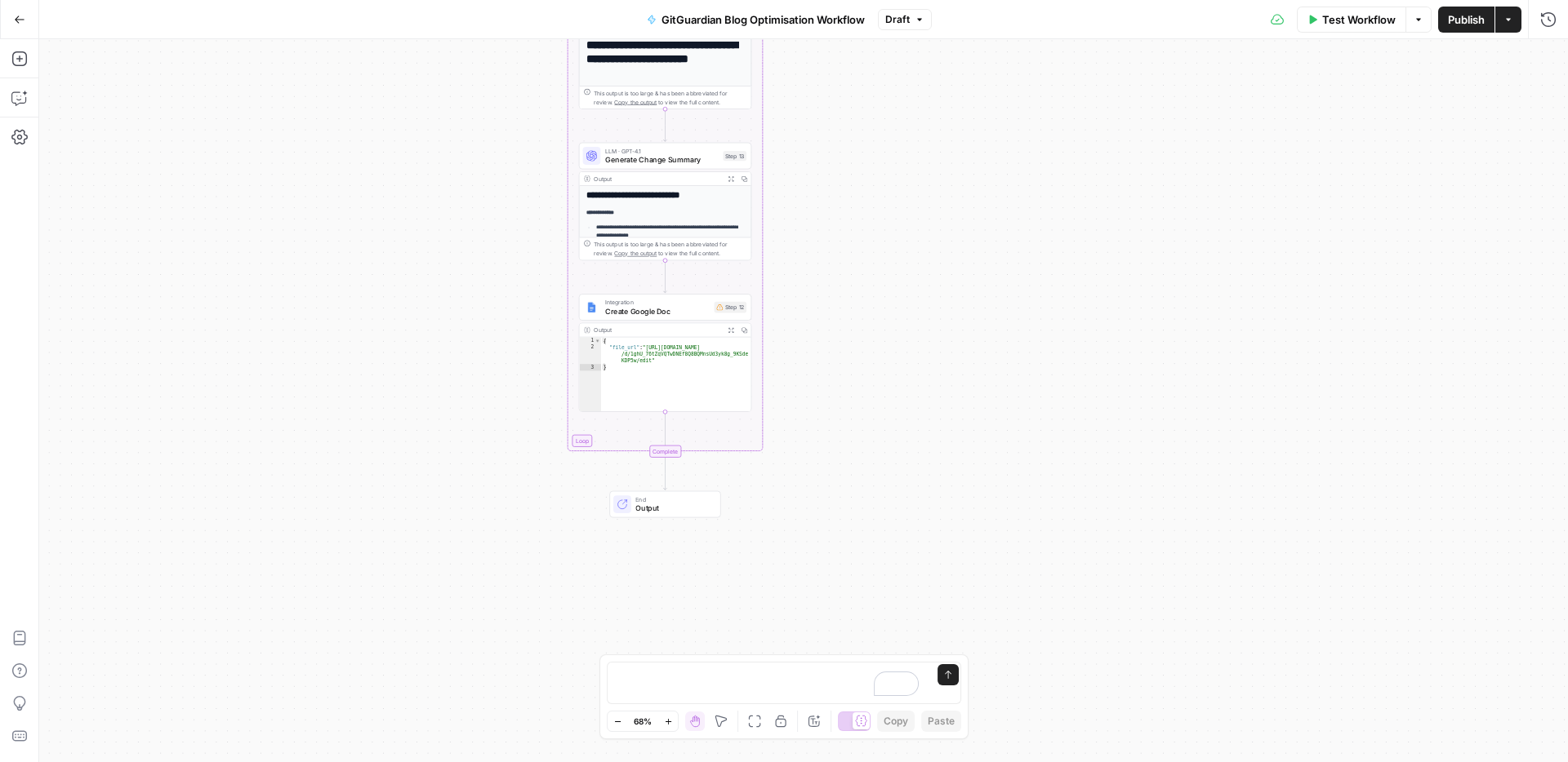
click at [644, 309] on span "Create Google Doc" at bounding box center [657, 312] width 105 height 12
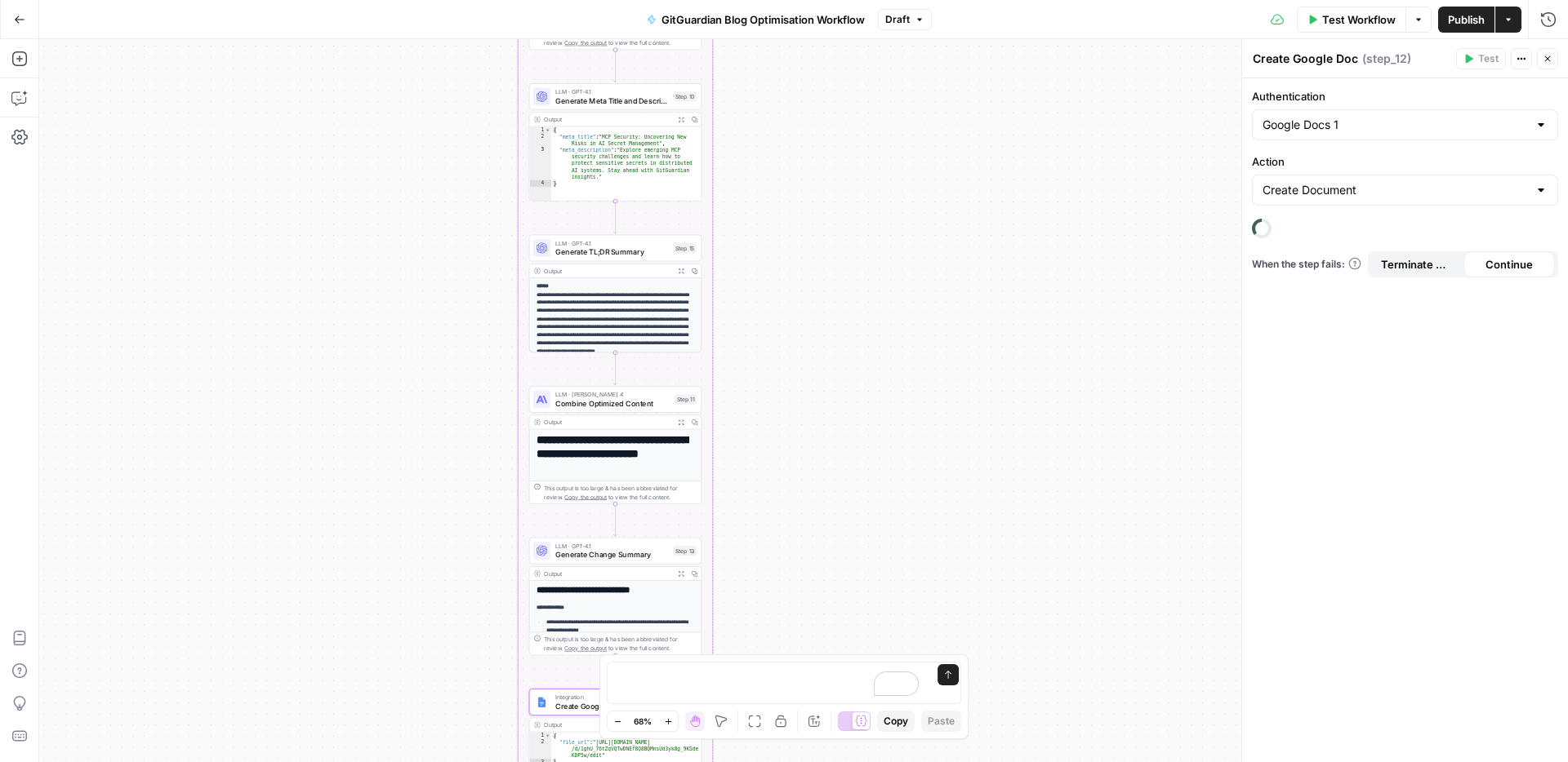
drag, startPoint x: 901, startPoint y: 103, endPoint x: 832, endPoint y: 661, distance: 562.2
click at [833, 667] on body "SaaStorm New Home Browse Insights Opportunities Your Data Recent Grids Run work…" at bounding box center [784, 381] width 1568 height 762
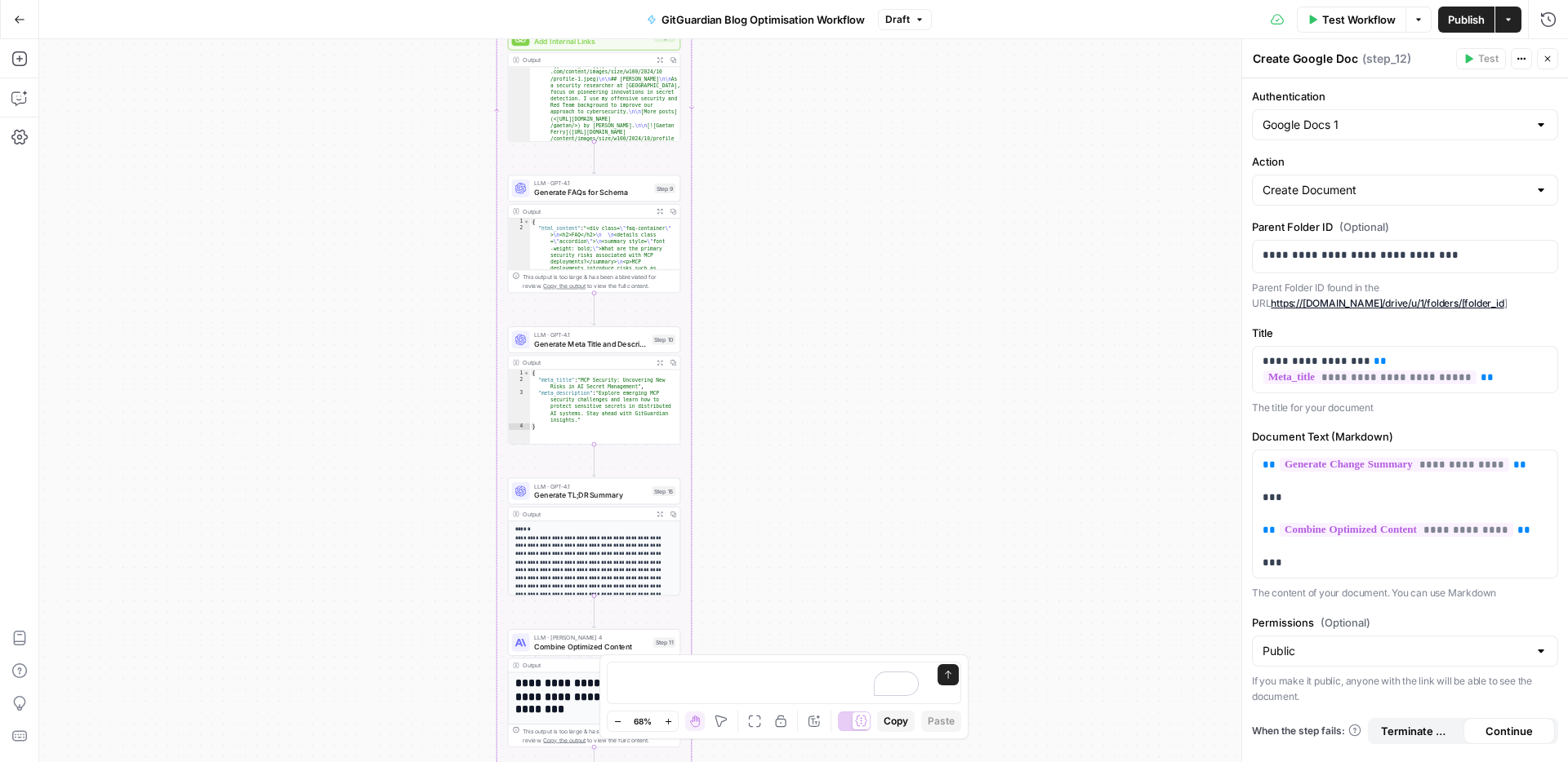
drag, startPoint x: 798, startPoint y: 187, endPoint x: 791, endPoint y: 354, distance: 167.1
click at [791, 354] on div "Workflow Set Inputs Inputs Run Code · Python Parse CSV Data Step 1 Output Expan…" at bounding box center [804, 401] width 1529 height 723
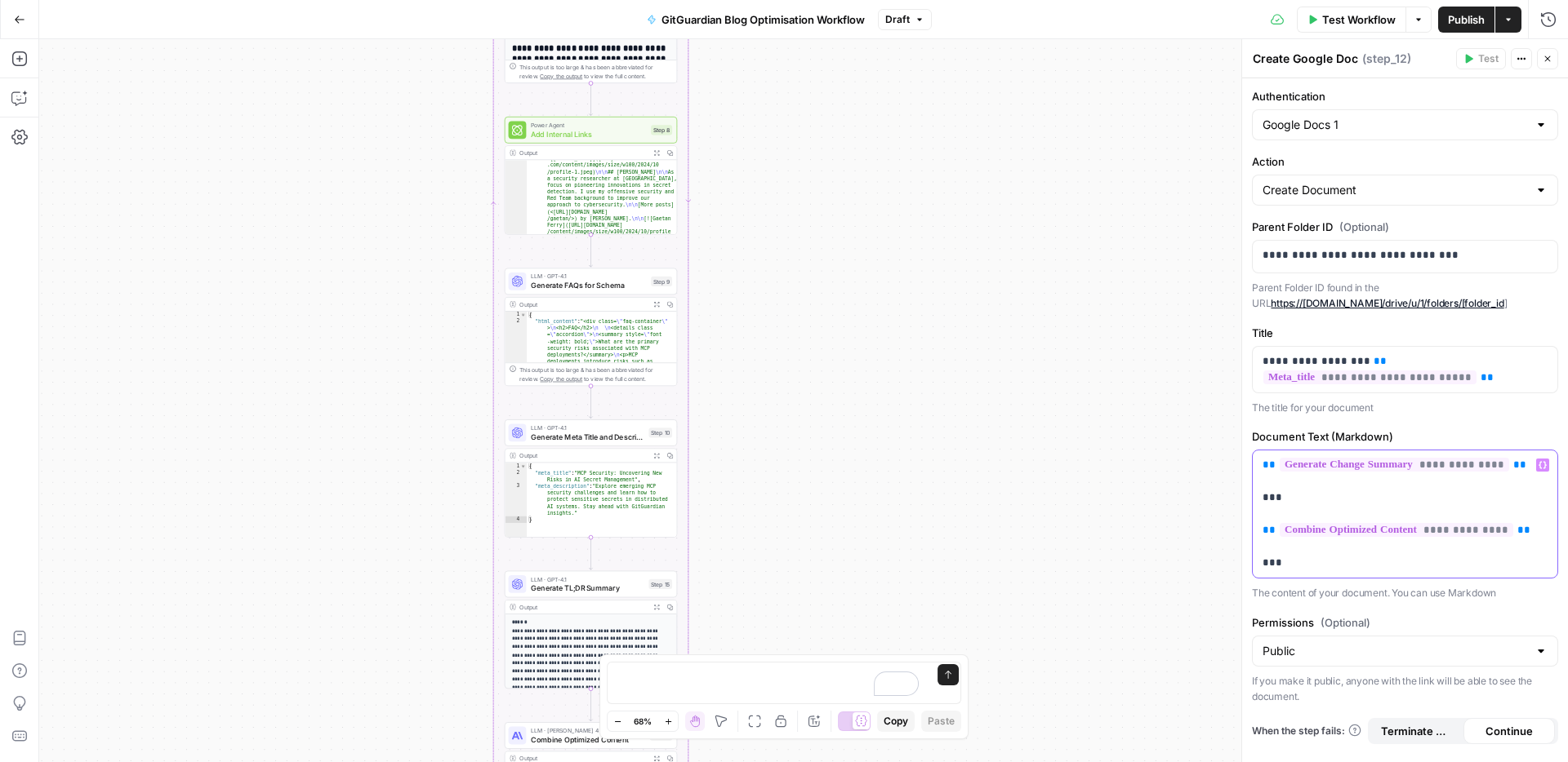
click at [1355, 564] on p "**********" at bounding box center [1404, 514] width 285 height 114
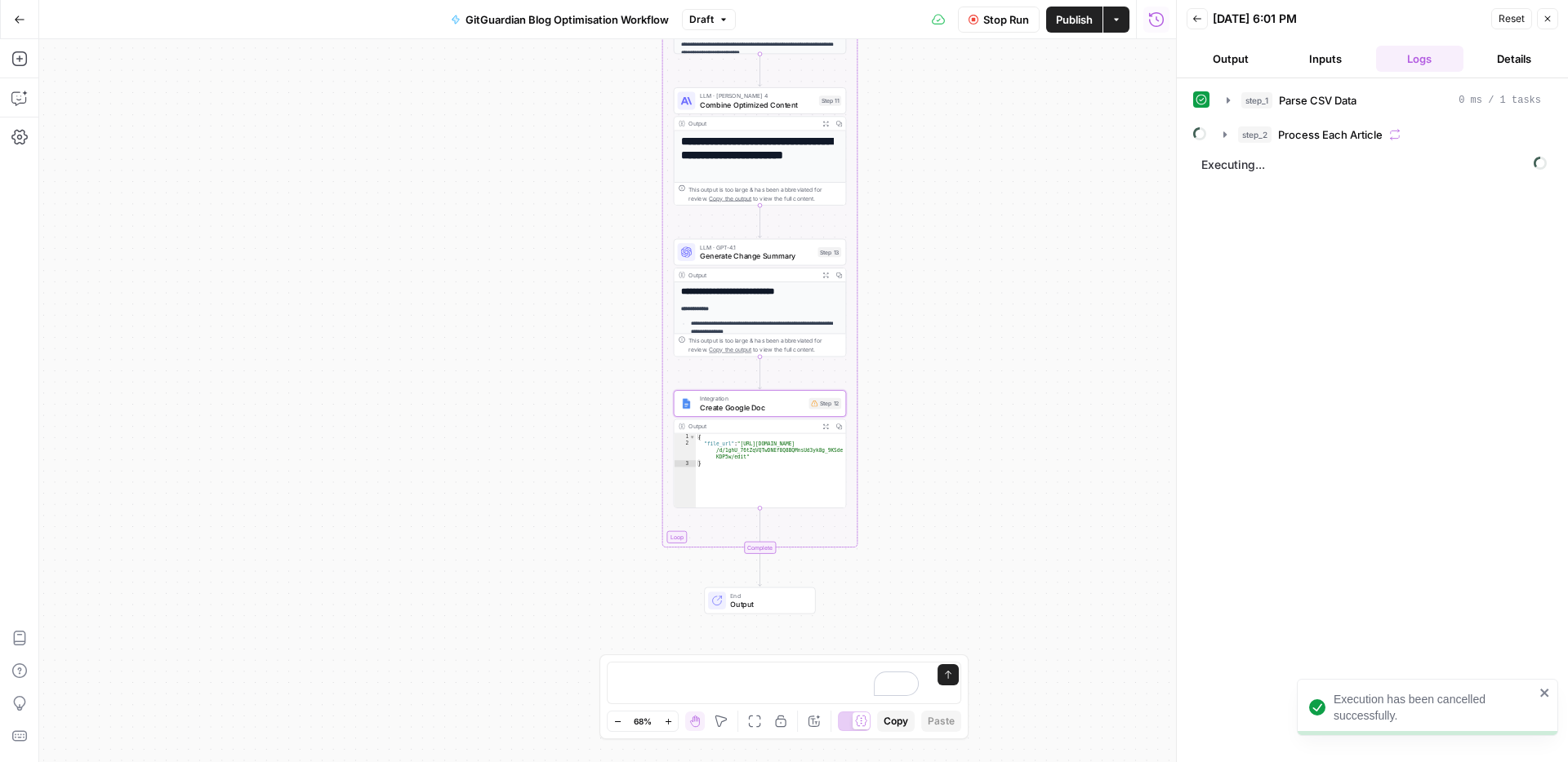
scroll to position [164, 0]
click at [749, 404] on span "Create Google Doc" at bounding box center [752, 408] width 105 height 12
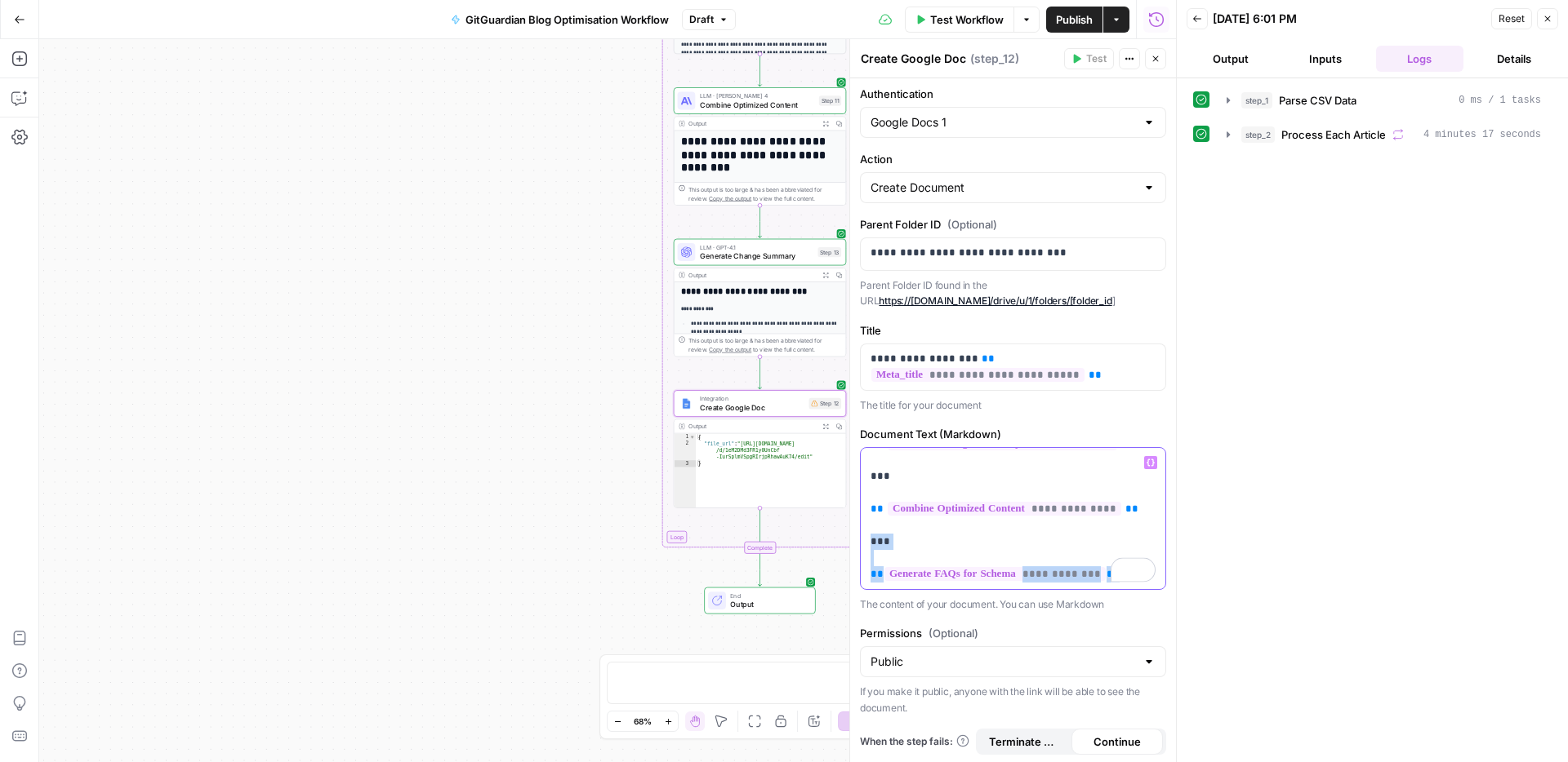
scroll to position [0, 0]
drag, startPoint x: 1143, startPoint y: 579, endPoint x: 866, endPoint y: 548, distance: 278.7
click at [866, 548] on div "**********" at bounding box center [1013, 520] width 305 height 141
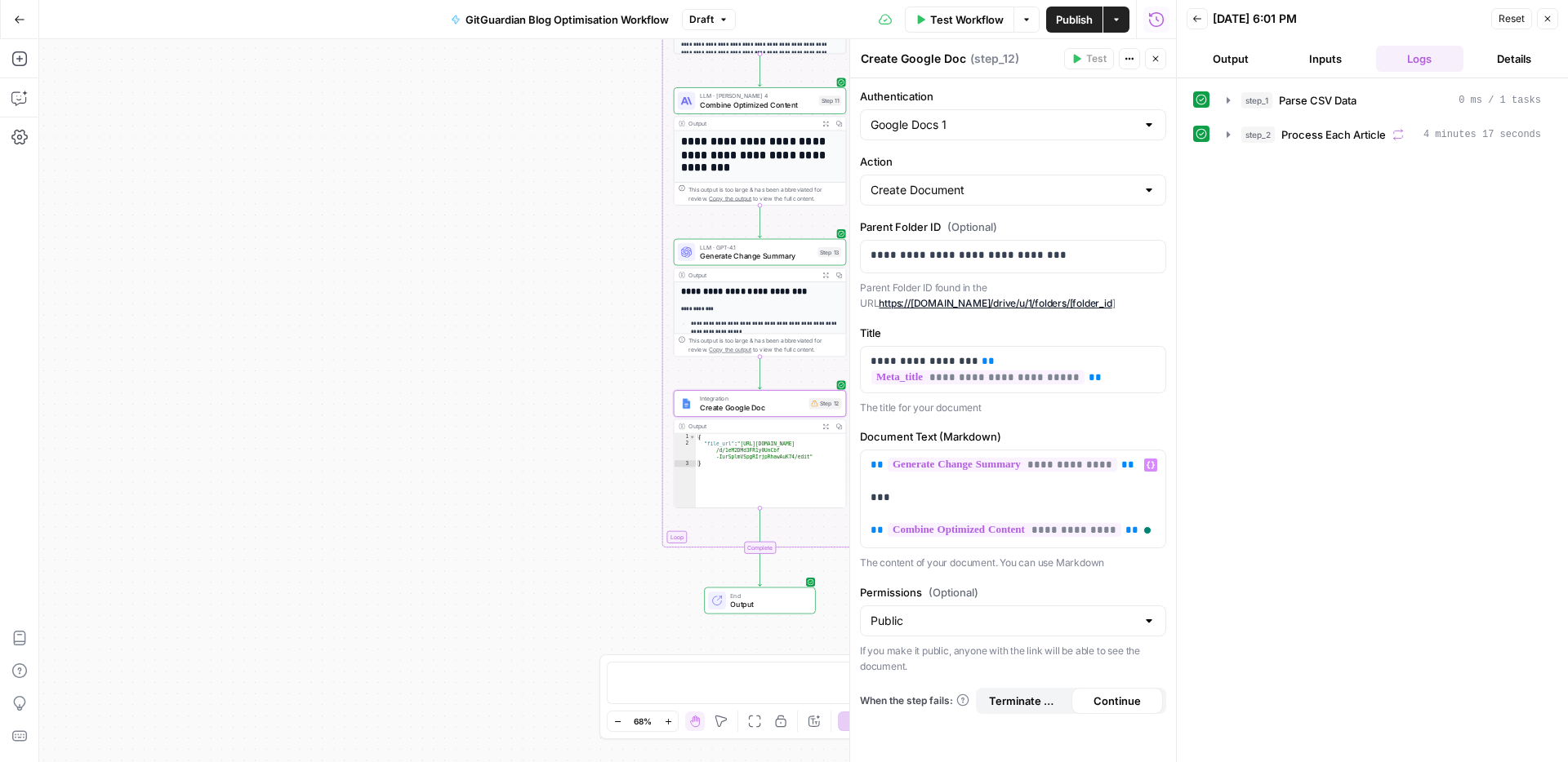
click at [492, 354] on div "Workflow Set Inputs Inputs Run Code · Python Parse CSV Data Step 1 Output Expan…" at bounding box center [607, 401] width 1136 height 723
click at [437, 400] on div "Workflow Set Inputs Inputs Run Code · Python Parse CSV Data Step 1 Output Expan…" at bounding box center [607, 401] width 1136 height 723
click at [1548, 13] on icon "button" at bounding box center [1547, 18] width 10 height 10
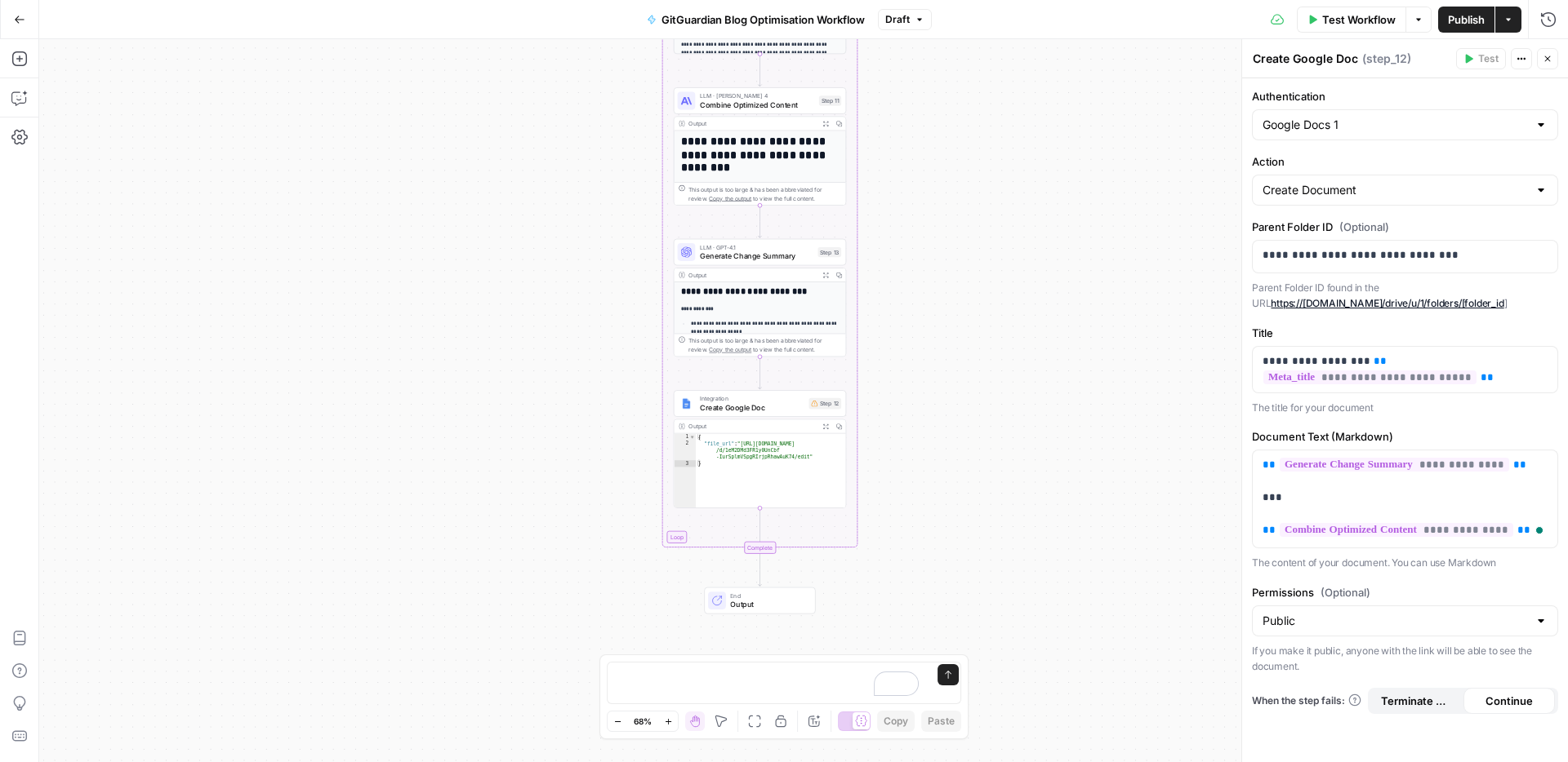
click at [941, 311] on div "Workflow Set Inputs Inputs Run Code · Python Parse CSV Data Step 1 Output Expan…" at bounding box center [804, 401] width 1529 height 723
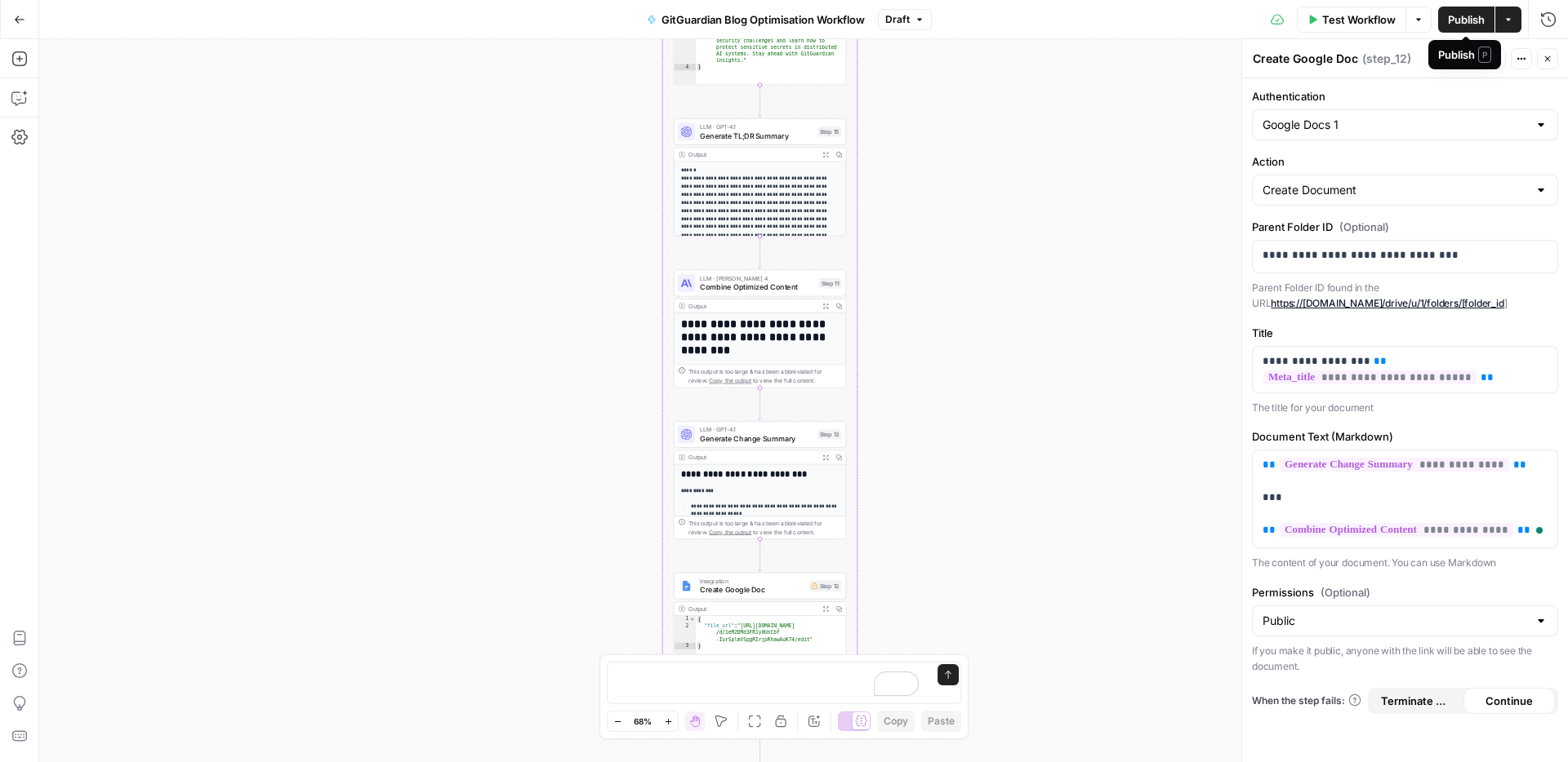
click at [1509, 16] on icon "button" at bounding box center [1509, 19] width 10 height 10
click at [1476, 22] on span "Publish" at bounding box center [1466, 19] width 36 height 16
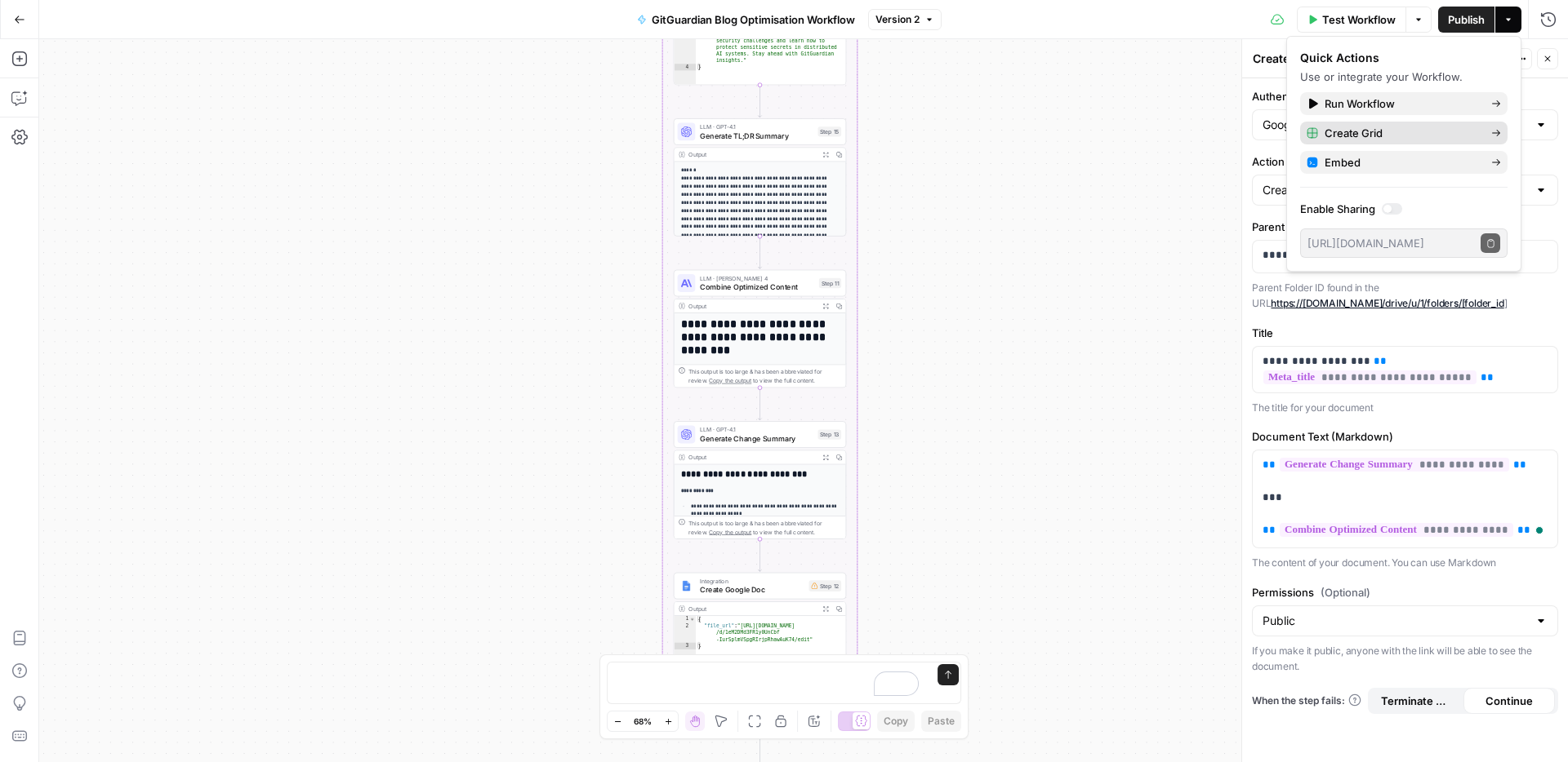
click at [1401, 129] on span "Create Grid" at bounding box center [1401, 132] width 153 height 16
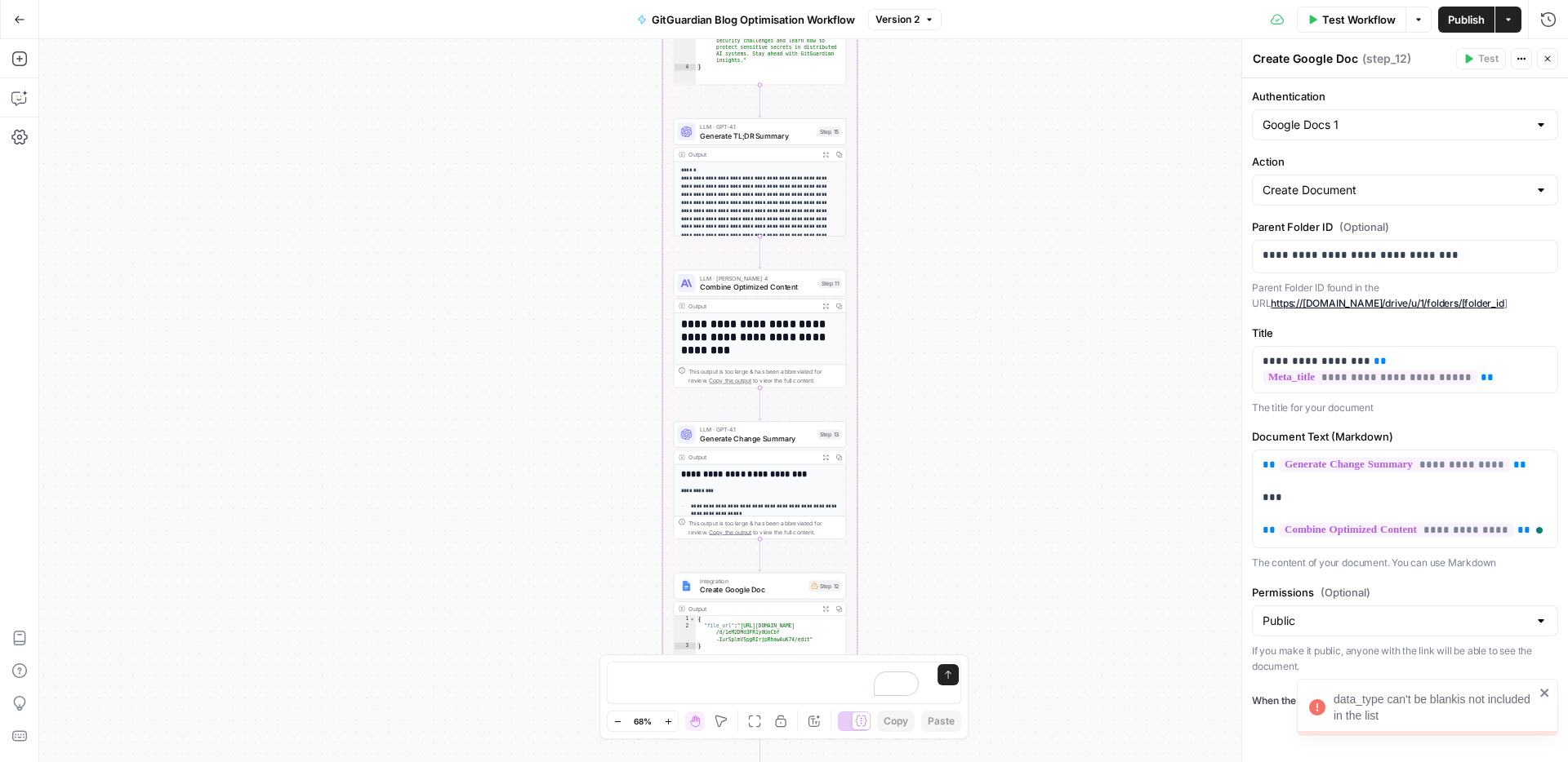
click at [1545, 692] on icon "close" at bounding box center [1544, 693] width 9 height 9
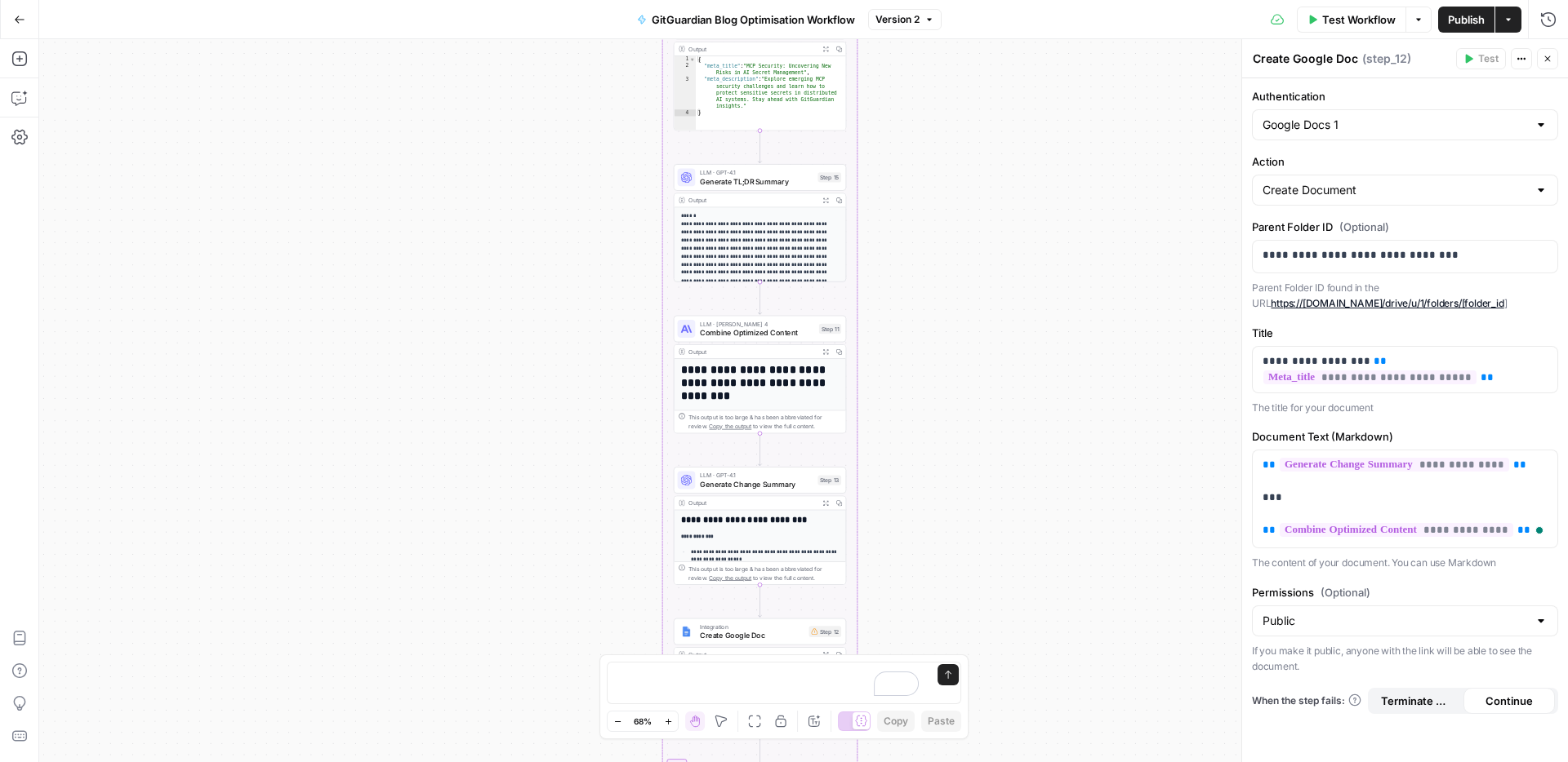
click at [1463, 17] on span "Publish" at bounding box center [1466, 19] width 36 height 16
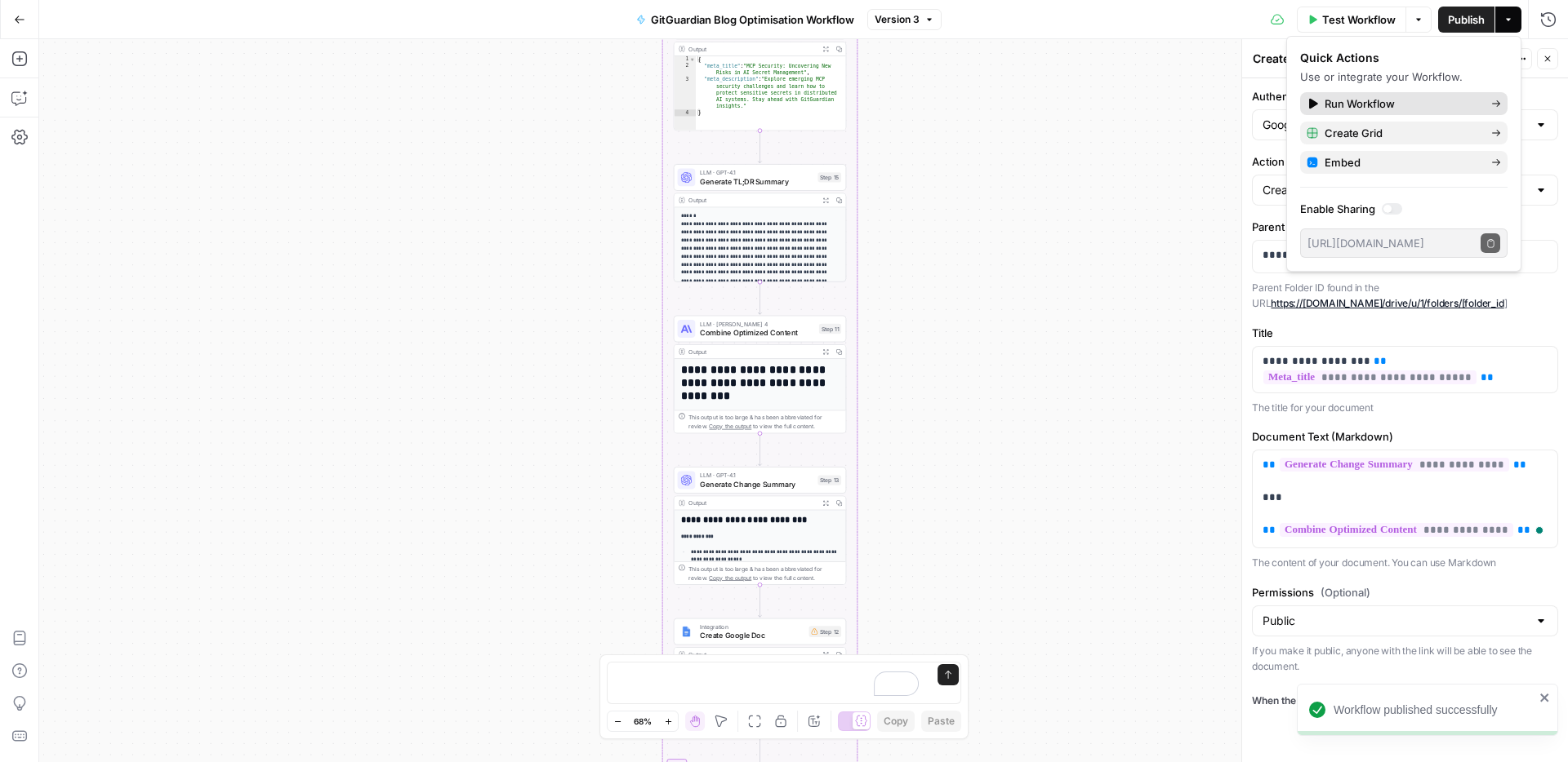
click at [1363, 110] on span "Run Workflow" at bounding box center [1401, 104] width 153 height 16
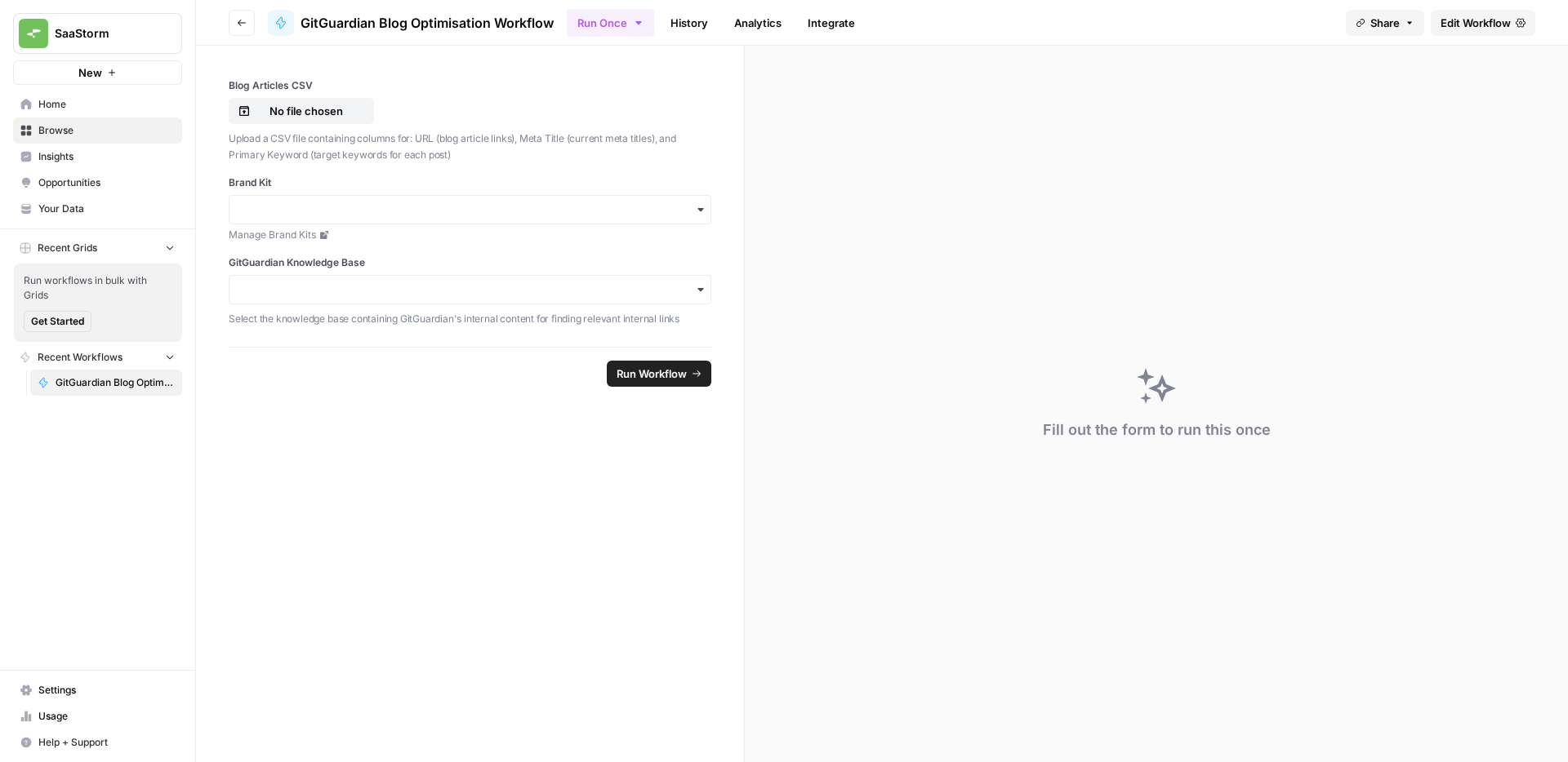
drag, startPoint x: 302, startPoint y: 538, endPoint x: 200, endPoint y: 355, distance: 209.5
click at [300, 532] on form "Blog Articles CSV No file chosen Upload a CSV file containing columns for: URL …" at bounding box center [470, 404] width 549 height 717
click at [95, 141] on link "Browse" at bounding box center [98, 130] width 169 height 26
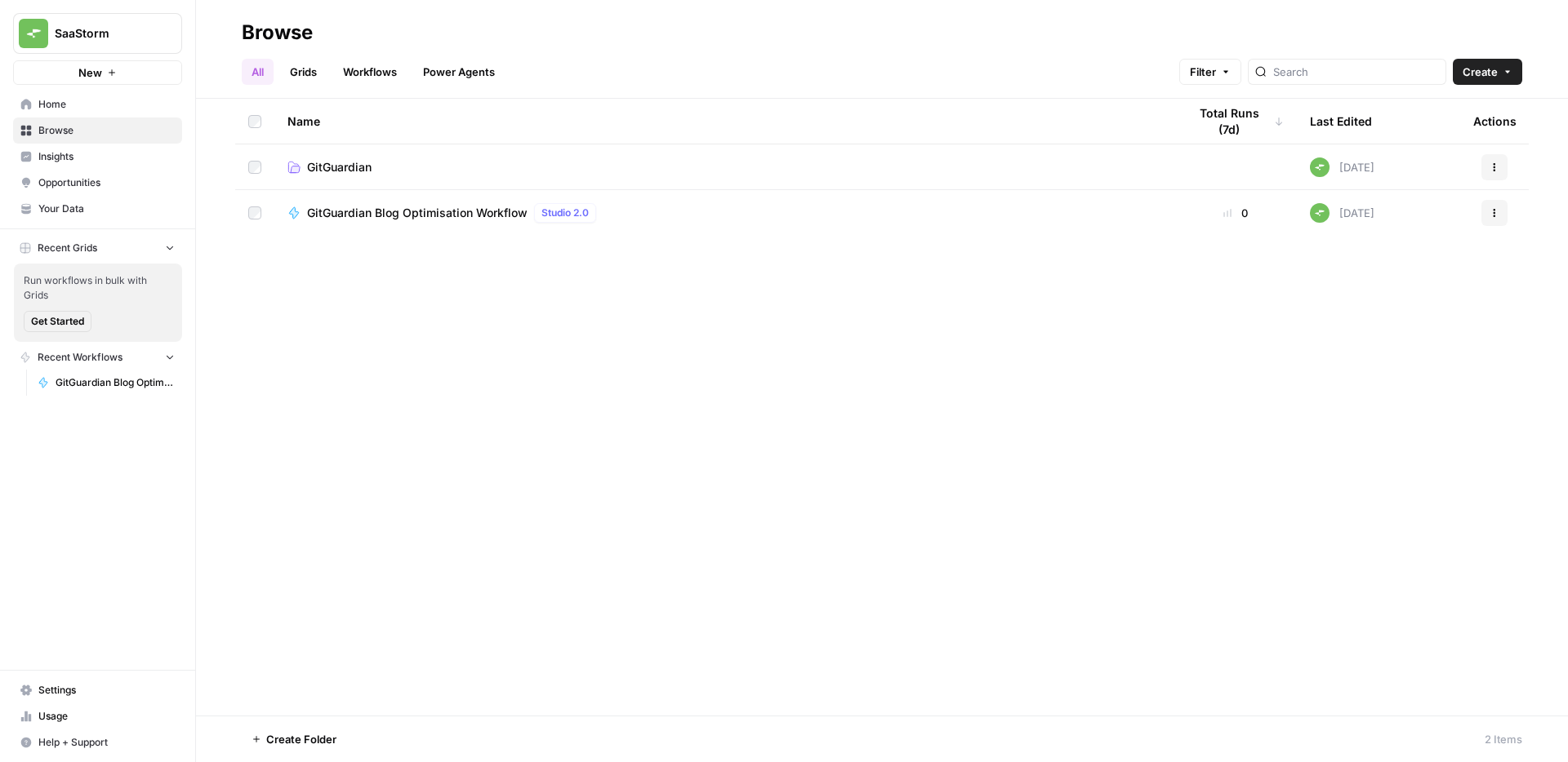
click at [94, 381] on span "GitGuardian Blog Optimisation Workflow" at bounding box center [115, 382] width 119 height 14
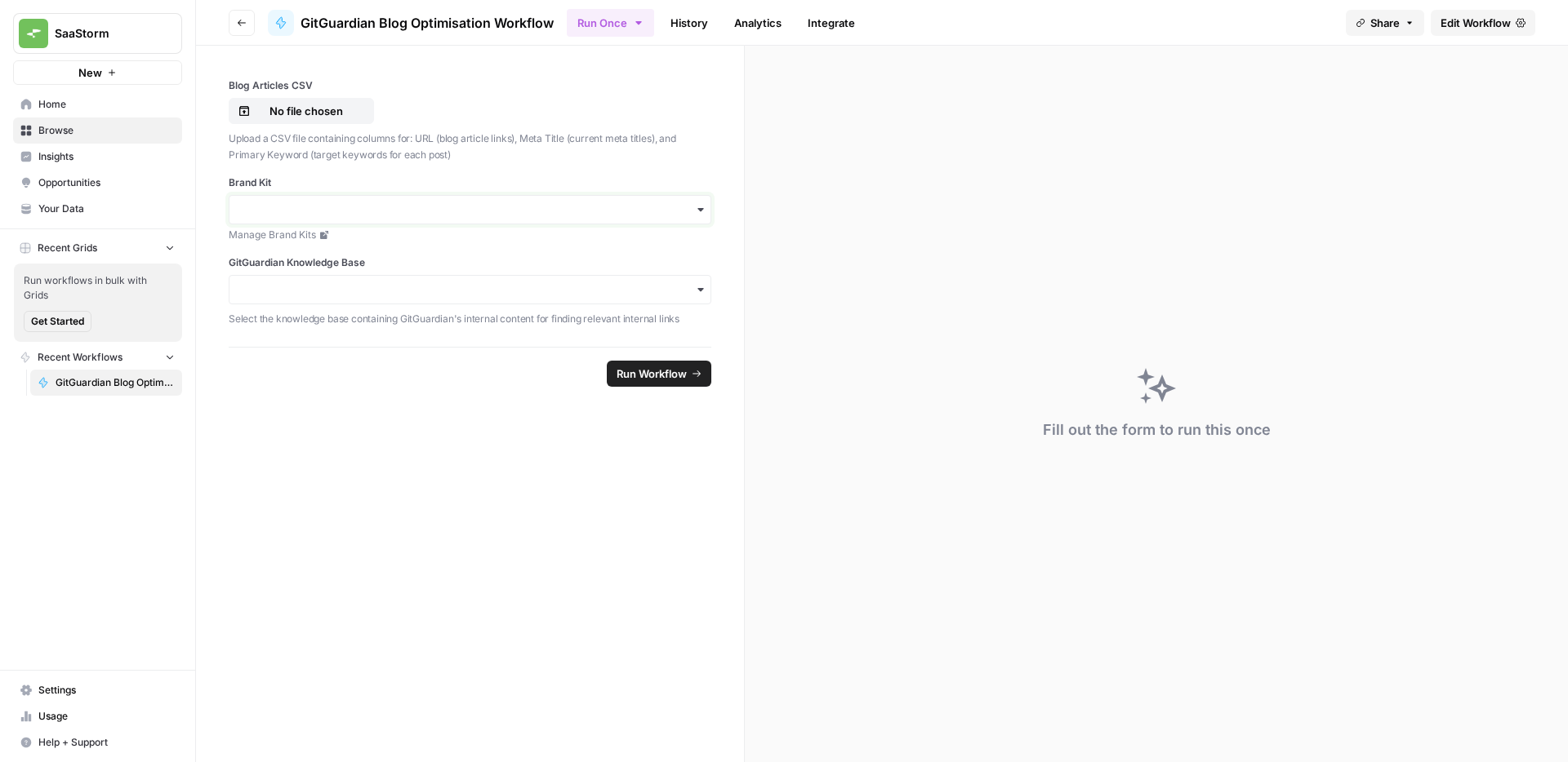
click at [291, 205] on input "Brand Kit" at bounding box center [469, 209] width 461 height 16
click at [288, 250] on div "GitGuardian" at bounding box center [470, 254] width 481 height 31
click at [311, 284] on input "GitGuardian Knowledge Base" at bounding box center [469, 289] width 461 height 16
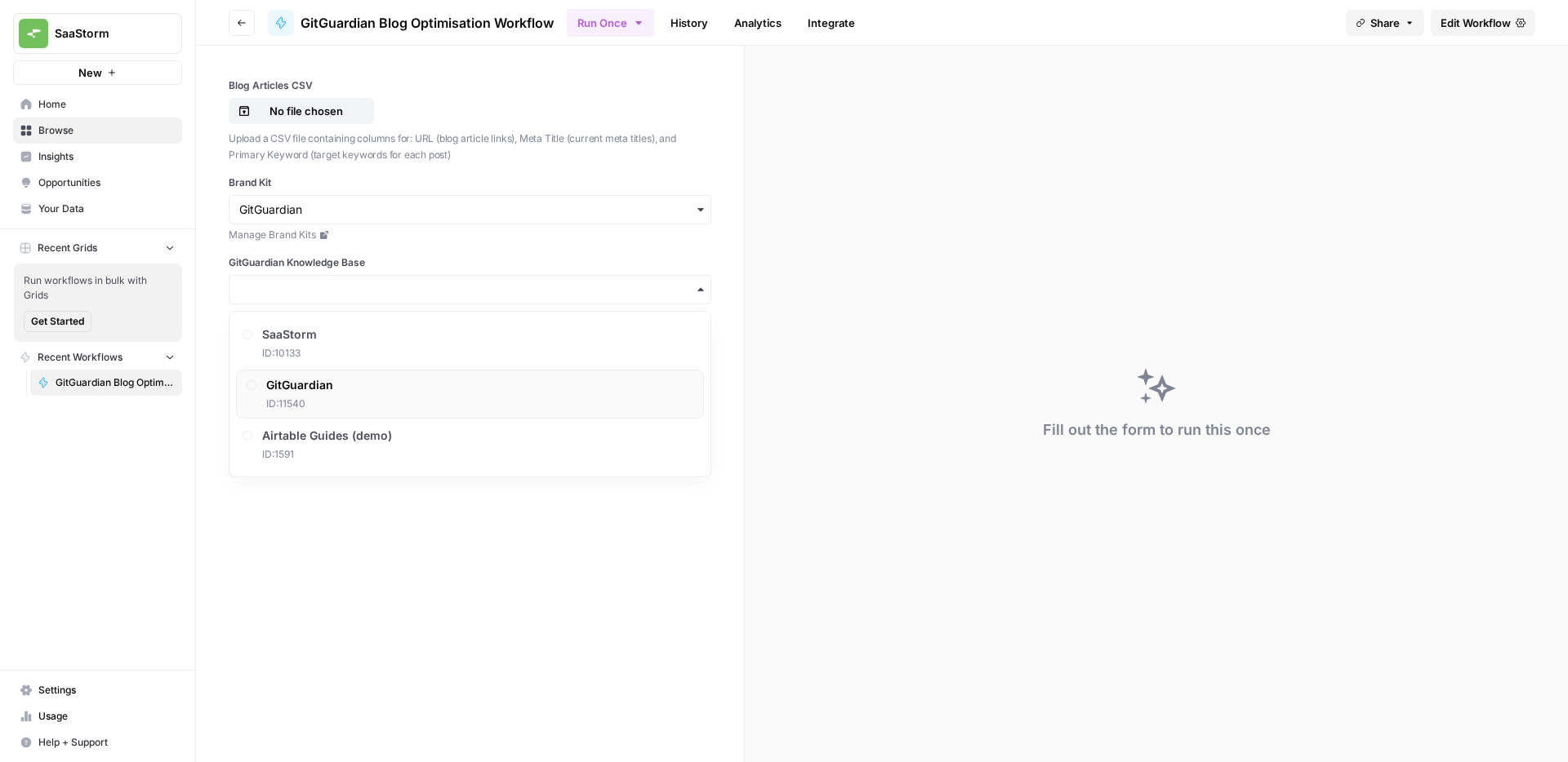
click at [251, 386] on div at bounding box center [251, 385] width 10 height 10
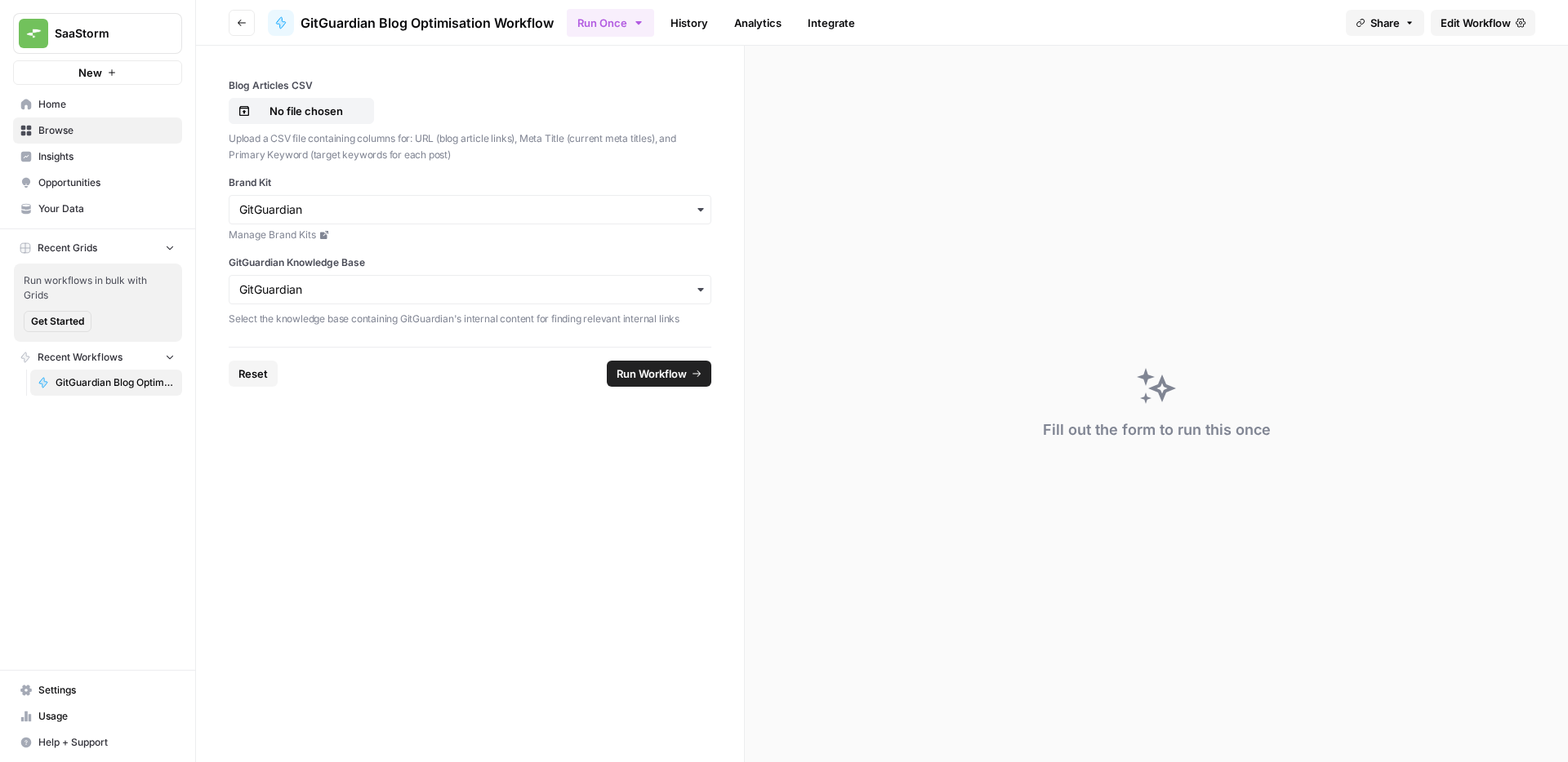
drag, startPoint x: 403, startPoint y: 522, endPoint x: 431, endPoint y: 446, distance: 81.0
click at [403, 522] on form "Blog Articles CSV No file chosen Upload a CSV file containing columns for: URL …" at bounding box center [470, 404] width 549 height 717
click at [598, 498] on form "Blog Articles CSV No file chosen Upload a CSV file containing columns for: URL …" at bounding box center [470, 404] width 549 height 717
click at [316, 107] on p "No file chosen" at bounding box center [306, 110] width 105 height 16
click at [323, 110] on p "No file chosen" at bounding box center [306, 110] width 105 height 16
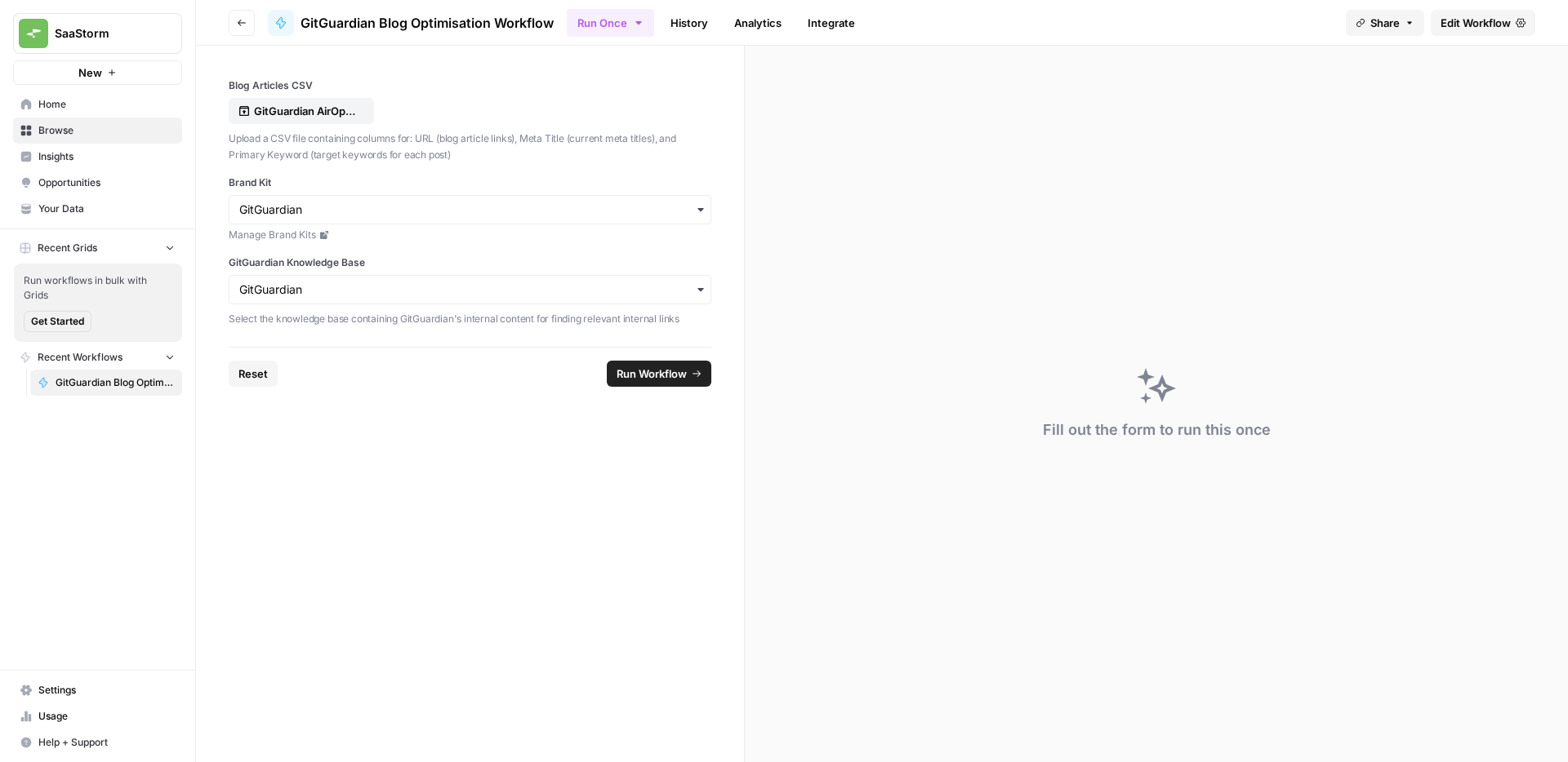
click at [678, 391] on footer "Reset Run Workflow" at bounding box center [469, 373] width 482 height 53
click at [669, 371] on span "Run Workflow" at bounding box center [651, 373] width 70 height 16
click at [298, 113] on p "GitGuardian AirOps Optimisations Plan - Copy of GitGuarding Priorities Plan 202…" at bounding box center [306, 110] width 105 height 16
click at [666, 379] on span "Run Workflow" at bounding box center [651, 373] width 70 height 16
click at [80, 326] on span "Get Started" at bounding box center [57, 321] width 53 height 14
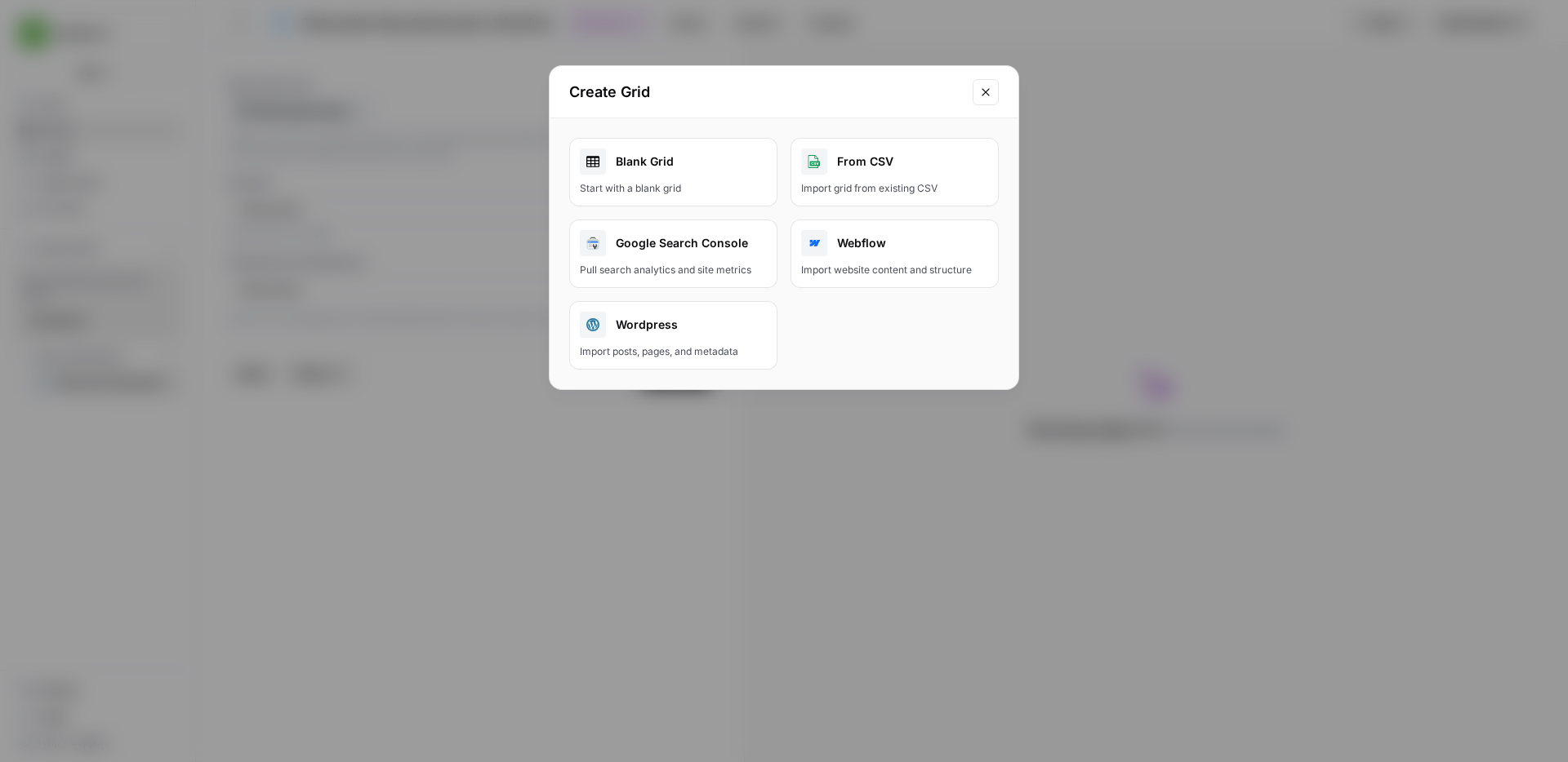
click at [1000, 92] on div "Create Grid" at bounding box center [784, 92] width 469 height 52
click at [993, 91] on button "Close modal" at bounding box center [985, 92] width 26 height 26
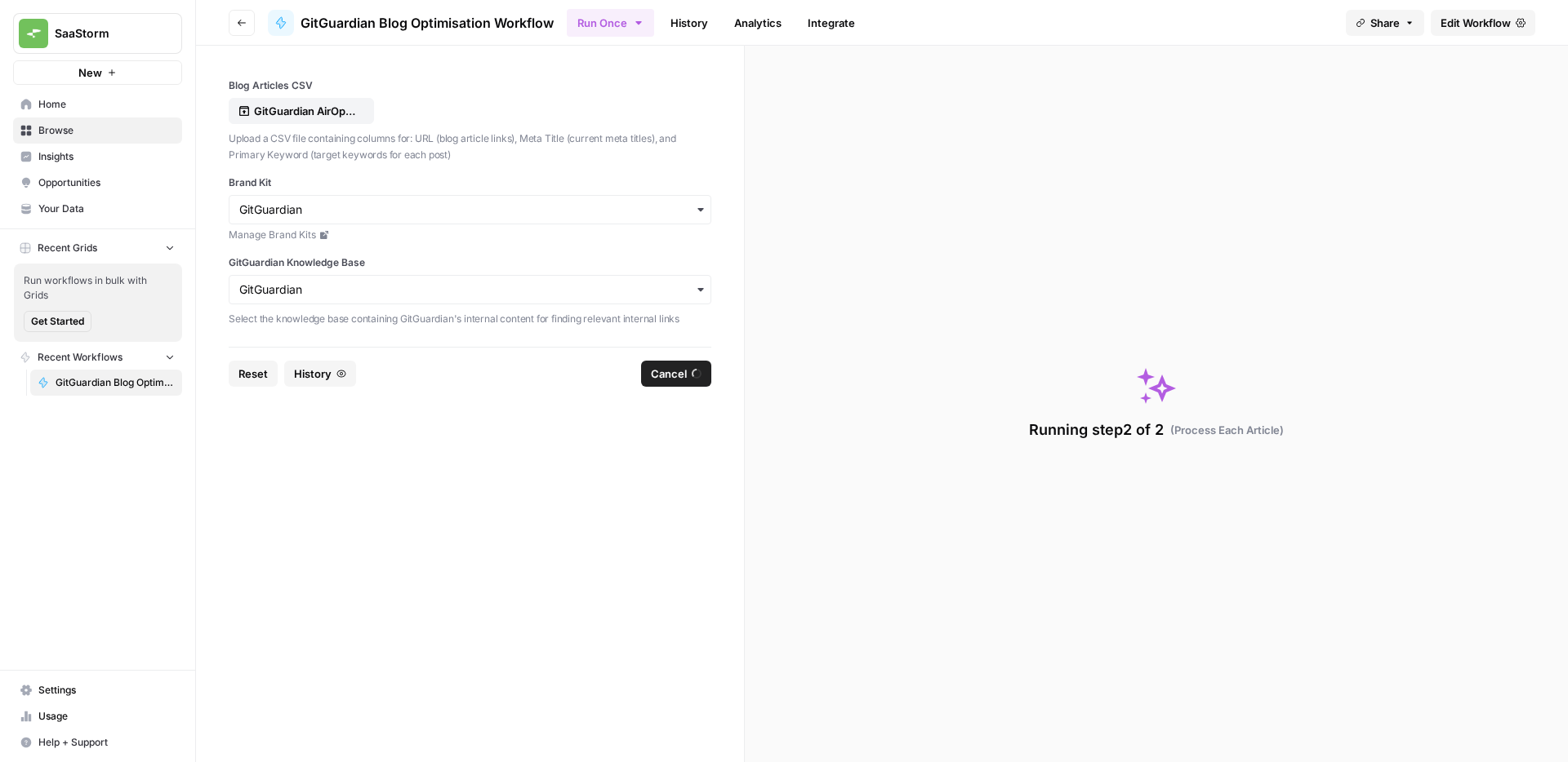
click at [1101, 420] on div "Running step 2 of 2 ( Process Each Article )" at bounding box center [1157, 430] width 255 height 23
click at [60, 241] on span "Recent Grids" at bounding box center [67, 247] width 59 height 14
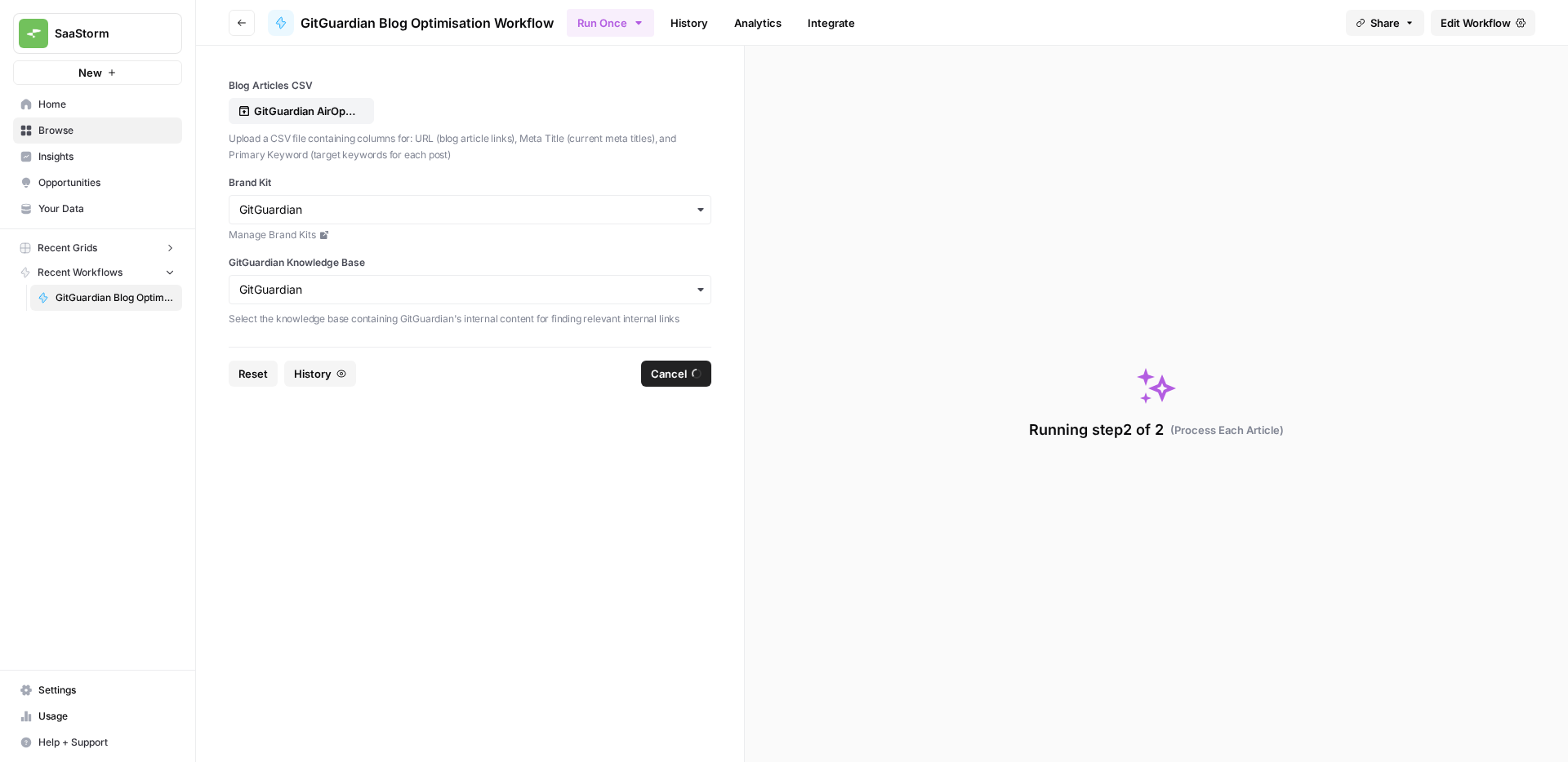
click at [78, 238] on button "Recent Grids" at bounding box center [98, 248] width 169 height 25
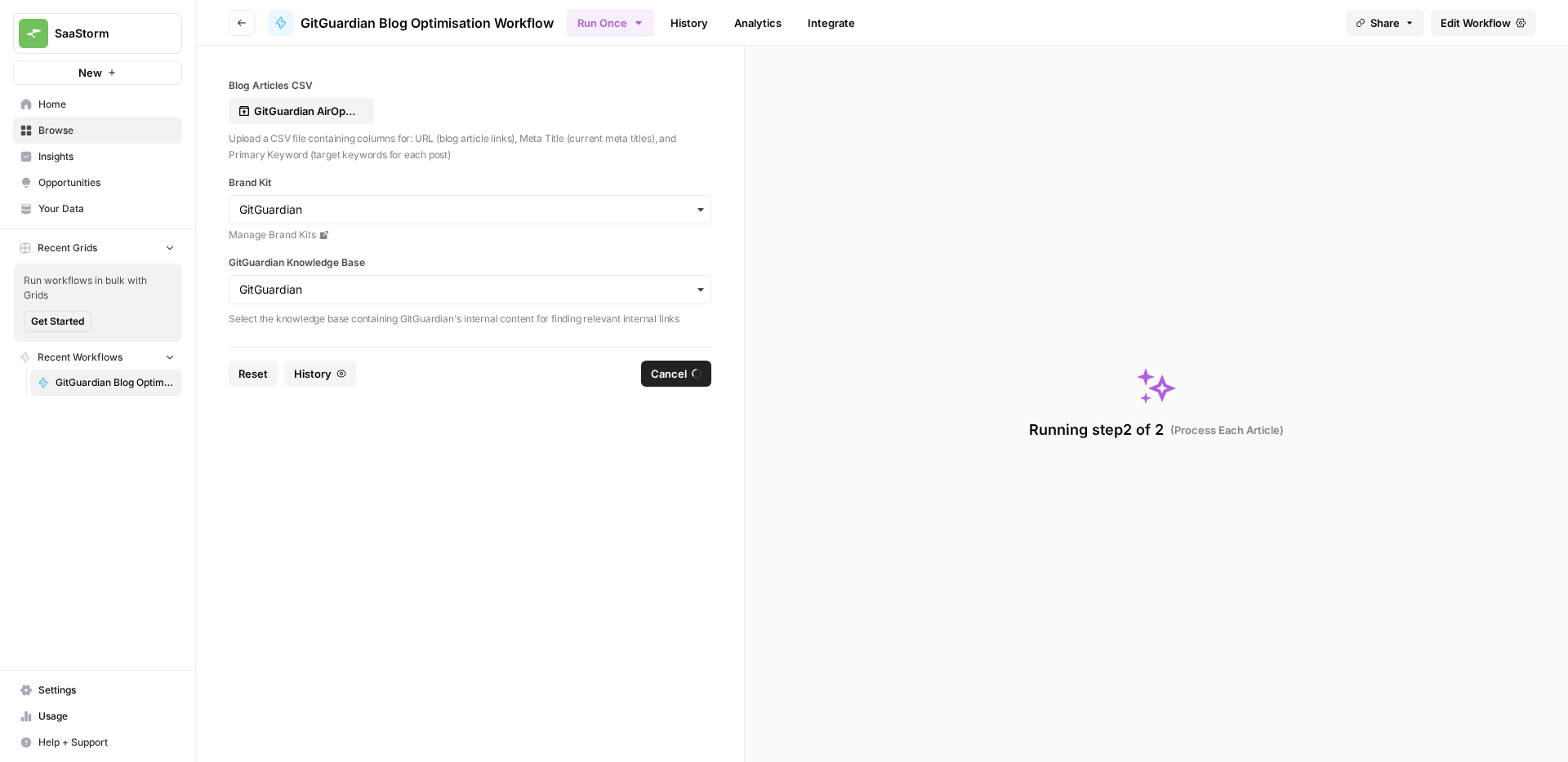
click at [53, 312] on button "Get Started" at bounding box center [58, 321] width 68 height 21
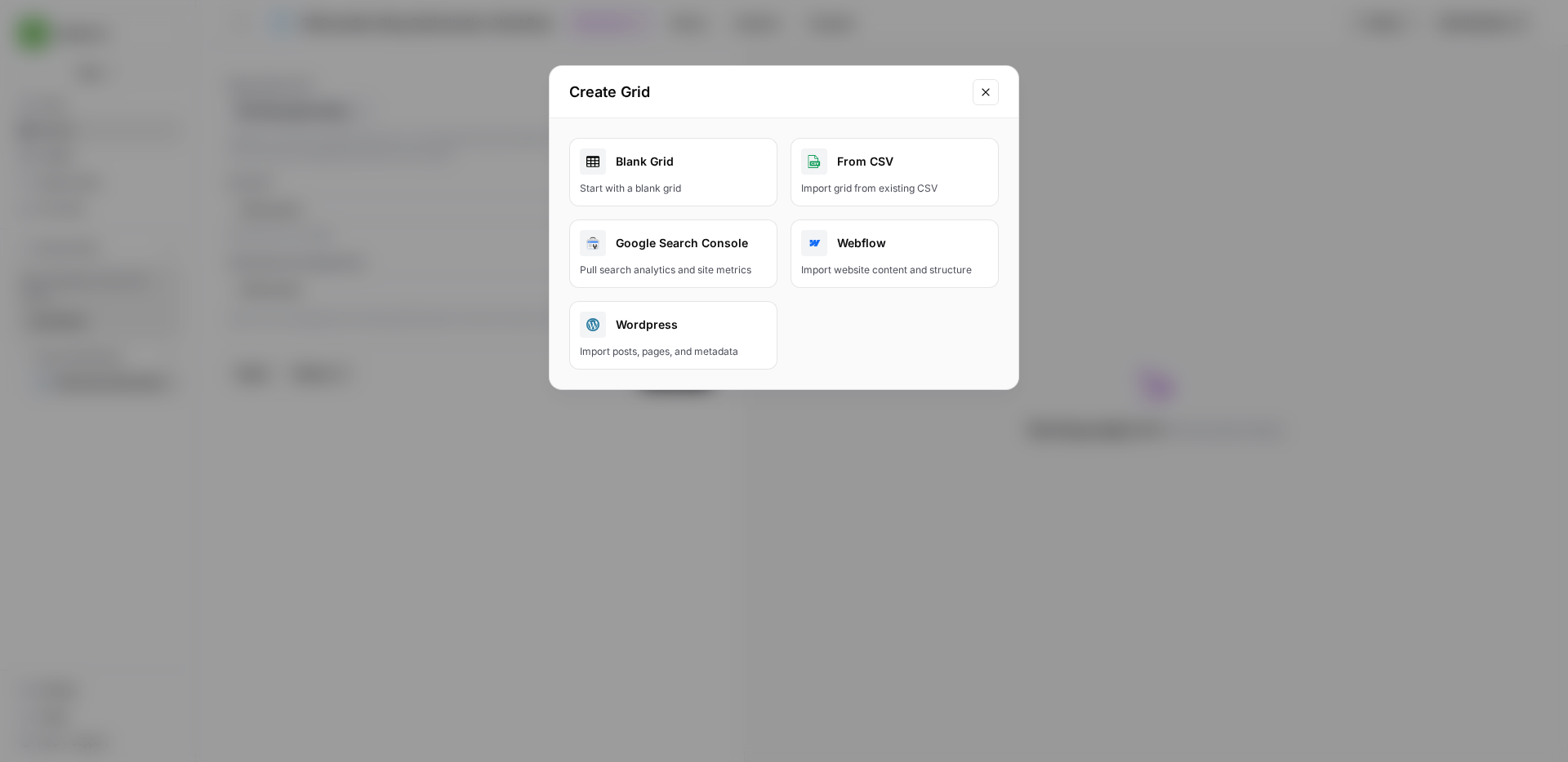
click at [883, 190] on div "Import grid from existing CSV" at bounding box center [894, 188] width 187 height 14
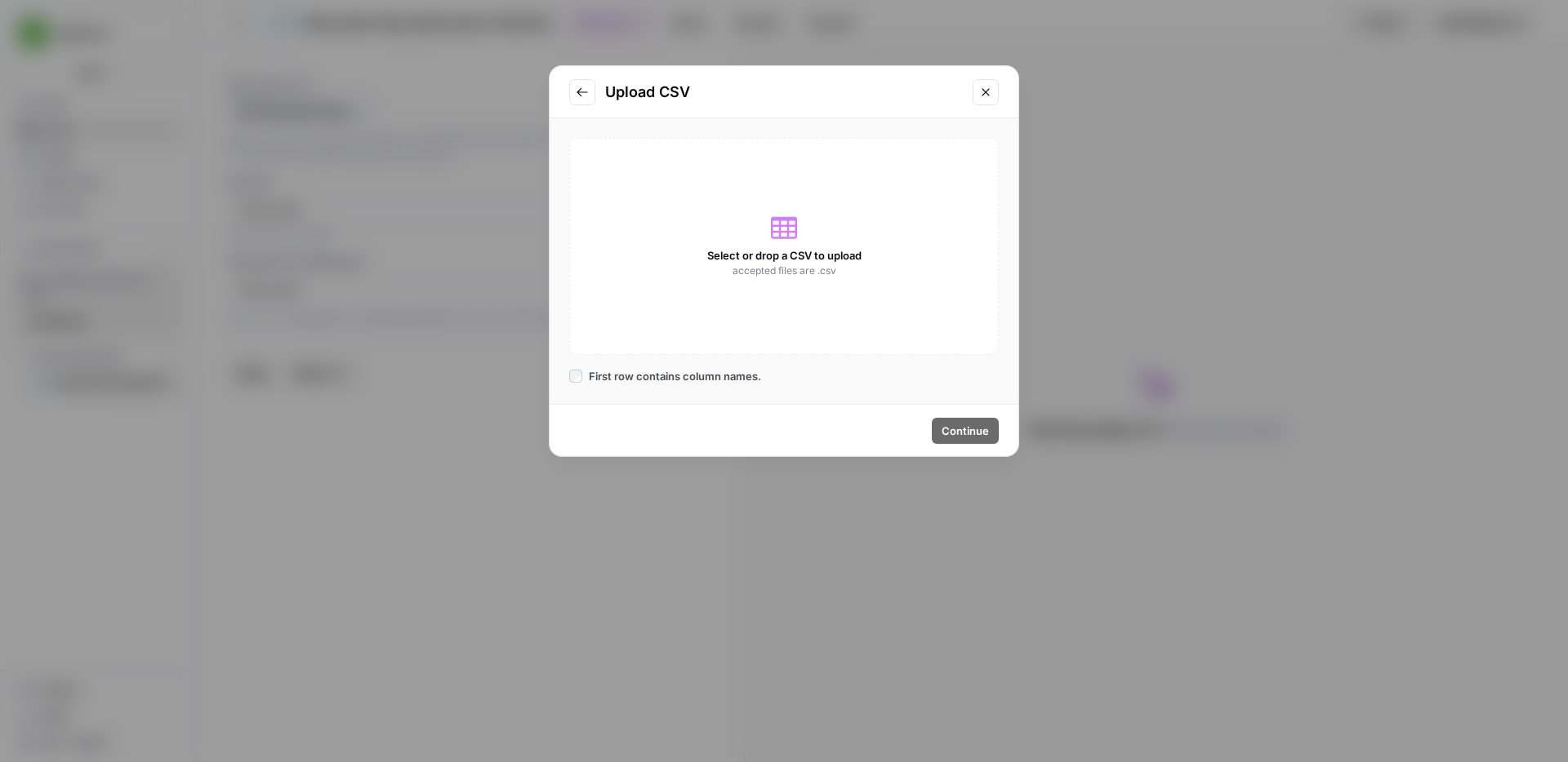
click at [723, 381] on span "First row contains column names." at bounding box center [675, 376] width 173 height 16
click at [739, 381] on span "First row contains column names." at bounding box center [675, 376] width 173 height 16
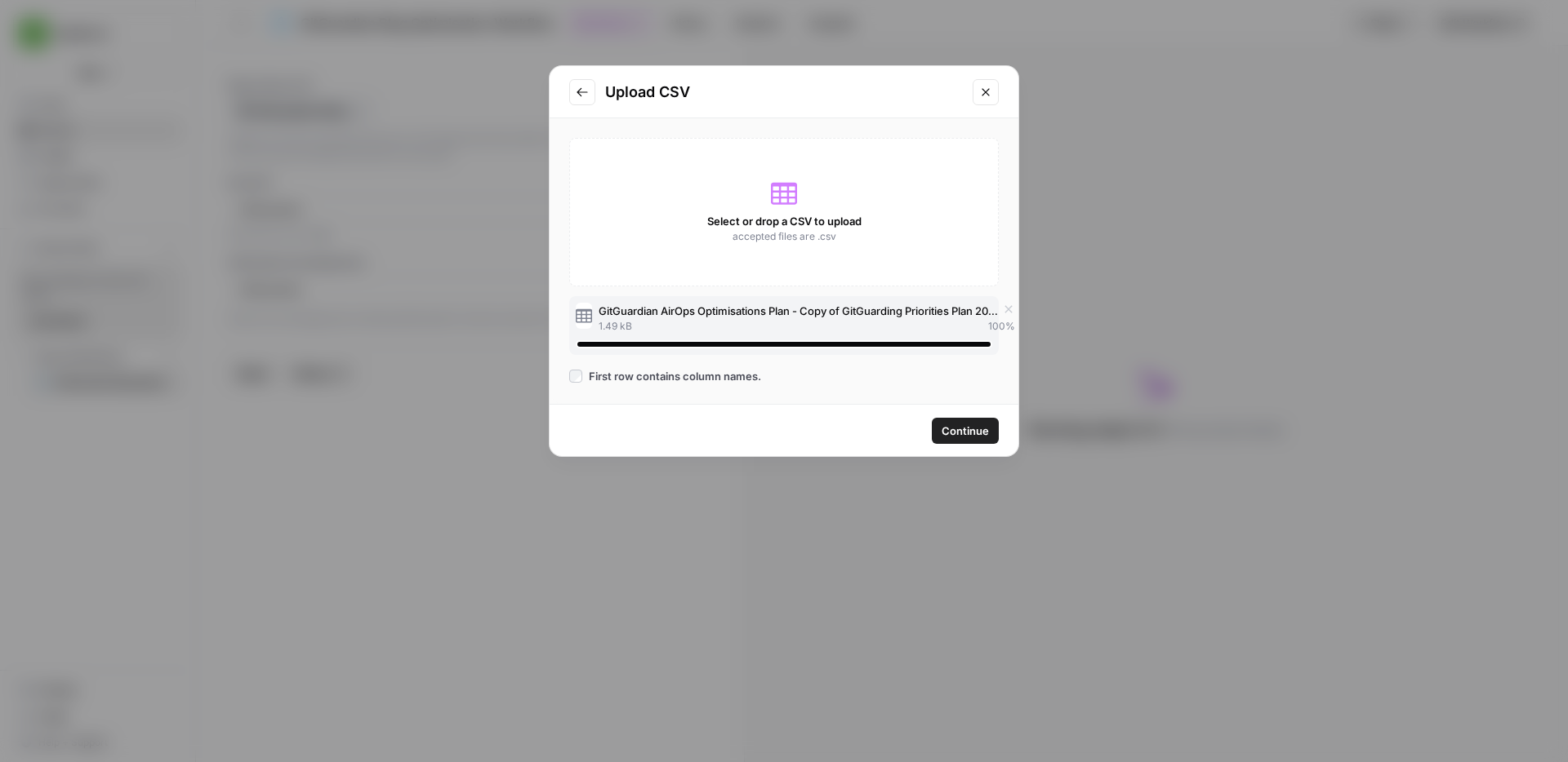
click at [959, 435] on span "Continue" at bounding box center [965, 430] width 47 height 16
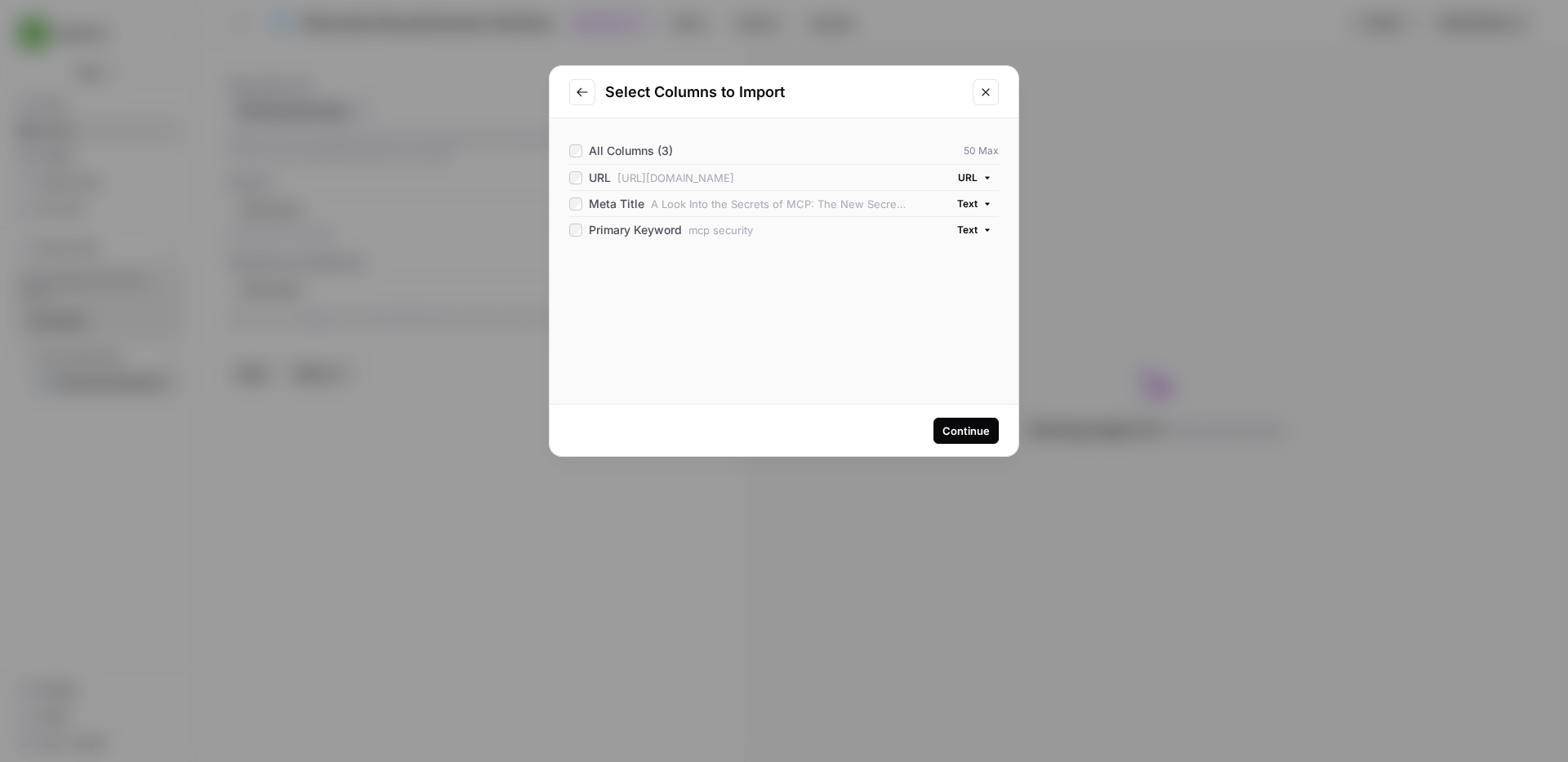
click at [968, 428] on div "Continue" at bounding box center [966, 430] width 47 height 16
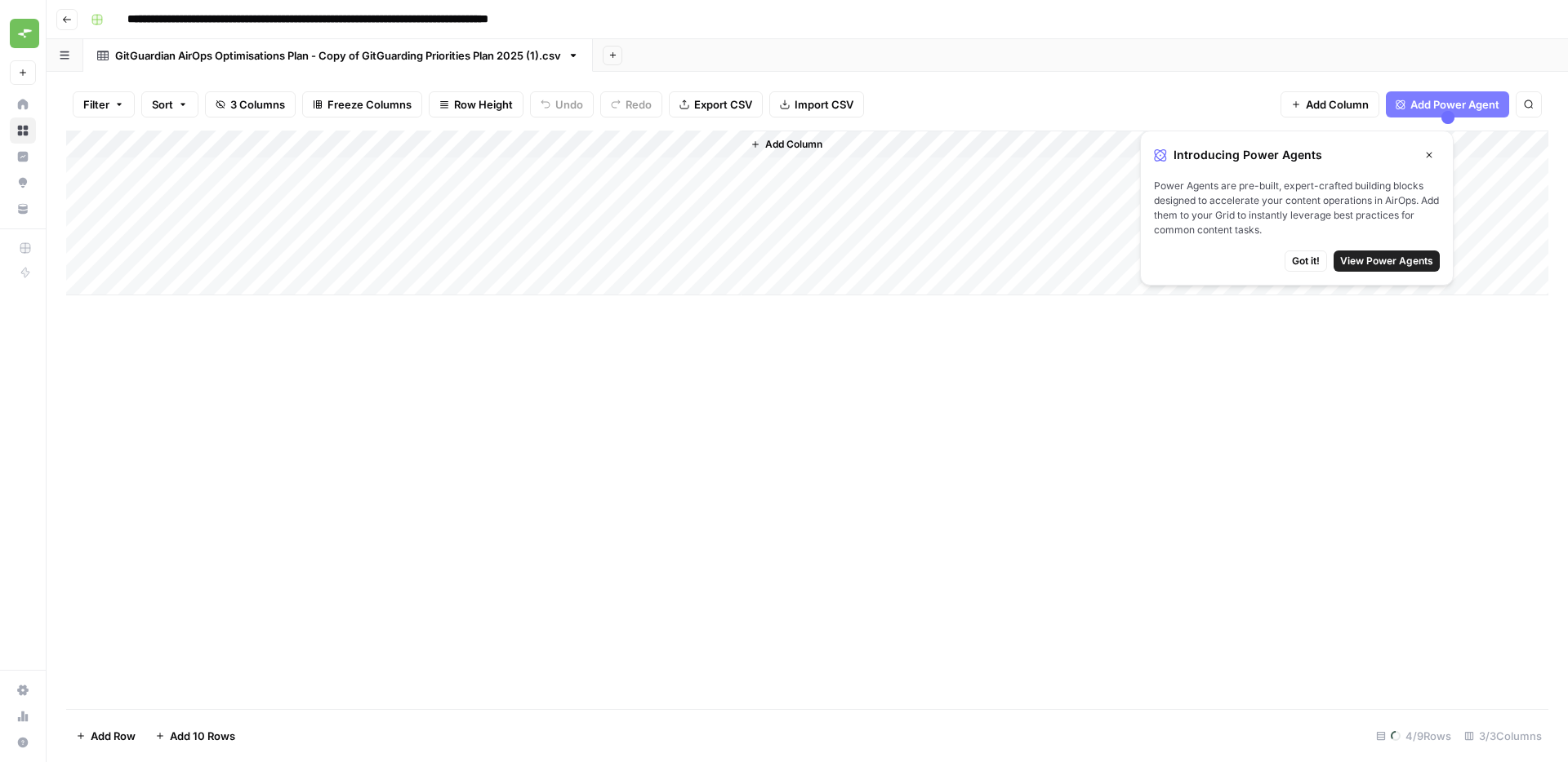
click at [1304, 266] on span "Got it!" at bounding box center [1305, 261] width 28 height 14
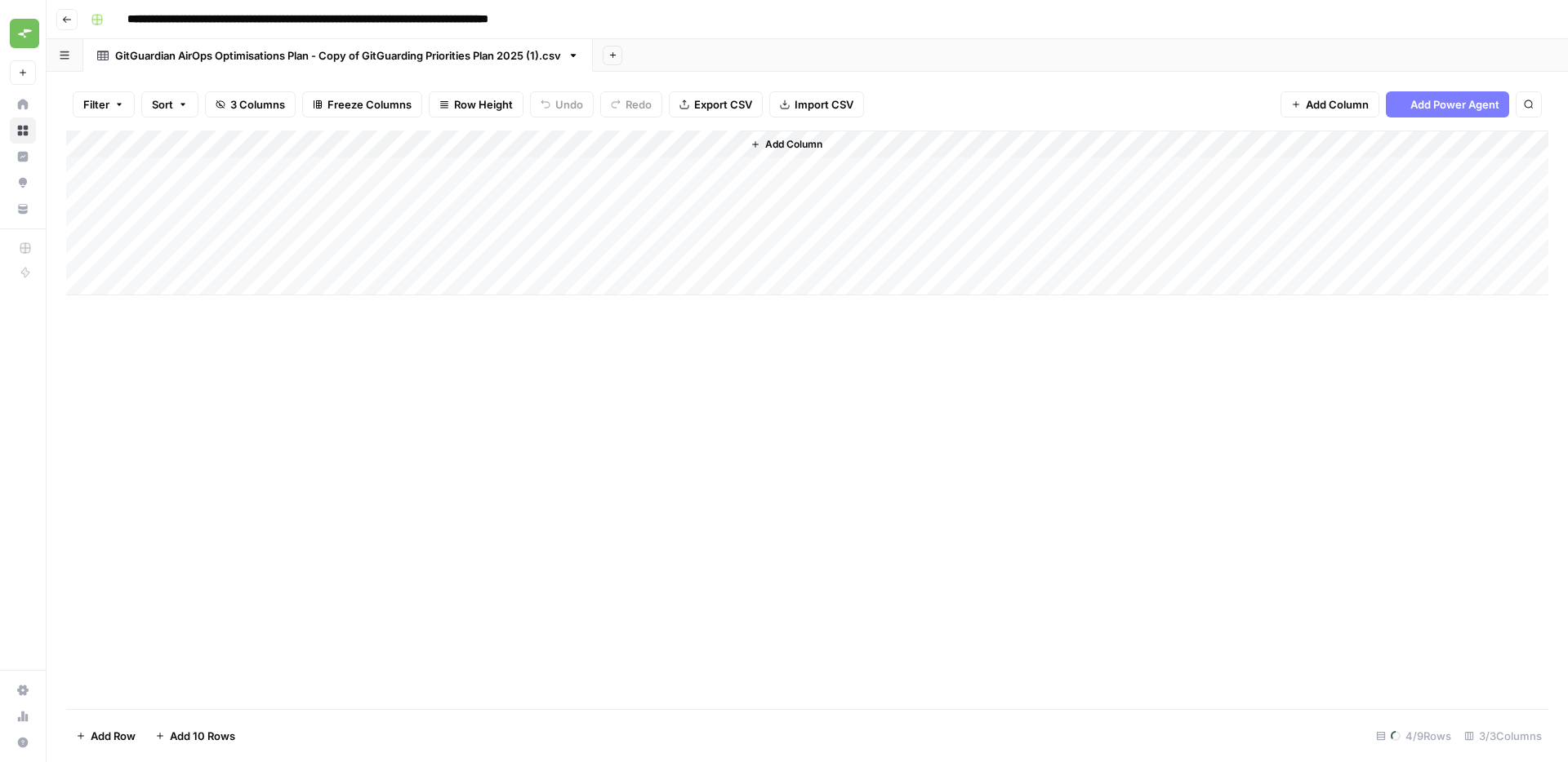
click at [1091, 441] on div "Add Column" at bounding box center [807, 420] width 1482 height 579
click at [399, 626] on div "Add Column" at bounding box center [807, 420] width 1482 height 579
click at [88, 146] on div "Add Column" at bounding box center [807, 282] width 1482 height 304
click at [735, 555] on div "Add Column" at bounding box center [807, 420] width 1482 height 579
click at [91, 139] on div "Add Column" at bounding box center [807, 282] width 1482 height 304
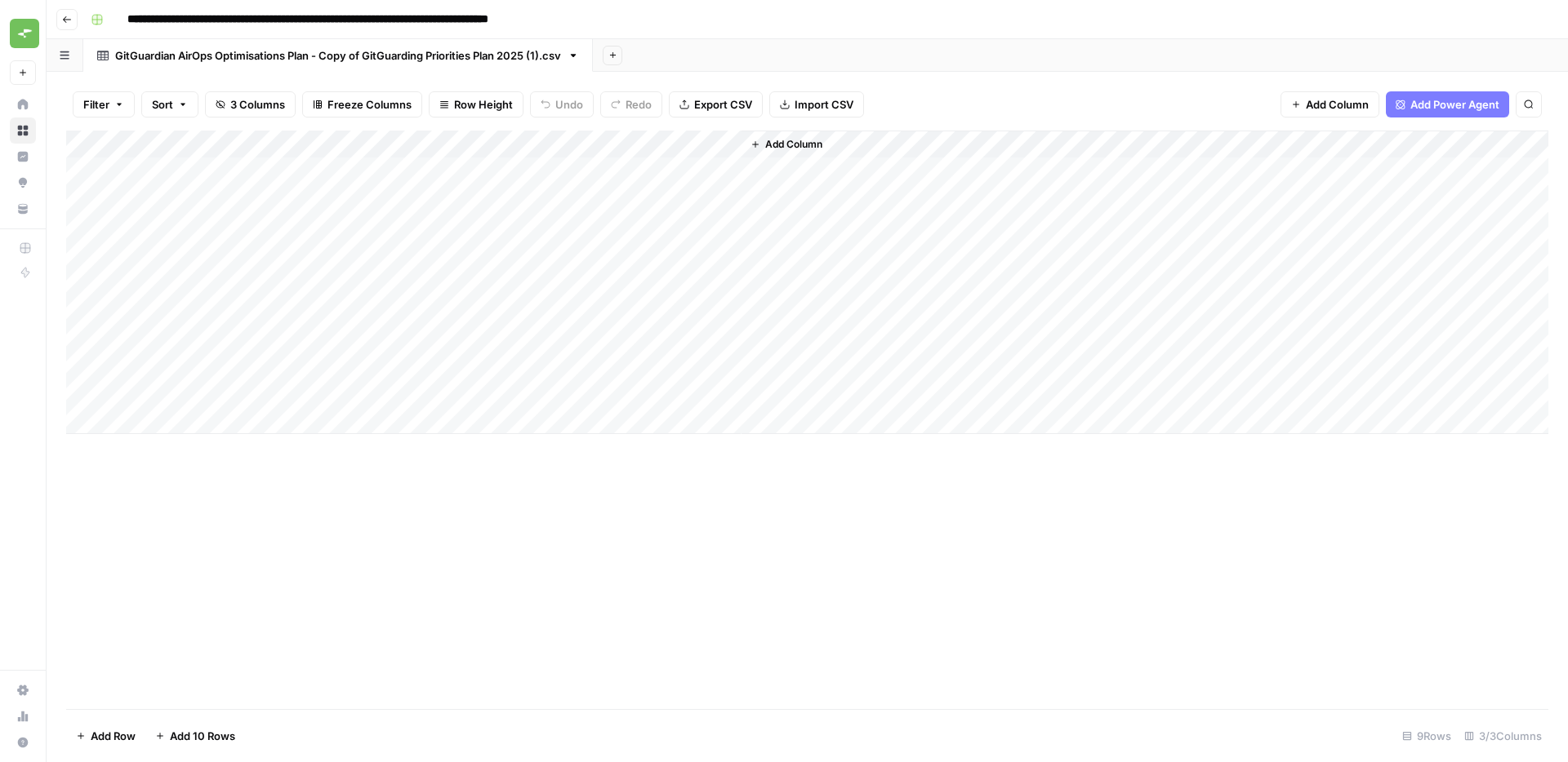
click at [585, 58] on link "GitGuardian AirOps Optimisations Plan - Copy of GitGuarding Priorities Plan 202…" at bounding box center [338, 56] width 509 height 33
click at [579, 58] on icon "button" at bounding box center [573, 56] width 12 height 12
click at [635, 85] on span "Rename Sheet" at bounding box center [644, 86] width 79 height 16
click at [337, 57] on input "**********" at bounding box center [341, 56] width 454 height 21
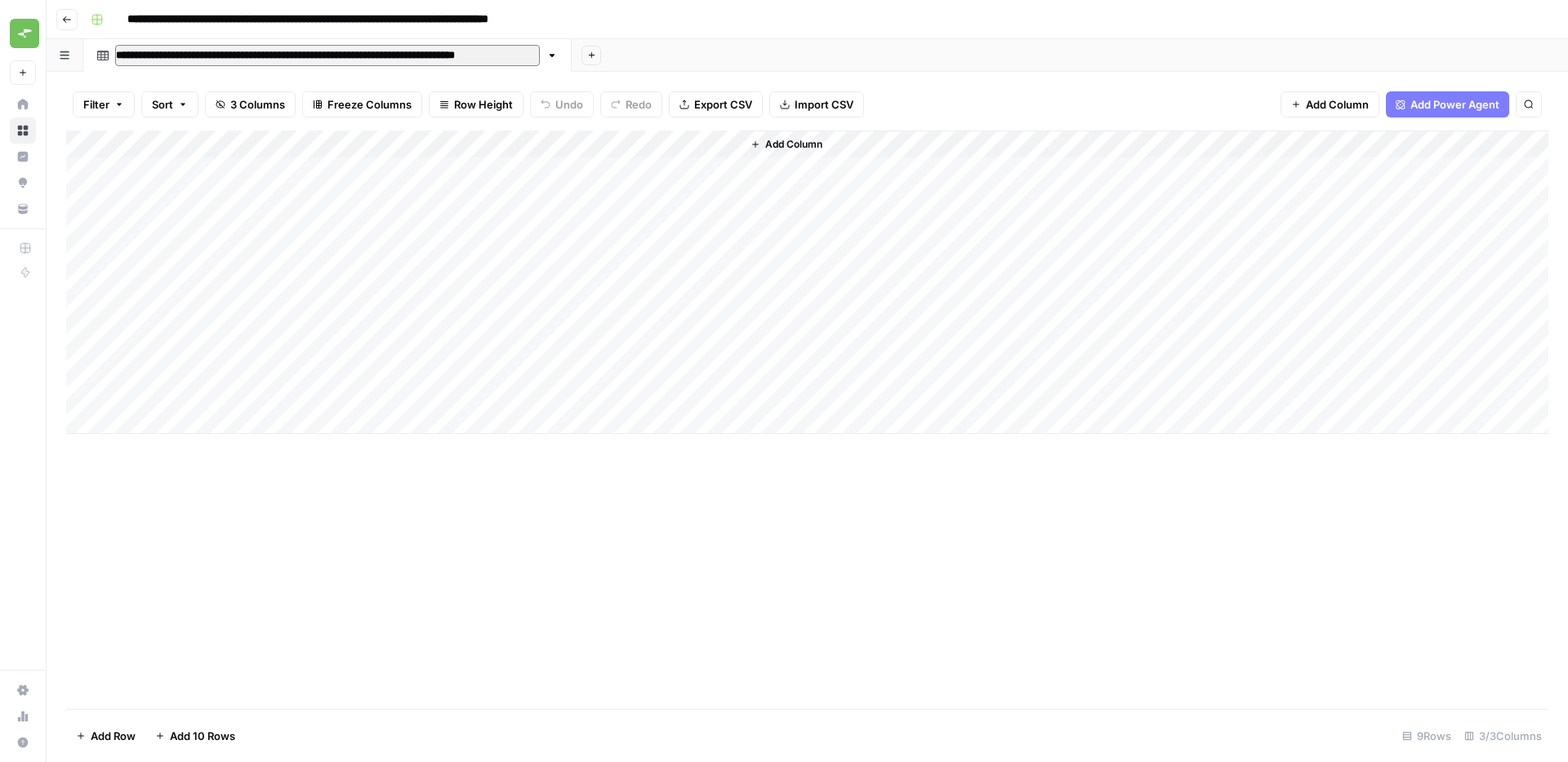
drag, startPoint x: 316, startPoint y: 56, endPoint x: 550, endPoint y: 52, distance: 234.0
click at [550, 52] on link "**********" at bounding box center [327, 56] width 488 height 33
type input "**********"
click at [704, 546] on div "Add Column" at bounding box center [807, 420] width 1482 height 579
click at [1338, 102] on span "Add Column" at bounding box center [1337, 104] width 63 height 16
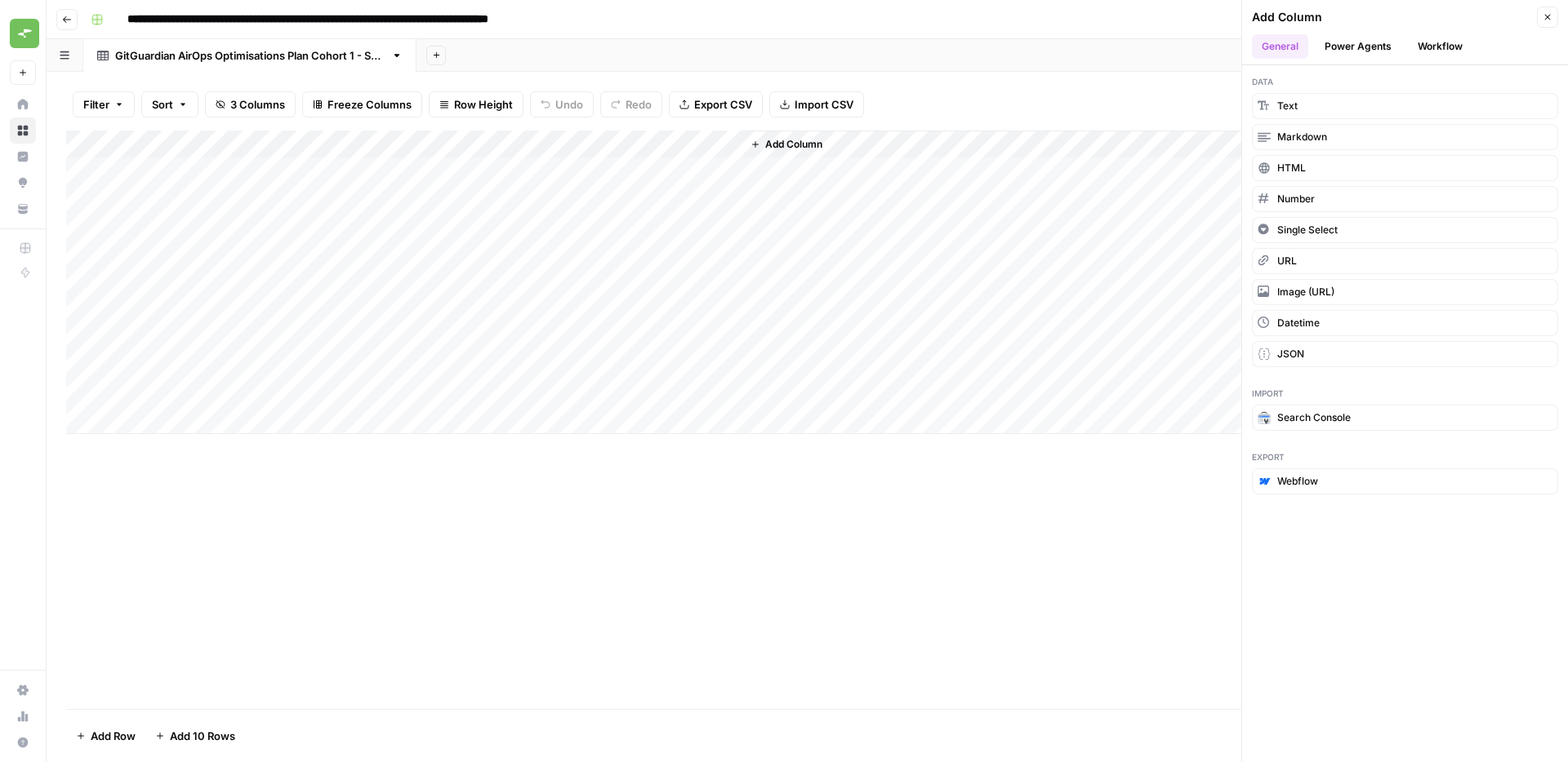
click at [1428, 35] on button "Workflow" at bounding box center [1439, 47] width 64 height 25
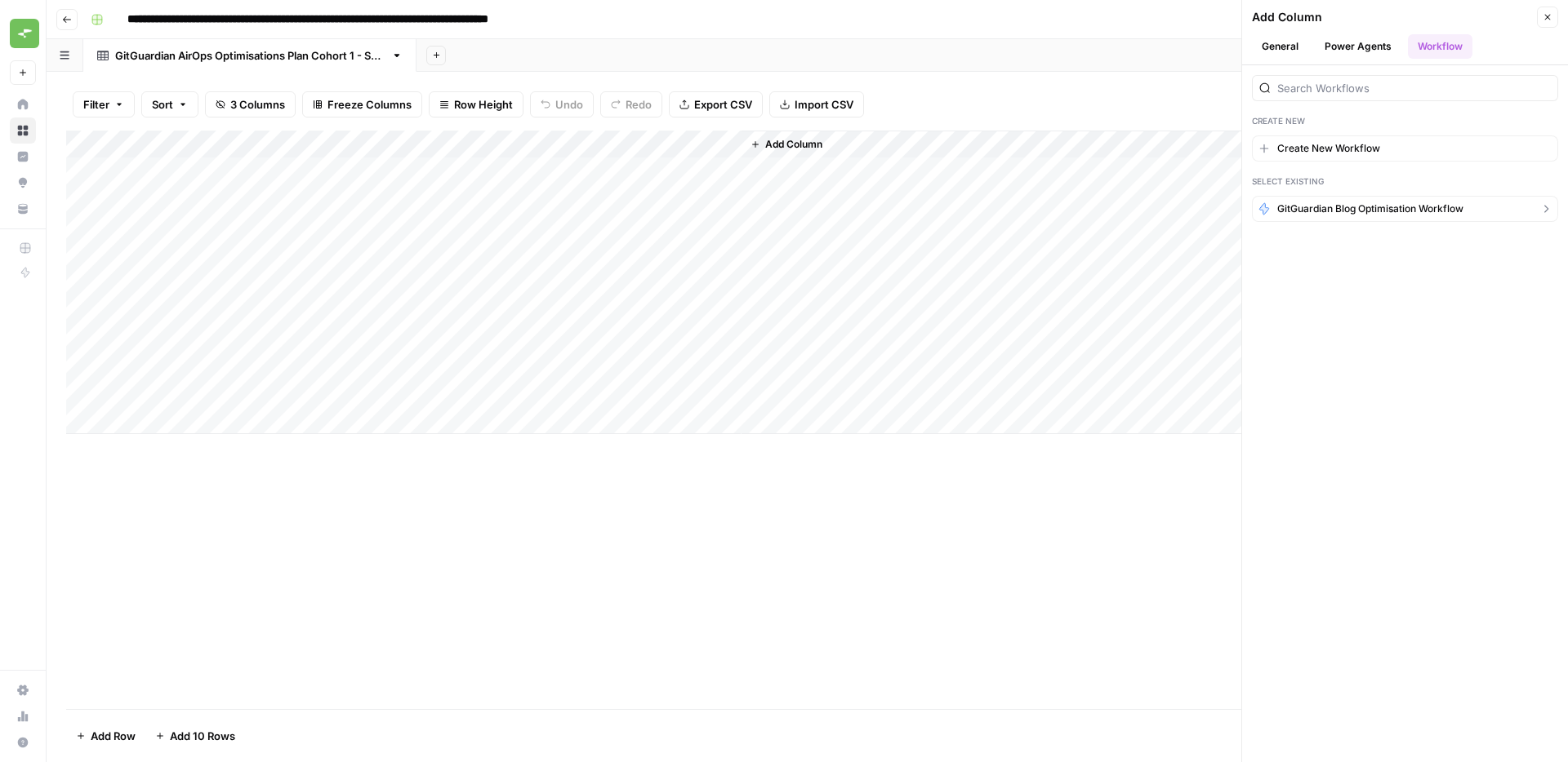
click at [1359, 206] on span "GitGuardian Blog Optimisation Workflow" at bounding box center [1370, 208] width 186 height 14
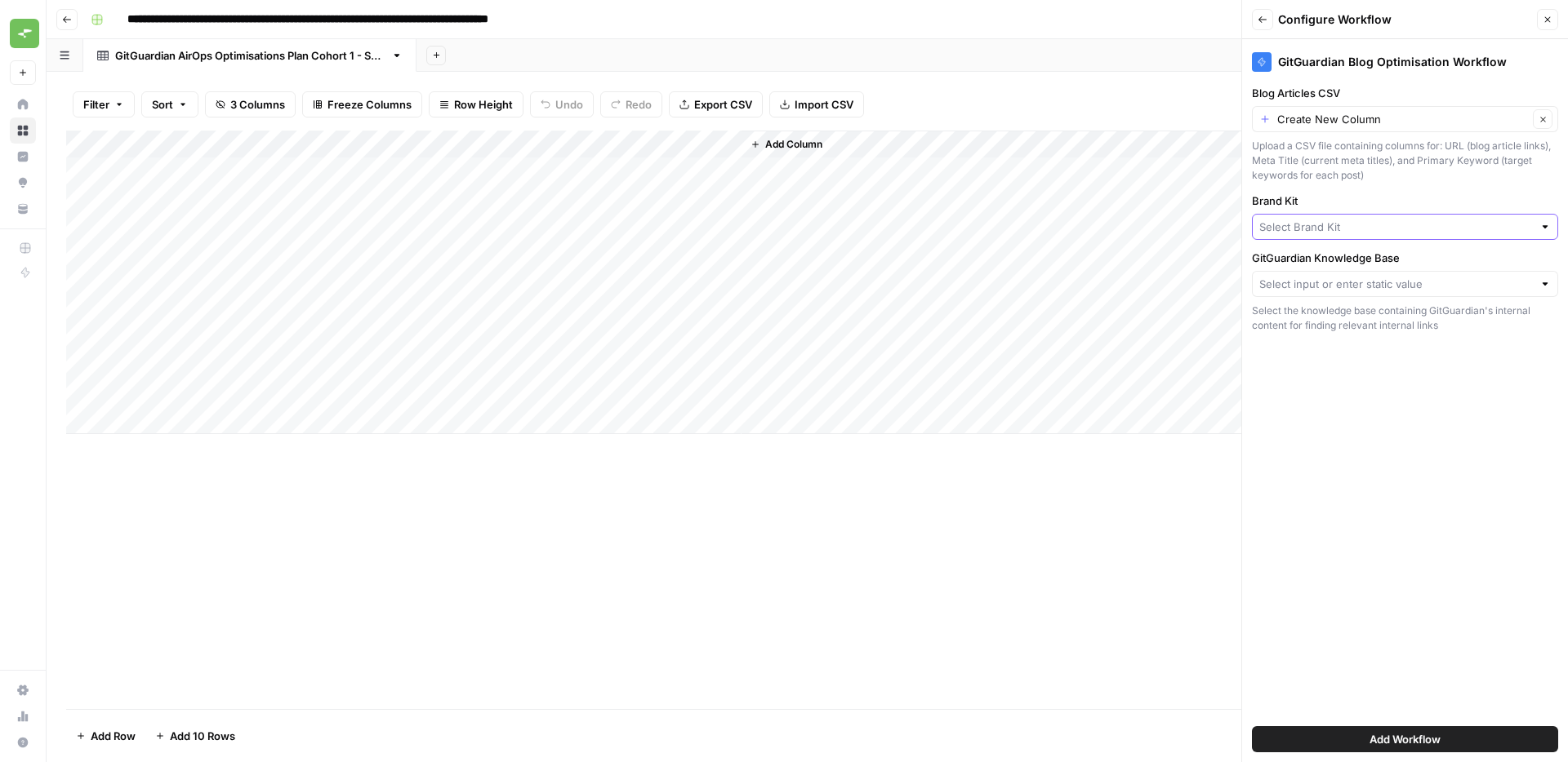
click at [1278, 224] on input "Brand Kit" at bounding box center [1395, 226] width 273 height 16
click at [1322, 267] on span "GitGuardian" at bounding box center [1402, 265] width 272 height 16
type input "GitGuardian"
click at [1315, 280] on input "GitGuardian Knowledge Base" at bounding box center [1395, 284] width 273 height 16
click at [1324, 342] on span "GitGuardian" at bounding box center [1402, 345] width 272 height 16
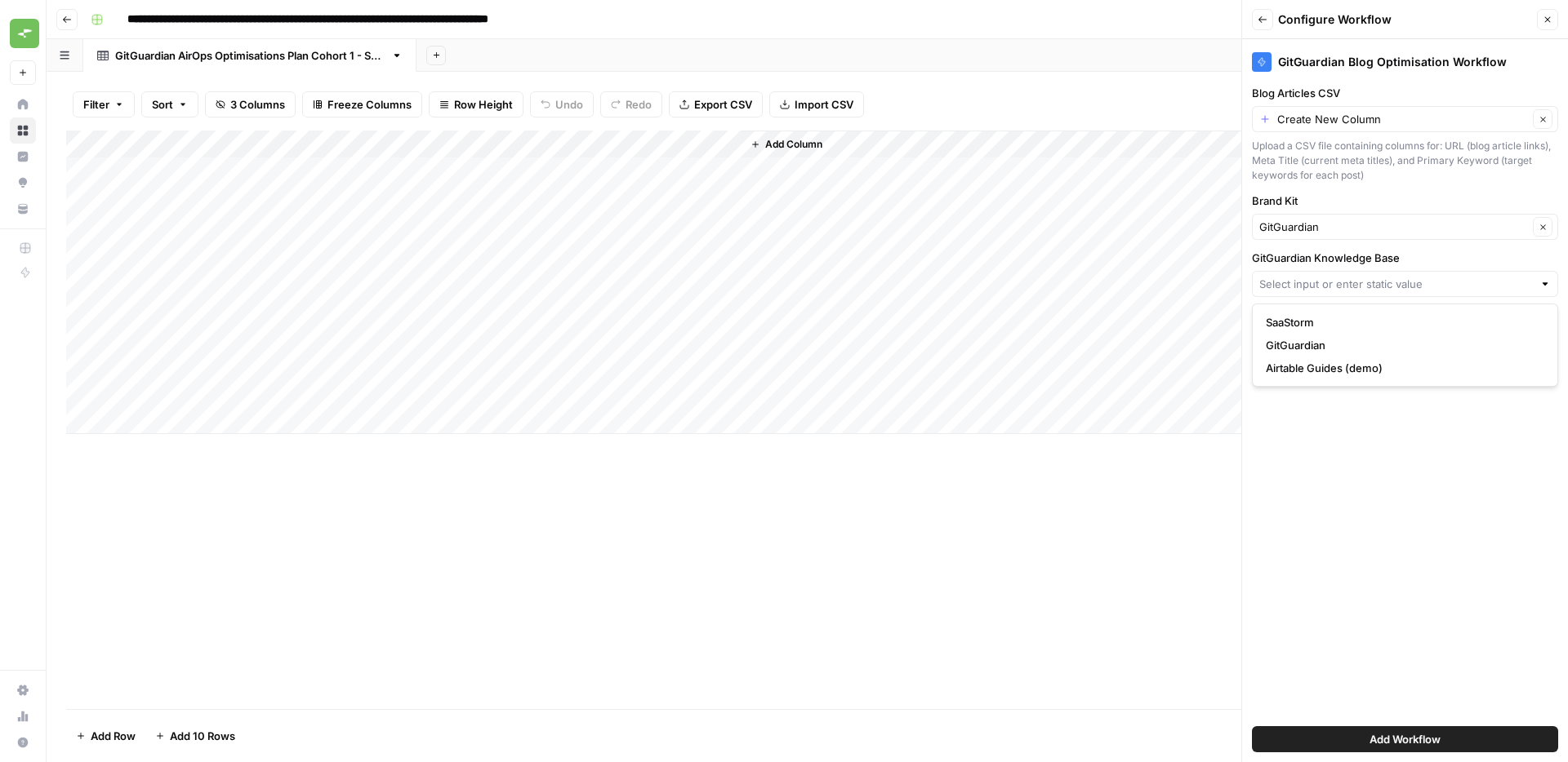
type input "GitGuardian"
click at [1439, 733] on span "Add Workflow" at bounding box center [1405, 739] width 71 height 16
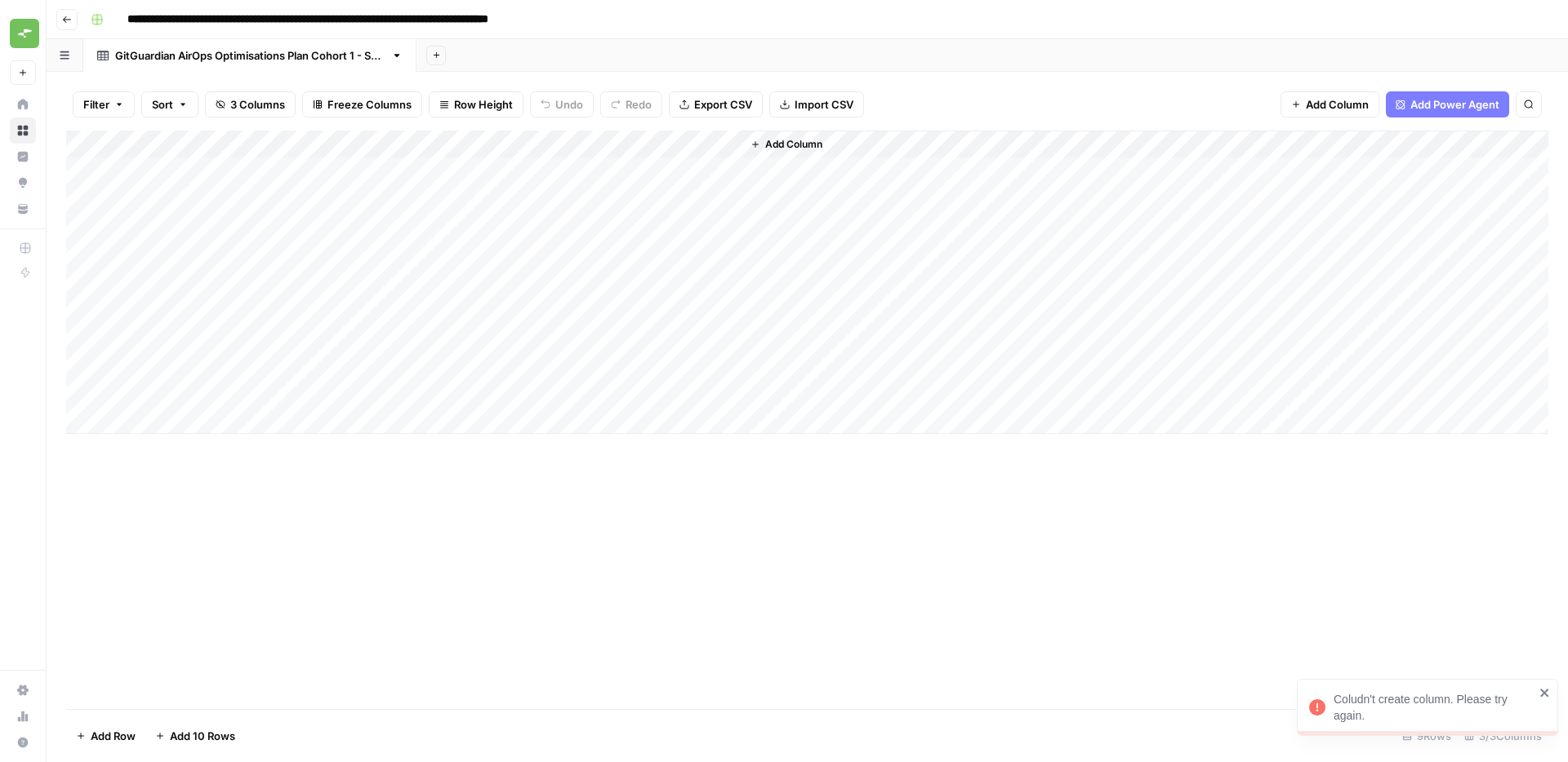
click at [1546, 692] on icon "close" at bounding box center [1544, 693] width 9 height 9
click at [1335, 602] on div "Add Column" at bounding box center [807, 420] width 1482 height 579
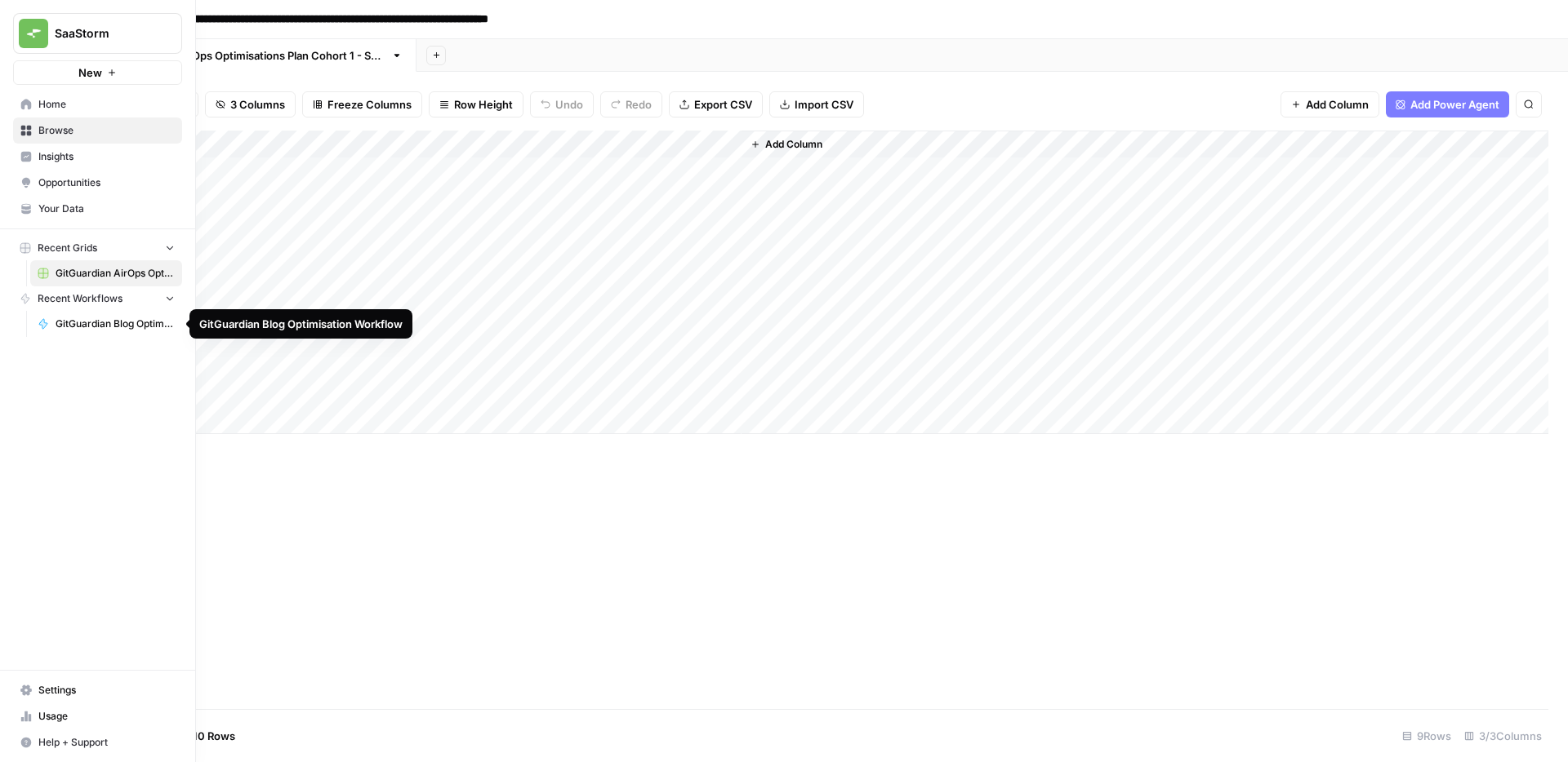
click at [80, 328] on span "GitGuardian Blog Optimisation Workflow" at bounding box center [115, 323] width 119 height 14
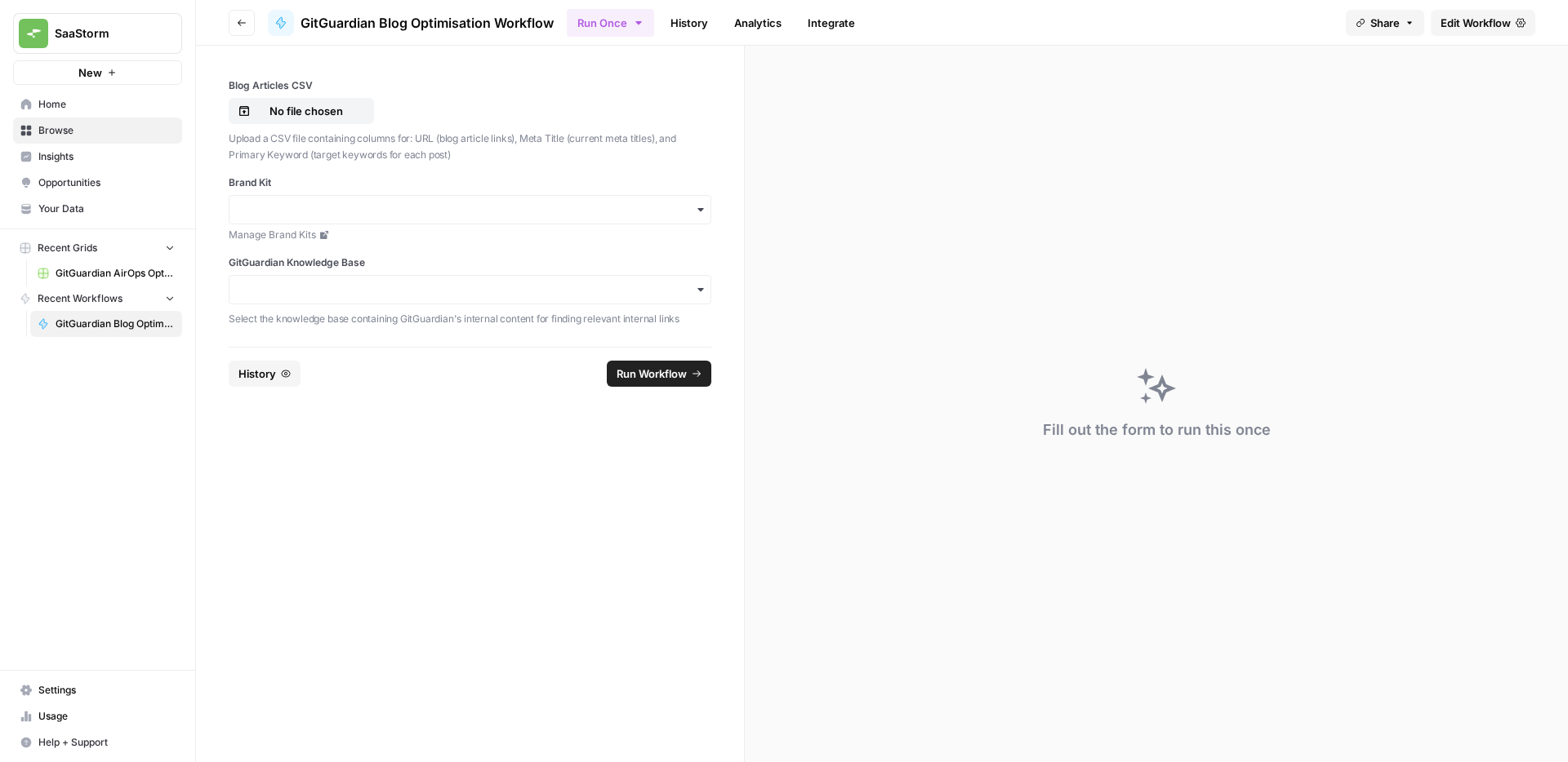
click at [74, 276] on span "GitGuardian AirOps Optimisations Plan - Copy of GitGuarding Priorities Plan 202…" at bounding box center [115, 273] width 119 height 14
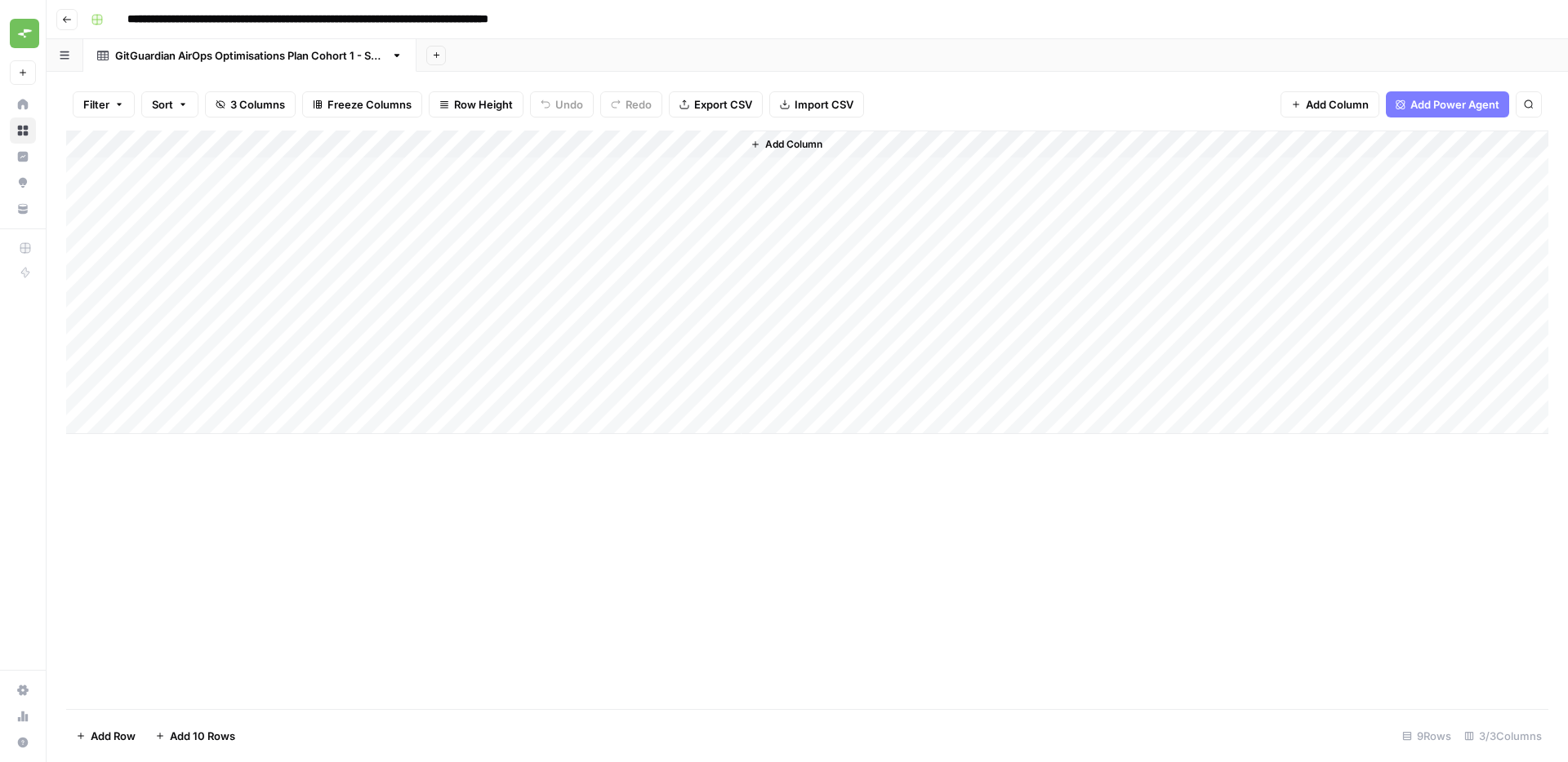
click at [812, 140] on span "Add Column" at bounding box center [794, 144] width 58 height 14
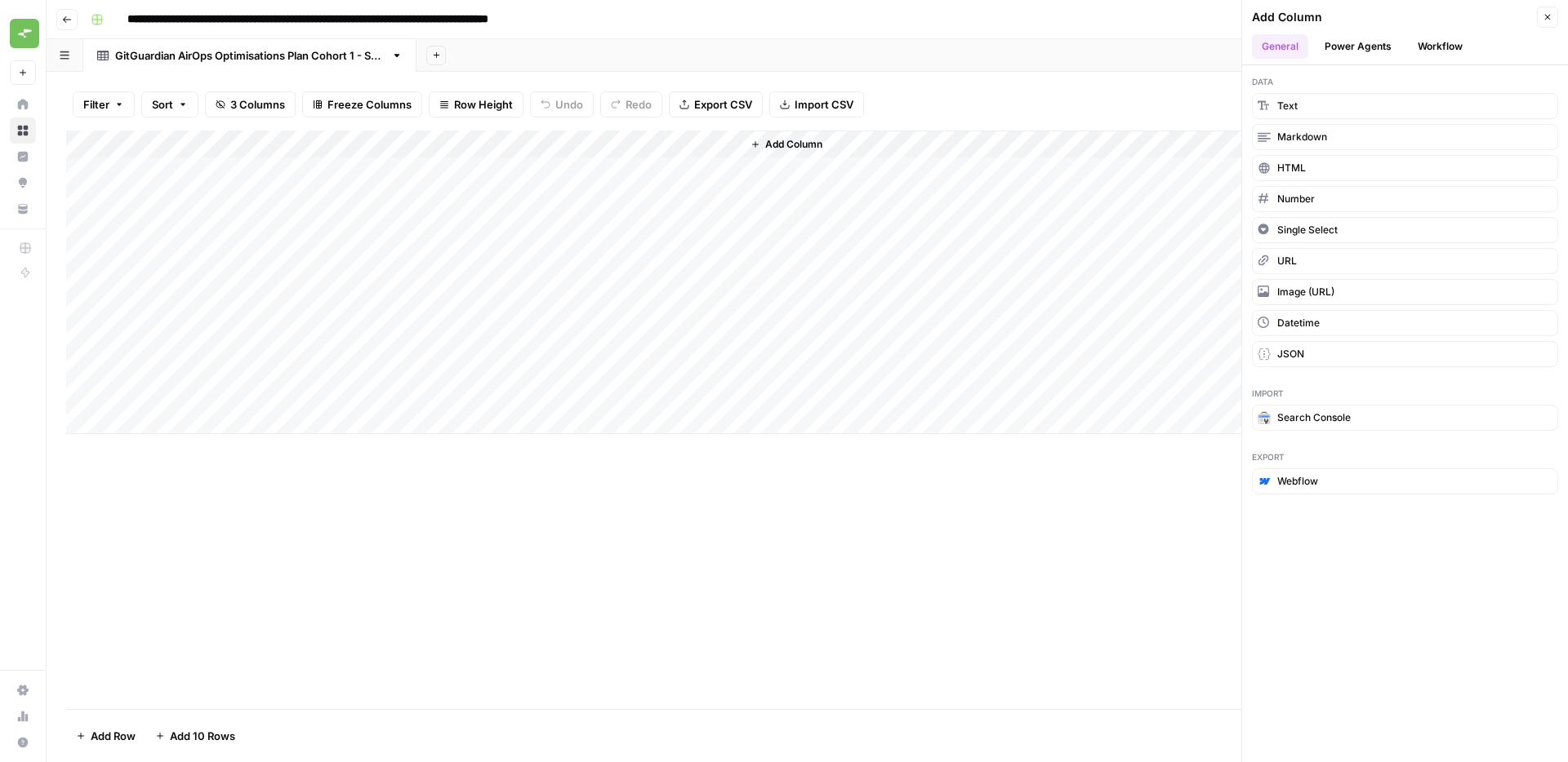
click at [1454, 47] on button "Workflow" at bounding box center [1439, 47] width 64 height 25
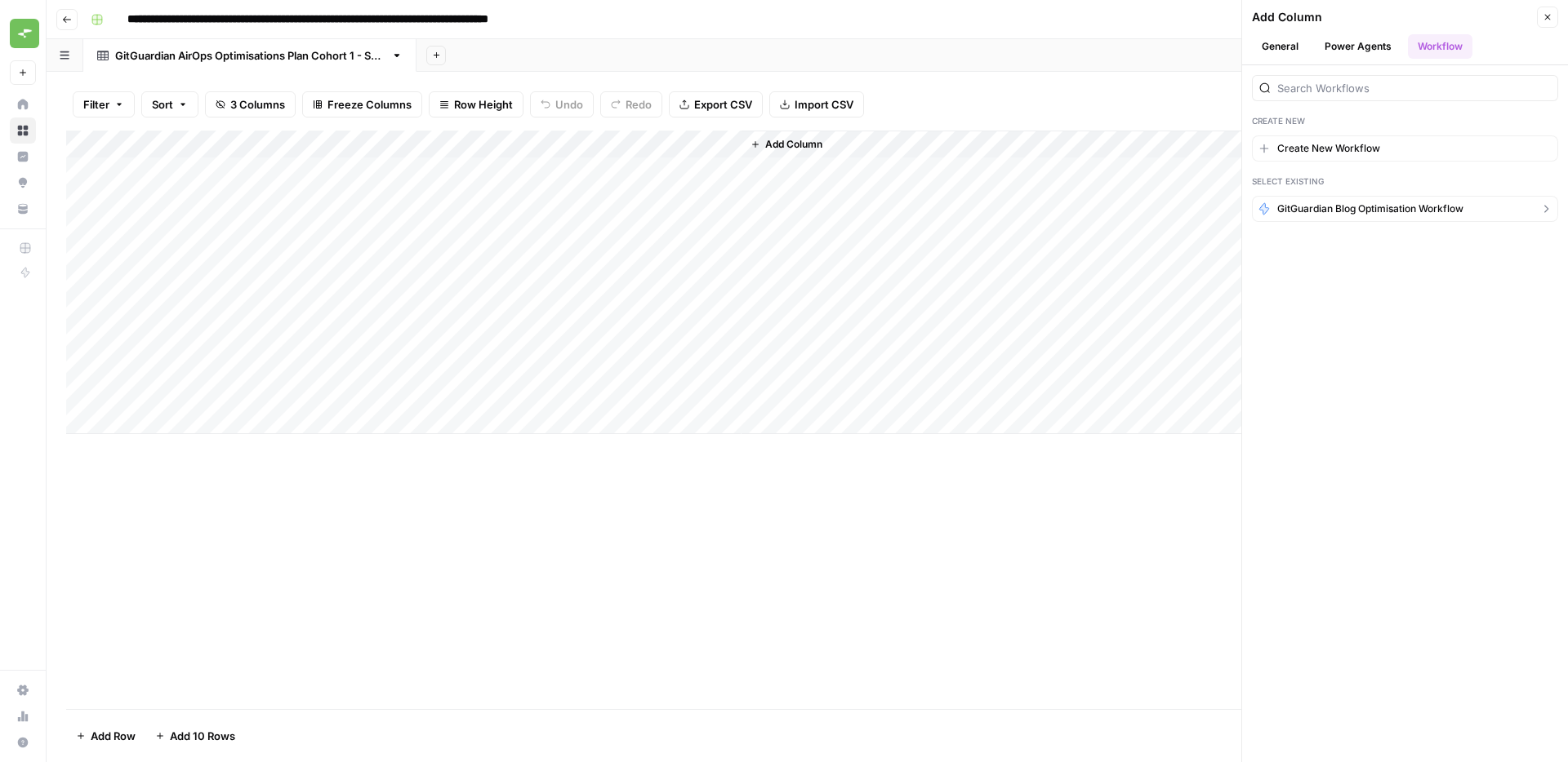
click at [1322, 219] on button "GitGuardian Blog Optimisation Workflow" at bounding box center [1404, 208] width 306 height 26
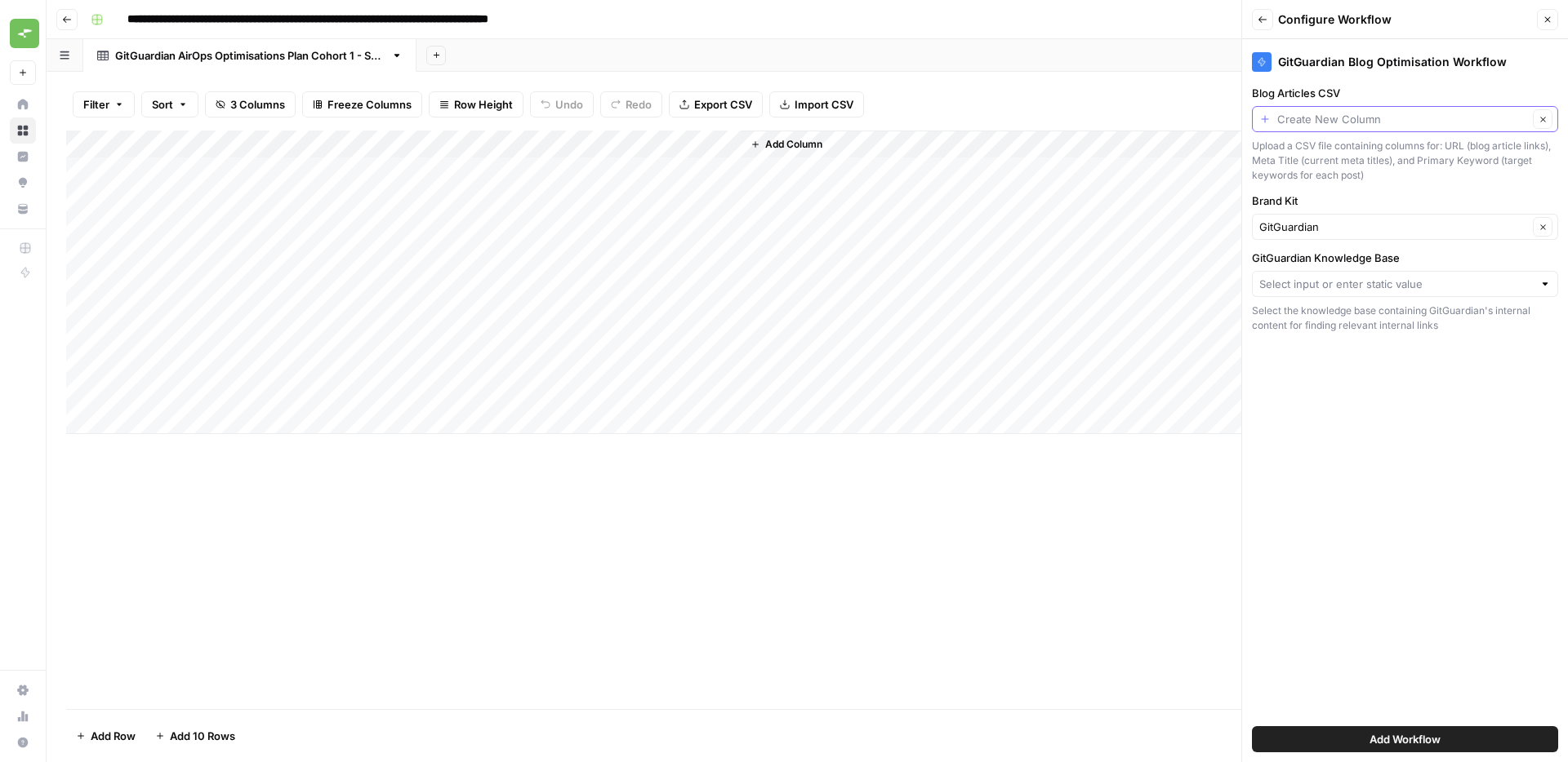
click at [1369, 113] on input "Blog Articles CSV" at bounding box center [1402, 119] width 250 height 16
click at [1339, 200] on span "URL" at bounding box center [1402, 208] width 272 height 16
type input "URL"
click at [1347, 113] on input "Blog Articles CSV" at bounding box center [1393, 119] width 269 height 16
click at [1316, 233] on span "Meta Title" at bounding box center [1402, 231] width 272 height 16
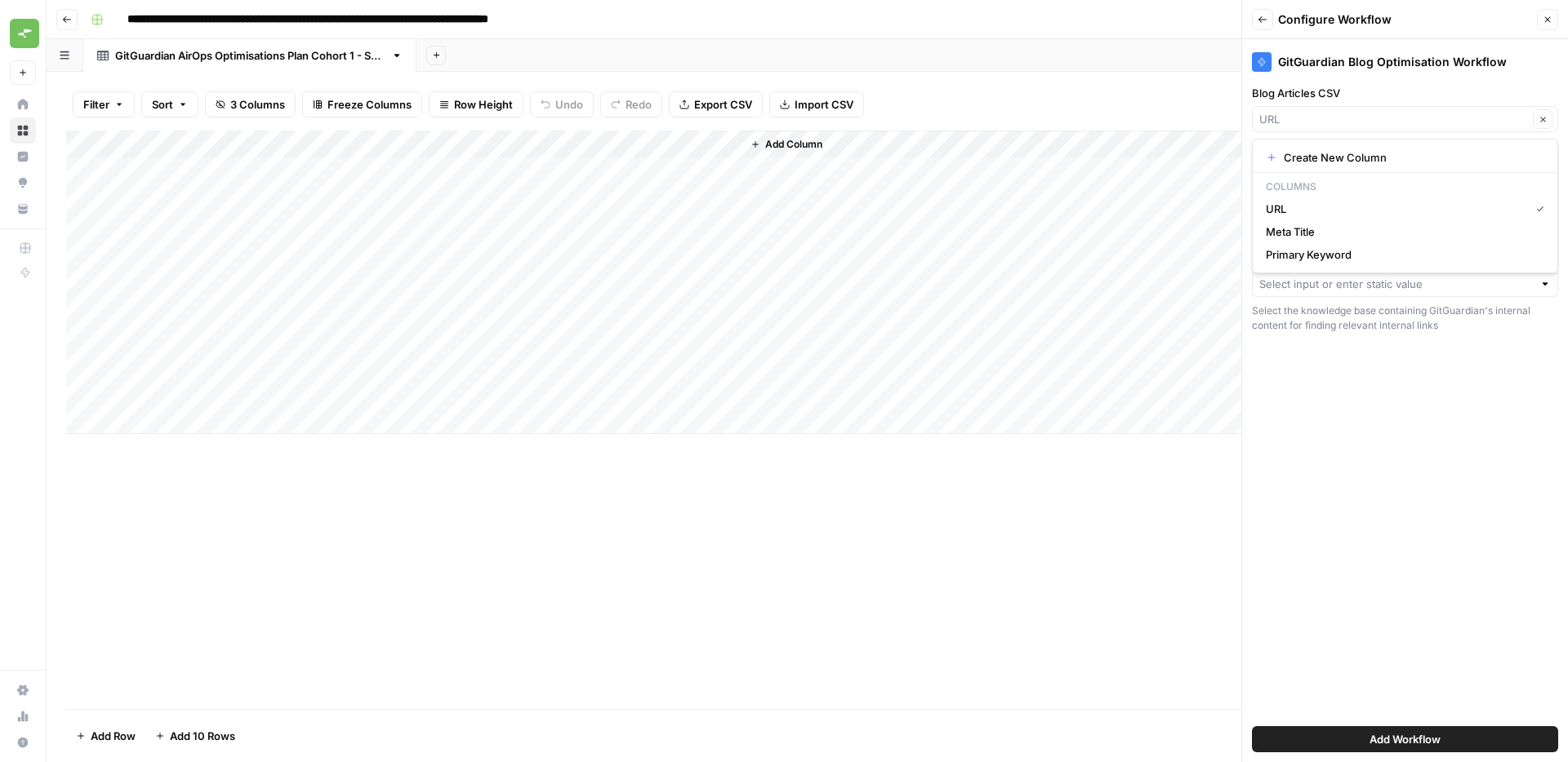
type input "Meta Title"
click at [1335, 120] on input "Blog Articles CSV" at bounding box center [1393, 119] width 269 height 16
click at [1325, 199] on button "URL" at bounding box center [1405, 209] width 292 height 23
type input "URL"
click at [1418, 437] on div "GitGuardian Blog Optimisation Workflow Blog Articles CSV URL Clear Upload a CSV…" at bounding box center [1405, 401] width 326 height 723
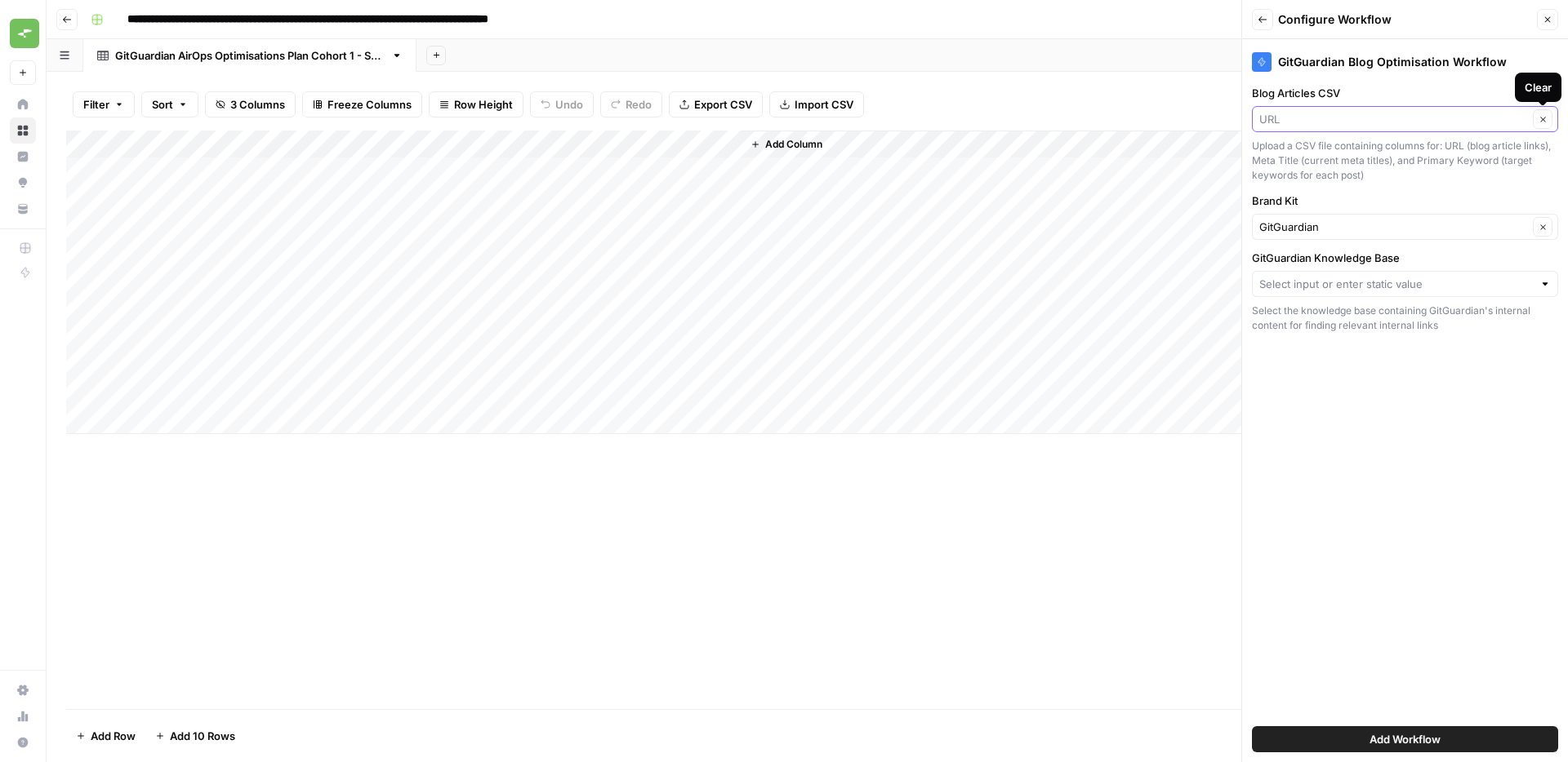
click at [1459, 117] on input "Blog Articles CSV" at bounding box center [1393, 119] width 269 height 16
type input "URL"
click at [1367, 426] on div "GitGuardian Blog Optimisation Workflow Blog Articles CSV URL Clear Upload a CSV…" at bounding box center [1405, 401] width 326 height 723
click at [1541, 124] on icon "button" at bounding box center [1542, 119] width 9 height 9
click at [1391, 127] on div at bounding box center [1404, 119] width 306 height 26
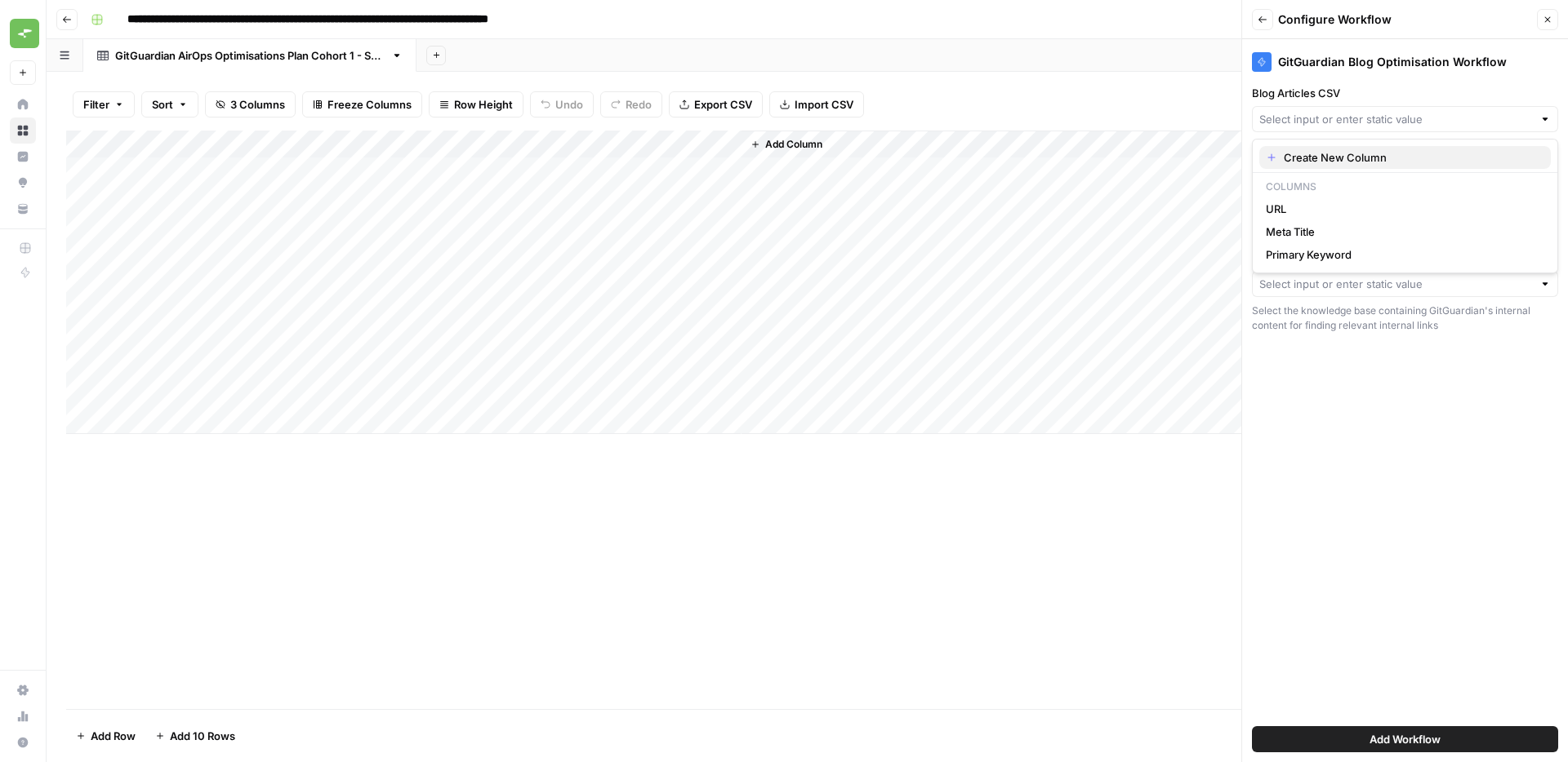
click at [1348, 158] on span "Create New Column" at bounding box center [1410, 157] width 254 height 16
type input "Create New Column"
click at [1336, 117] on input "Blog Articles CSV" at bounding box center [1402, 119] width 250 height 16
click at [1322, 150] on span "Create New Column" at bounding box center [1402, 157] width 239 height 16
type input "Create New Column"
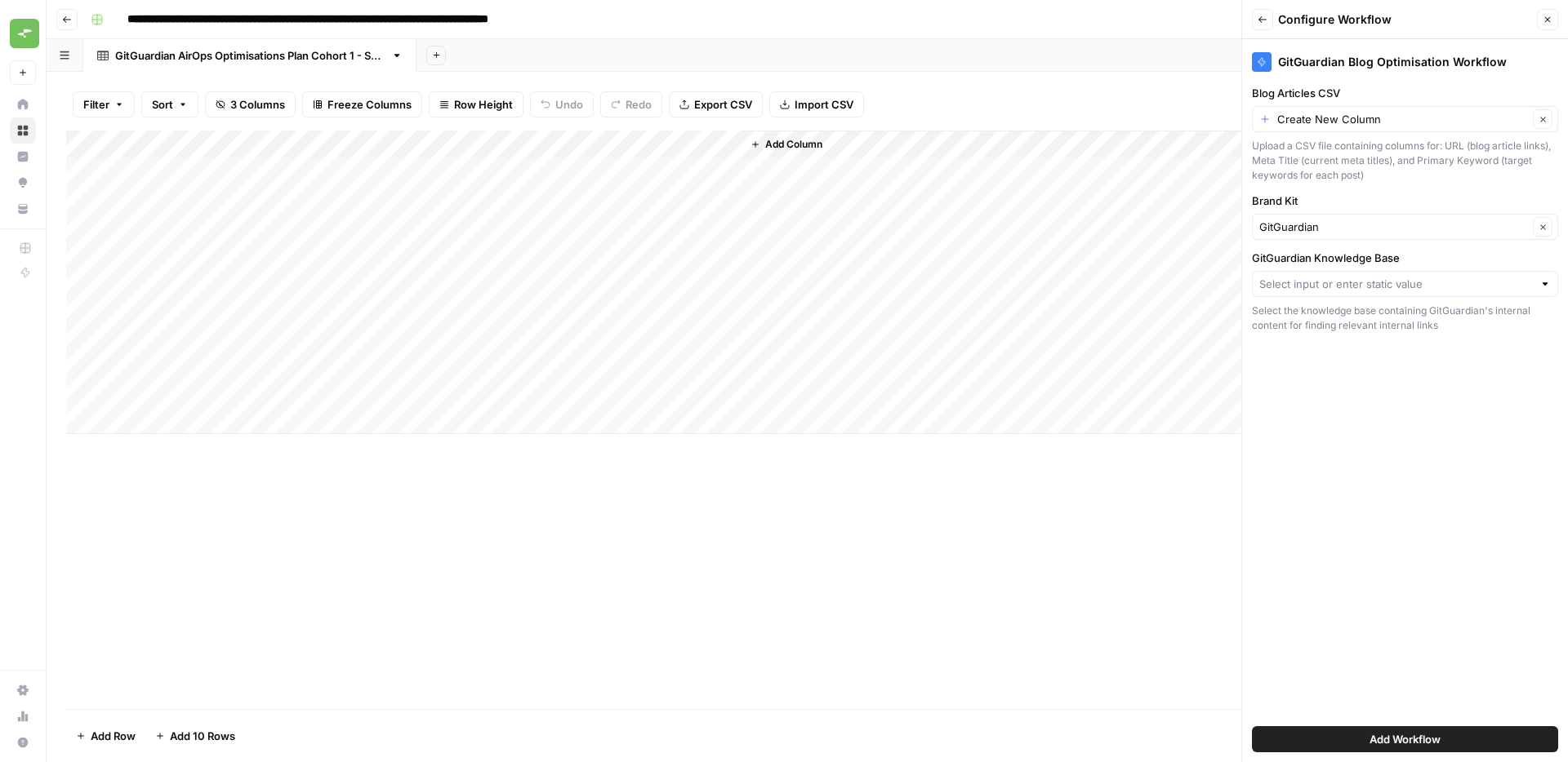
click at [1338, 266] on div "GitGuardian Knowledge Base Select the knowledge base containing GitGuardian's i…" at bounding box center [1404, 291] width 306 height 83
click at [1339, 283] on input "GitGuardian Knowledge Base" at bounding box center [1395, 284] width 273 height 16
click at [1329, 349] on span "GitGuardian" at bounding box center [1402, 345] width 272 height 16
type input "GitGuardian"
click at [1376, 732] on span "Add Workflow" at bounding box center [1405, 739] width 71 height 16
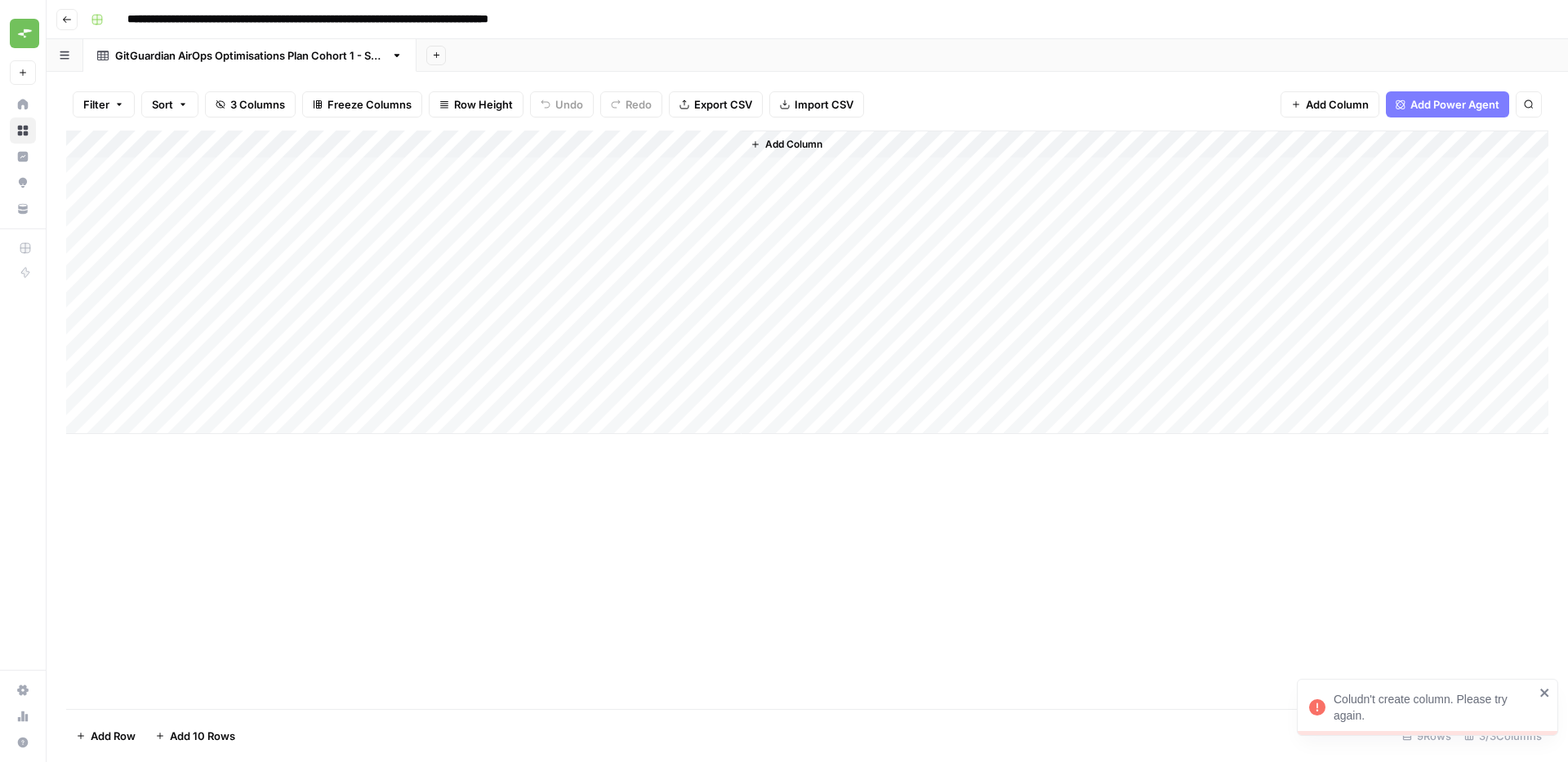
click at [1317, 102] on span "Add Column" at bounding box center [1337, 104] width 63 height 16
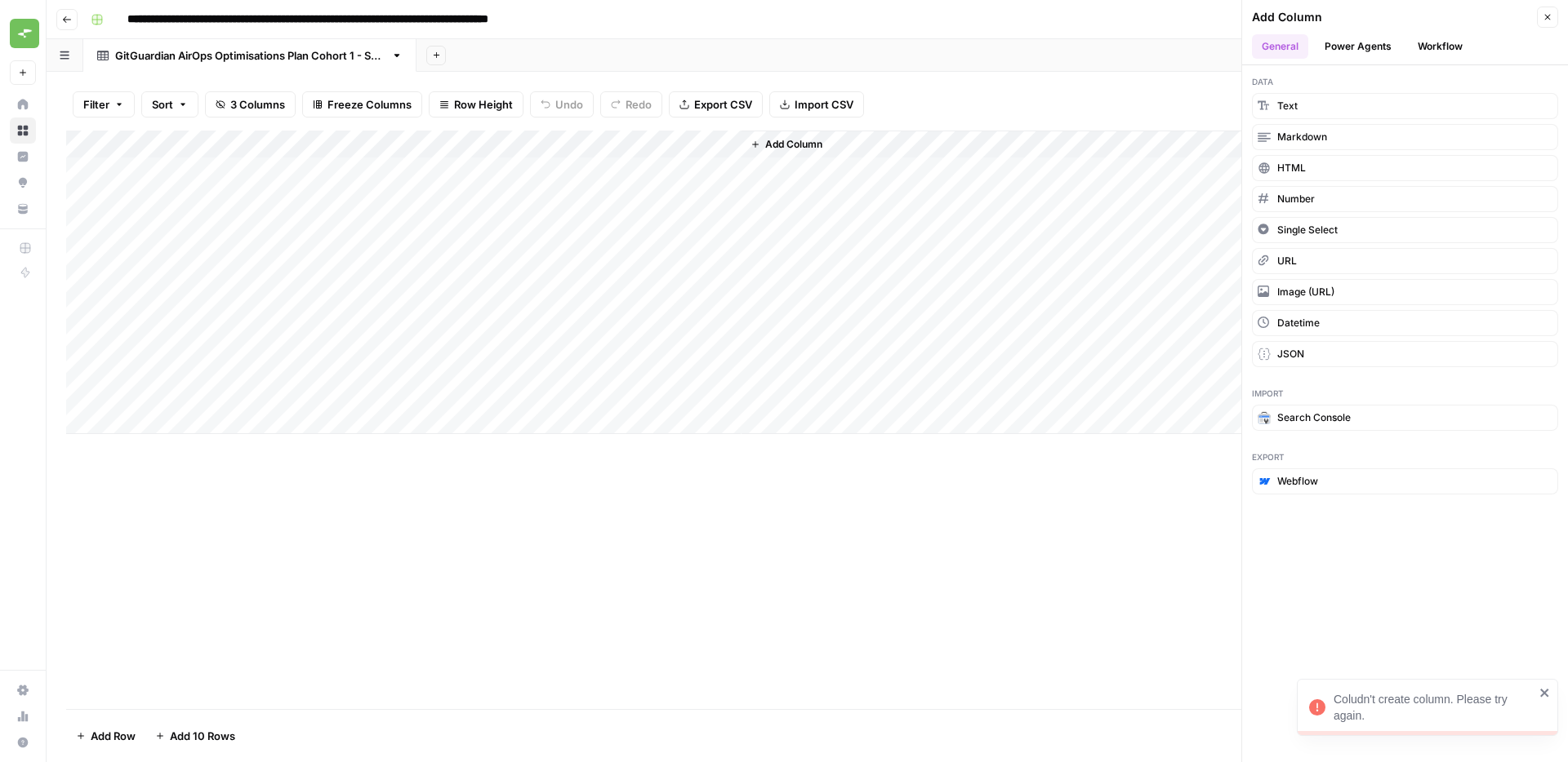
click at [1455, 42] on button "Workflow" at bounding box center [1439, 47] width 64 height 25
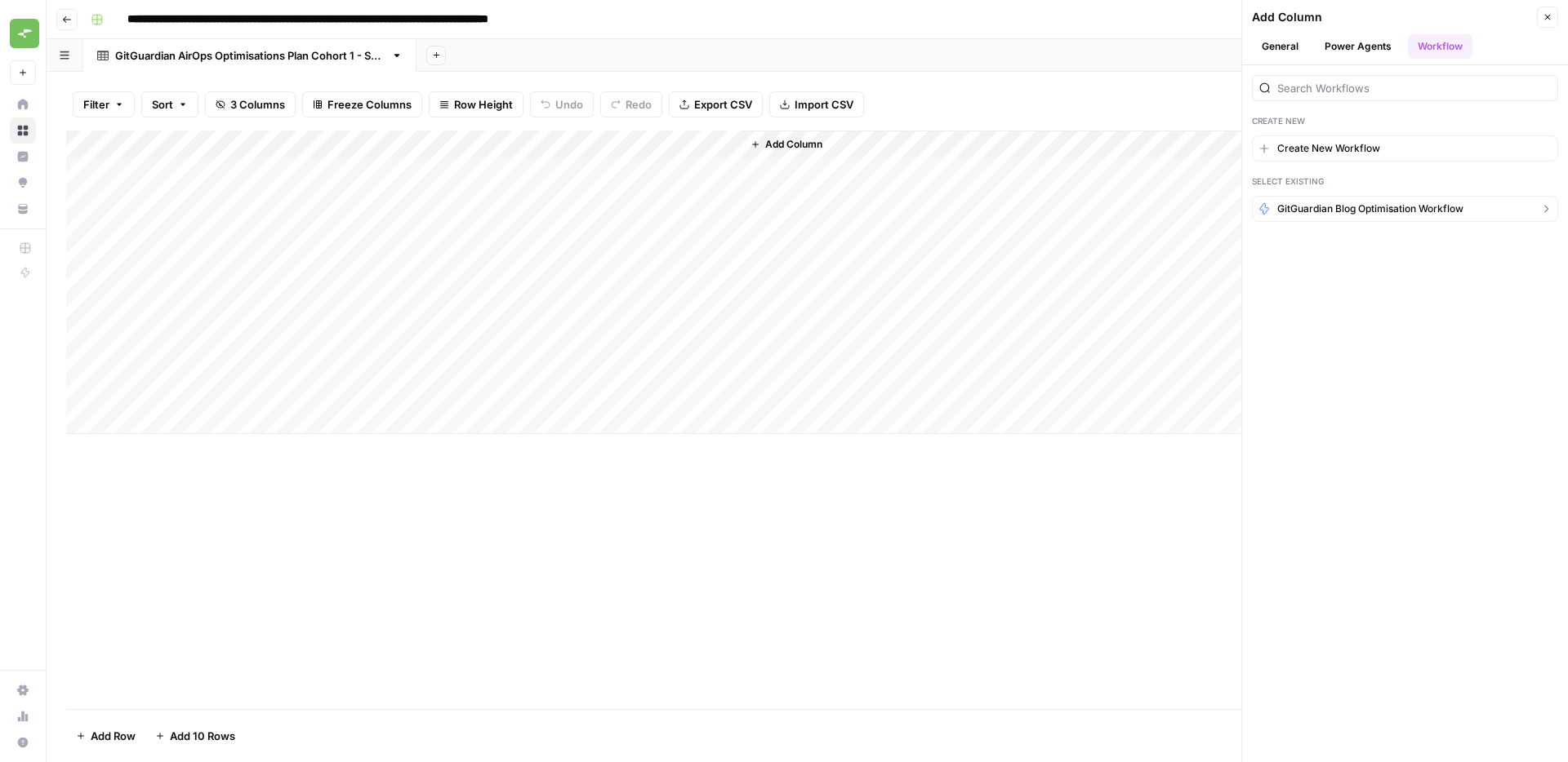
click at [1333, 196] on button "GitGuardian Blog Optimisation Workflow" at bounding box center [1404, 208] width 306 height 26
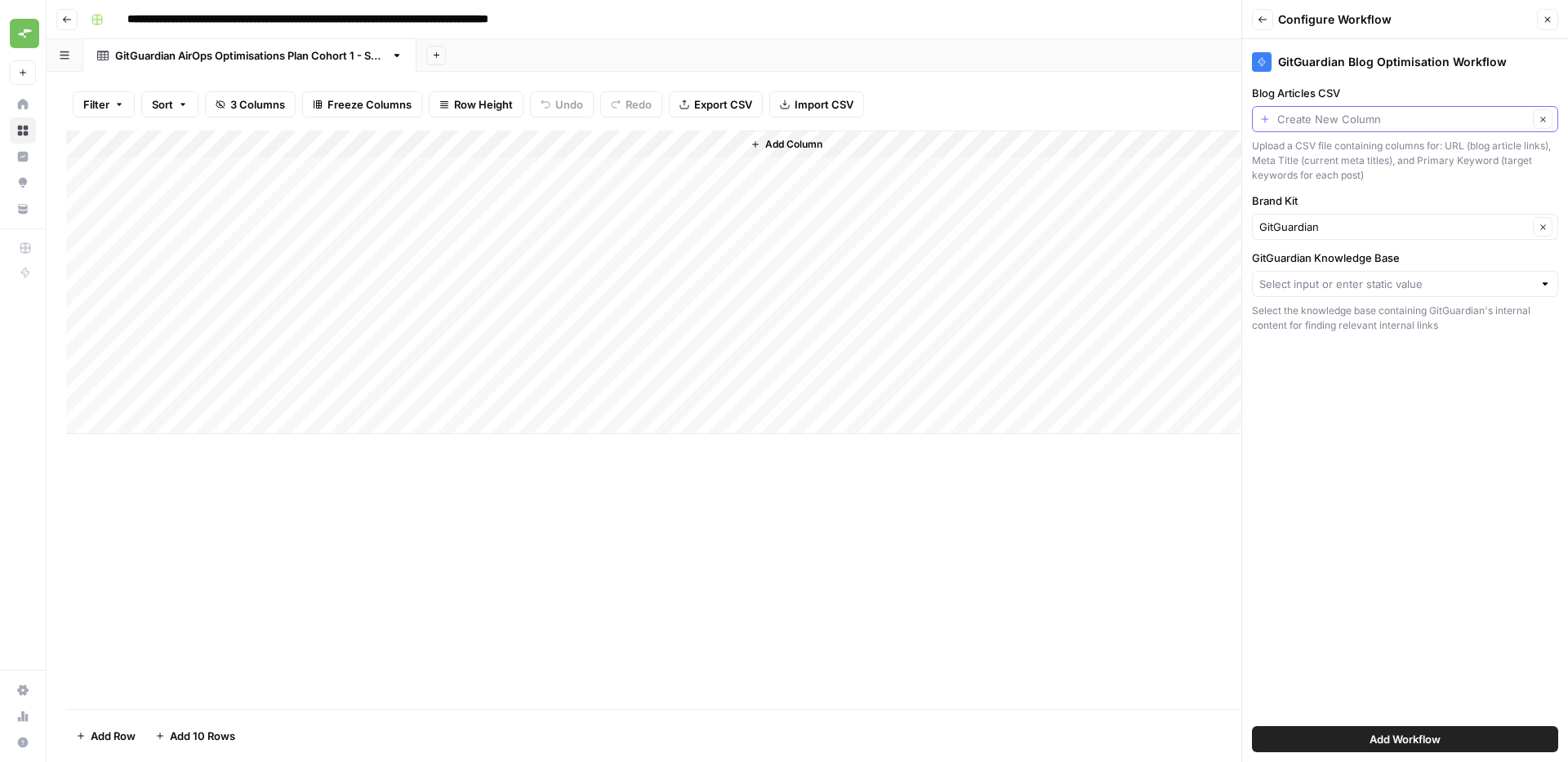
click at [1343, 119] on input "Blog Articles CSV" at bounding box center [1402, 119] width 250 height 16
click at [1327, 205] on span "URL" at bounding box center [1402, 208] width 272 height 16
type input "URL"
click at [1324, 276] on input "GitGuardian Knowledge Base" at bounding box center [1395, 284] width 273 height 16
click at [1329, 355] on button "GitGuardian" at bounding box center [1405, 345] width 292 height 23
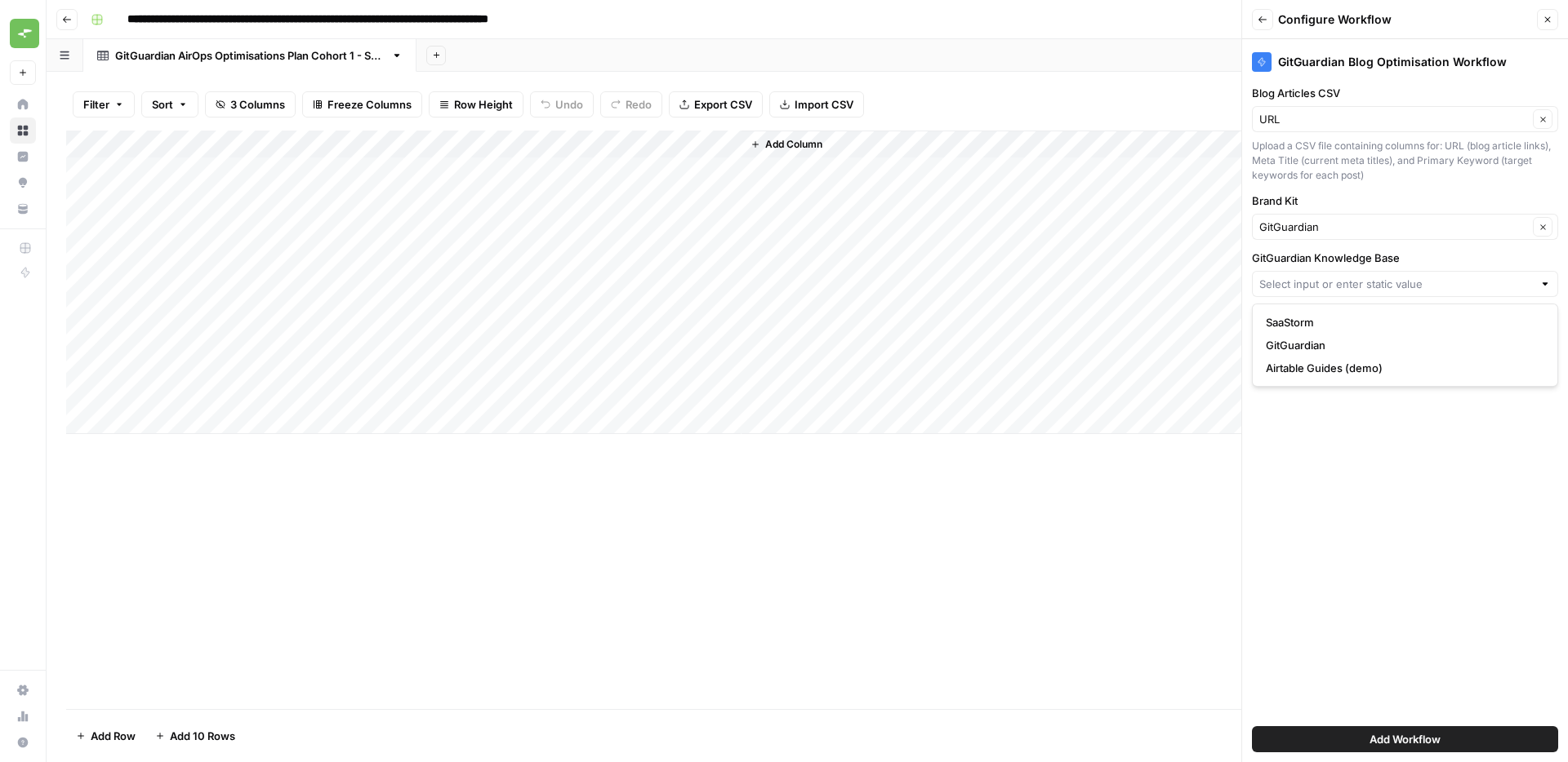
type input "GitGuardian"
click at [1396, 737] on span "Add Workflow" at bounding box center [1405, 739] width 71 height 16
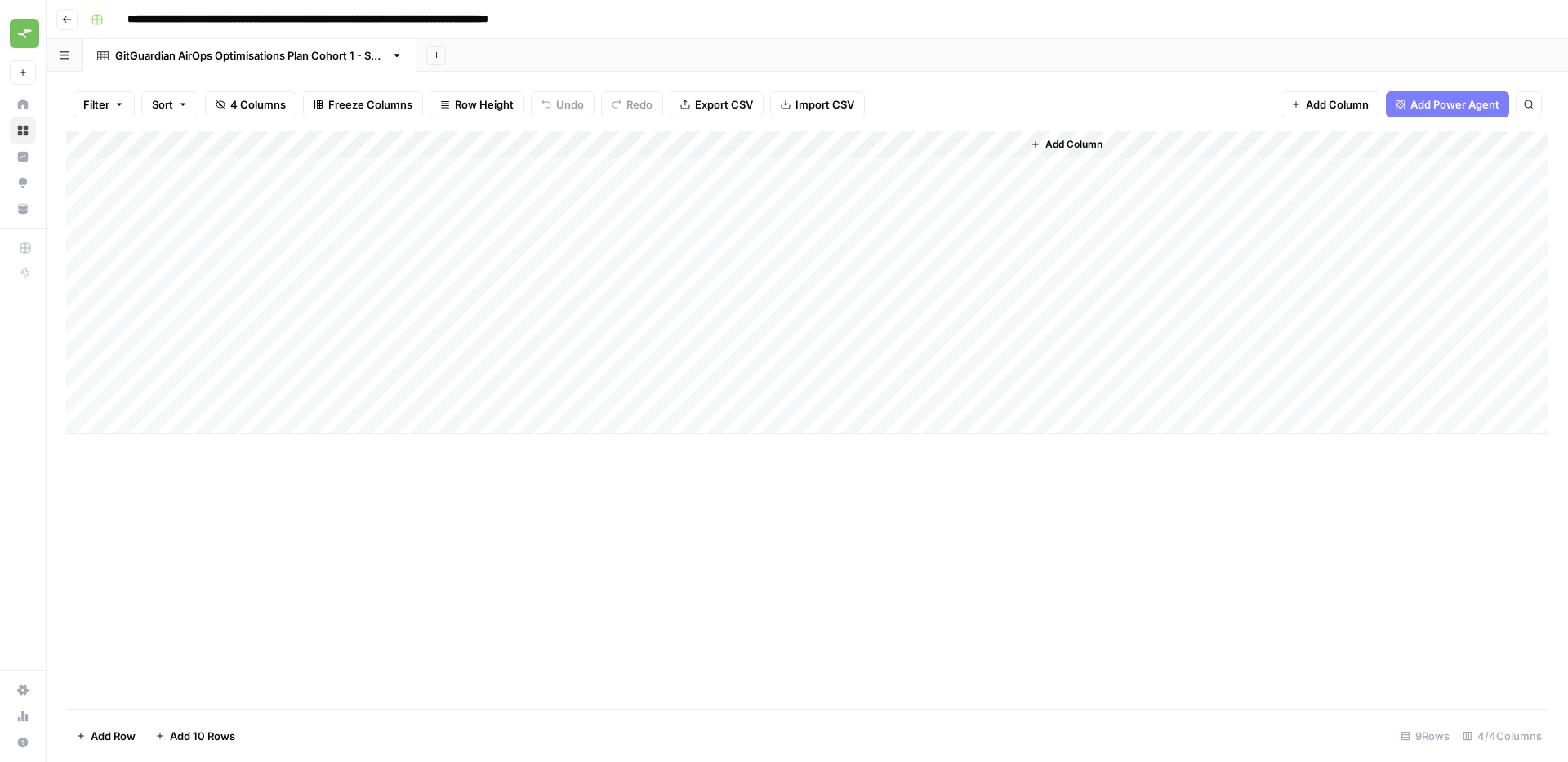
click at [1008, 143] on div "Add Column" at bounding box center [807, 282] width 1482 height 304
click at [1046, 178] on span "All Rows" at bounding box center [1065, 181] width 103 height 16
click at [948, 566] on div "Add Column" at bounding box center [807, 420] width 1482 height 579
click at [758, 168] on div "Add Column" at bounding box center [807, 282] width 1482 height 304
click at [756, 171] on div "Add Column" at bounding box center [807, 282] width 1482 height 304
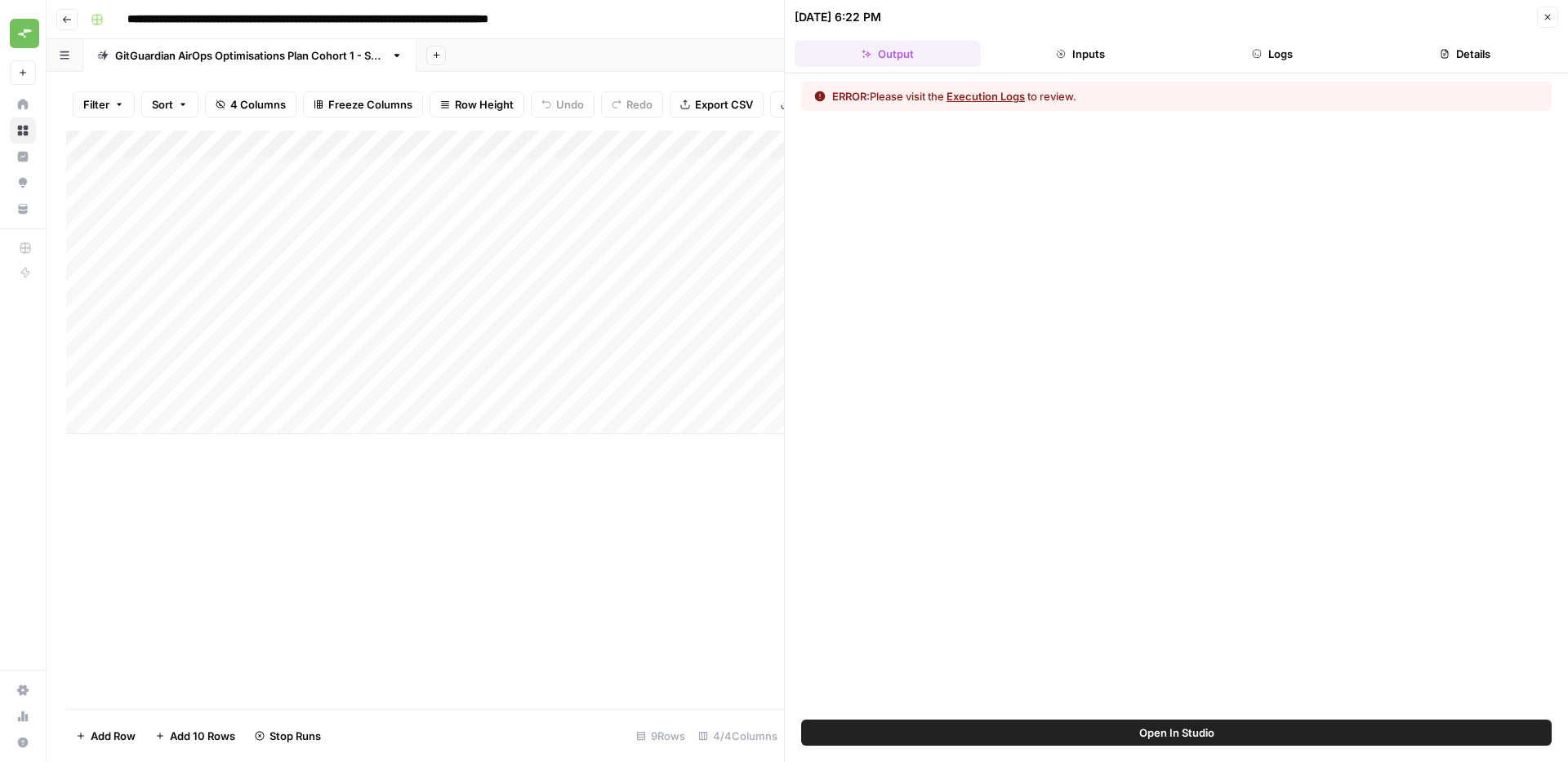
click at [1540, 14] on button "Close" at bounding box center [1547, 17] width 21 height 21
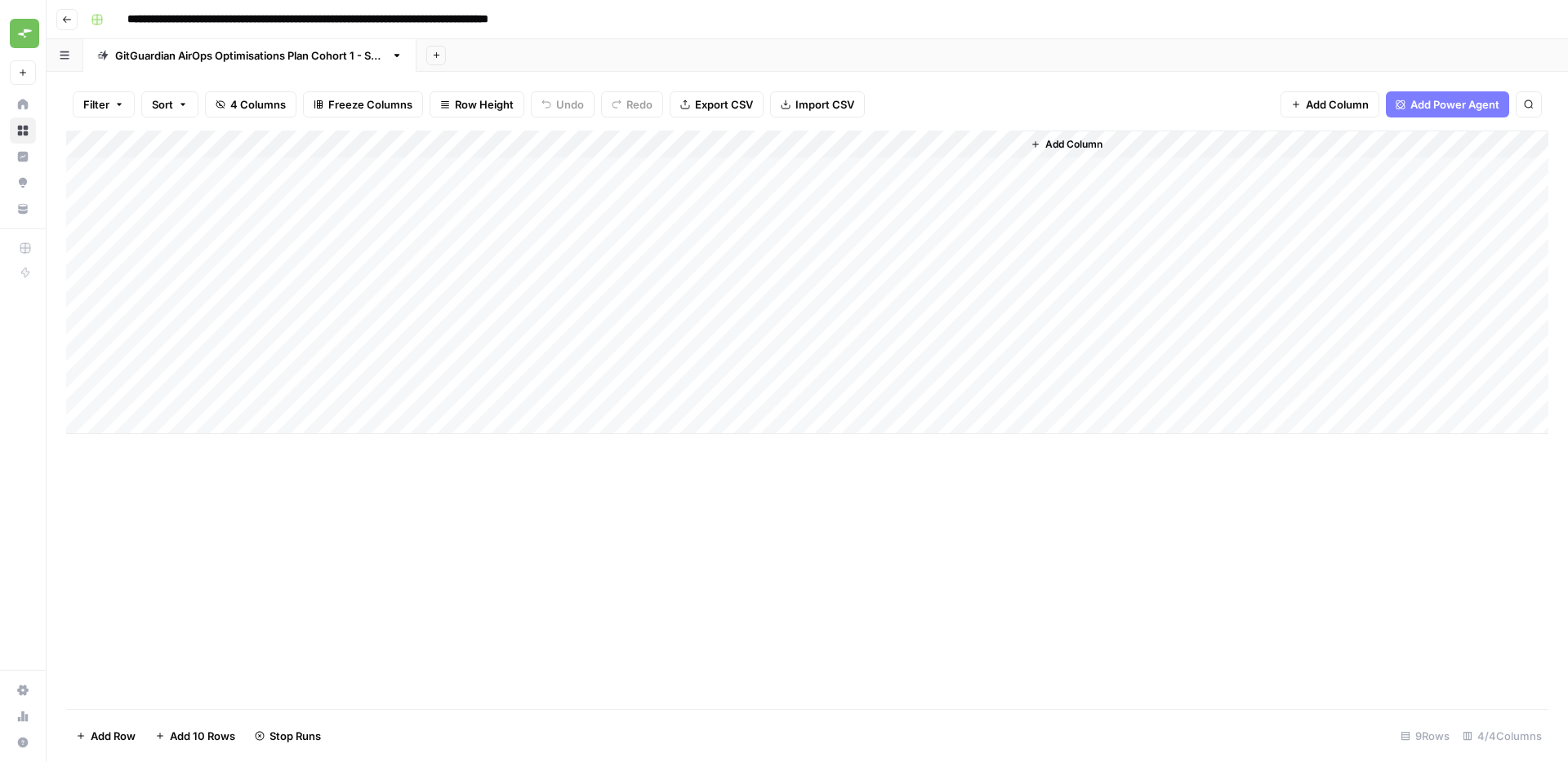
click at [755, 624] on div "Add Column" at bounding box center [807, 420] width 1482 height 579
click at [756, 169] on div "Add Column" at bounding box center [807, 282] width 1482 height 304
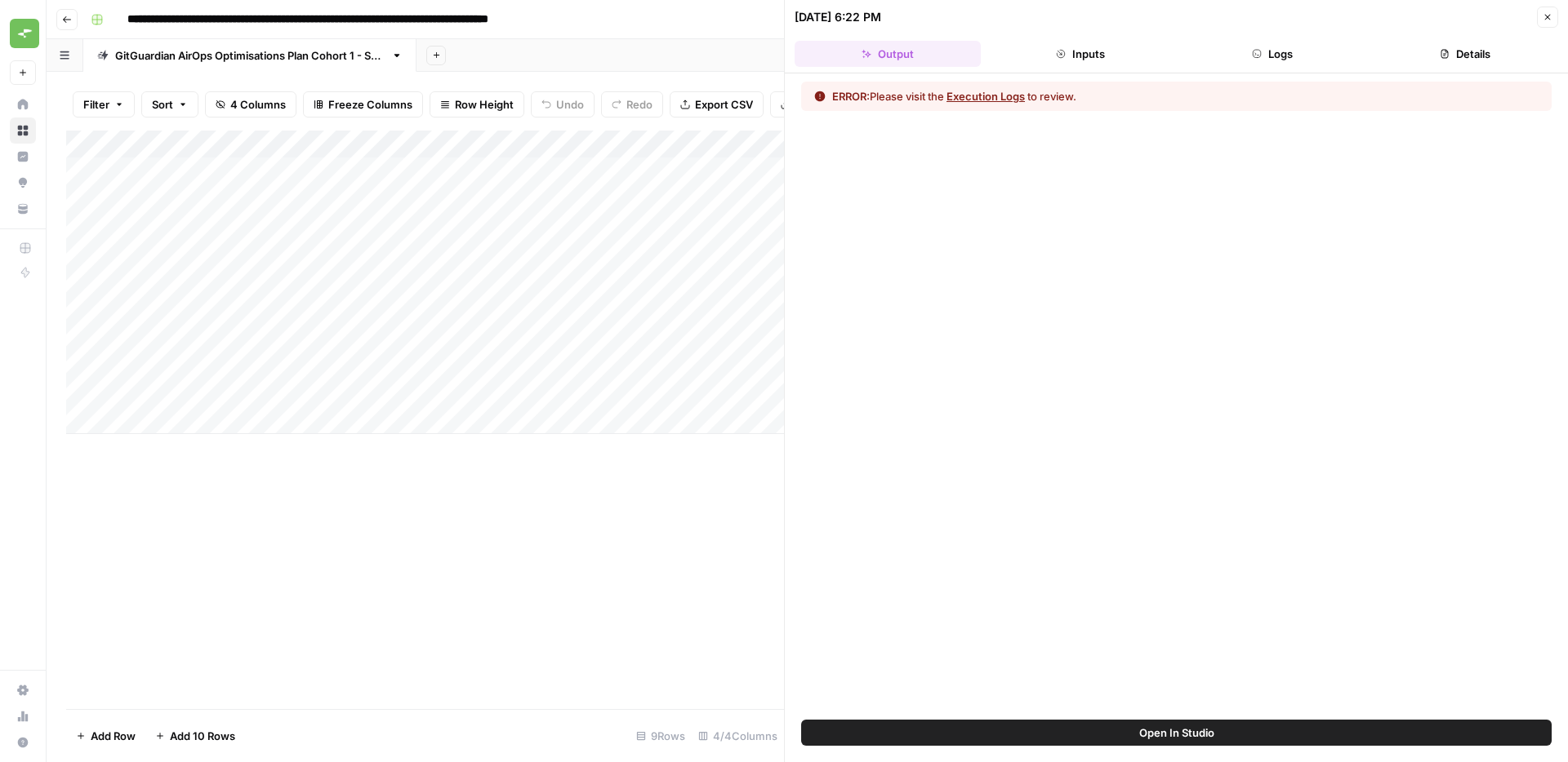
click at [1012, 102] on button "Execution Logs" at bounding box center [986, 96] width 79 height 16
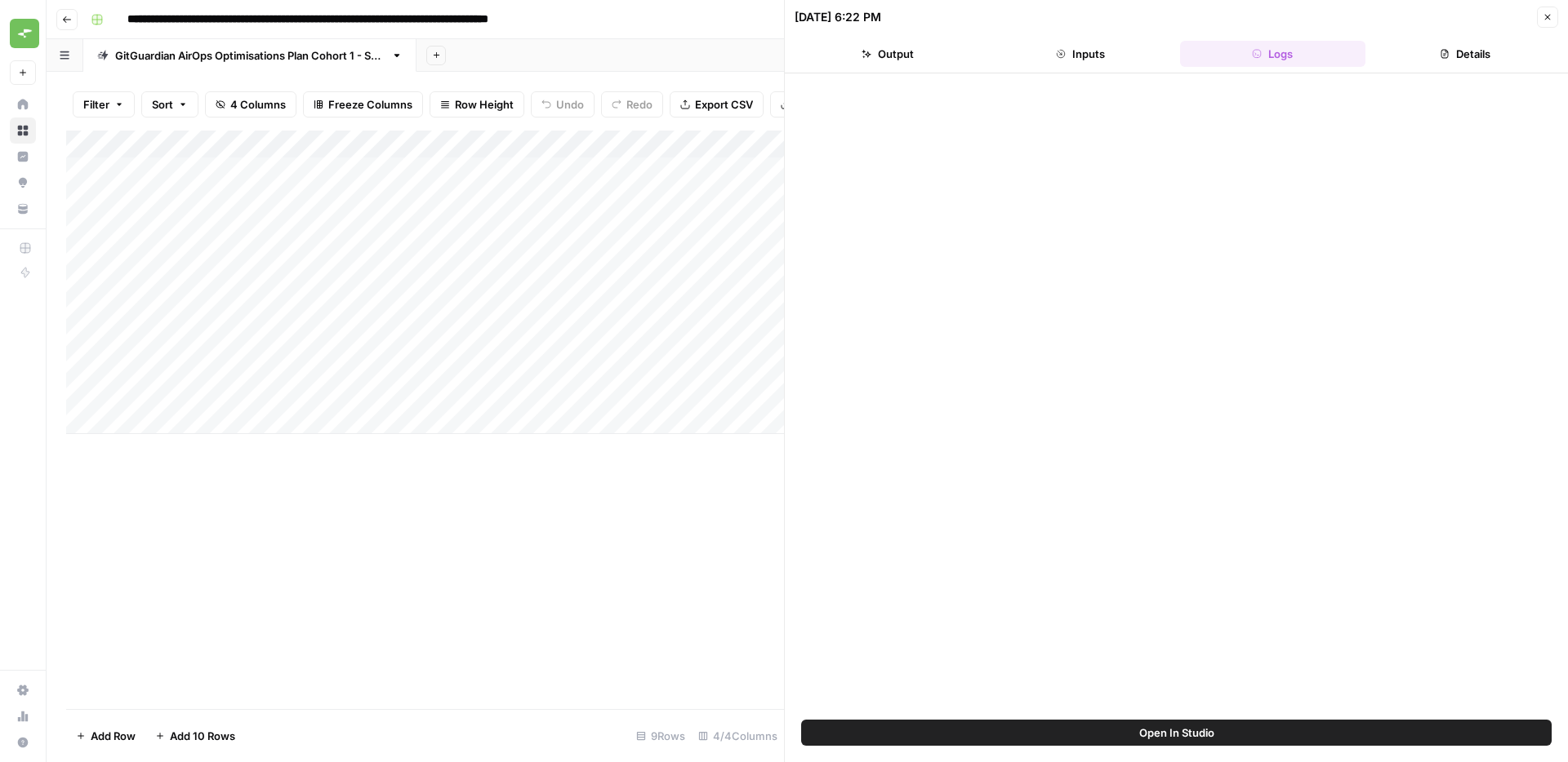
click at [1168, 738] on span "Open In Studio" at bounding box center [1177, 732] width 75 height 16
click at [1167, 737] on span "Open In Studio" at bounding box center [1177, 732] width 75 height 16
click at [1509, 35] on header "09/15/25 at 6:22 PM Close Output Inputs Logs Details" at bounding box center [1176, 36] width 784 height 74
click at [1499, 42] on button "Details" at bounding box center [1464, 54] width 186 height 26
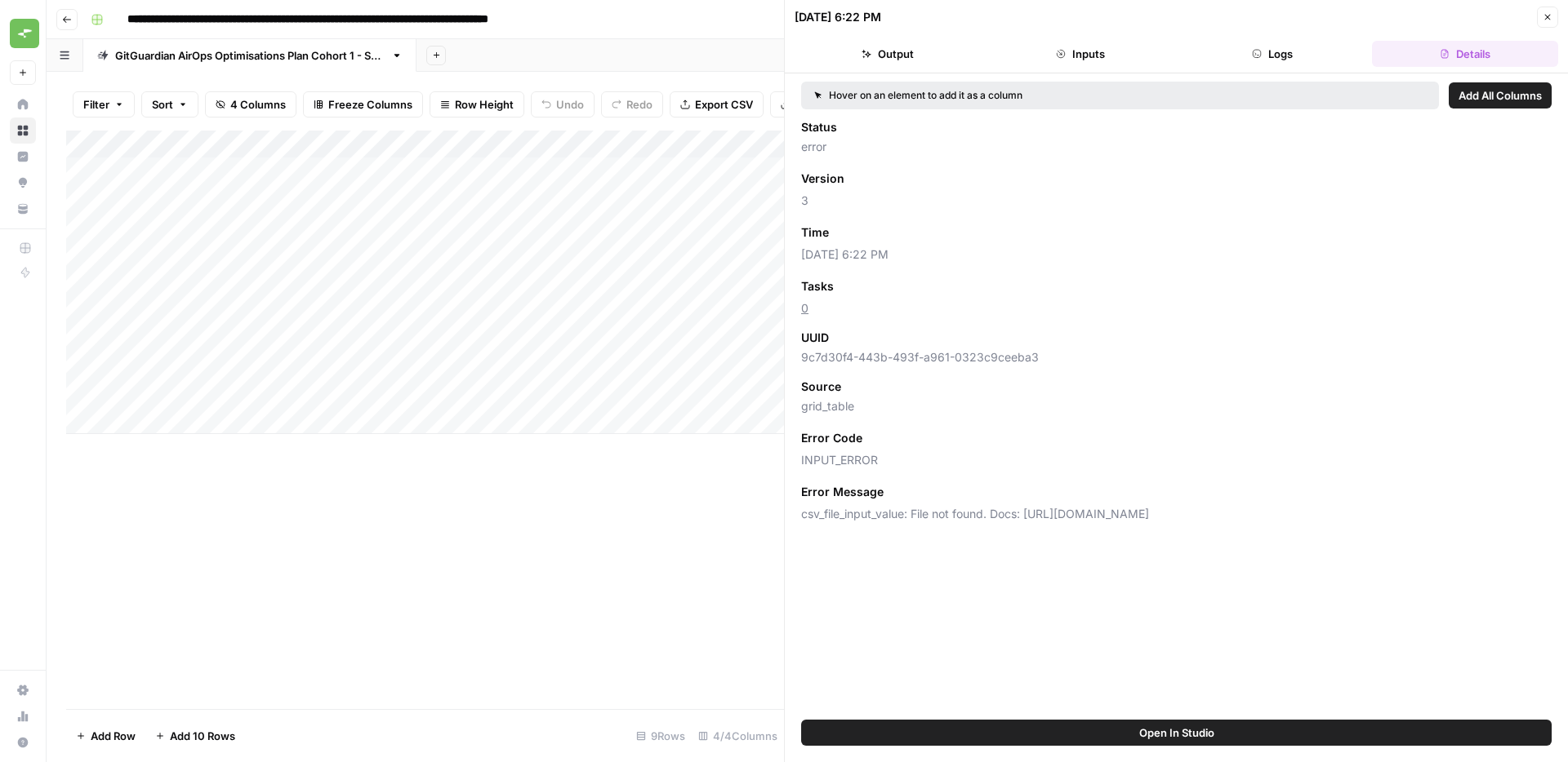
click at [871, 49] on icon "button" at bounding box center [866, 54] width 10 height 10
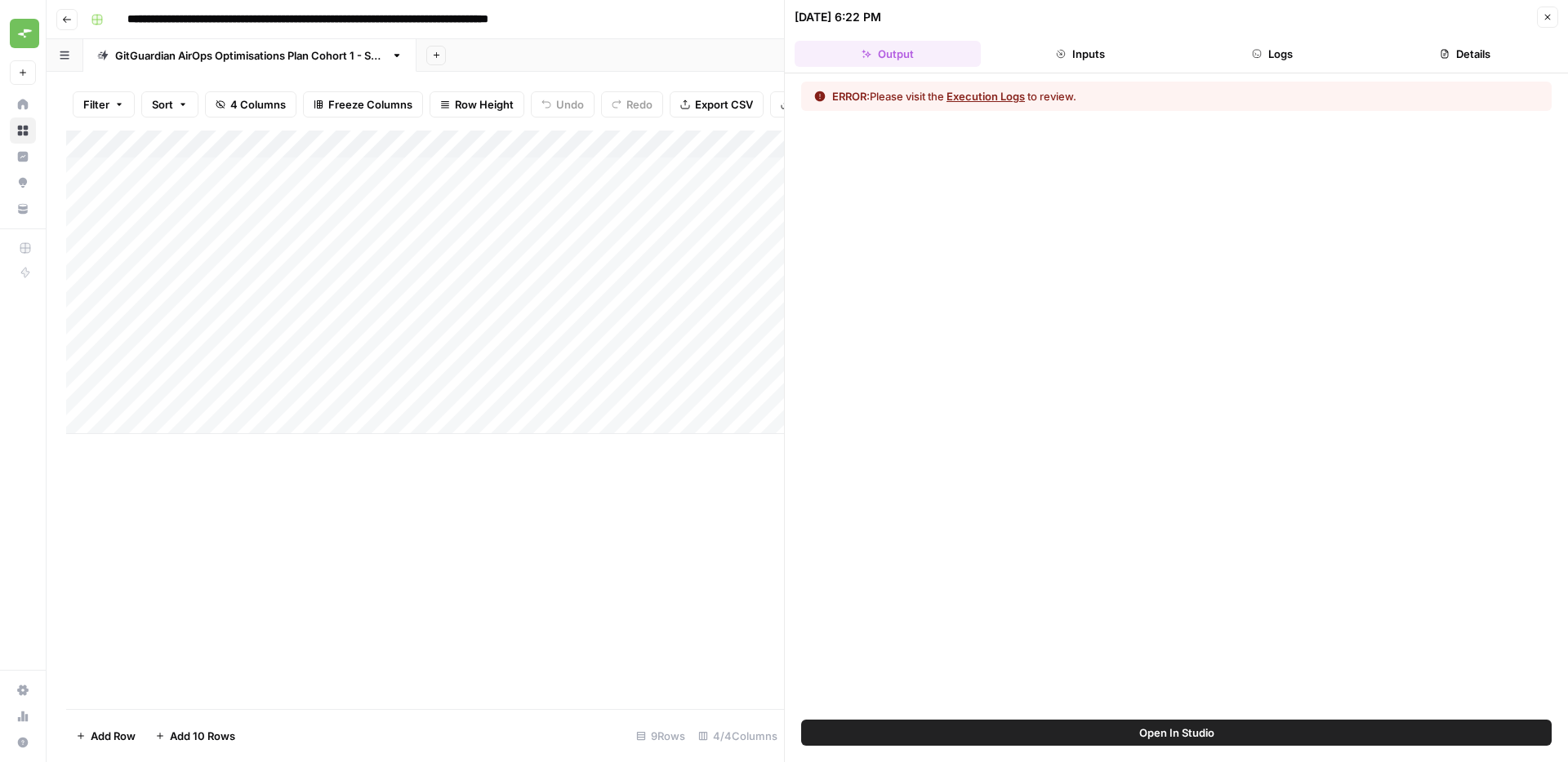
click at [1057, 53] on icon "button" at bounding box center [1061, 54] width 10 height 10
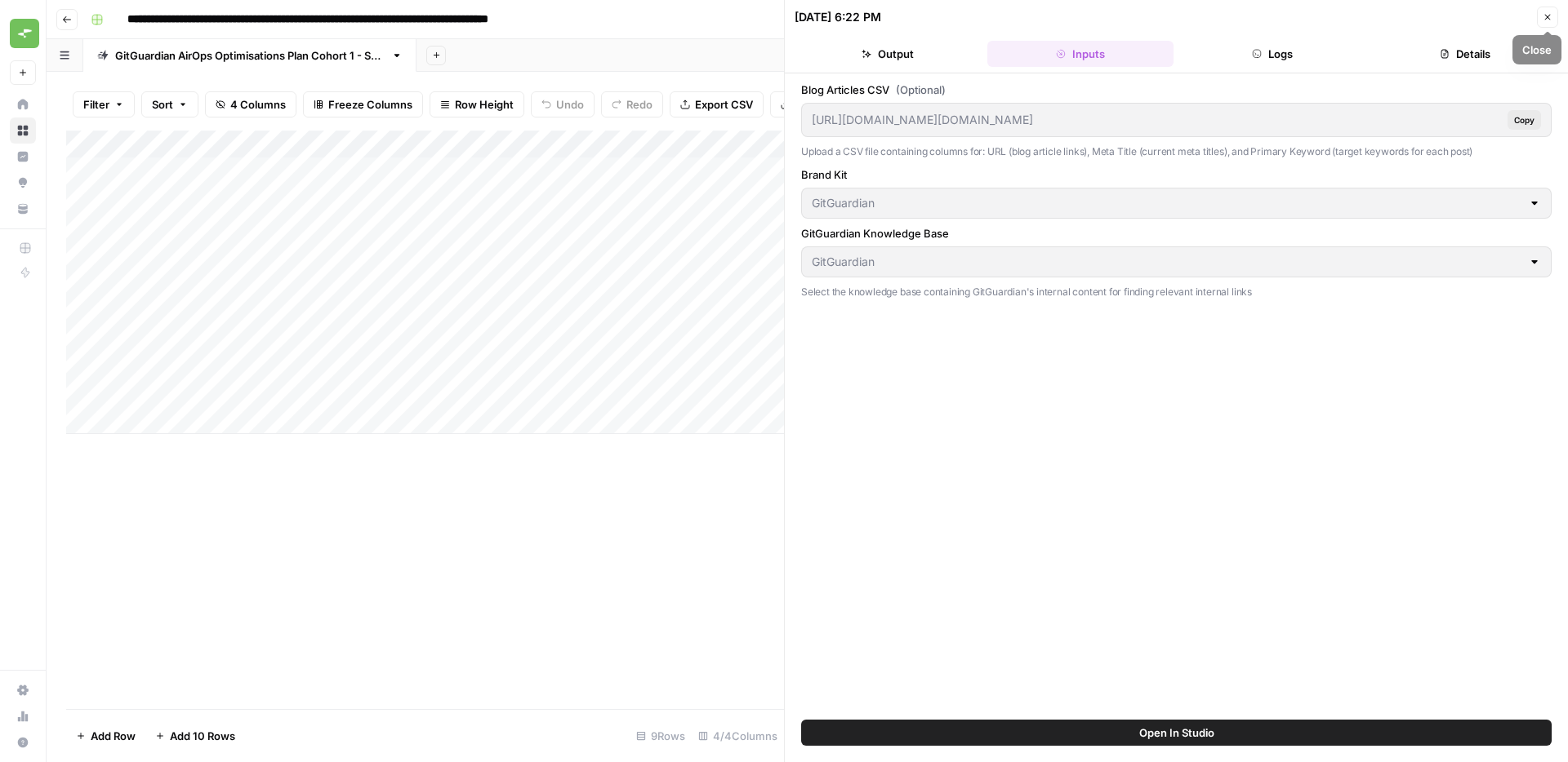
click at [1548, 18] on icon "button" at bounding box center [1548, 17] width 6 height 6
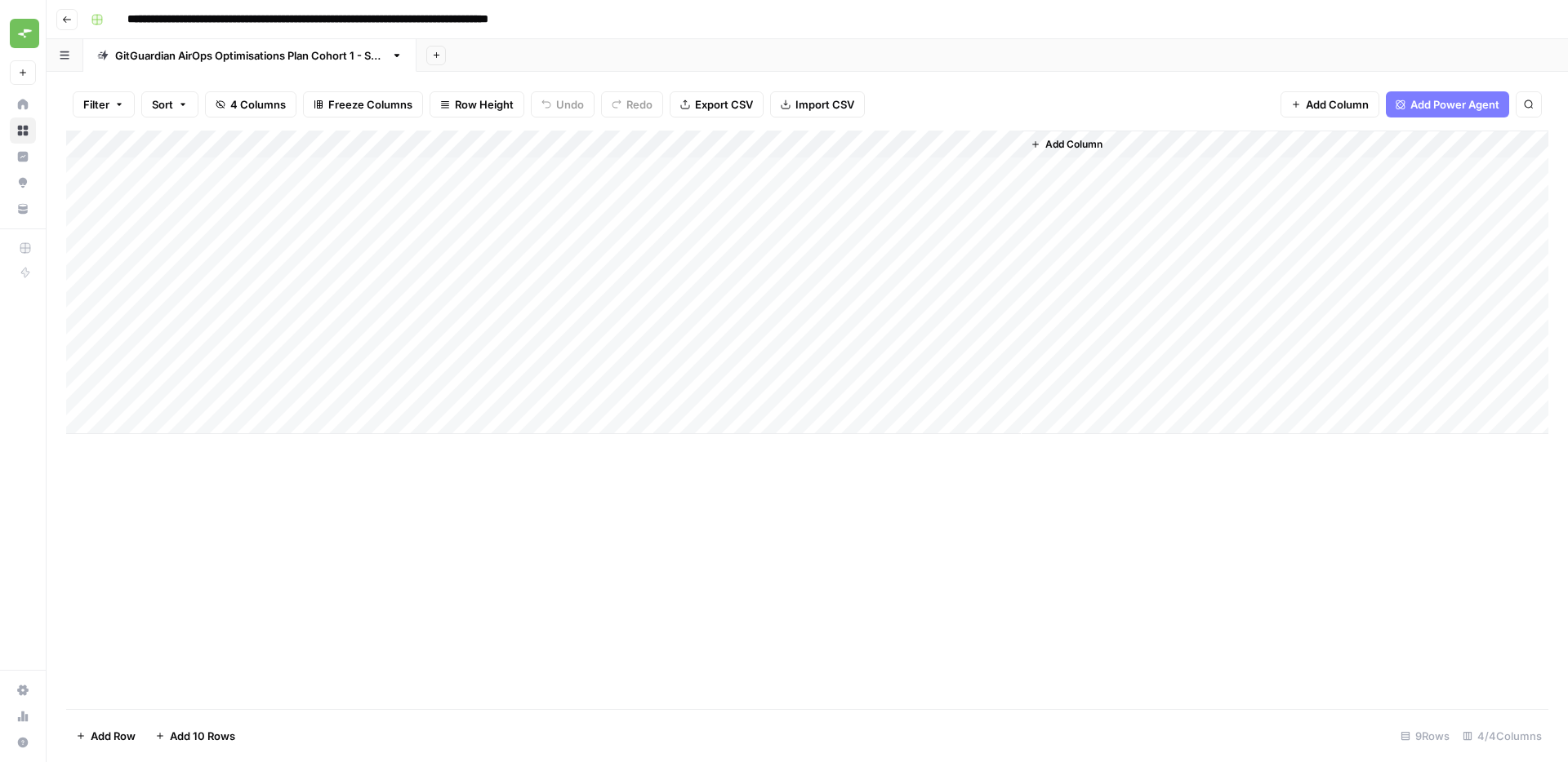
click at [927, 141] on div "Add Column" at bounding box center [807, 282] width 1482 height 304
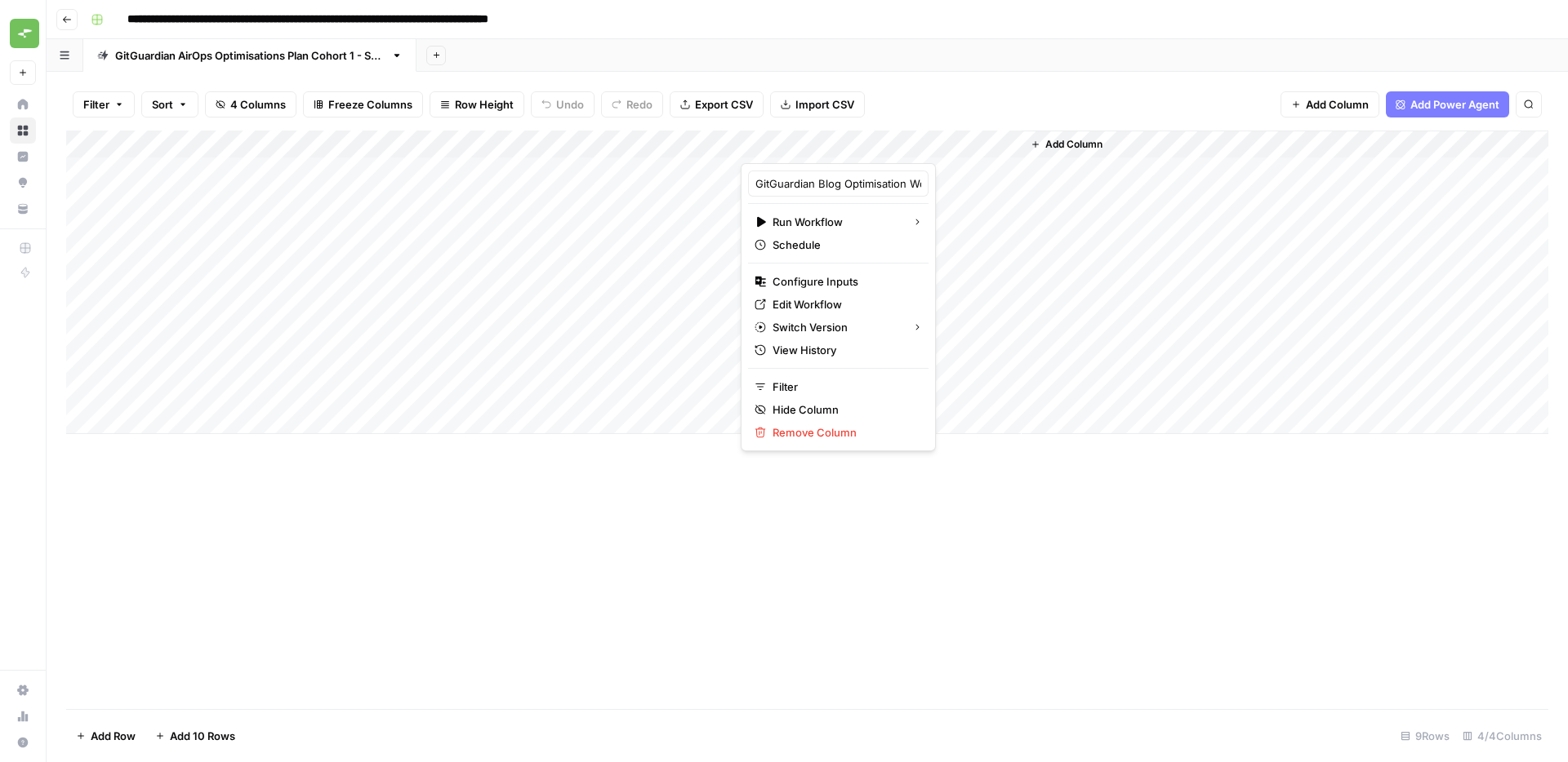
click at [992, 146] on div at bounding box center [880, 147] width 281 height 33
click at [988, 146] on div at bounding box center [880, 147] width 281 height 33
click at [822, 432] on span "Remove Column" at bounding box center [843, 432] width 143 height 16
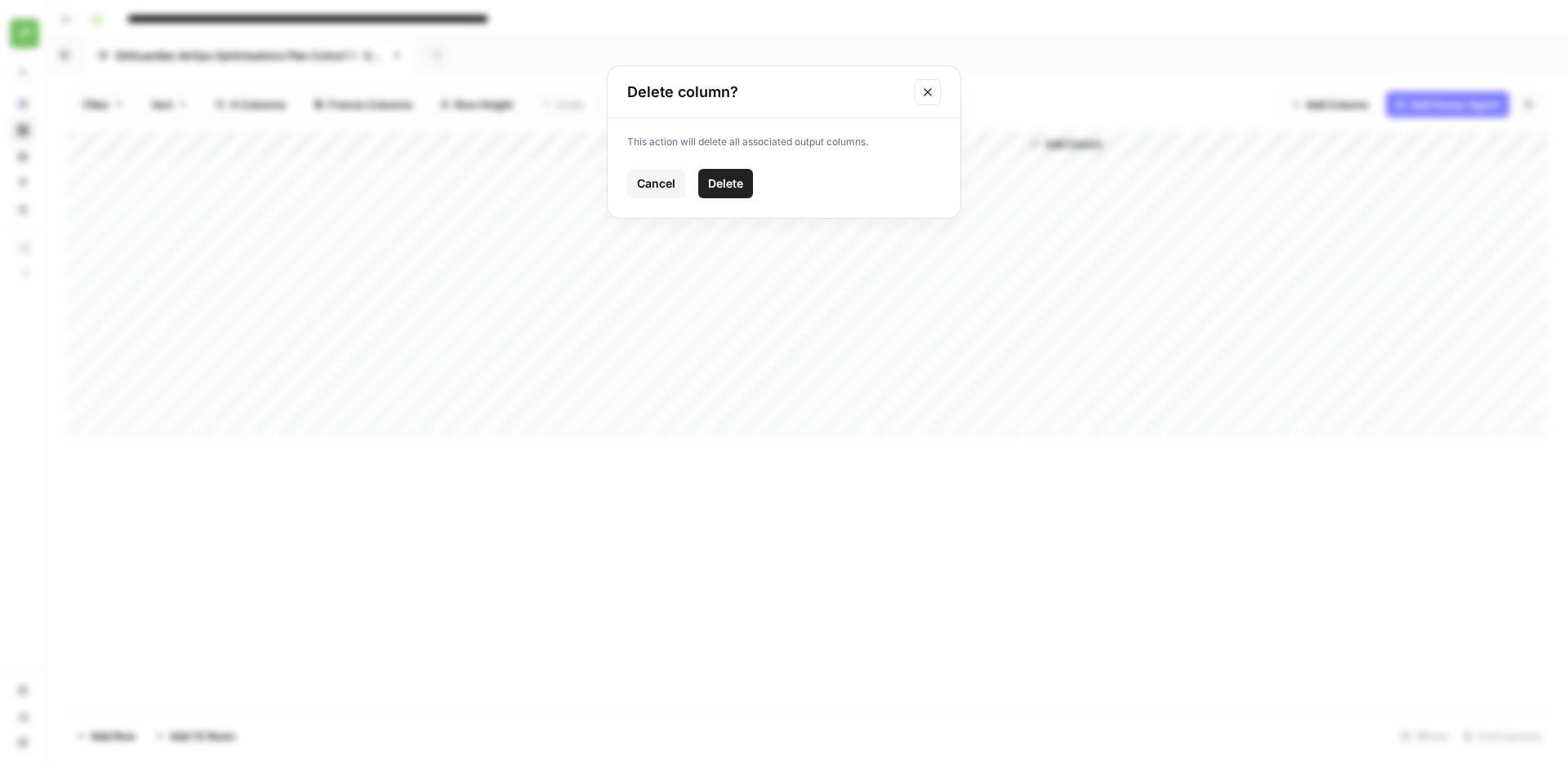
click at [719, 172] on button "Delete" at bounding box center [725, 183] width 55 height 30
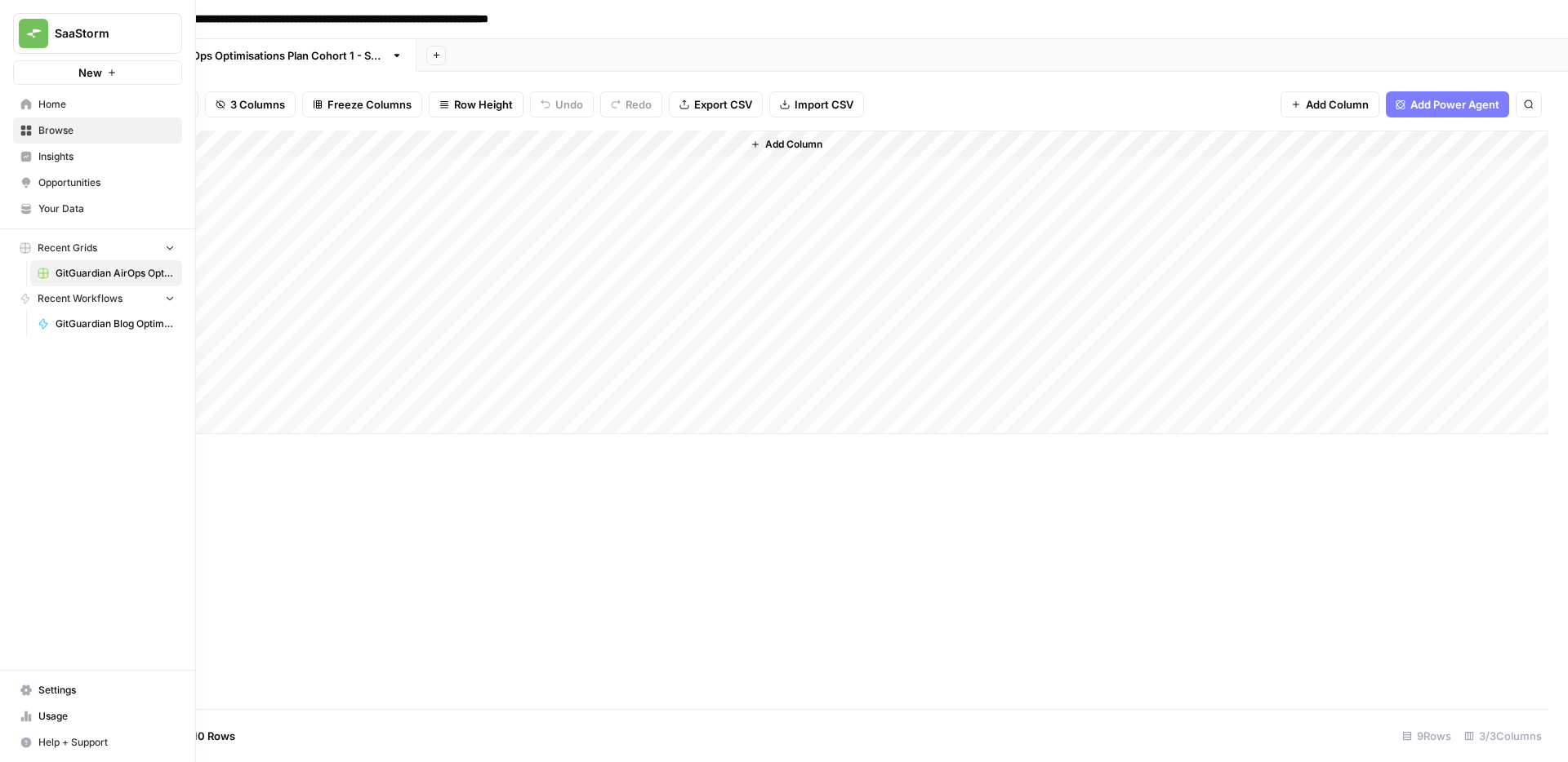
click at [78, 327] on span "GitGuardian Blog Optimisation Workflow" at bounding box center [115, 323] width 119 height 14
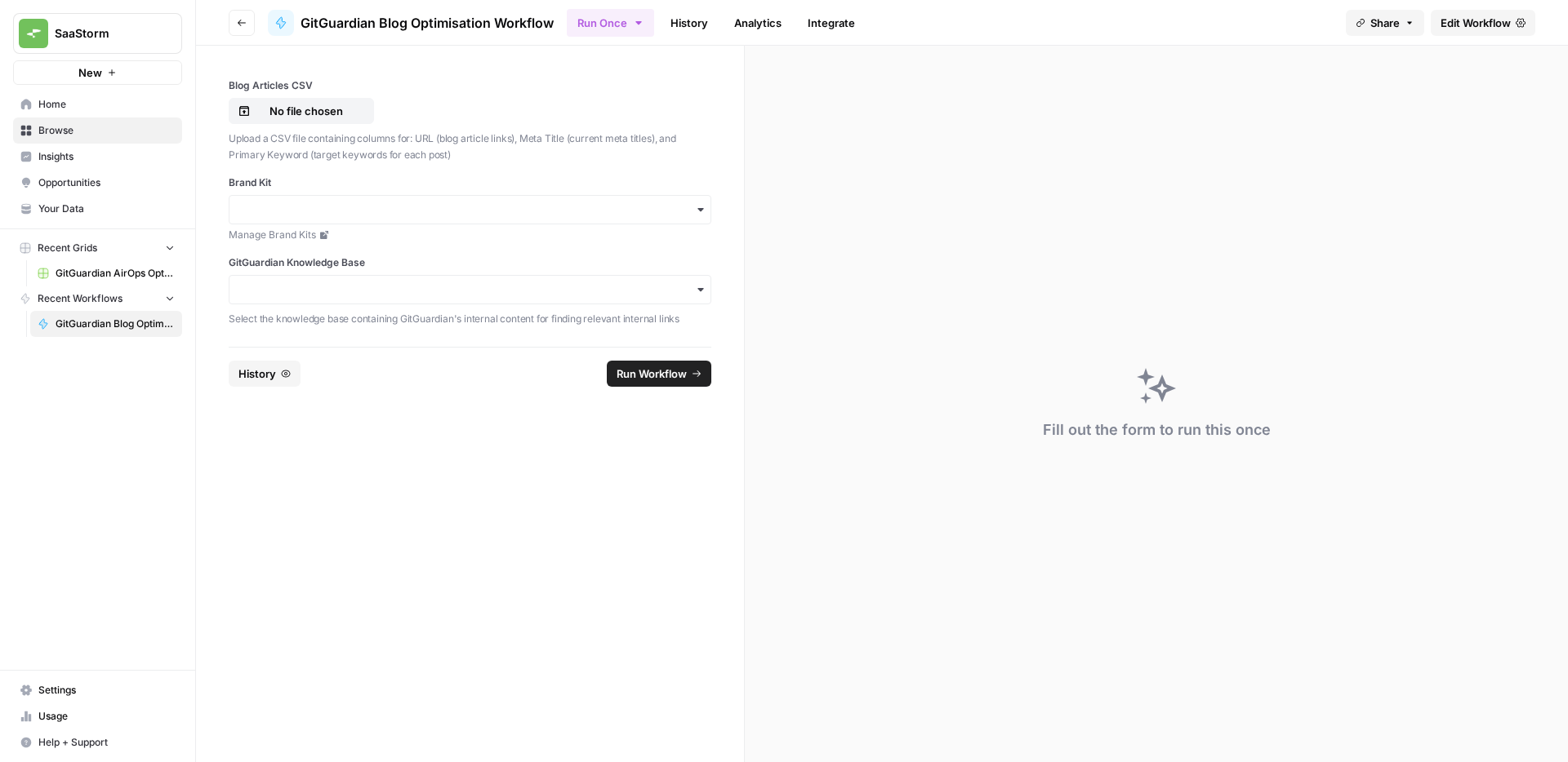
click at [412, 235] on link "Manage Brand Kits" at bounding box center [469, 235] width 482 height 14
click at [332, 113] on p "No file chosen" at bounding box center [306, 110] width 105 height 16
click at [436, 210] on input "Brand Kit" at bounding box center [469, 209] width 461 height 16
click at [375, 253] on div "GitGuardian" at bounding box center [470, 254] width 481 height 31
click at [355, 291] on input "GitGuardian Knowledge Base" at bounding box center [469, 289] width 461 height 16
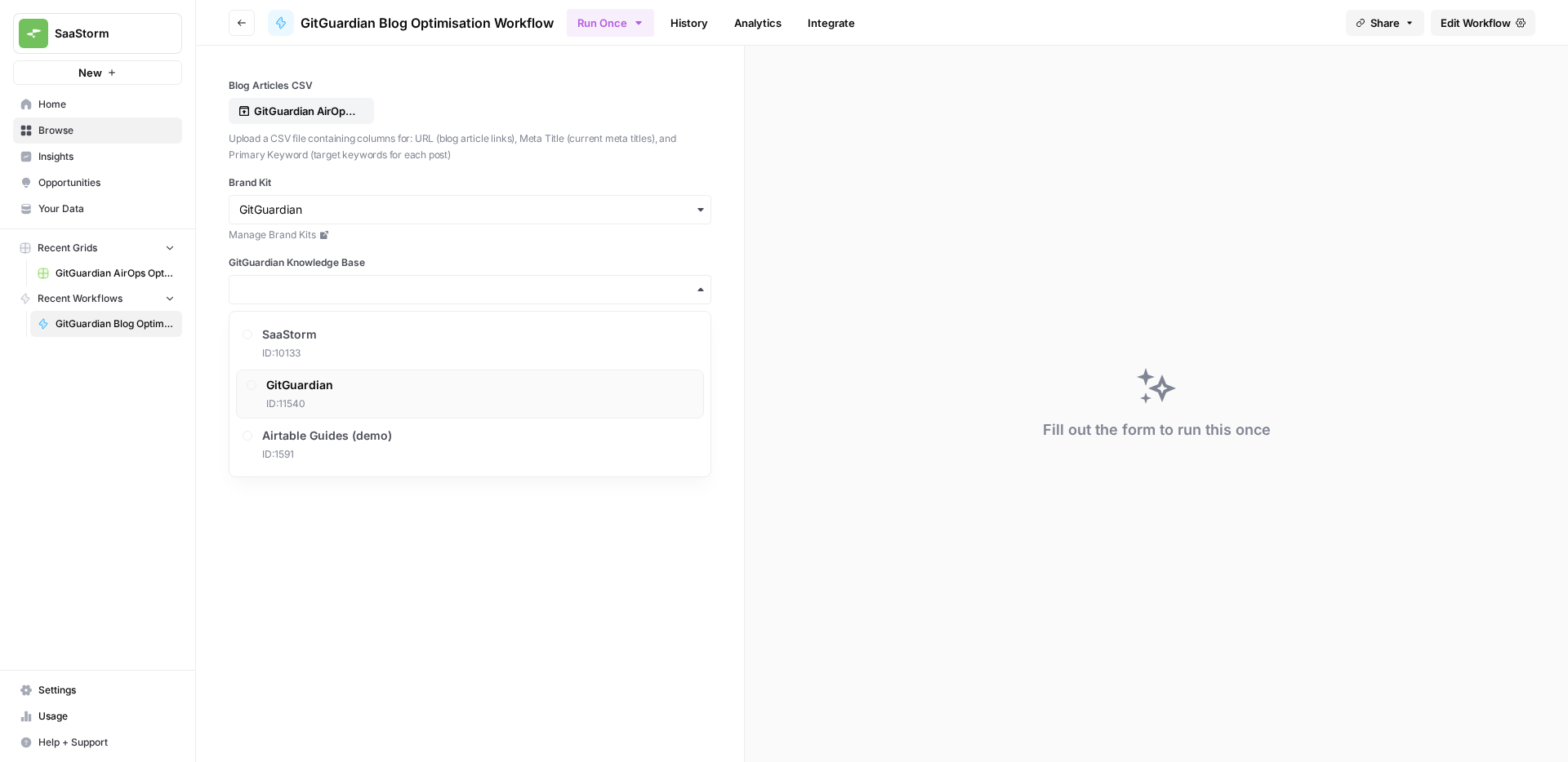
click at [334, 385] on div "GitGuardian ID: 11540" at bounding box center [470, 394] width 468 height 49
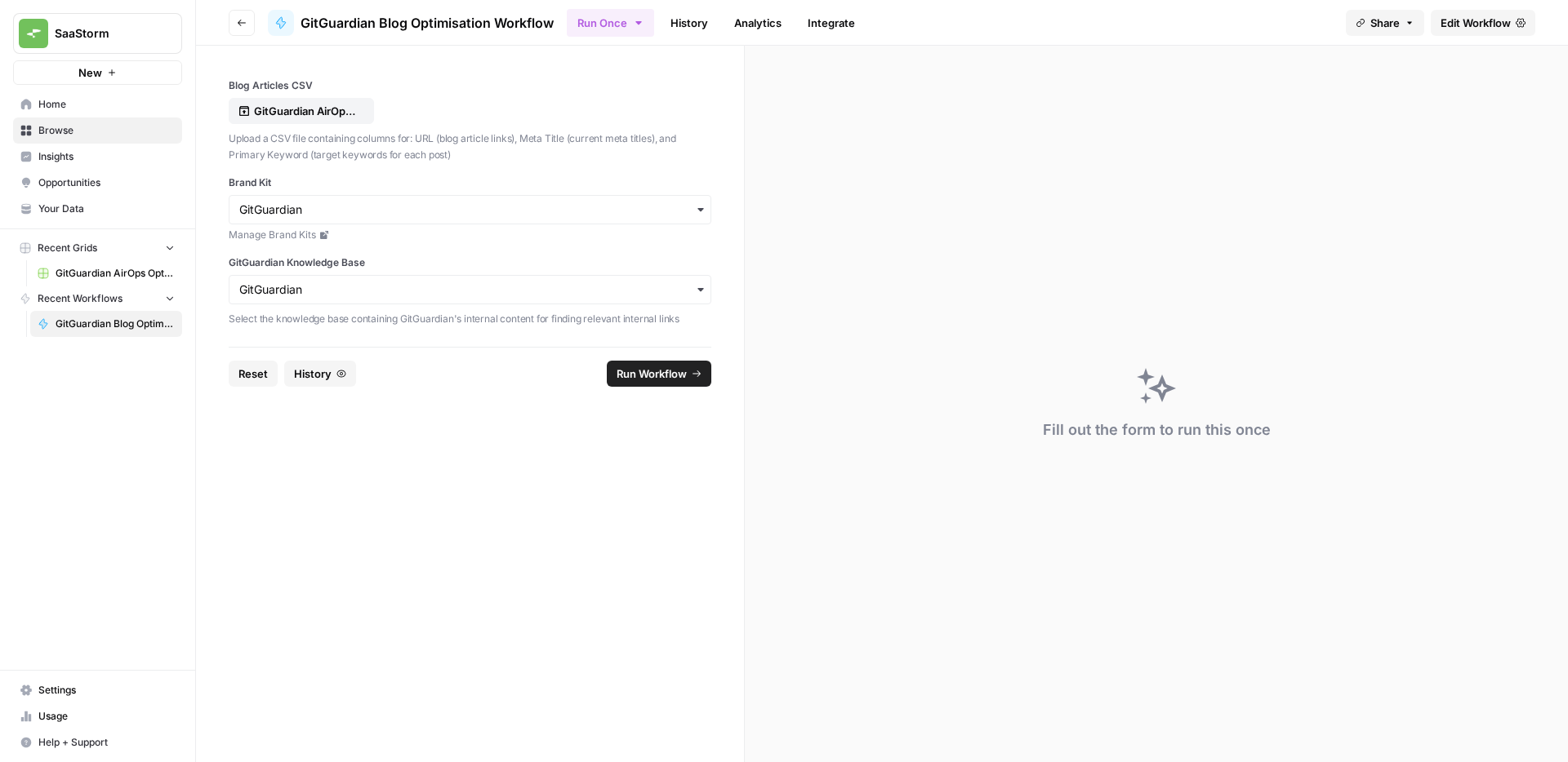
click at [686, 376] on span "Run Workflow" at bounding box center [651, 373] width 70 height 16
